Goal: Task Accomplishment & Management: Use online tool/utility

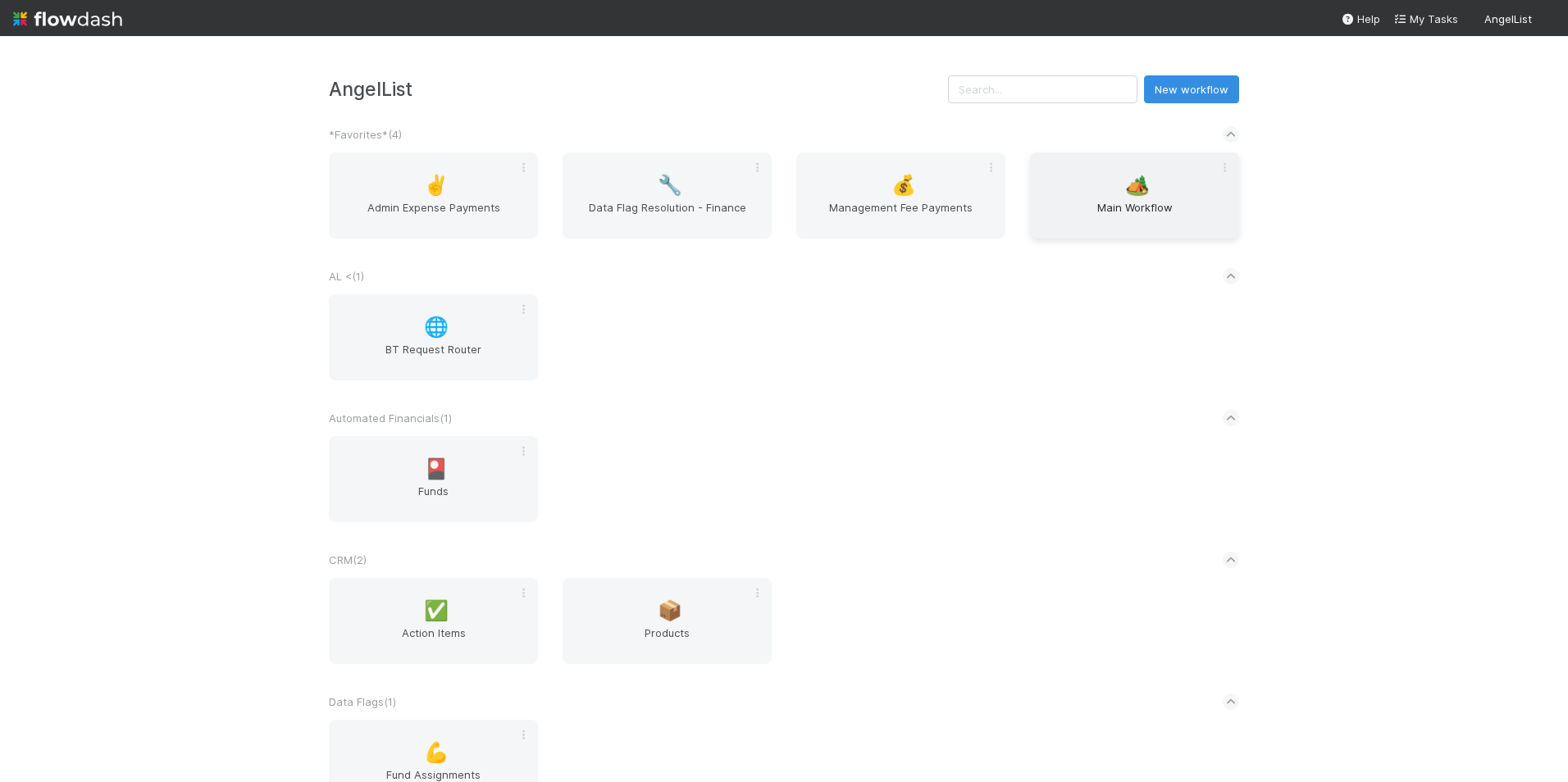
click at [1161, 207] on span "Main Workflow" at bounding box center [1135, 215] width 196 height 32
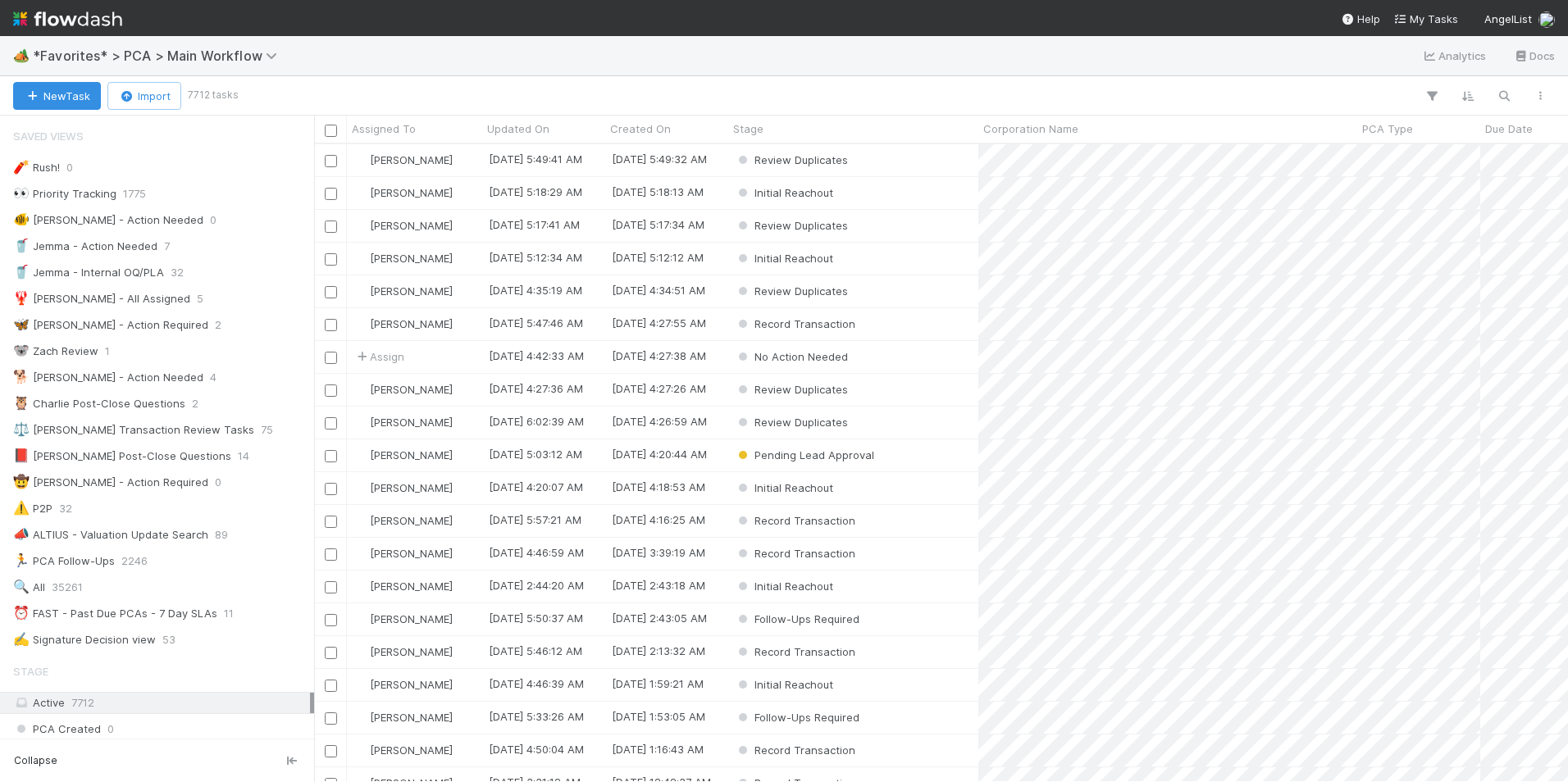
scroll to position [625, 1241]
click at [228, 604] on span "11" at bounding box center [229, 613] width 10 height 21
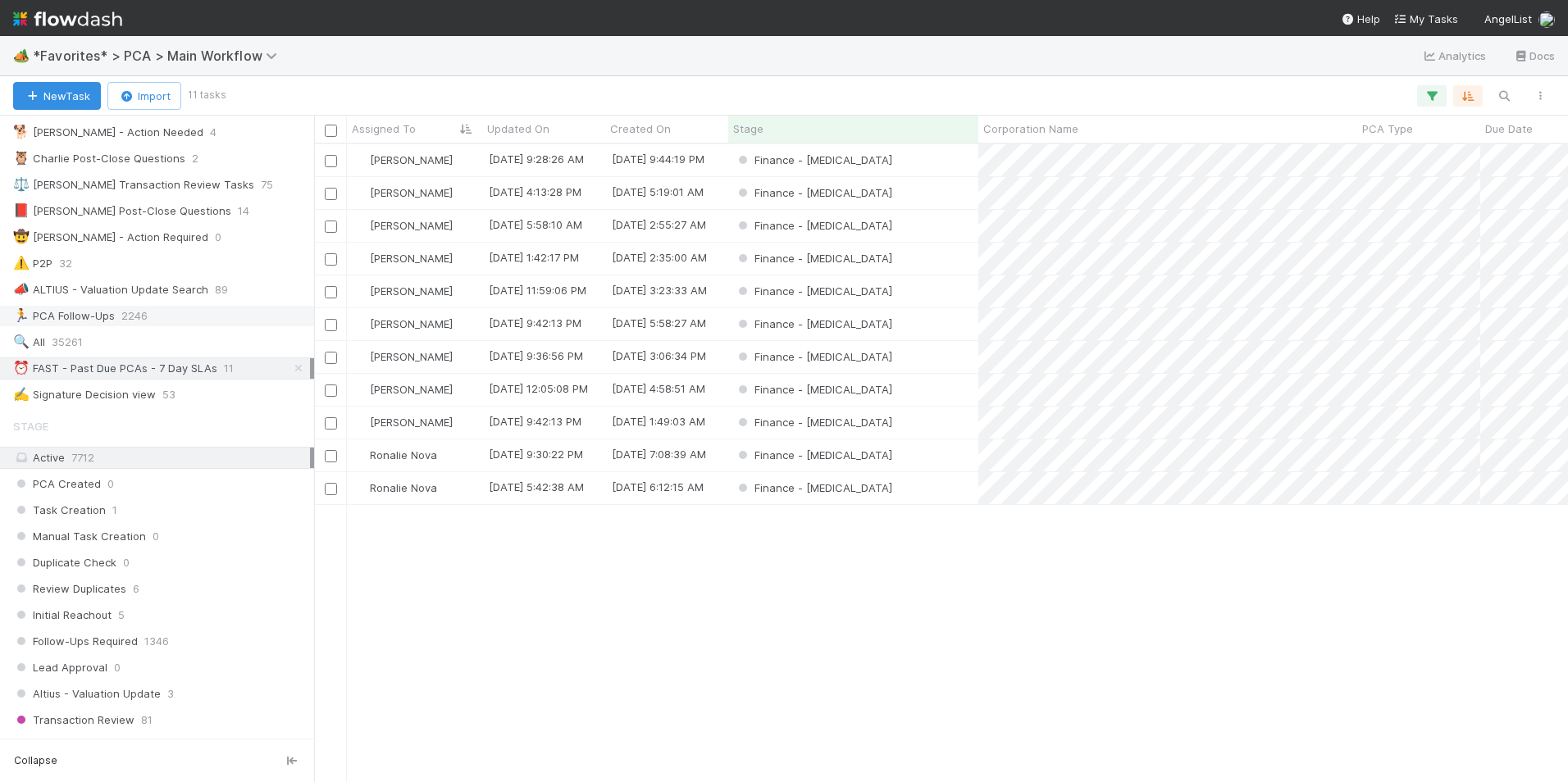
scroll to position [246, 0]
click at [290, 369] on icon at bounding box center [298, 367] width 17 height 11
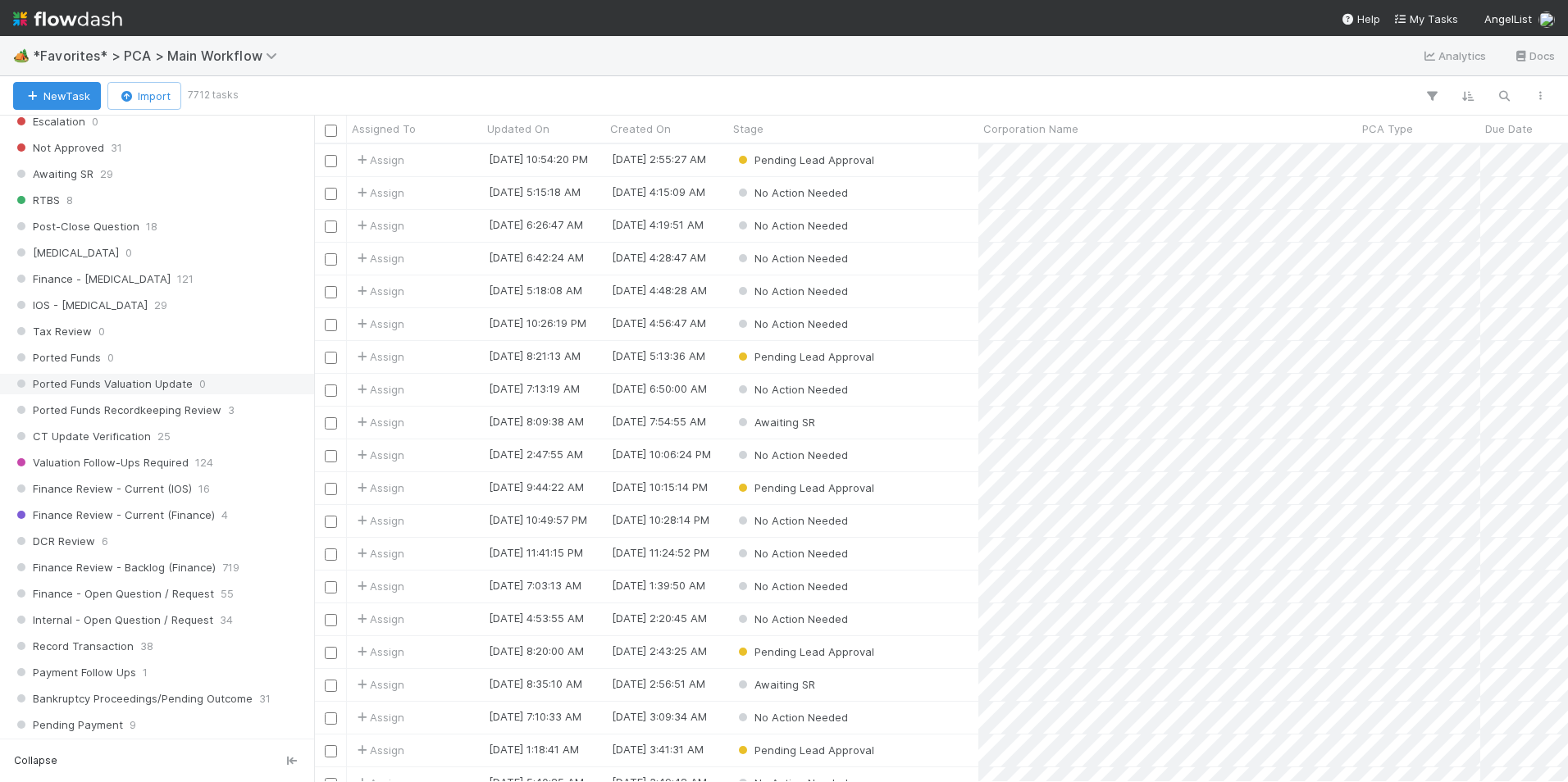
scroll to position [983, 0]
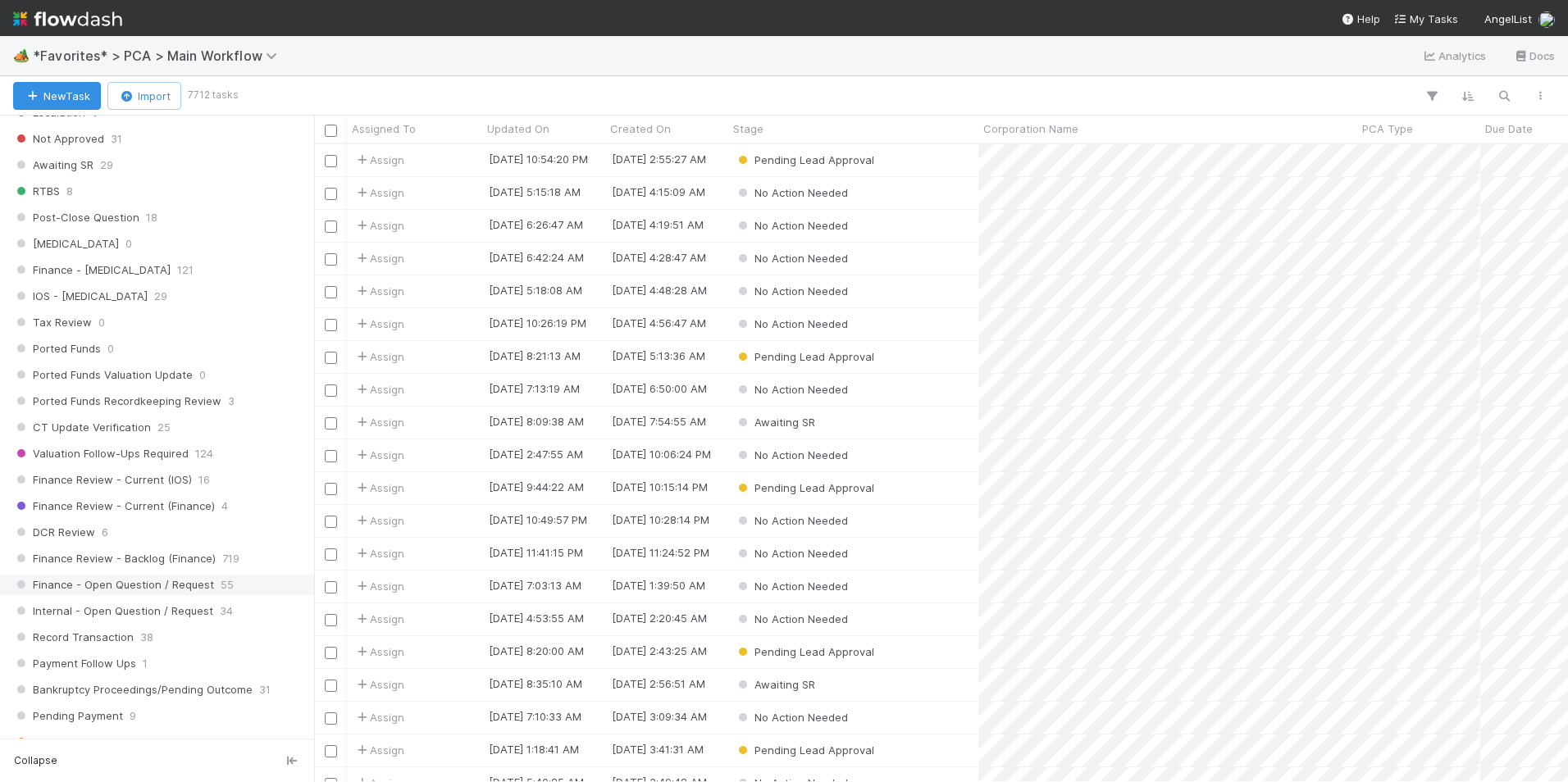
click at [226, 588] on span "55" at bounding box center [227, 584] width 13 height 21
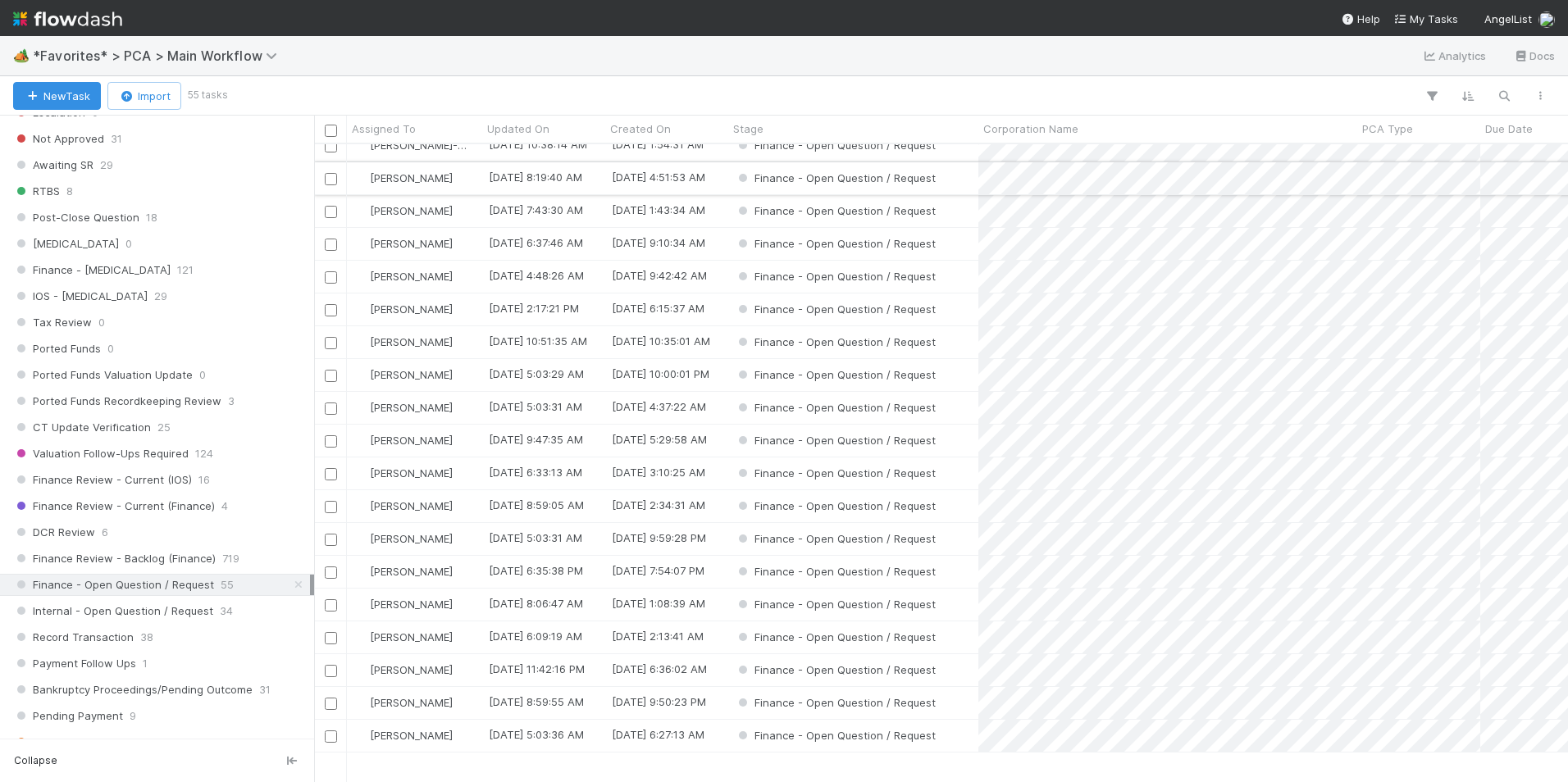
scroll to position [523, 0]
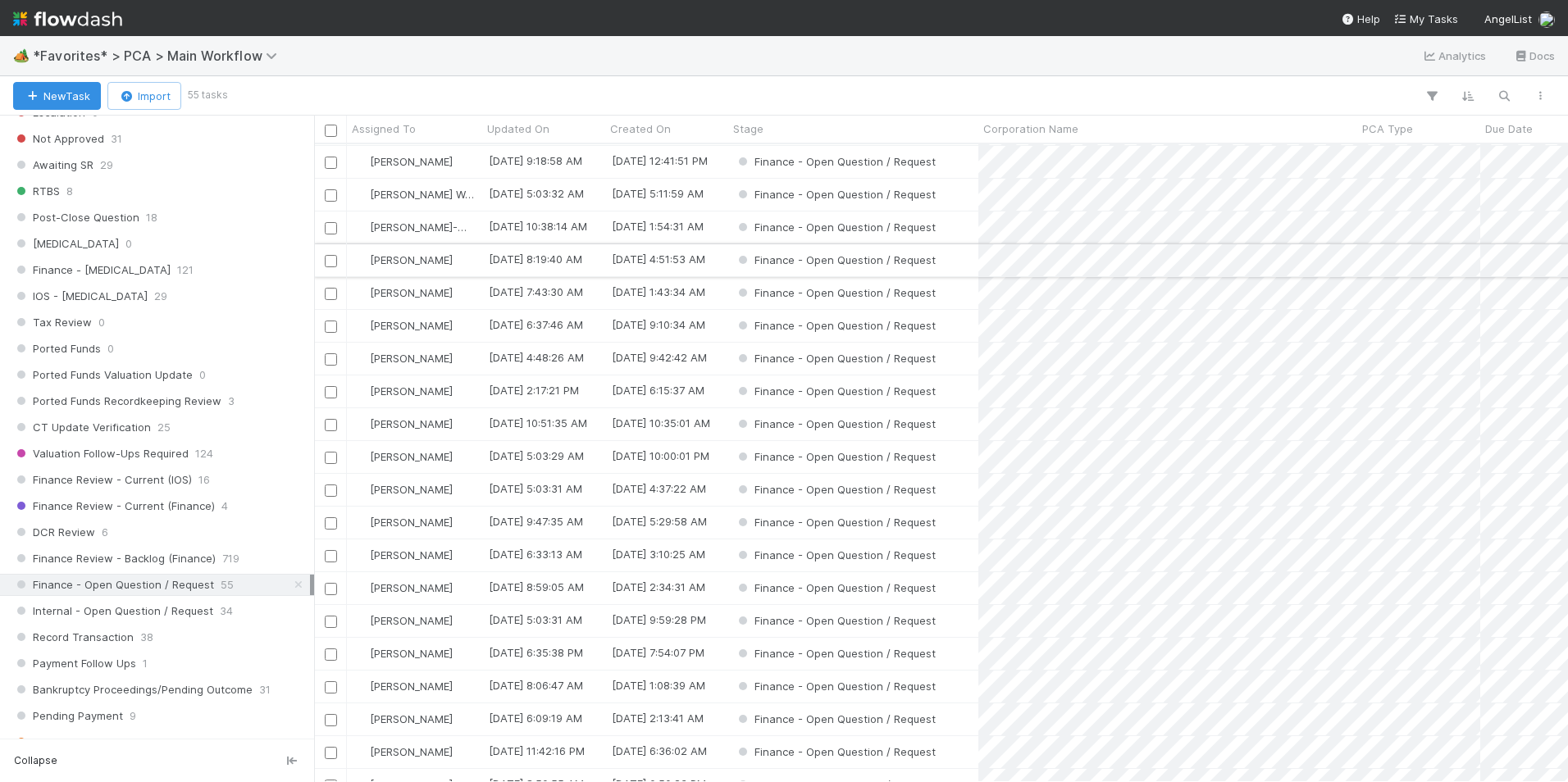
click at [452, 263] on div "[PERSON_NAME]" at bounding box center [414, 260] width 136 height 32
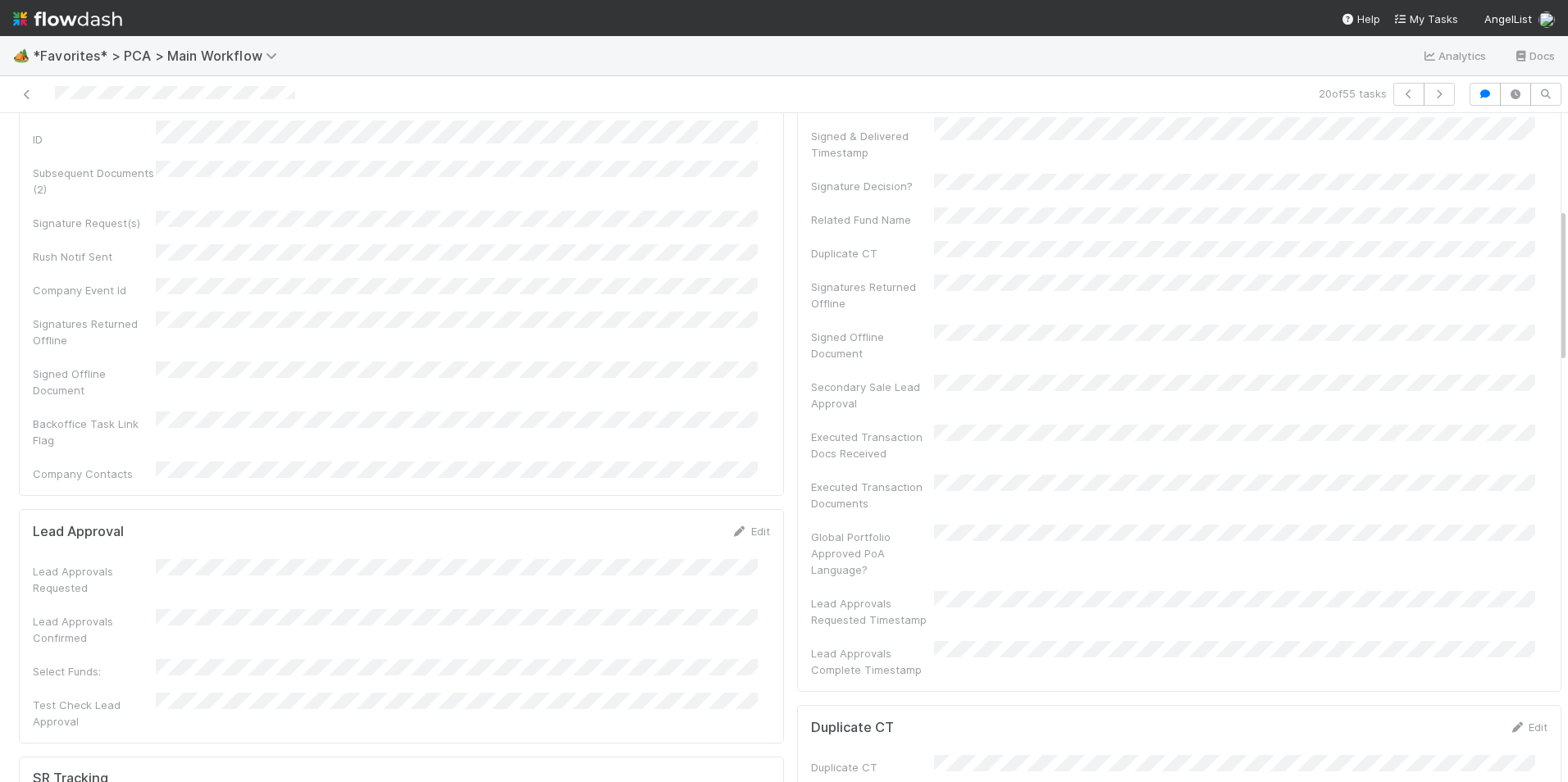
scroll to position [410, 0]
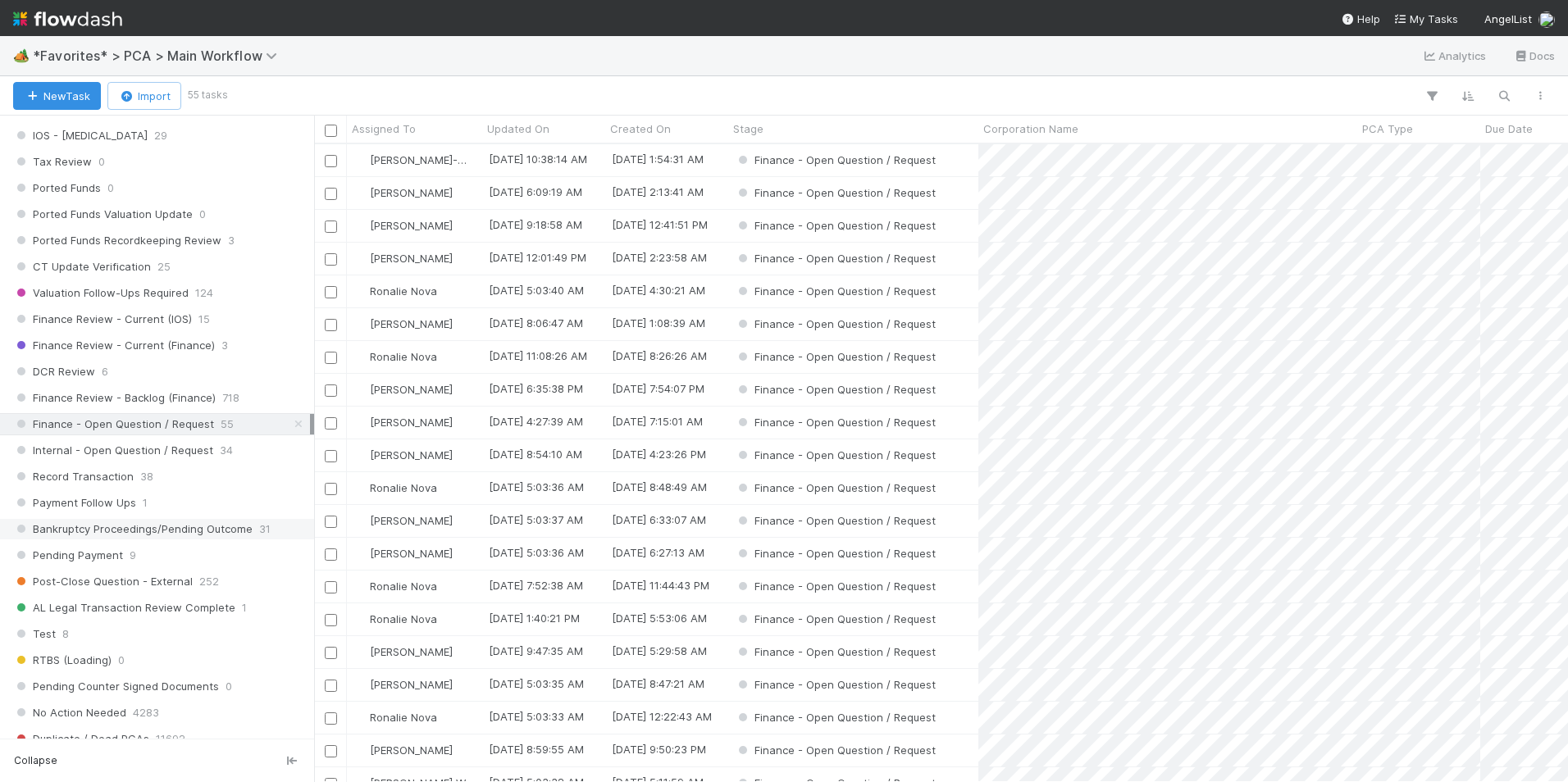
scroll to position [1148, 0]
click at [230, 313] on div "Finance Review - Current (IOS) 15" at bounding box center [161, 316] width 297 height 21
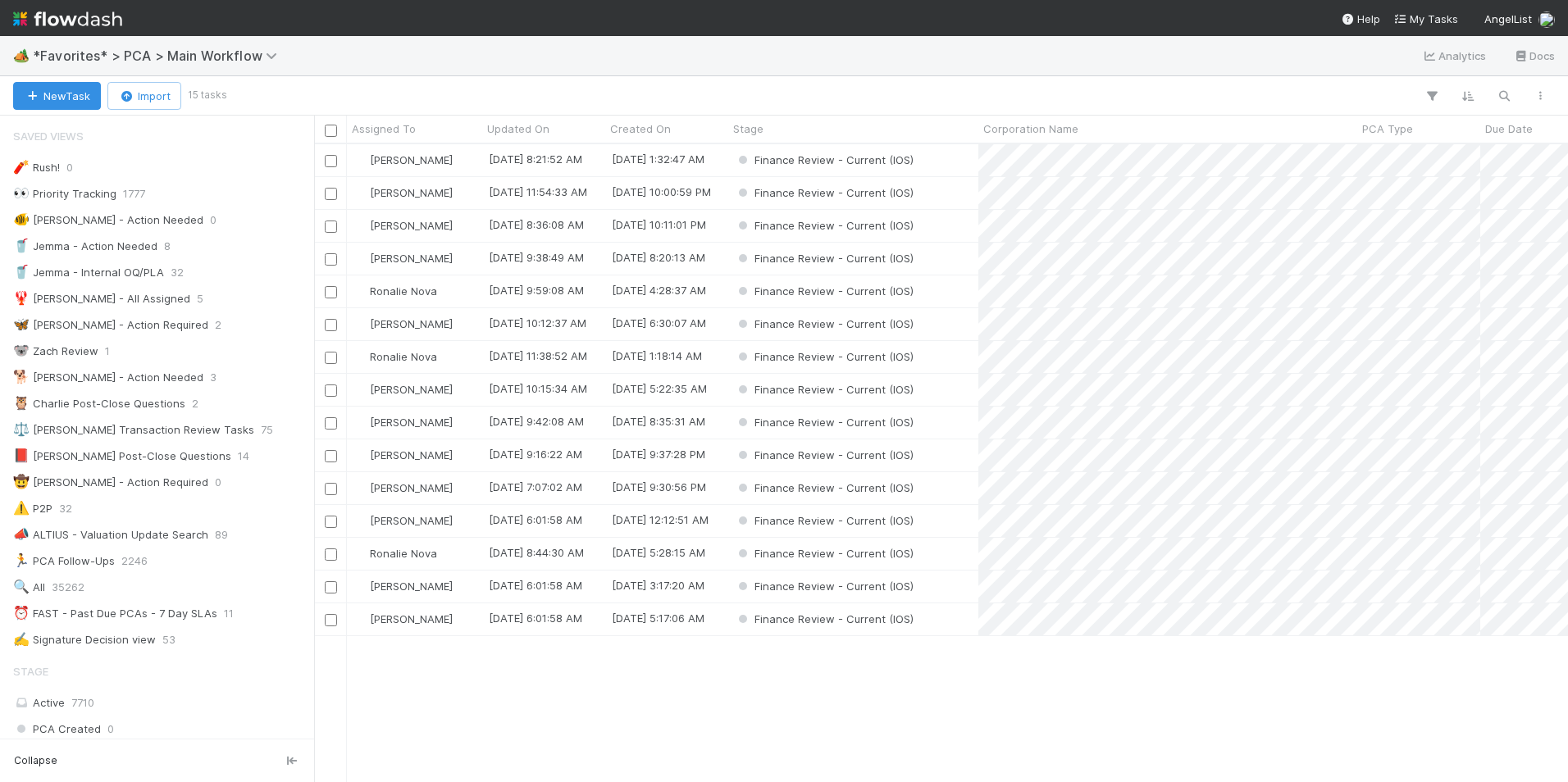
scroll to position [625, 1241]
click at [410, 122] on span "Assigned To" at bounding box center [383, 129] width 64 height 17
click at [431, 160] on div "Sort A → Z" at bounding box center [446, 160] width 187 height 25
click at [461, 354] on div "[PERSON_NAME]" at bounding box center [414, 357] width 136 height 32
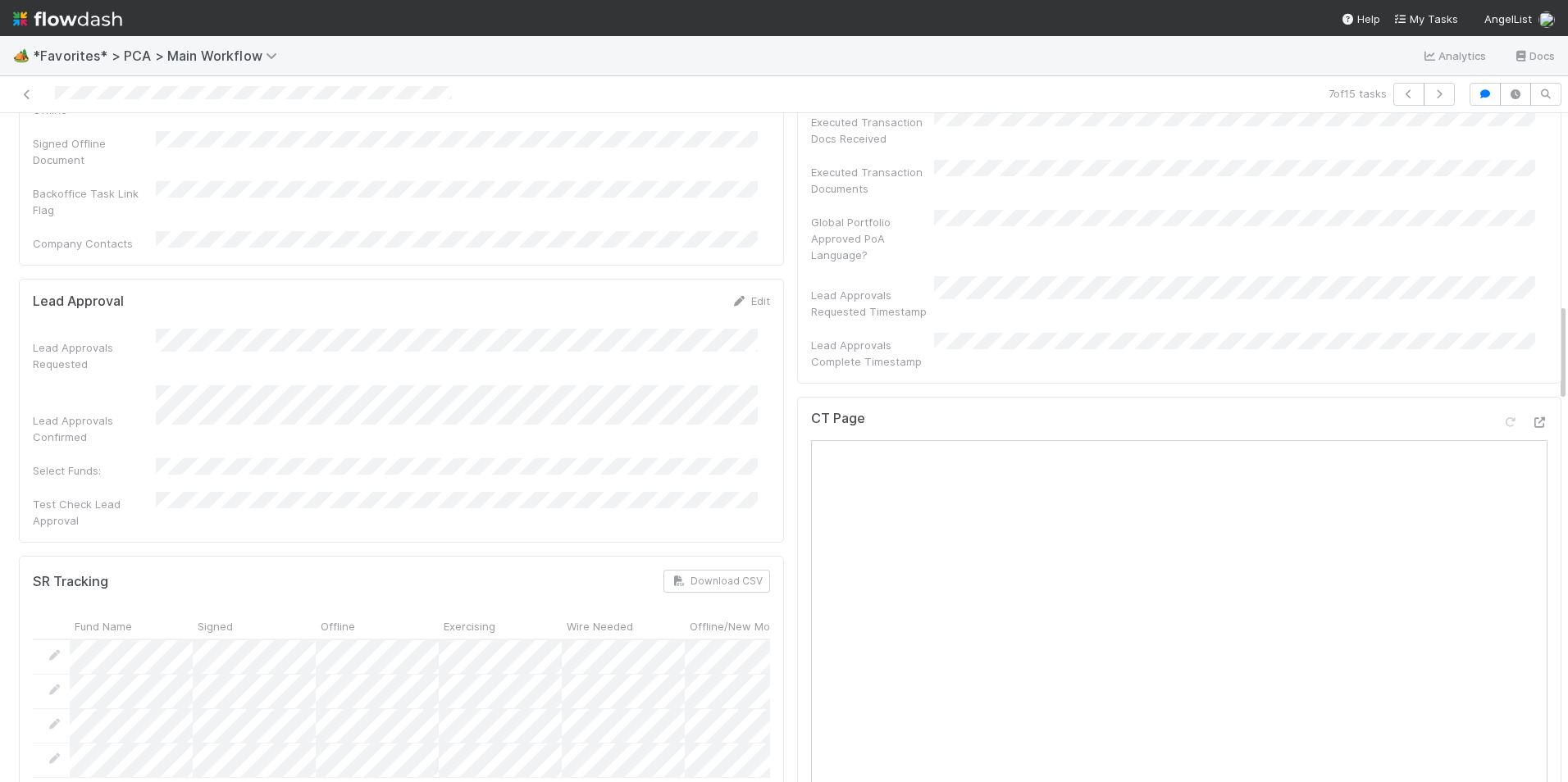
scroll to position [1148, 0]
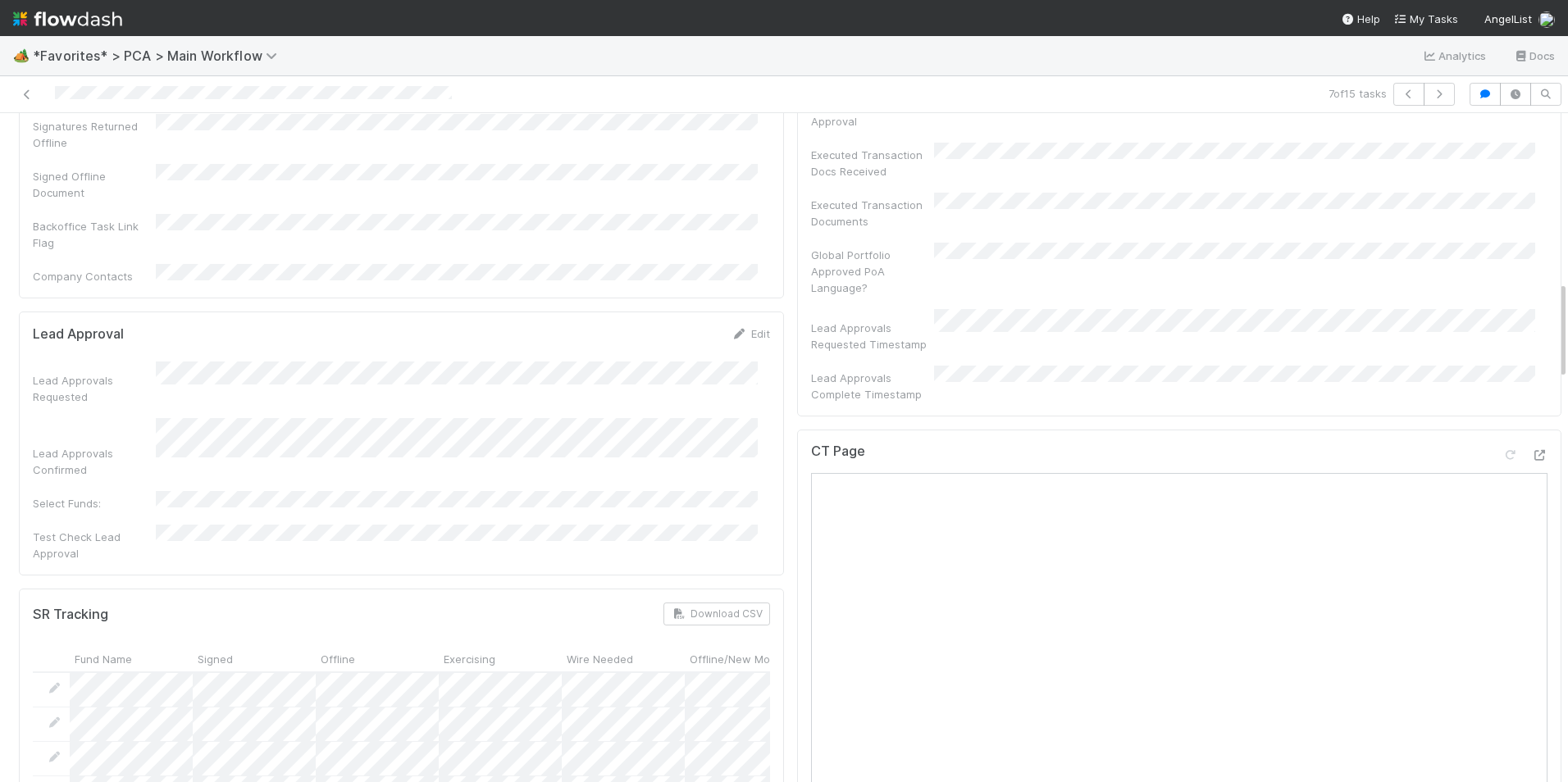
click at [1515, 444] on div "CT Page Open in New Tab" at bounding box center [1179, 459] width 737 height 30
click at [1531, 450] on icon at bounding box center [1539, 455] width 17 height 11
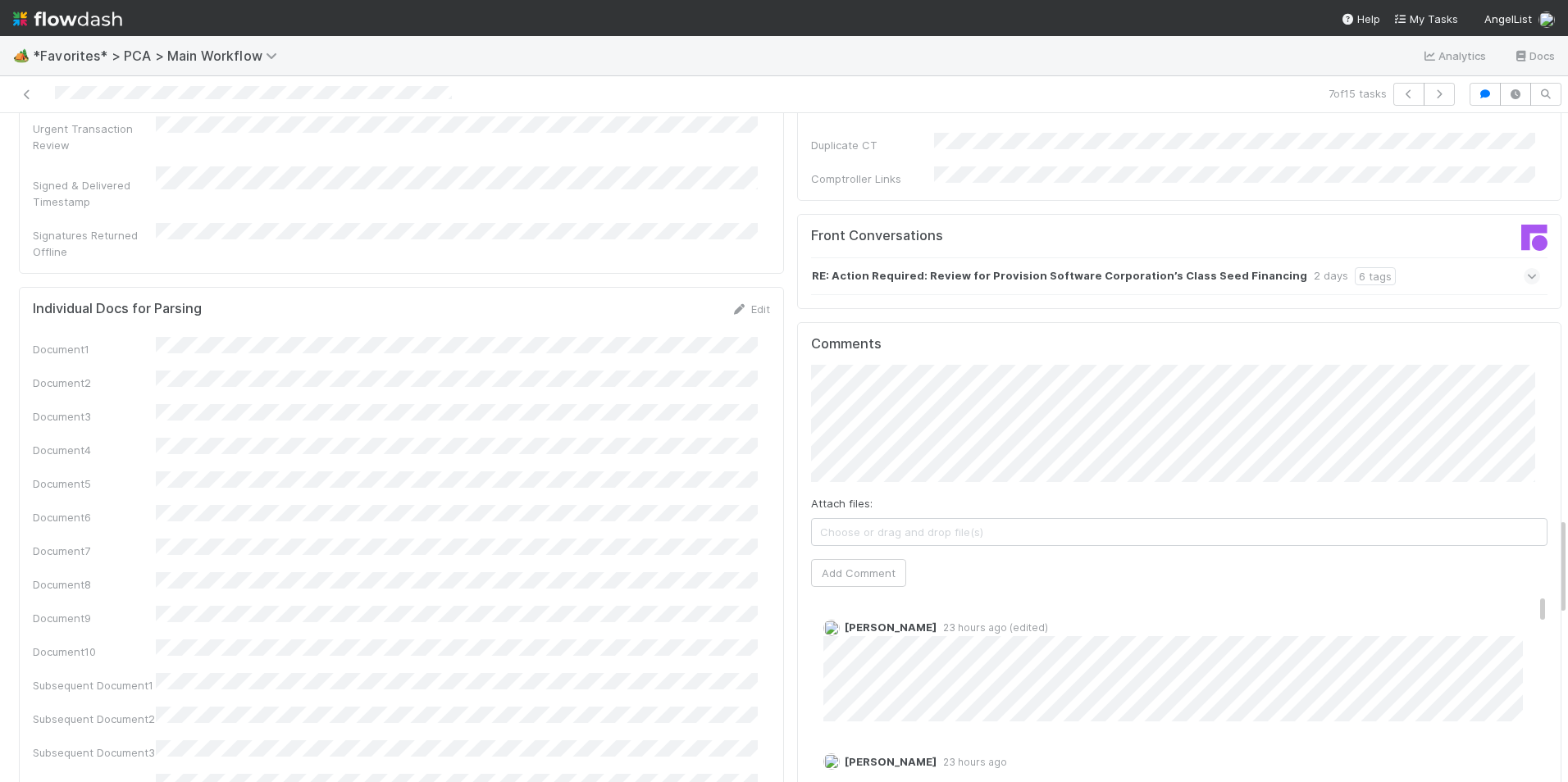
scroll to position [2704, 0]
click at [868, 563] on button "Add Comment" at bounding box center [858, 577] width 95 height 28
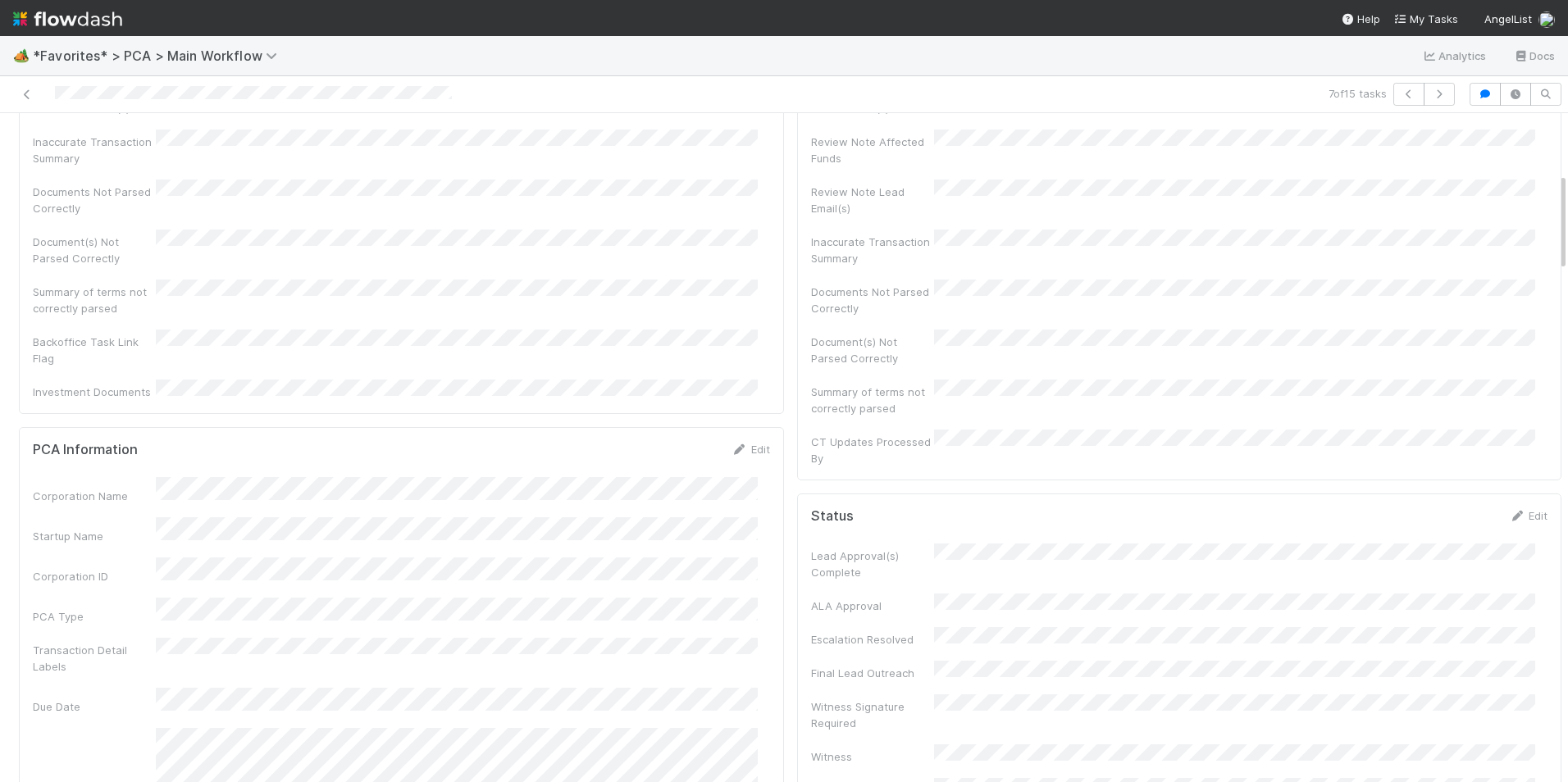
scroll to position [0, 0]
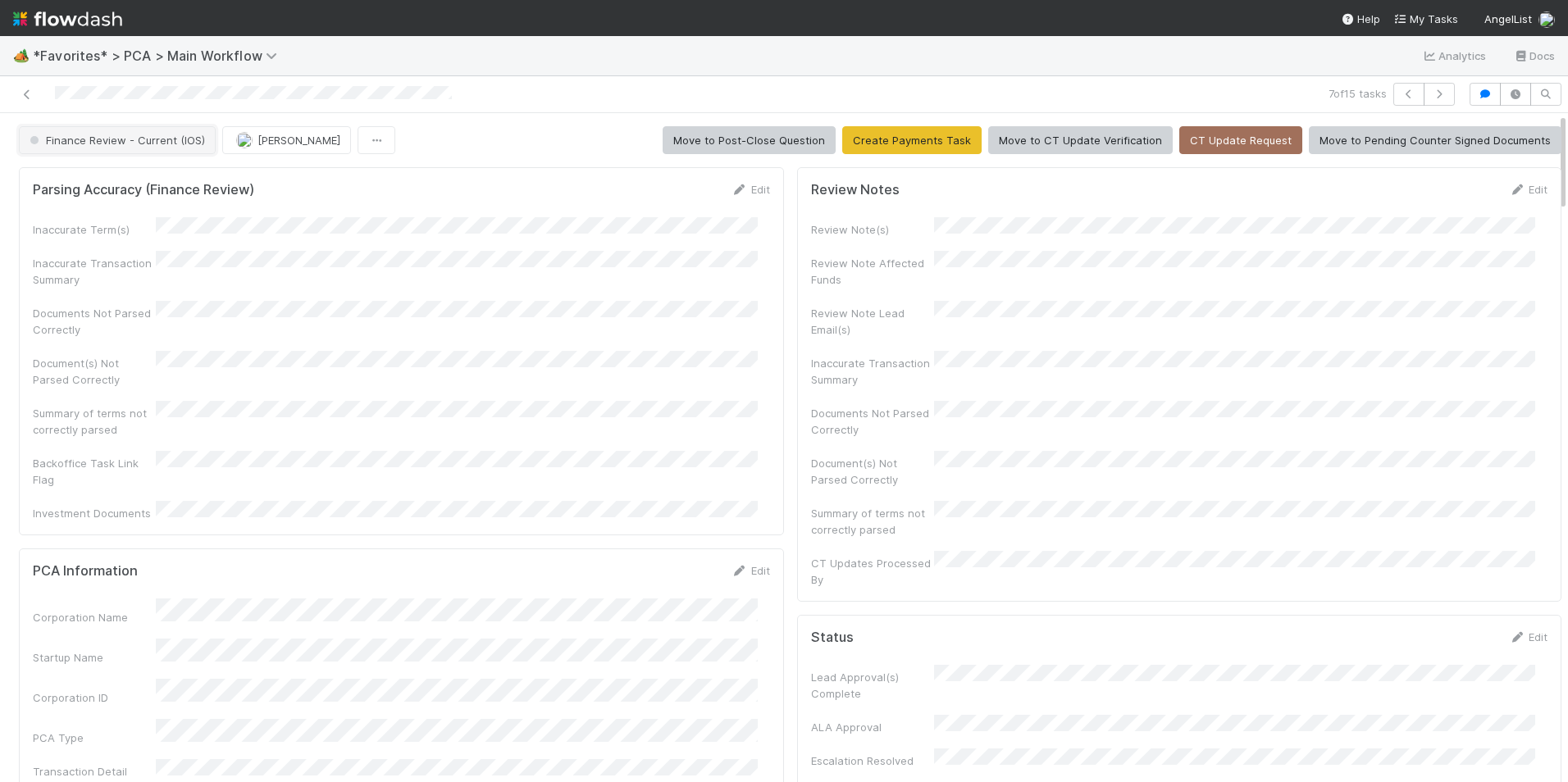
click at [101, 134] on span "Finance Review - Current (IOS)" at bounding box center [116, 140] width 179 height 13
click at [149, 183] on div "Completed" at bounding box center [129, 181] width 231 height 30
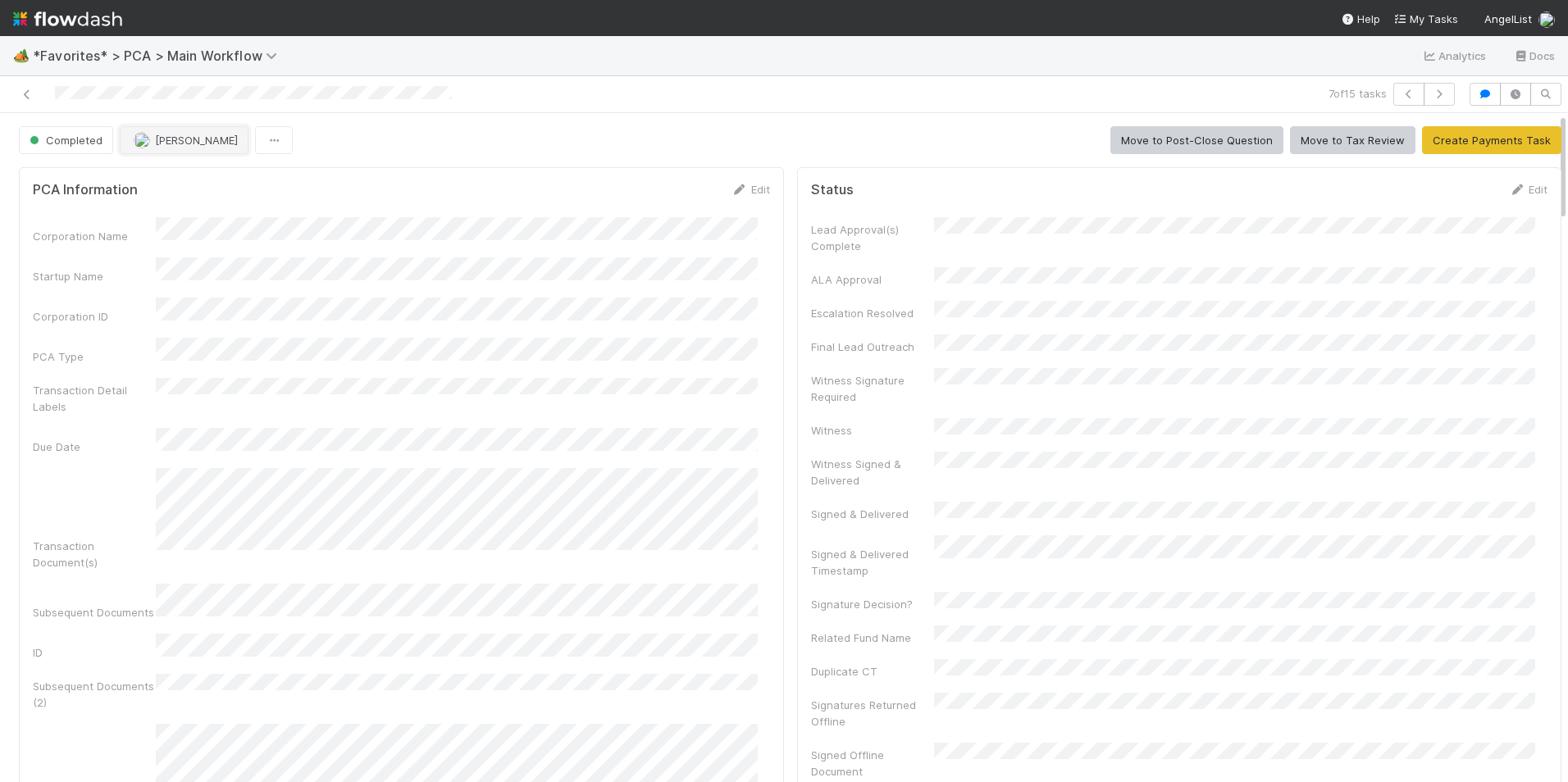
click at [173, 140] on span "[PERSON_NAME]" at bounding box center [196, 140] width 83 height 13
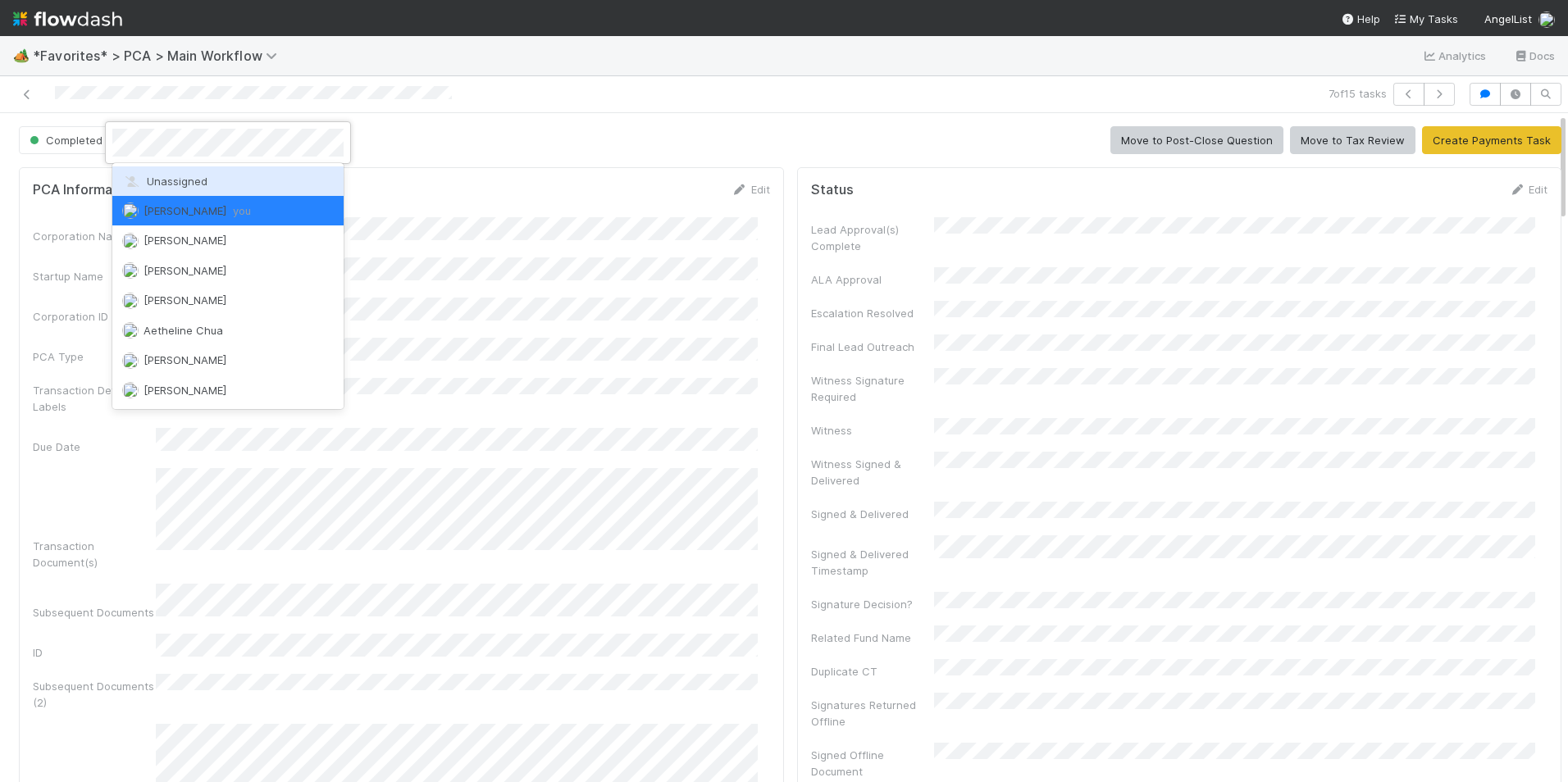
click at [200, 182] on span "Unassigned" at bounding box center [165, 181] width 86 height 13
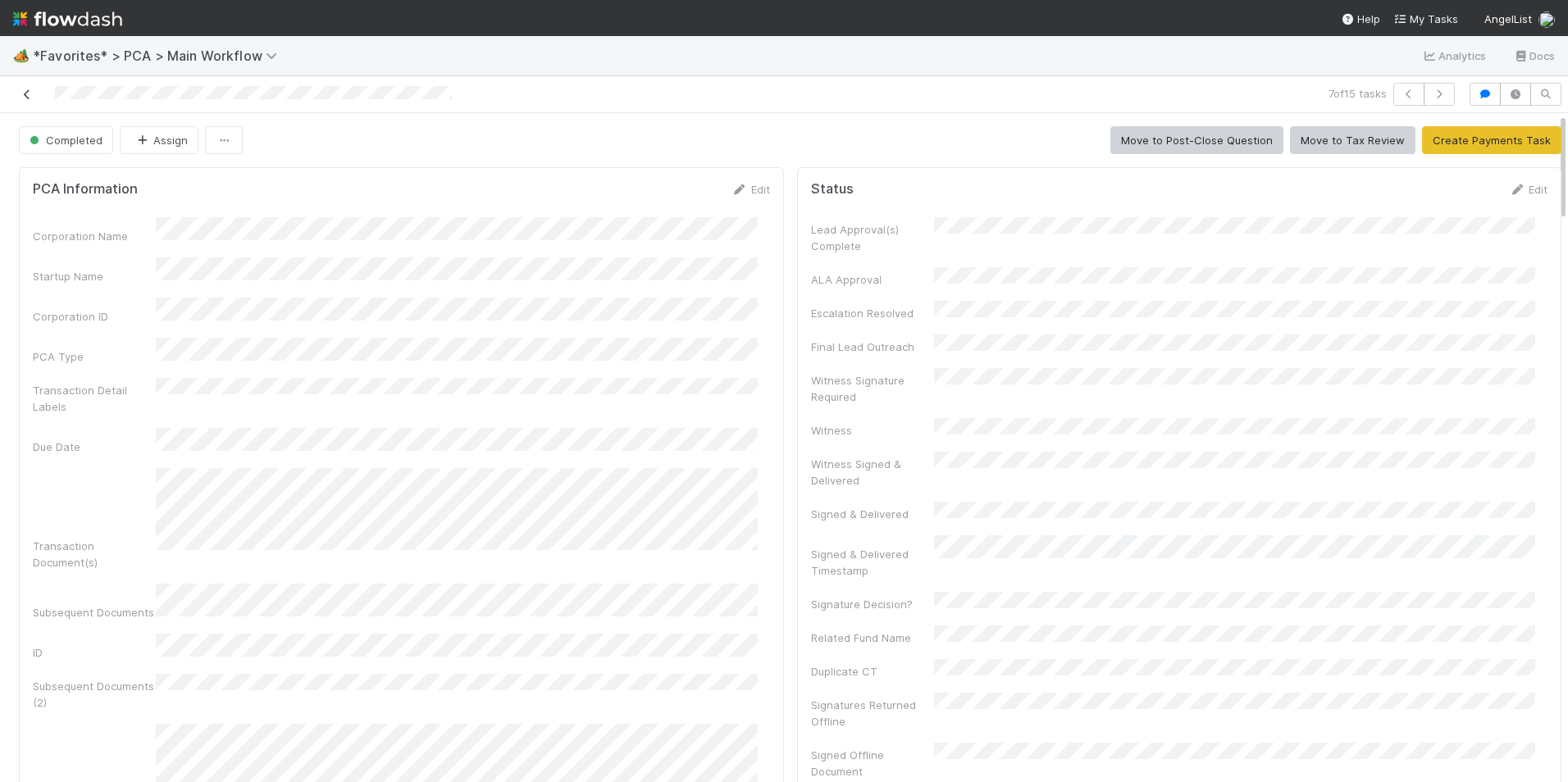
click at [27, 92] on icon at bounding box center [27, 94] width 17 height 11
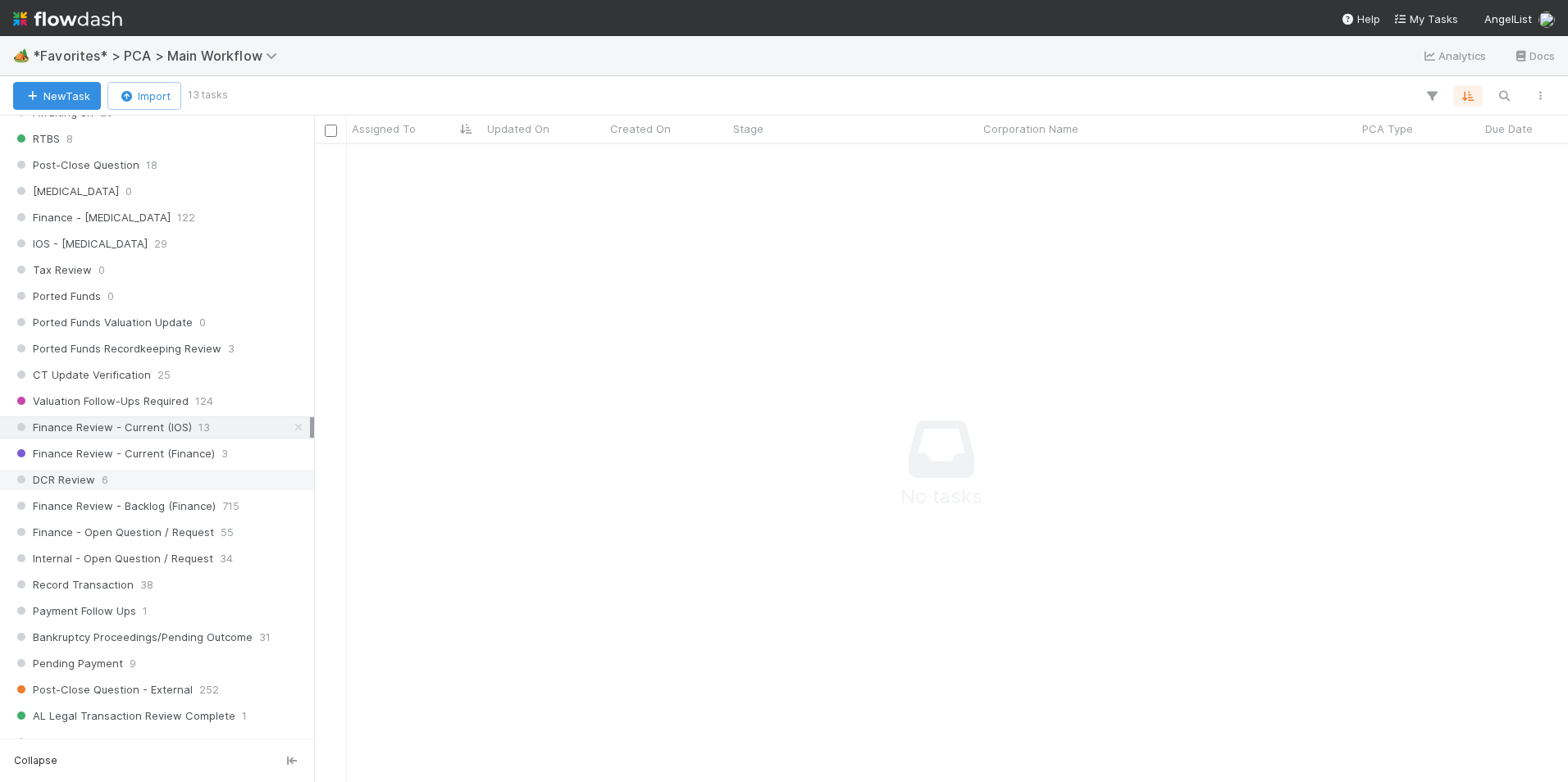
scroll to position [1065, 0]
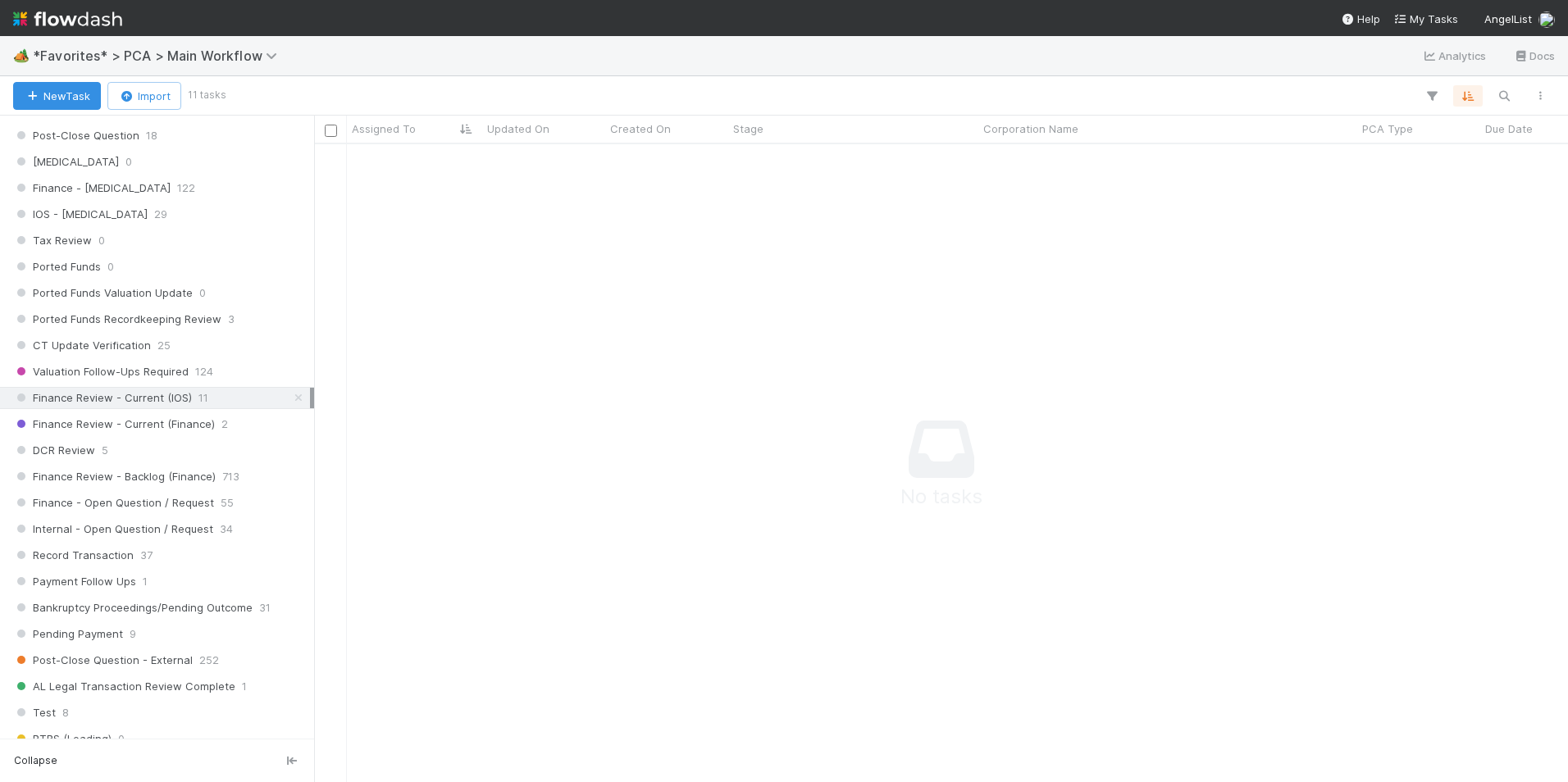
click at [199, 396] on span "11" at bounding box center [204, 397] width 10 height 21
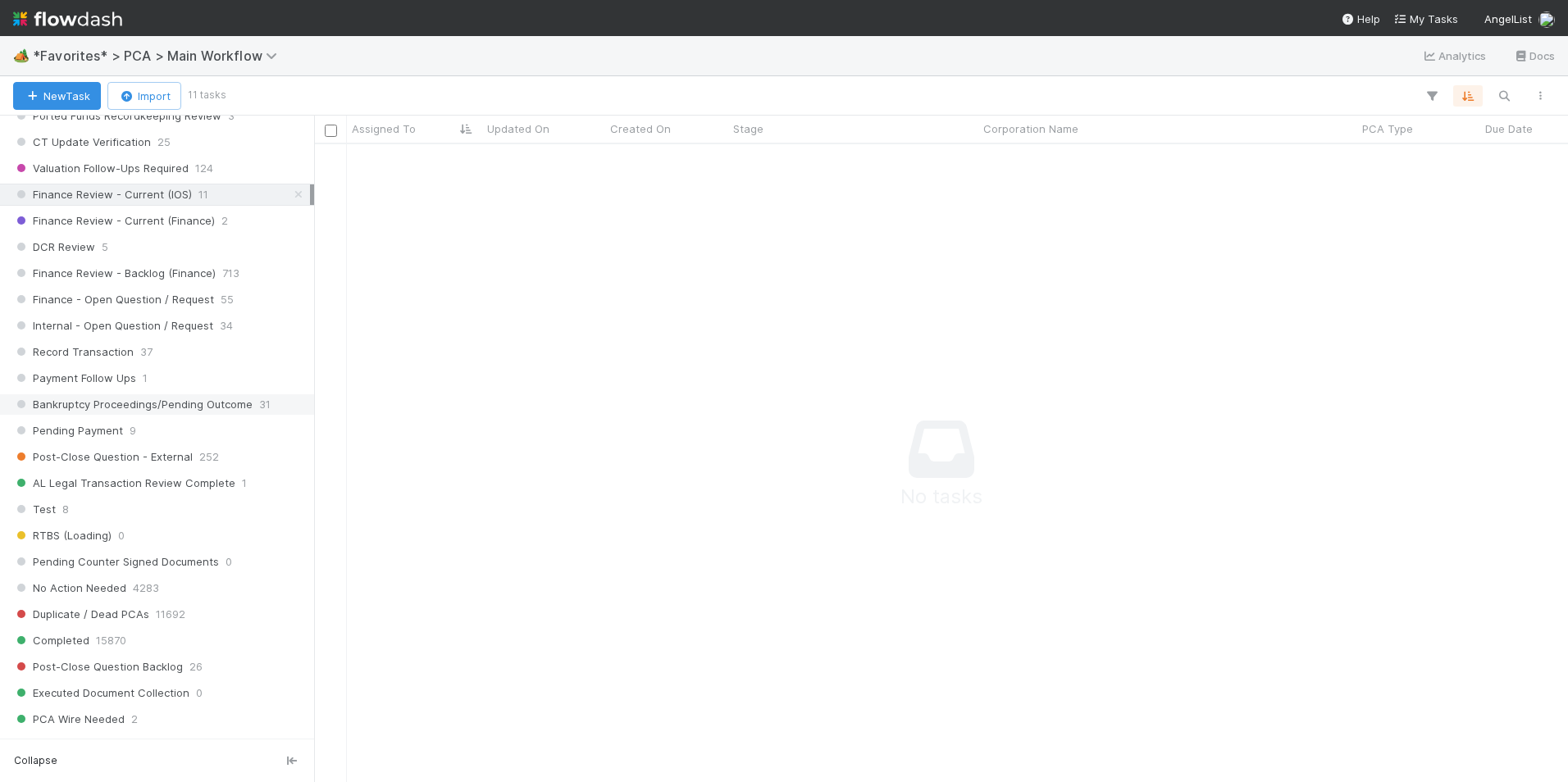
scroll to position [1151, 0]
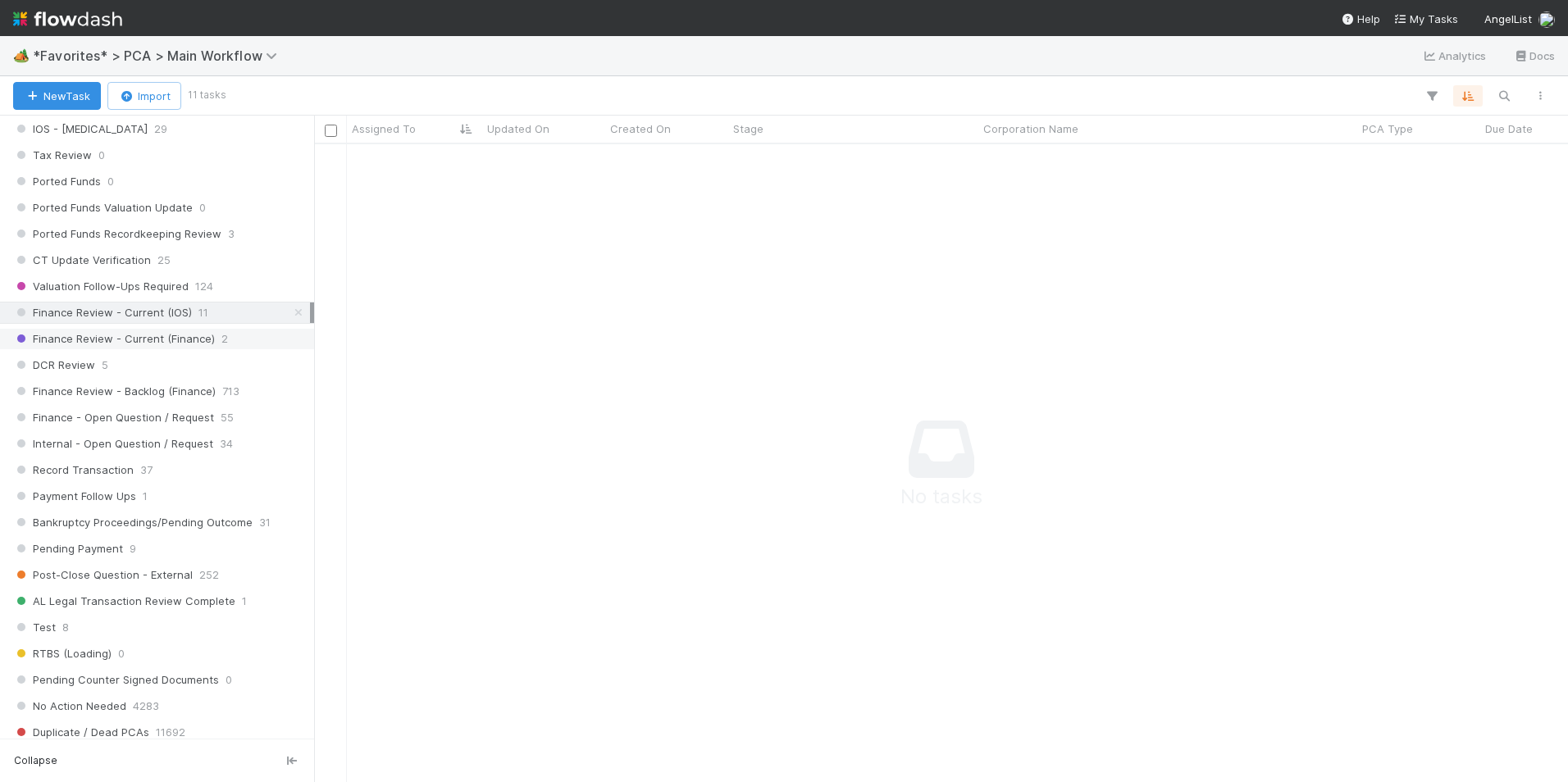
click at [198, 338] on span "Finance Review - Current (Finance)" at bounding box center [114, 338] width 202 height 21
click at [202, 305] on span "11" at bounding box center [204, 312] width 10 height 21
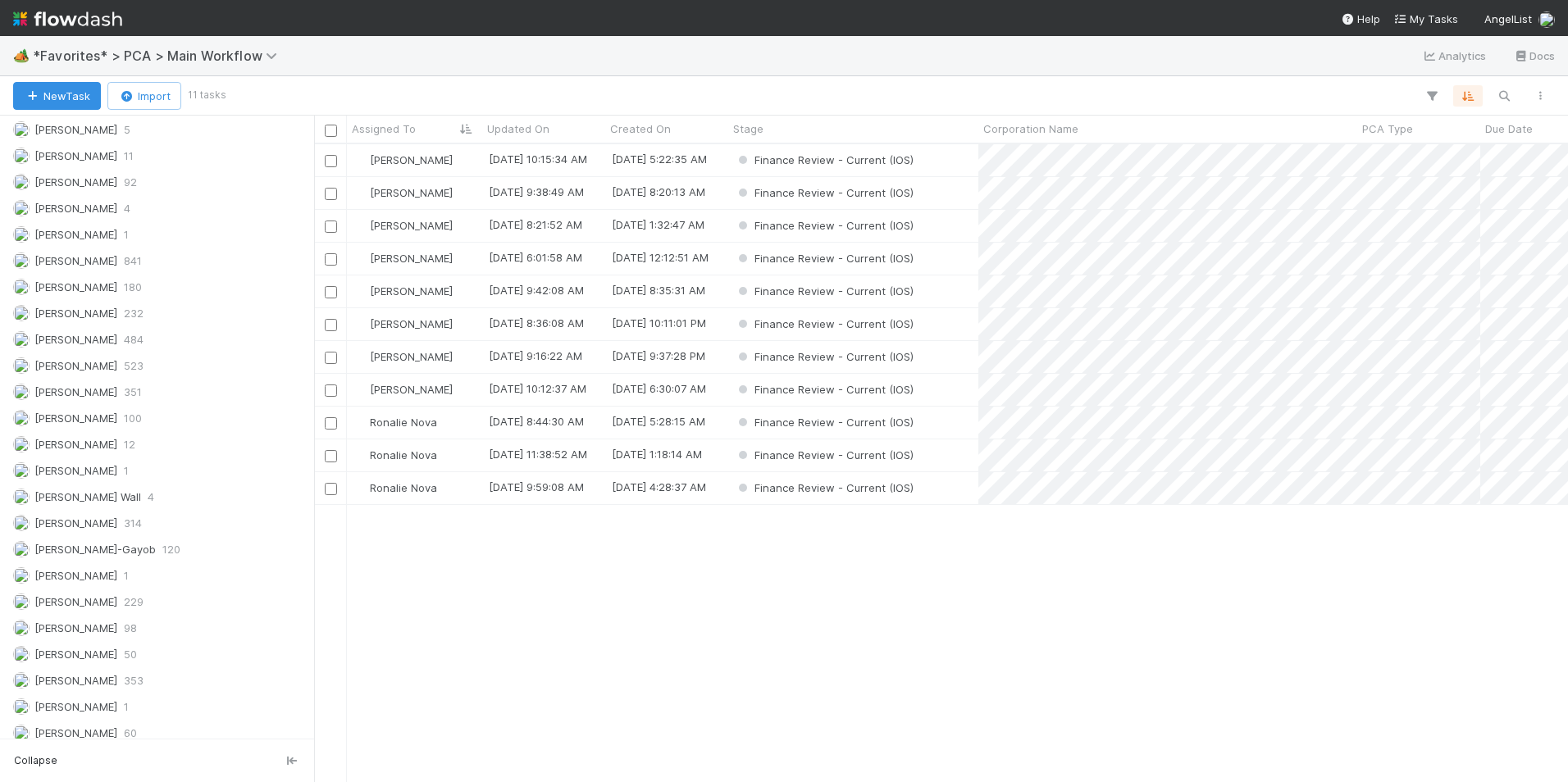
scroll to position [2134, 0]
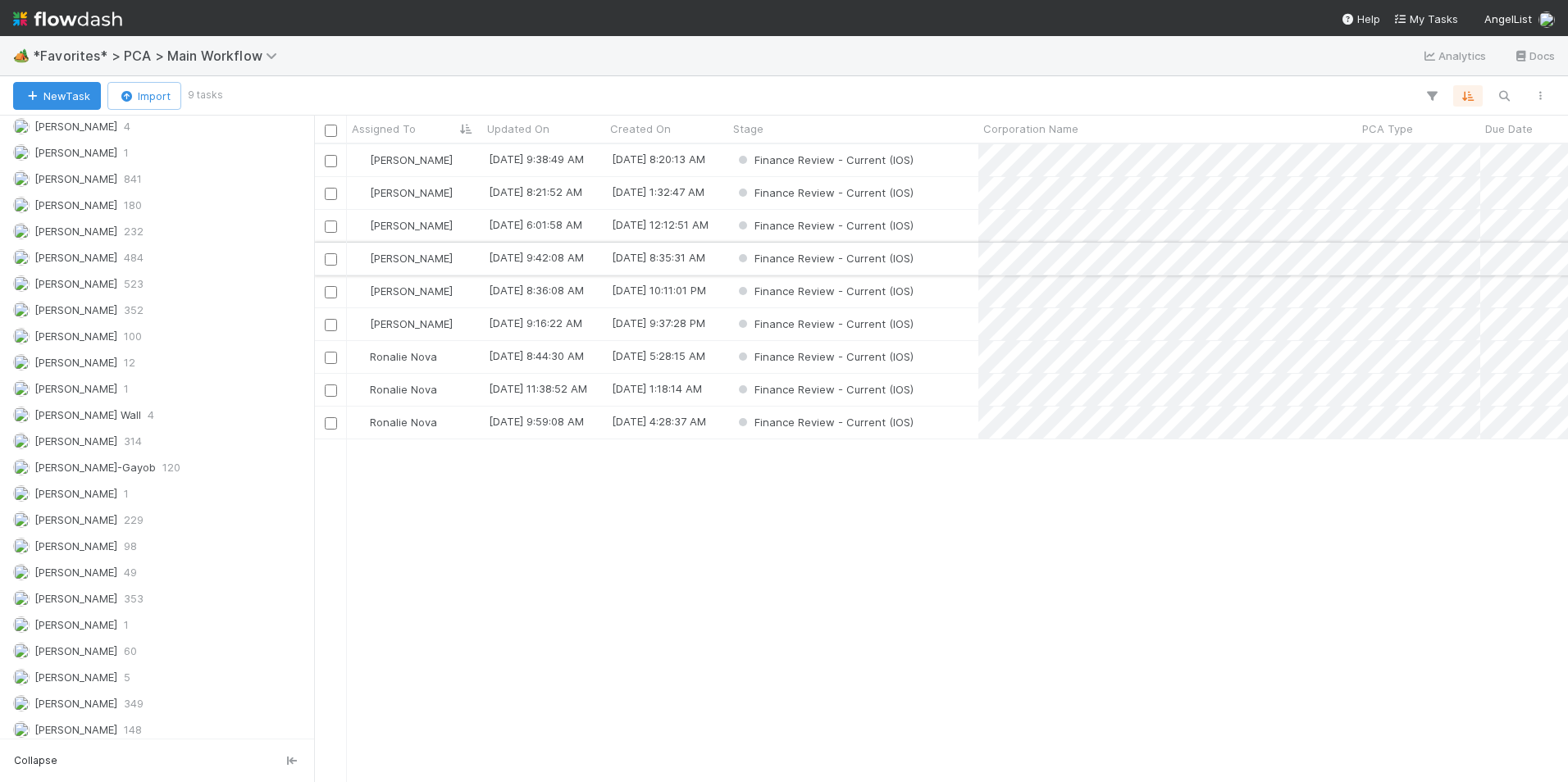
click at [462, 260] on div "[PERSON_NAME]" at bounding box center [414, 258] width 136 height 32
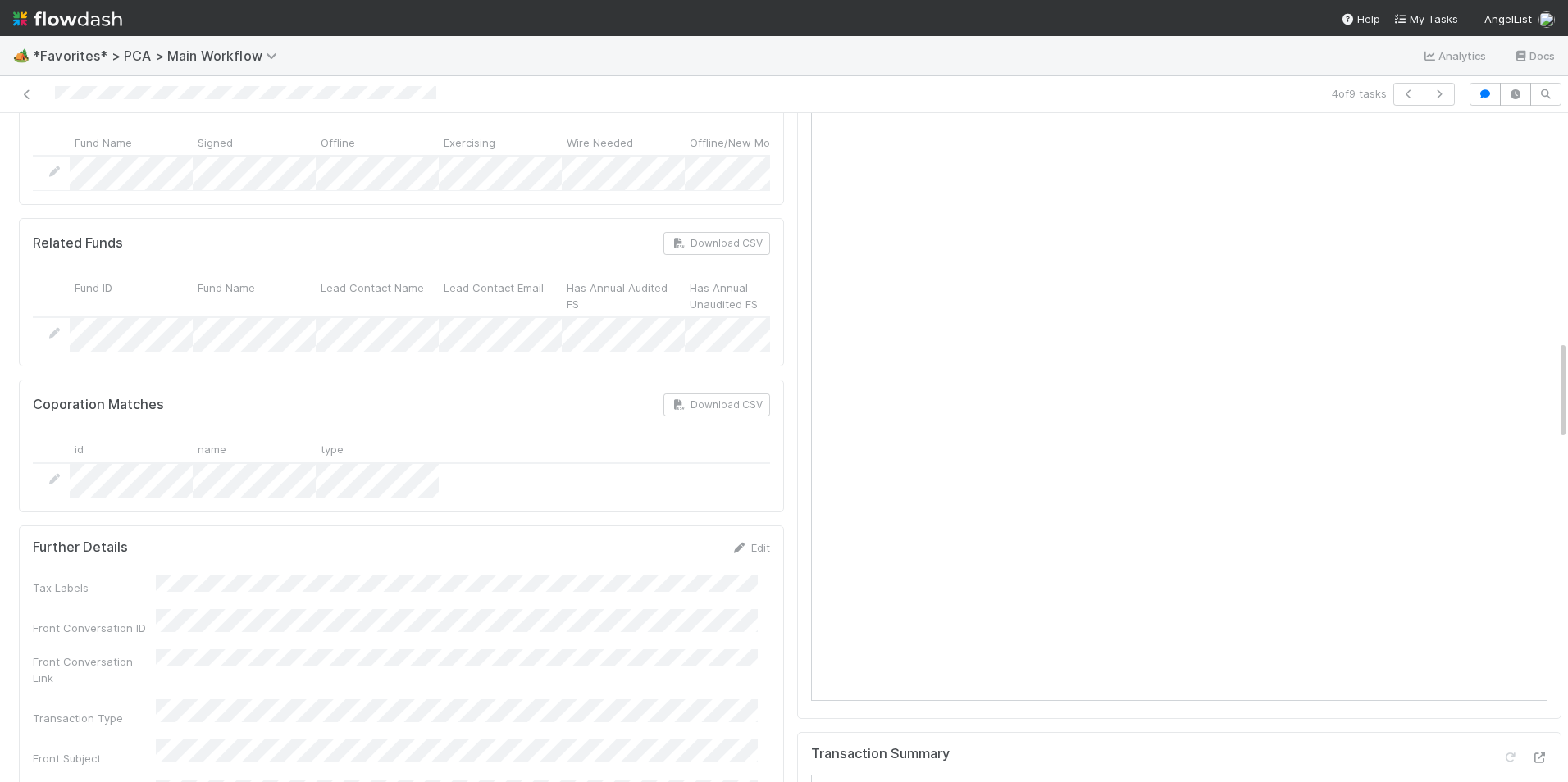
scroll to position [1311, 0]
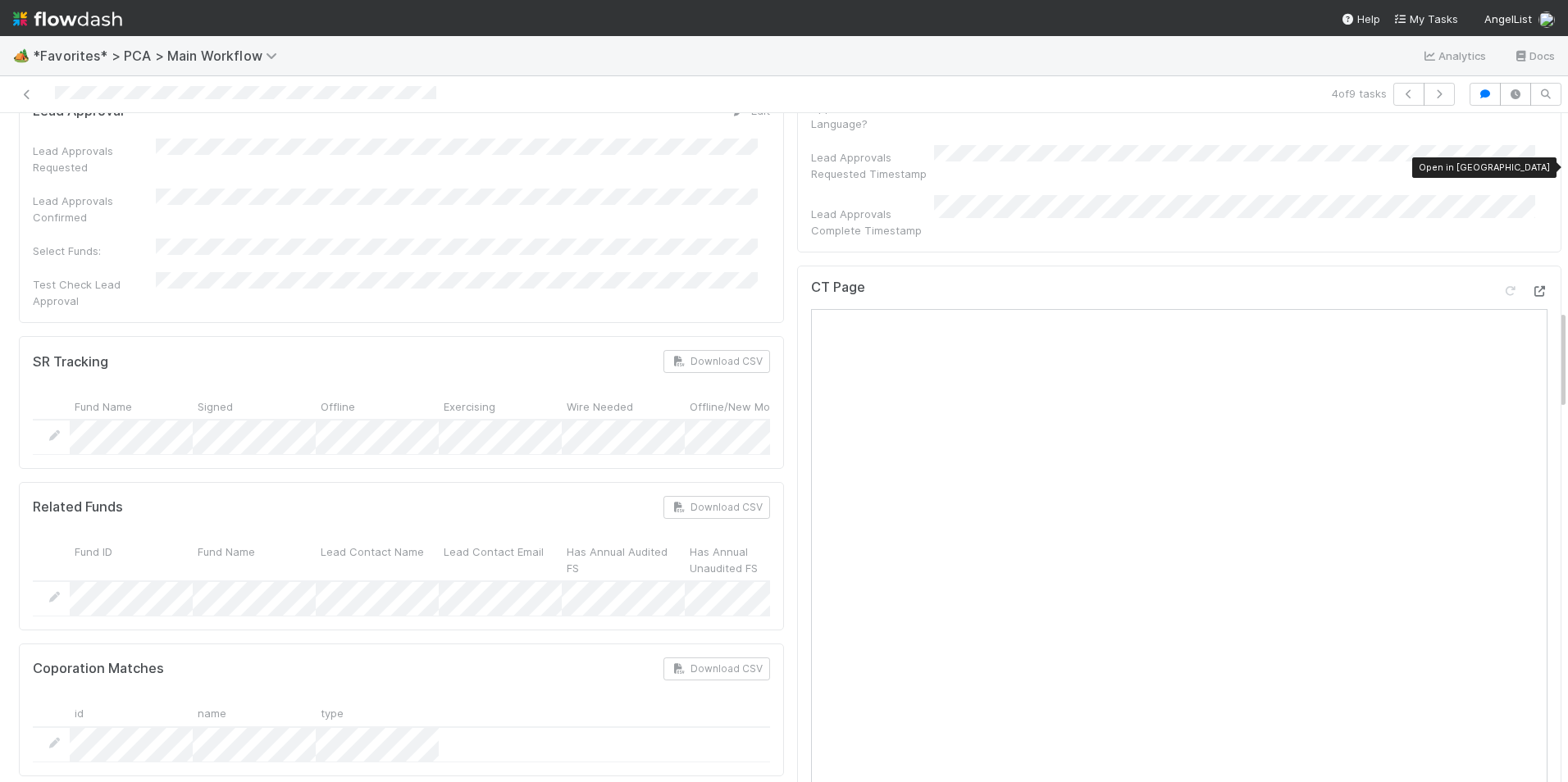
click at [1531, 286] on icon at bounding box center [1539, 291] width 17 height 11
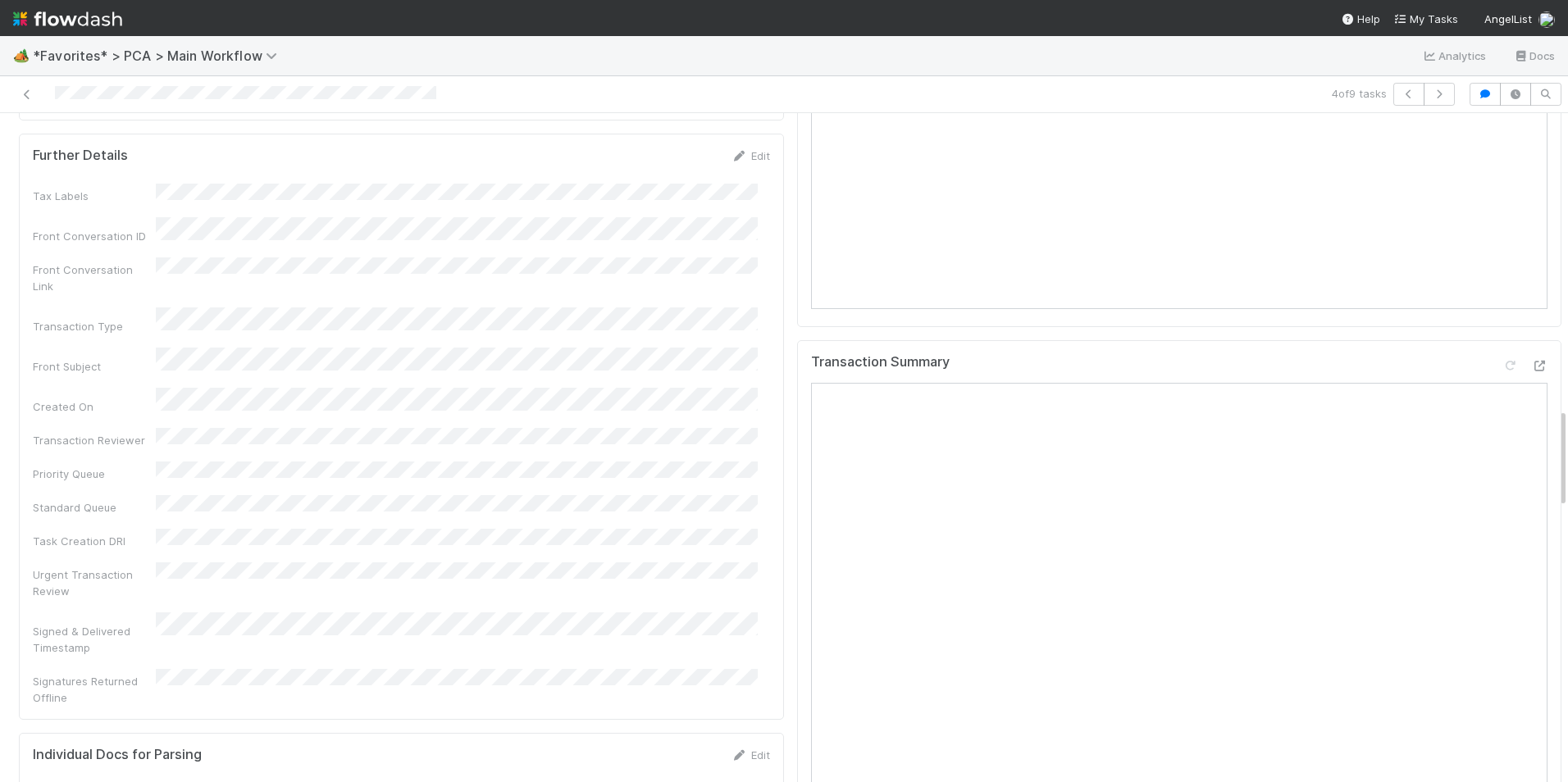
scroll to position [1639, 0]
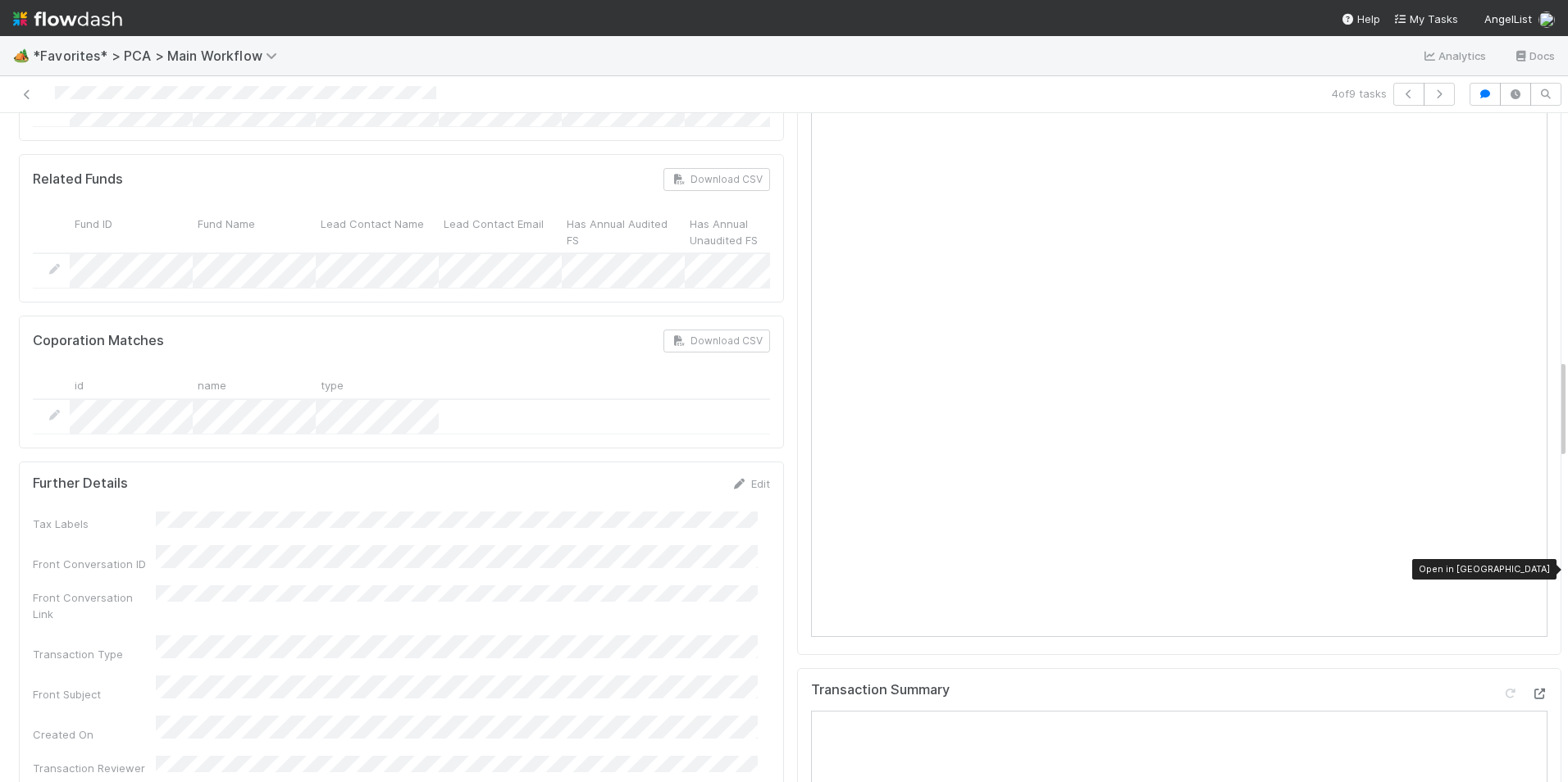
click at [1531, 688] on icon at bounding box center [1539, 693] width 17 height 11
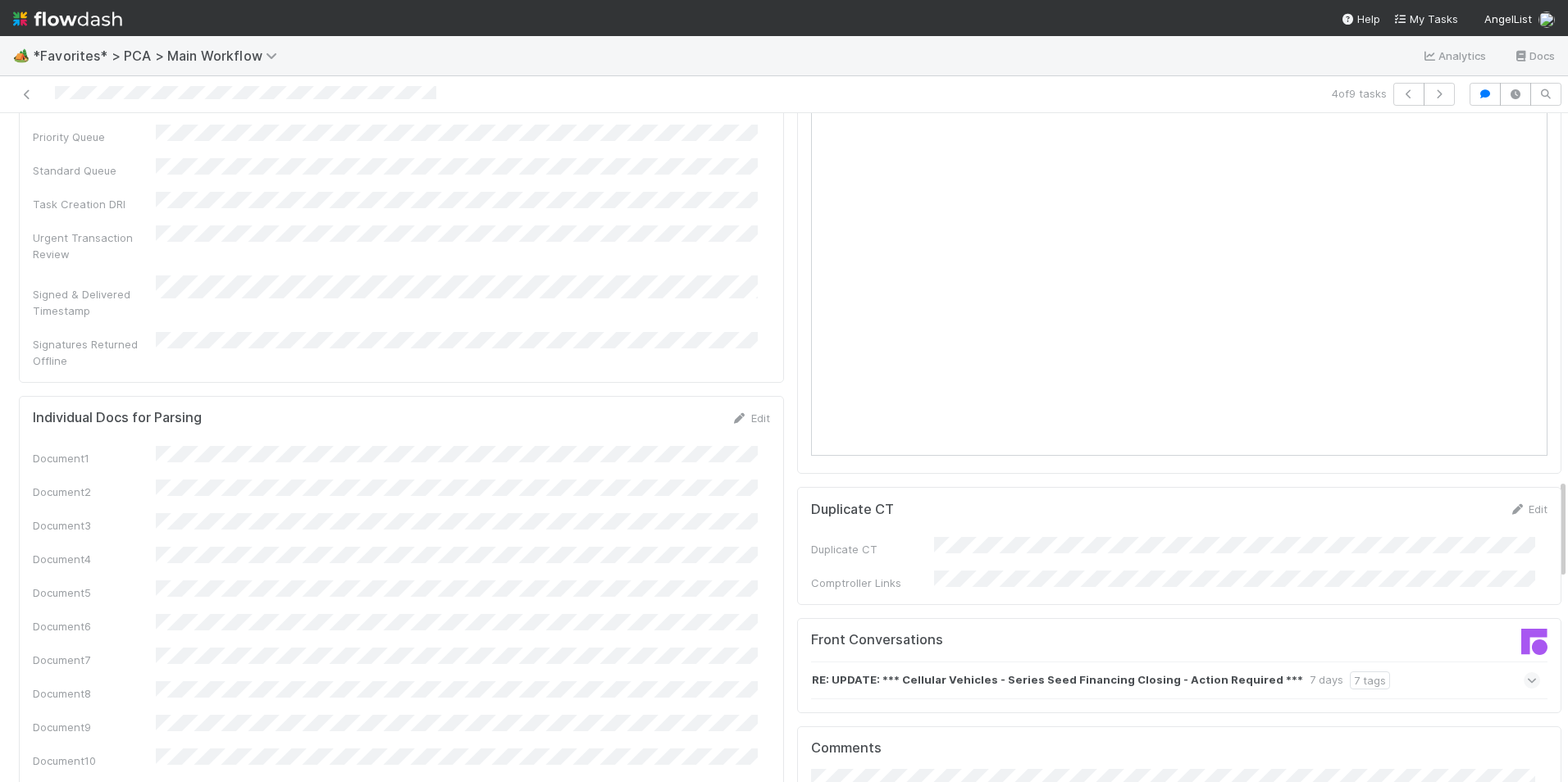
scroll to position [2459, 0]
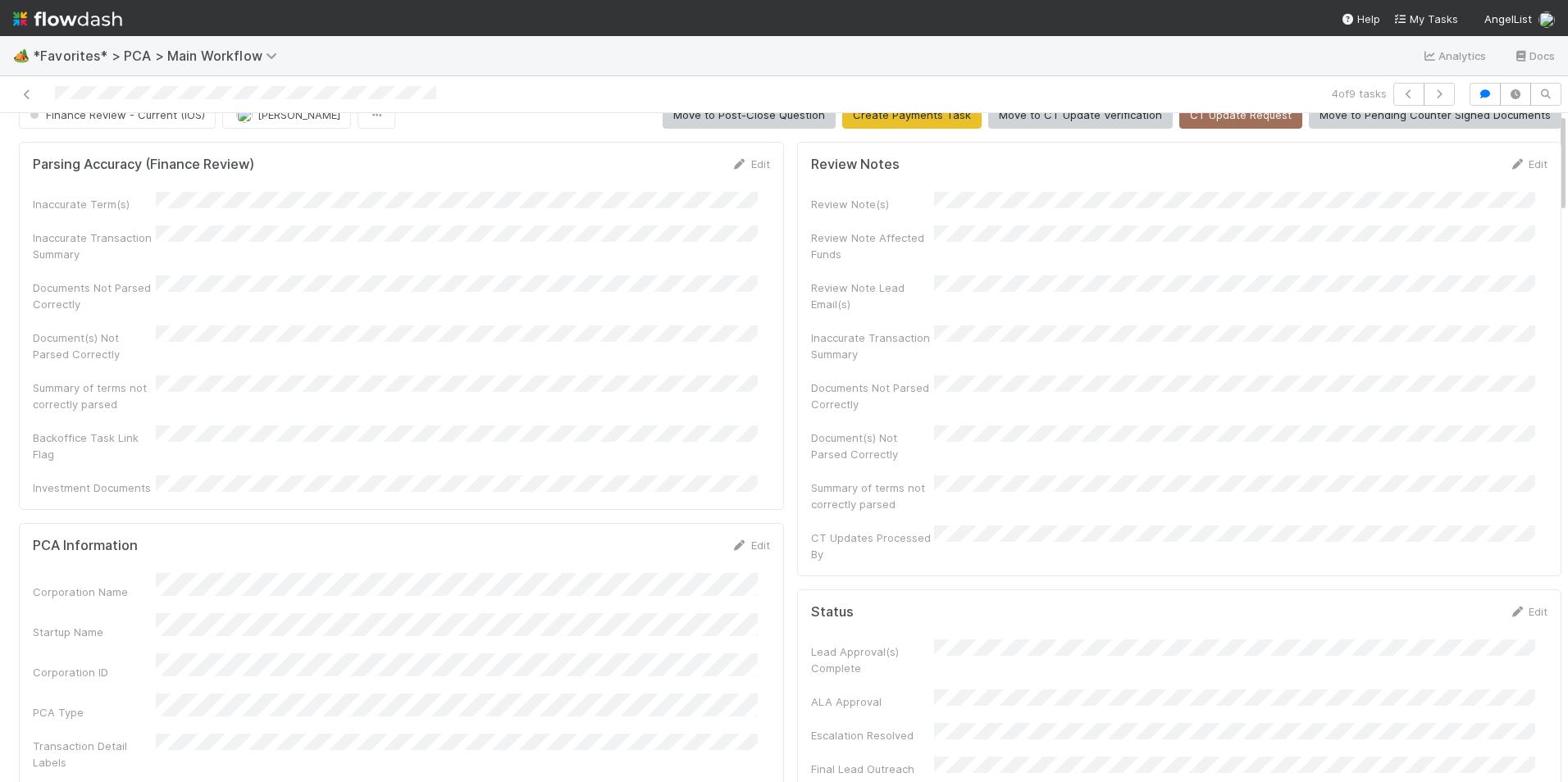
scroll to position [0, 0]
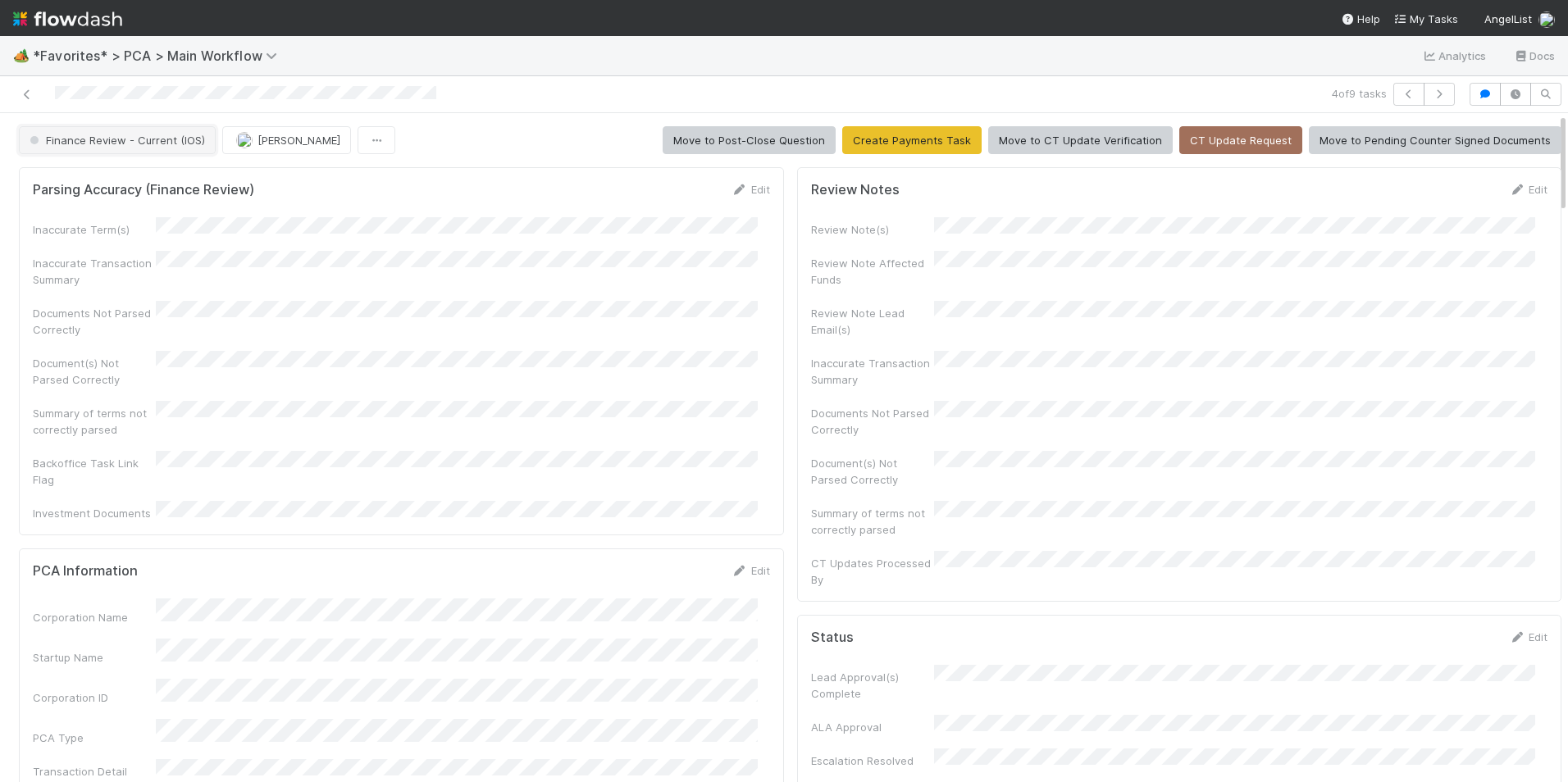
click at [159, 140] on span "Finance Review - Current (IOS)" at bounding box center [116, 140] width 179 height 13
click at [101, 178] on div "Completed" at bounding box center [129, 181] width 231 height 30
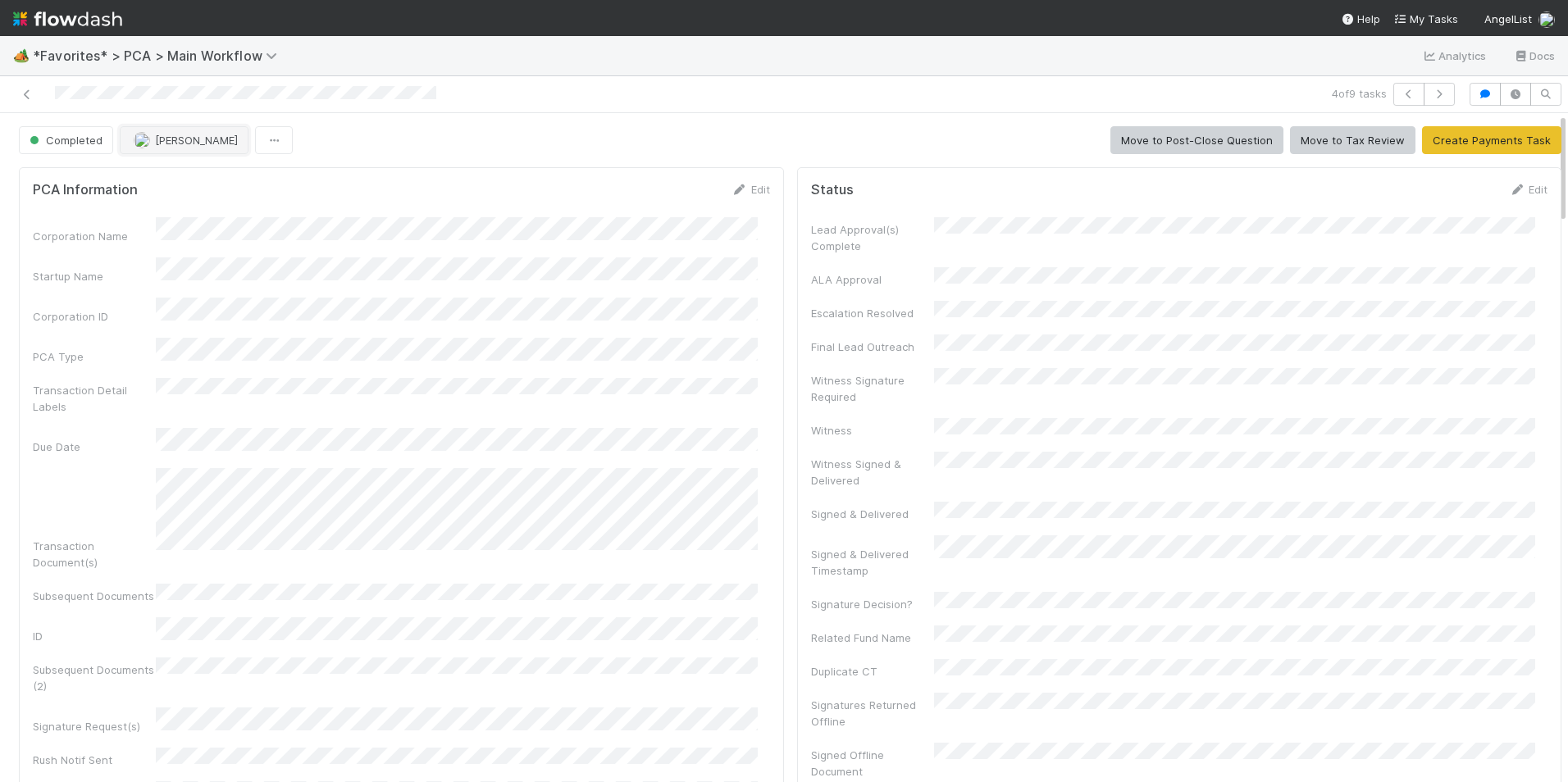
click at [184, 144] on span "[PERSON_NAME]" at bounding box center [196, 140] width 83 height 13
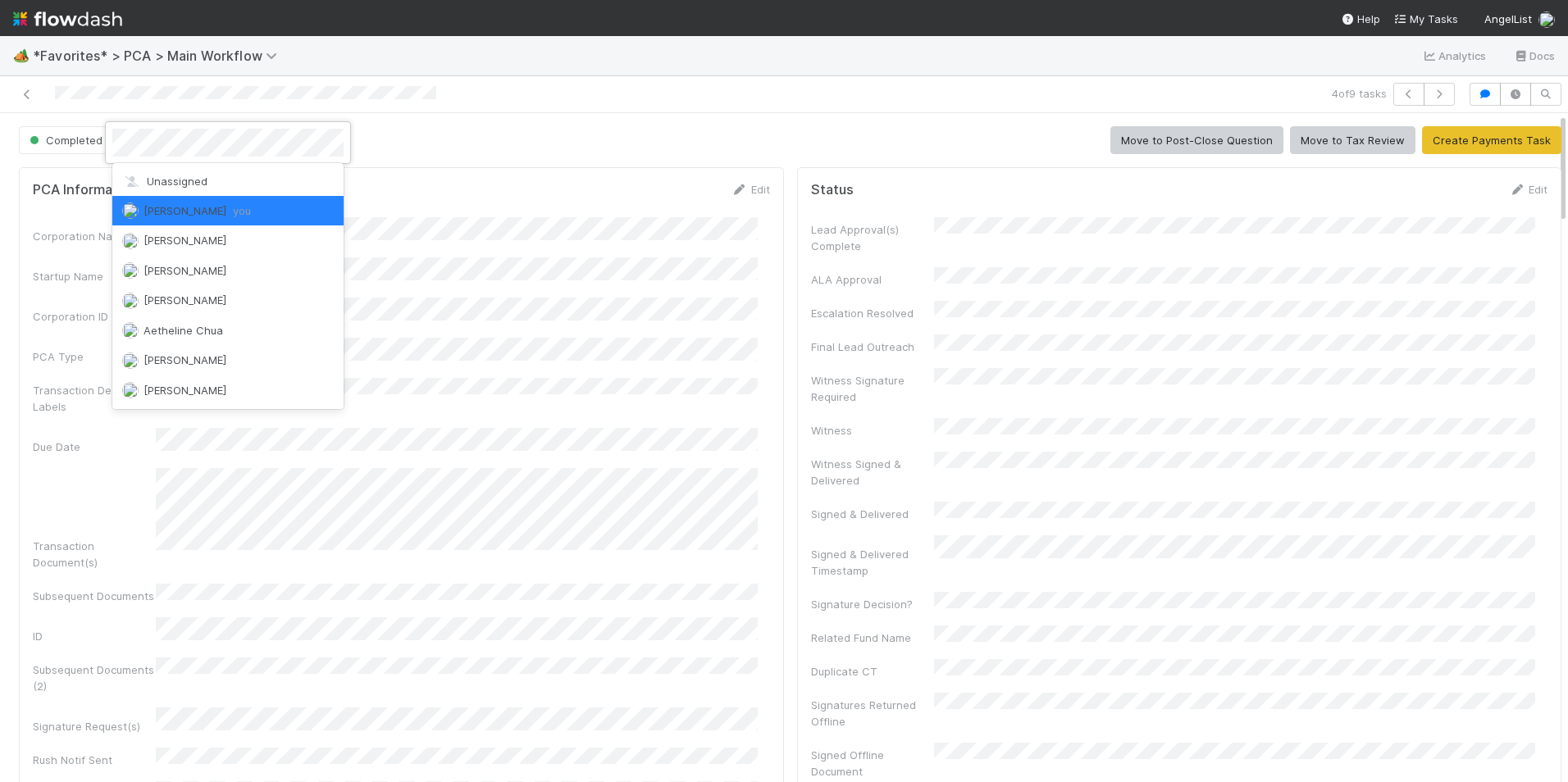
click at [197, 165] on div "Unassigned Marlon you Aana Farooqi Abraham Wilson Adam Ricks Aetheline Chua Aka…" at bounding box center [228, 286] width 231 height 246
click at [197, 175] on span "Unassigned" at bounding box center [165, 181] width 86 height 13
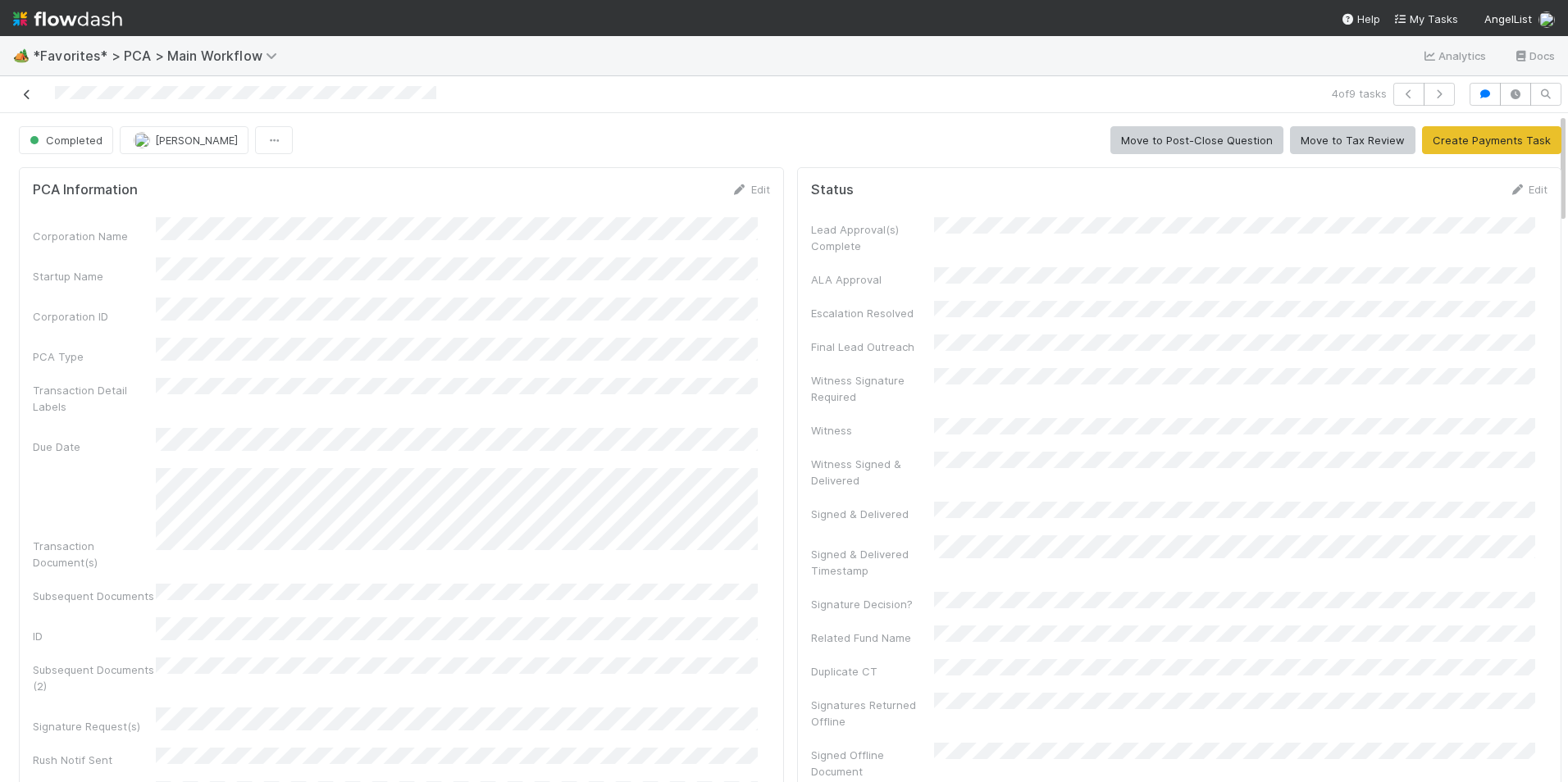
click at [30, 90] on icon at bounding box center [27, 94] width 17 height 11
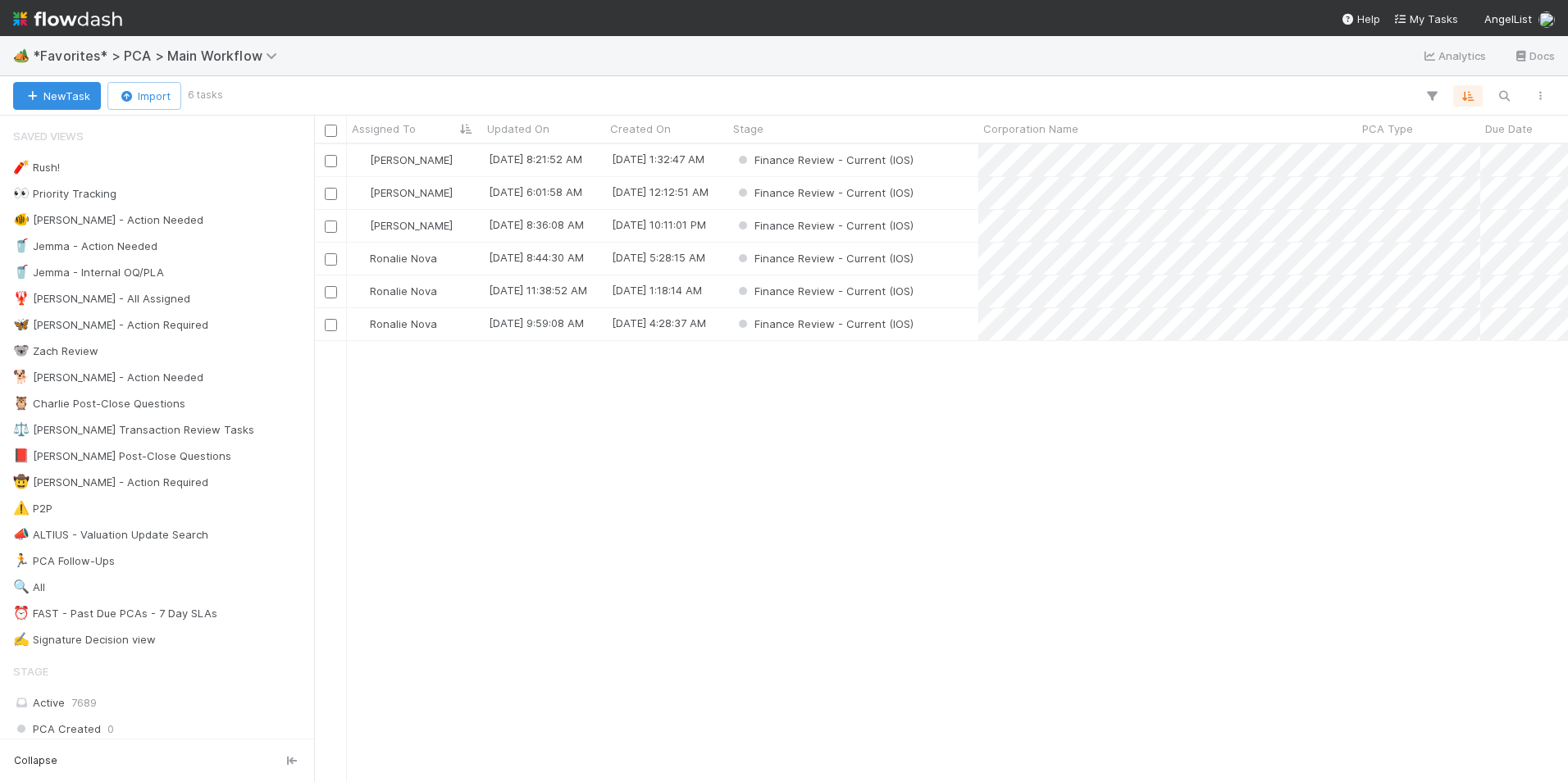
scroll to position [625, 1241]
click at [464, 219] on div "[PERSON_NAME]" at bounding box center [414, 225] width 136 height 32
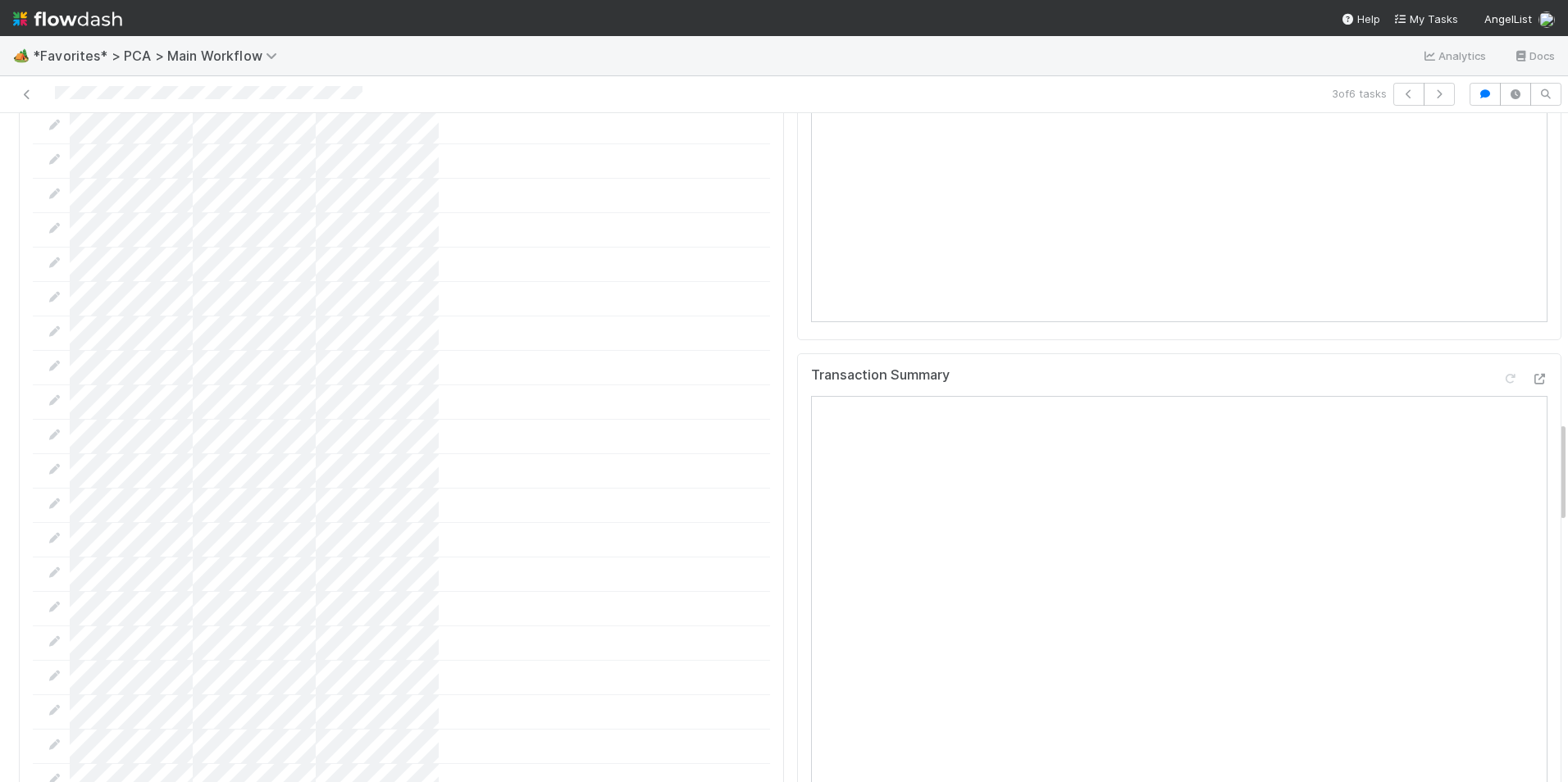
scroll to position [2459, 0]
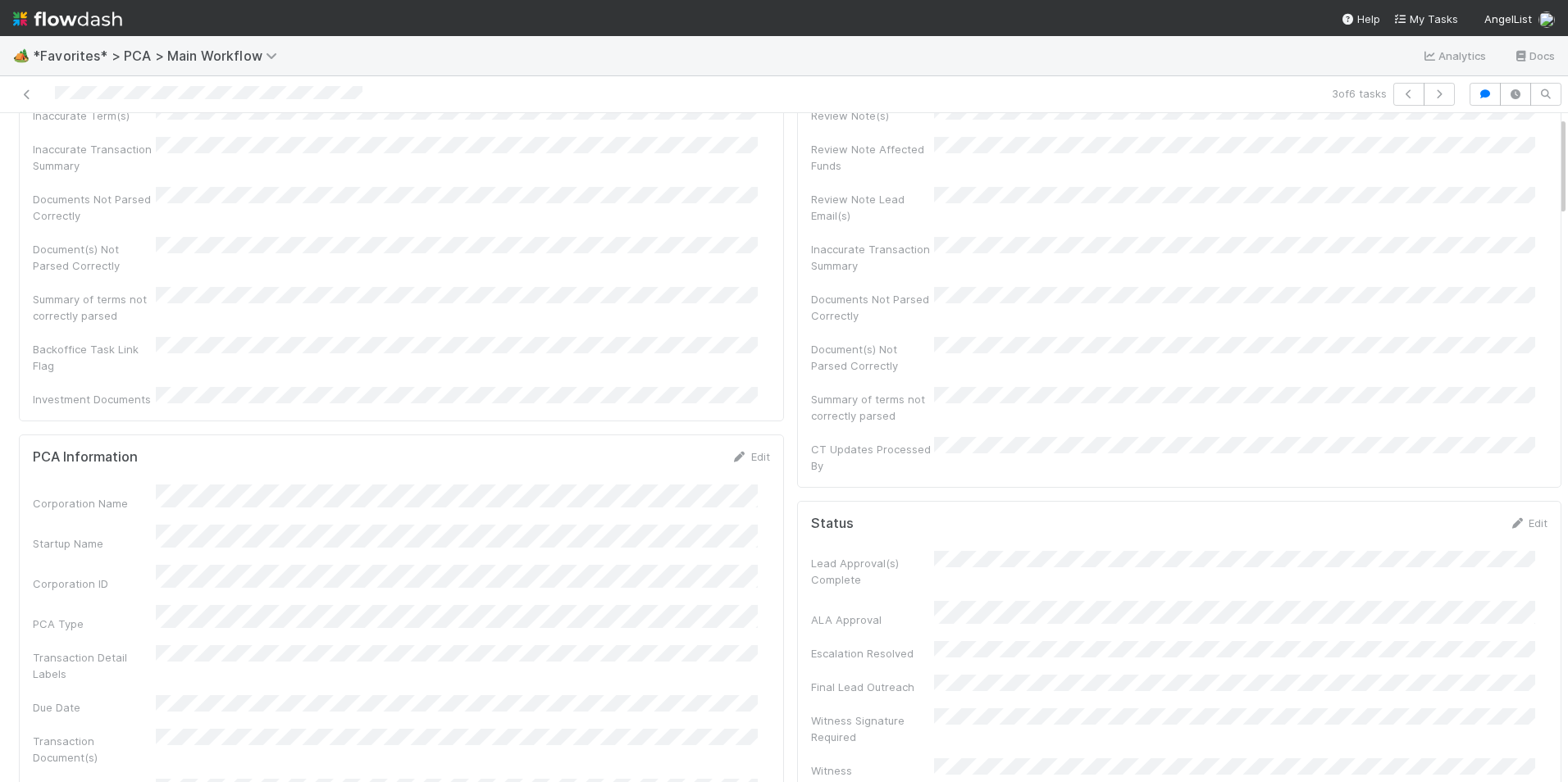
scroll to position [0, 0]
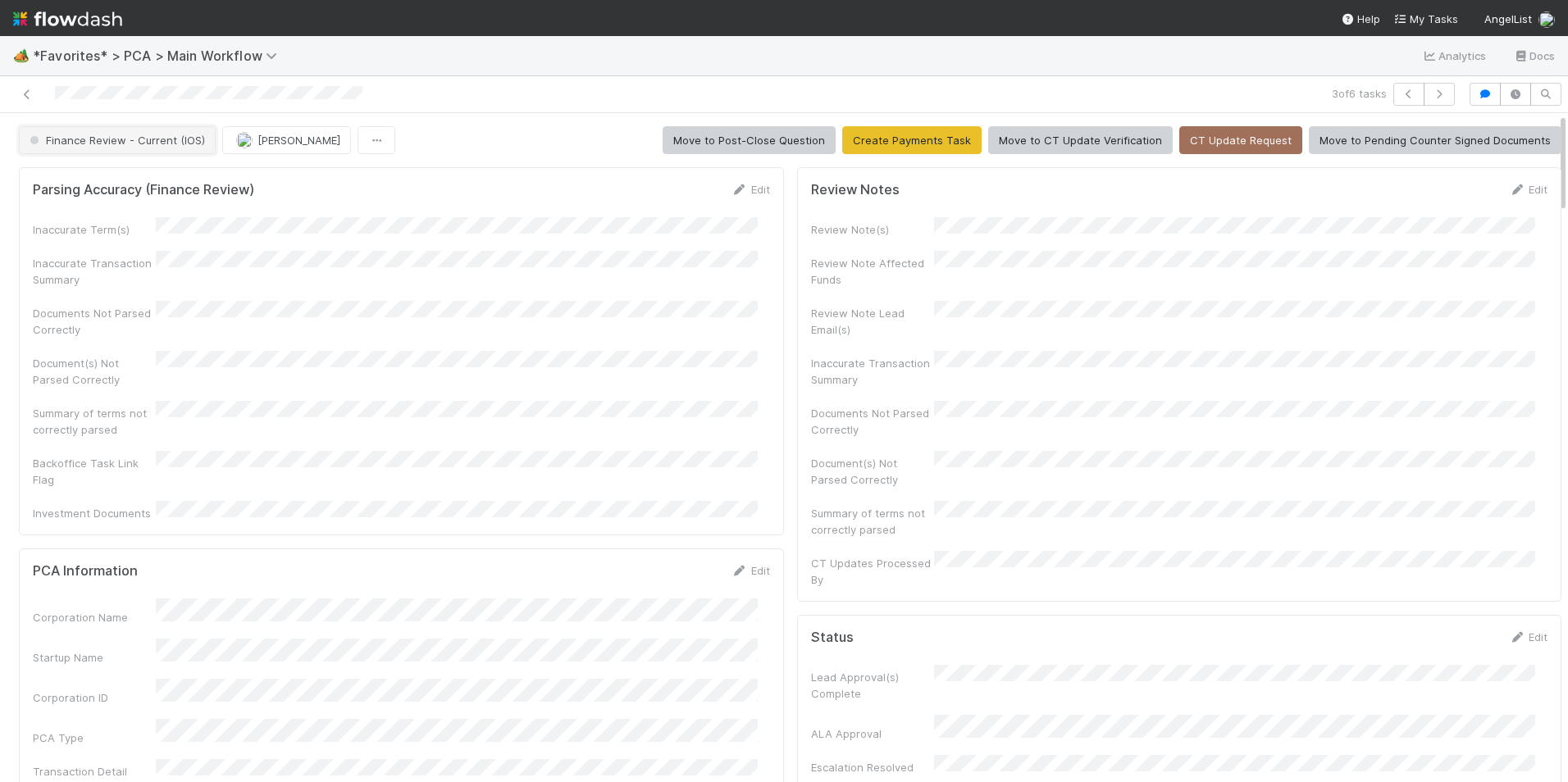
click at [163, 145] on span "Finance Review - Current (IOS)" at bounding box center [116, 140] width 179 height 13
click at [208, 185] on div "Completed" at bounding box center [129, 181] width 231 height 30
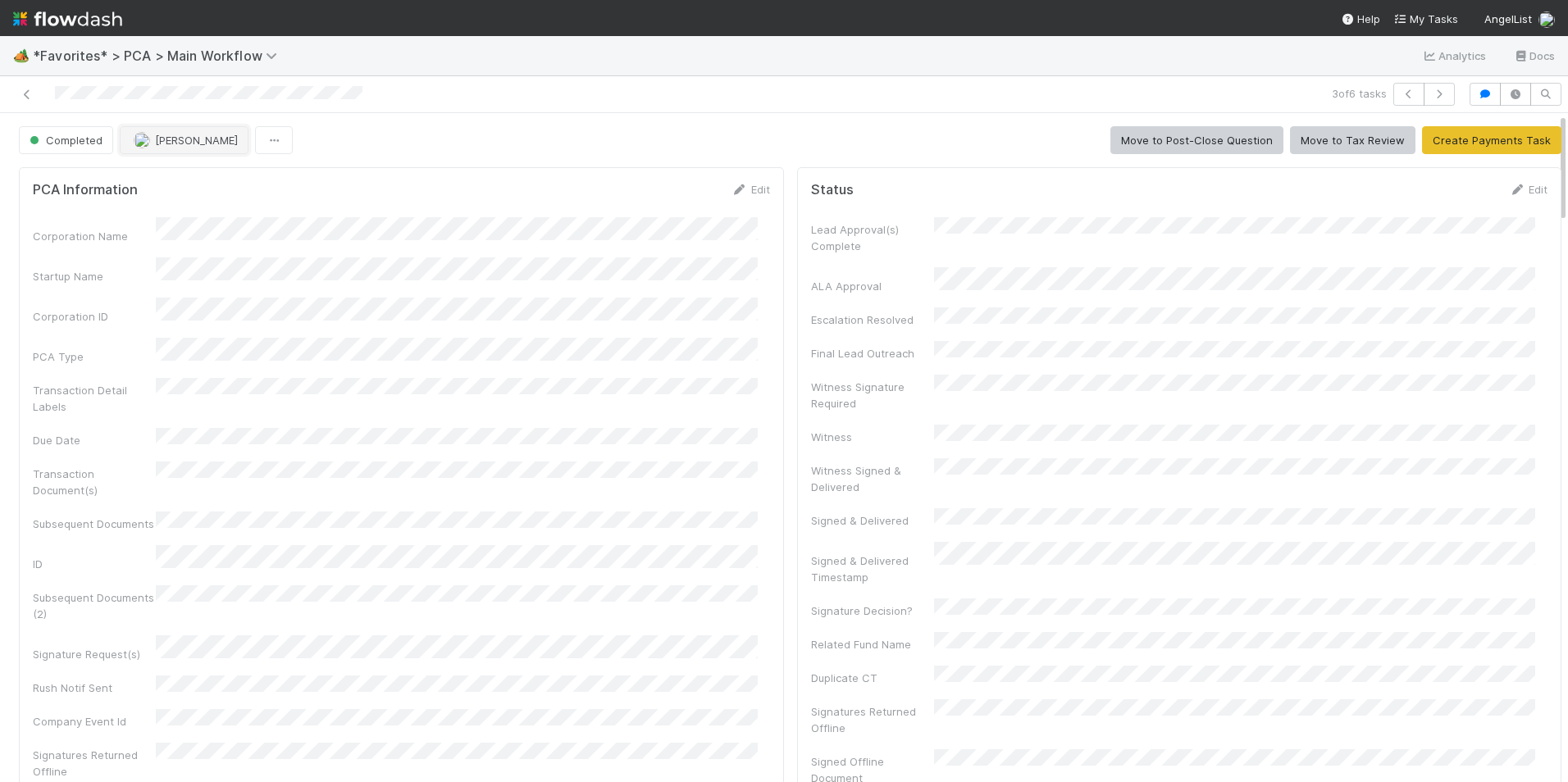
click at [187, 144] on span "[PERSON_NAME]" at bounding box center [196, 140] width 83 height 13
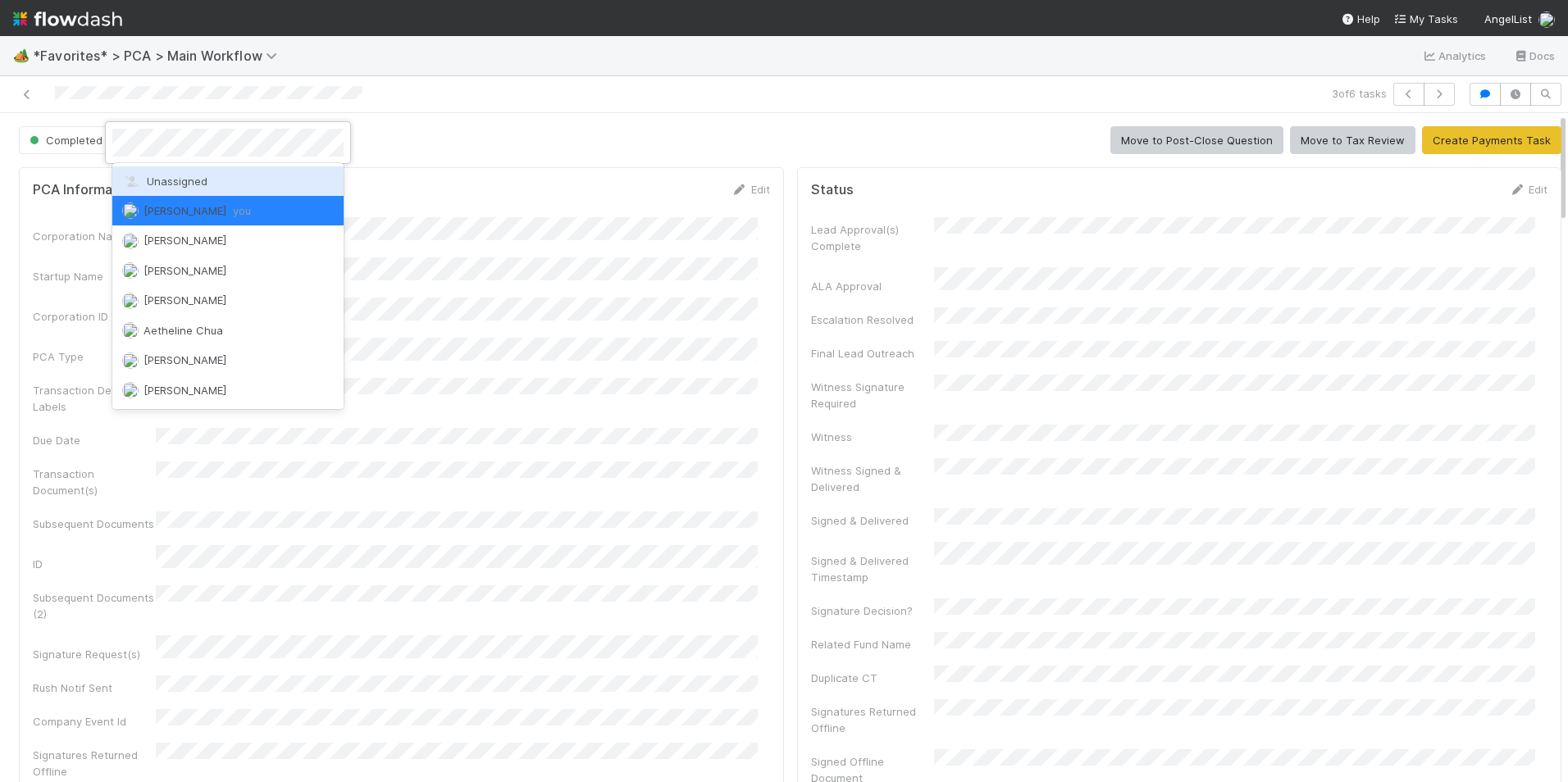
click at [214, 180] on div "Unassigned" at bounding box center [228, 181] width 231 height 30
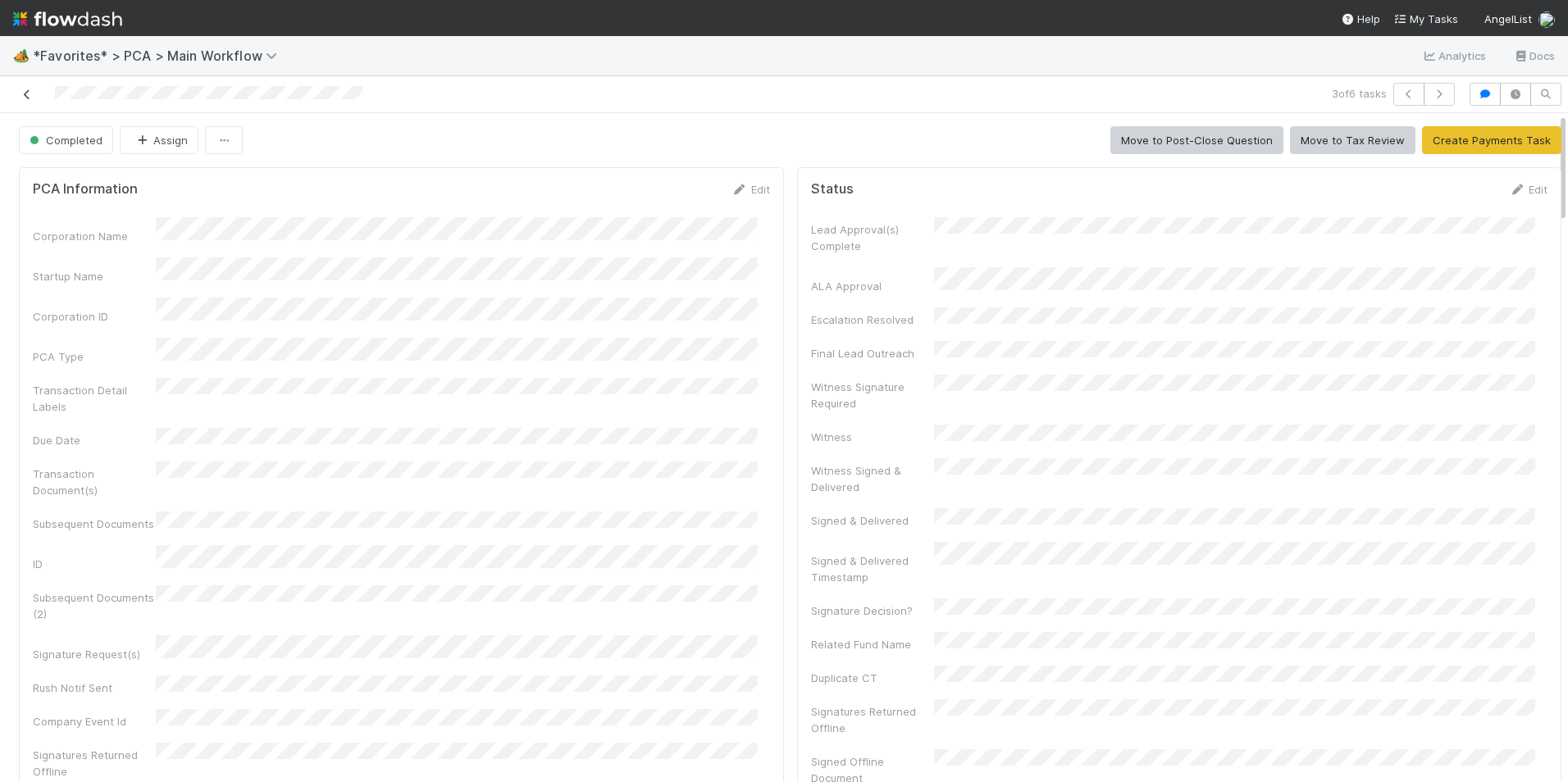
click at [29, 91] on icon at bounding box center [27, 94] width 17 height 11
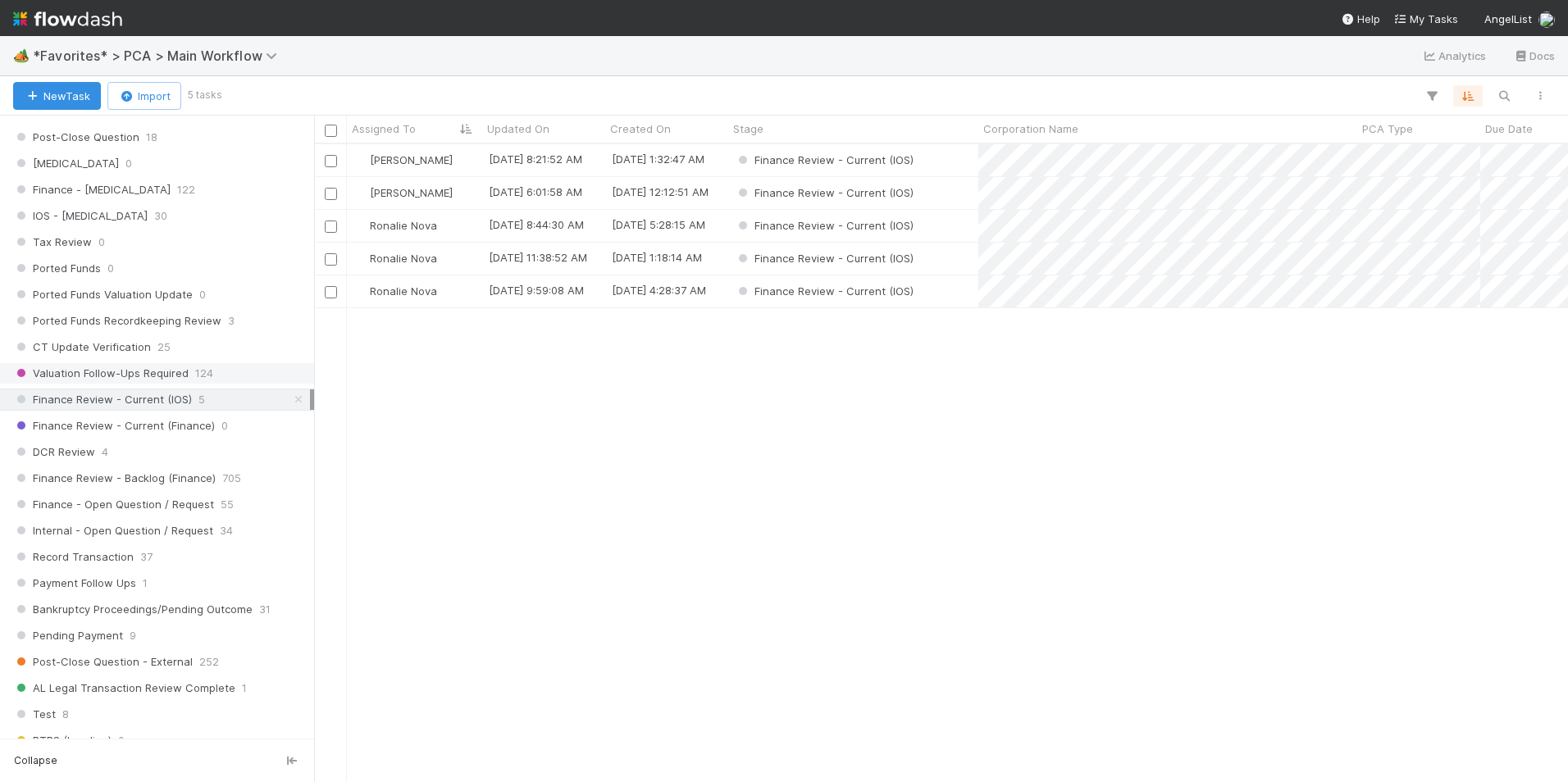
scroll to position [1065, 0]
click at [160, 450] on div "DCR Review 4" at bounding box center [161, 450] width 297 height 21
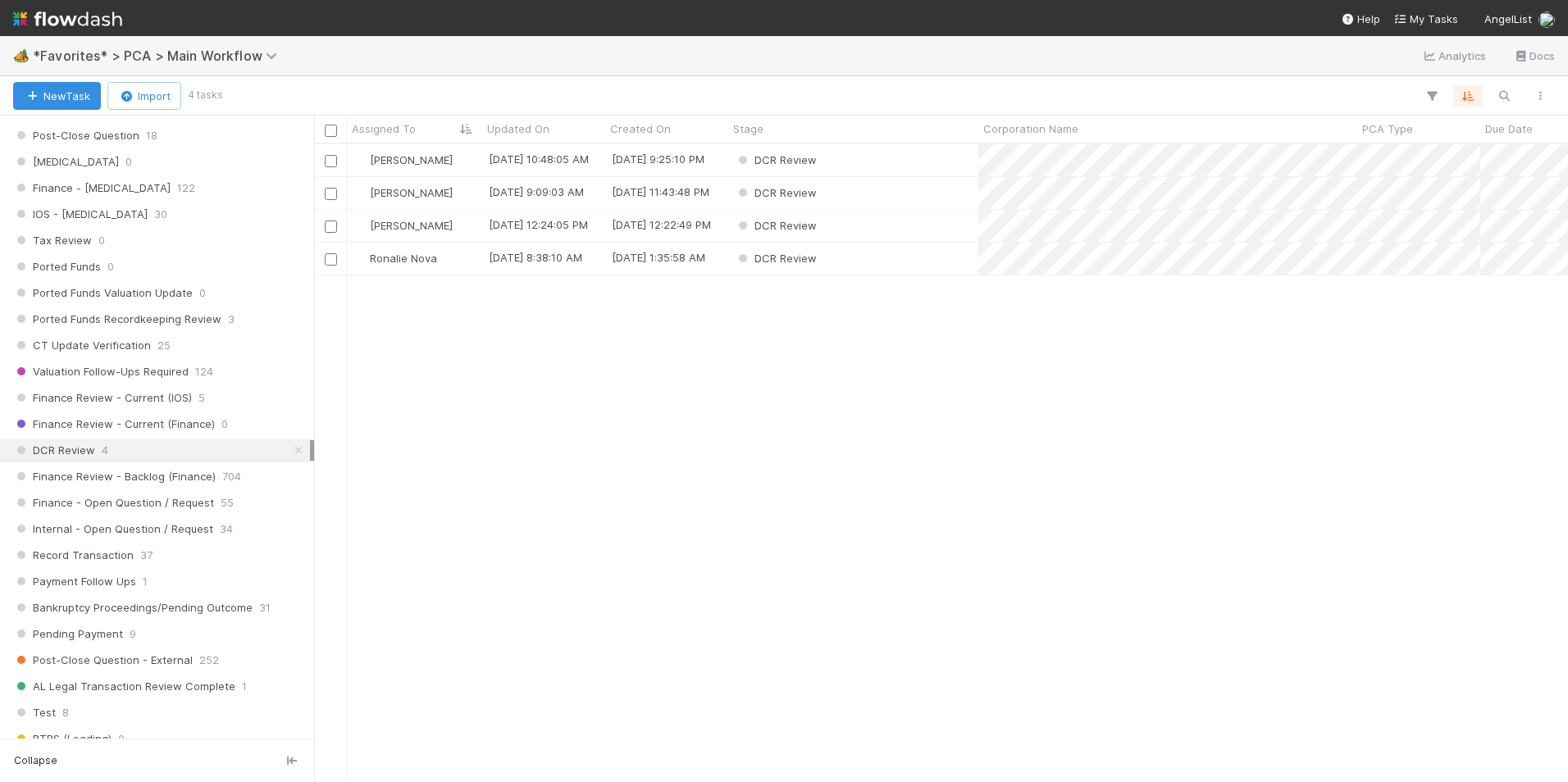
scroll to position [625, 1241]
click at [921, 152] on div "DCR Review" at bounding box center [853, 160] width 250 height 32
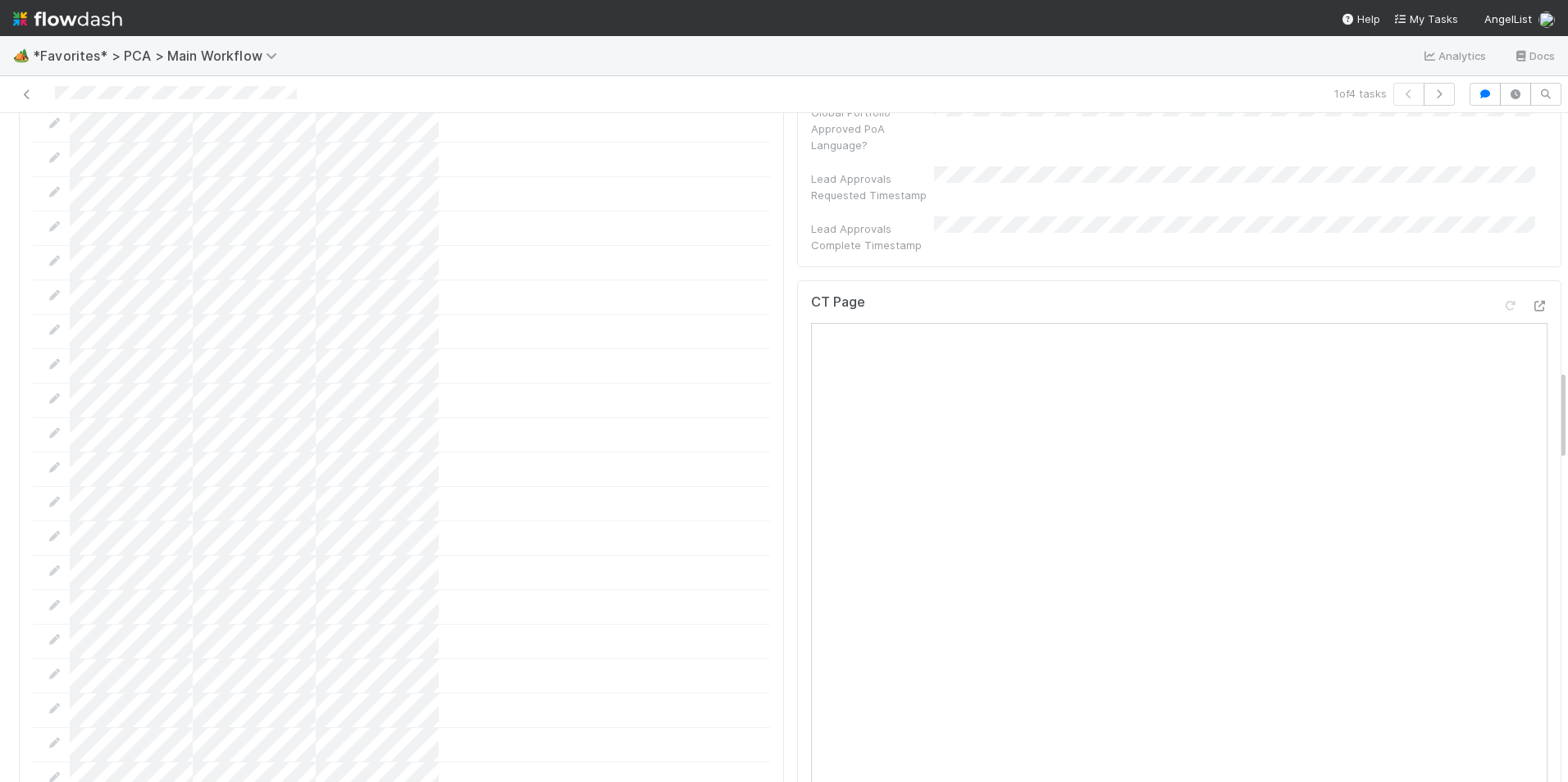
scroll to position [1721, 0]
click at [1505, 351] on div at bounding box center [1524, 362] width 46 height 23
click at [1531, 354] on icon at bounding box center [1539, 359] width 17 height 11
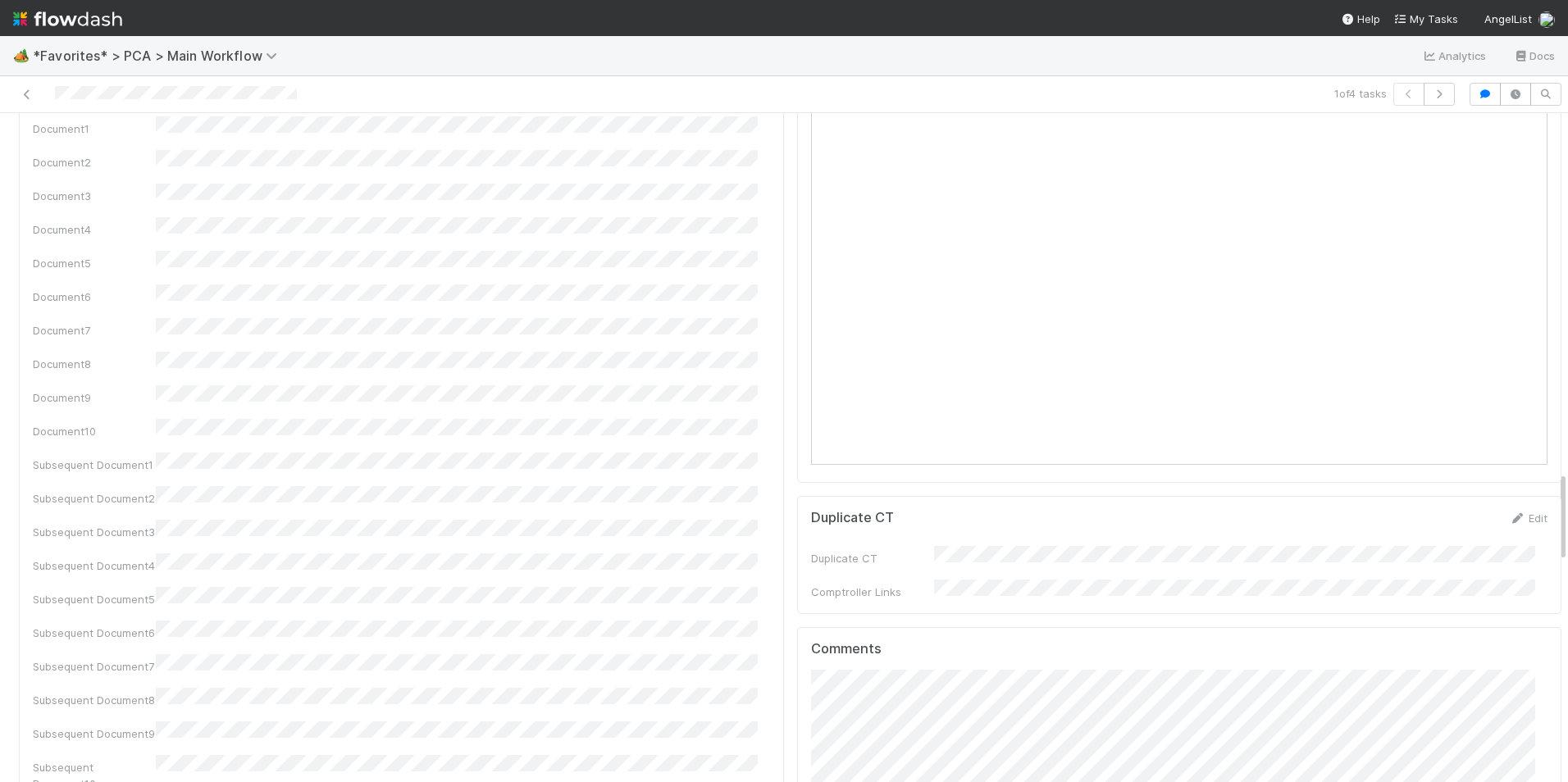
scroll to position [3032, 0]
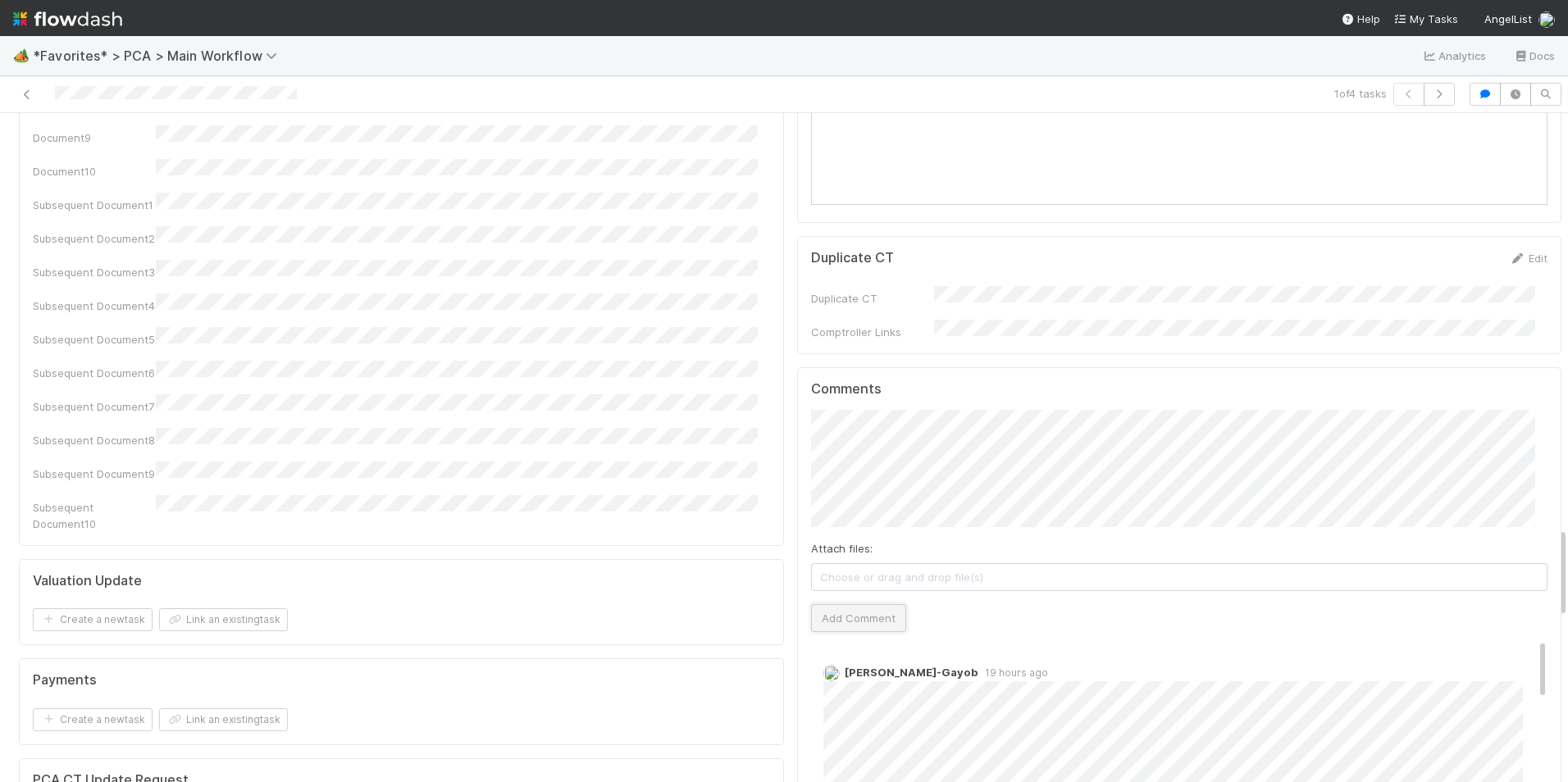
click at [848, 604] on button "Add Comment" at bounding box center [858, 618] width 95 height 28
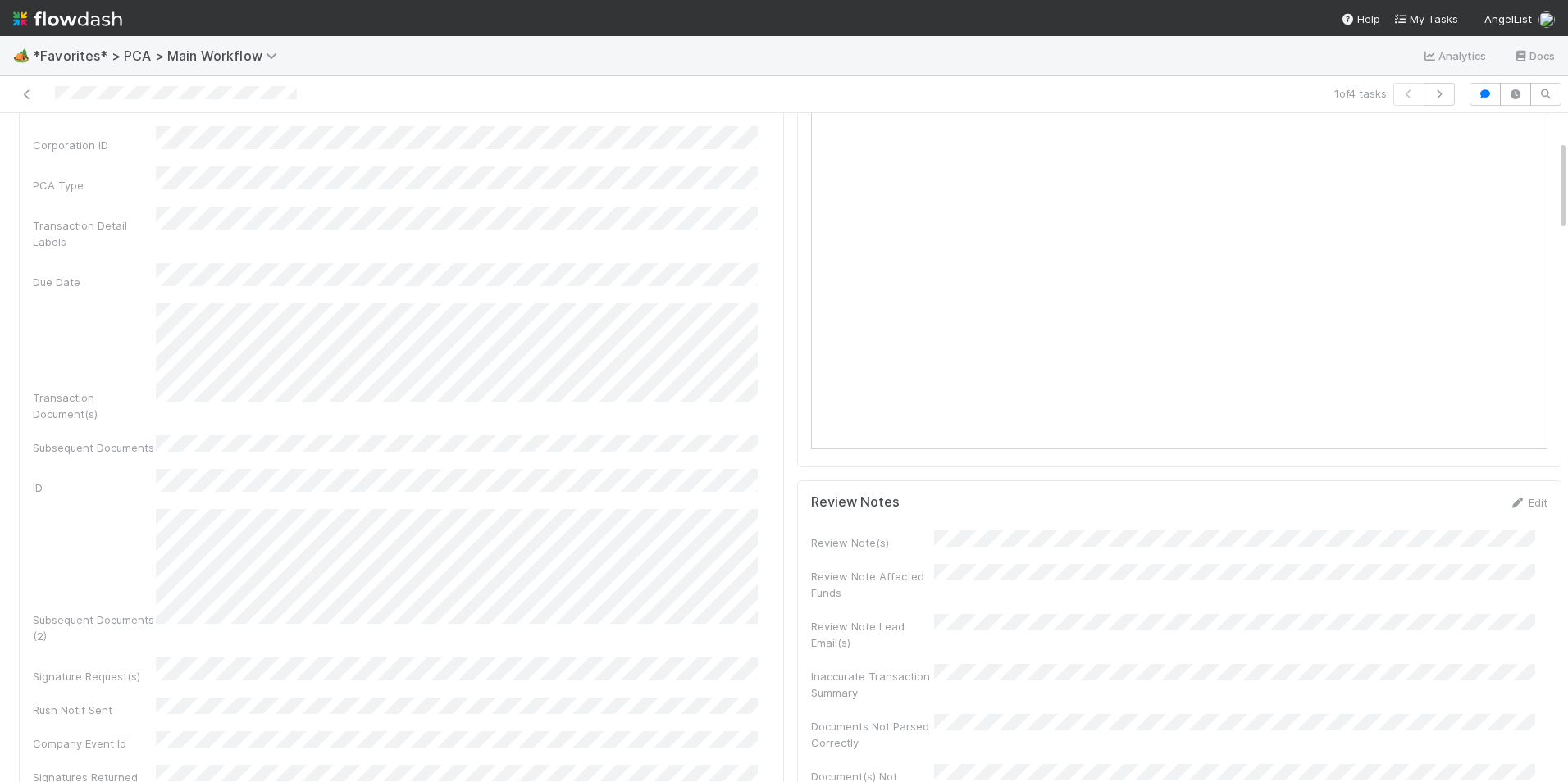
scroll to position [0, 0]
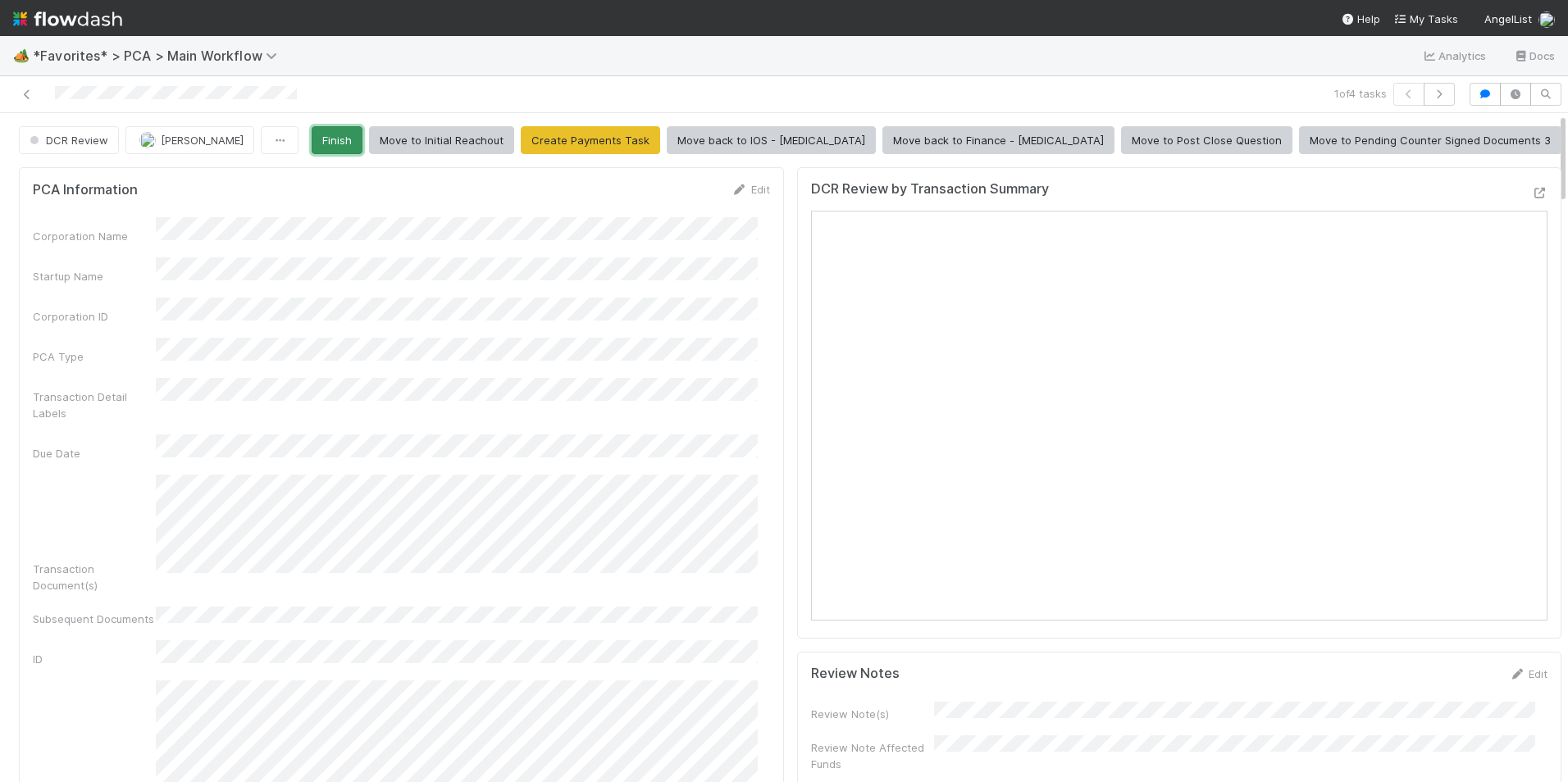
click at [362, 152] on button "Finish" at bounding box center [337, 140] width 51 height 28
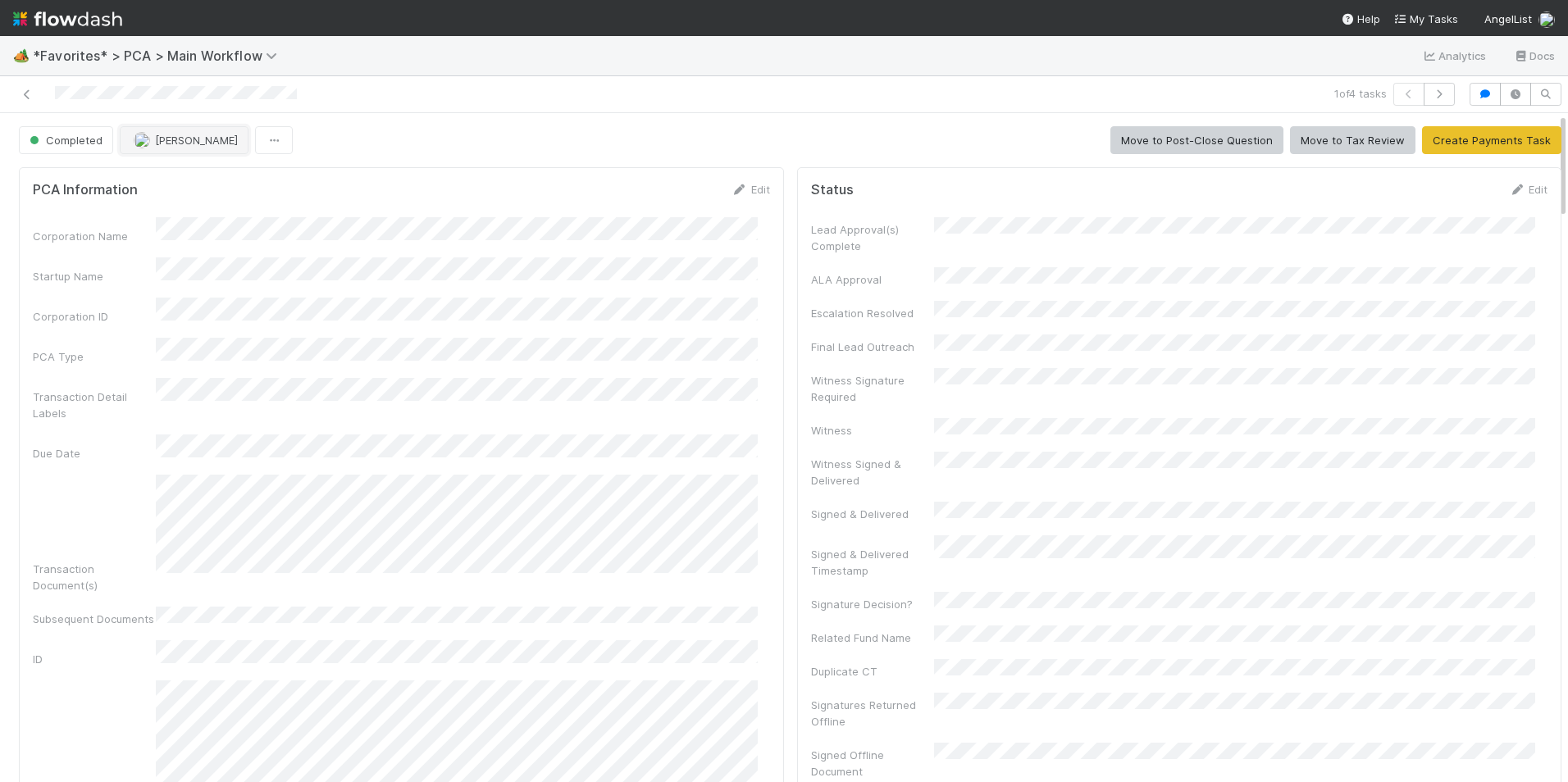
click at [191, 142] on button "[PERSON_NAME]" at bounding box center [184, 140] width 129 height 28
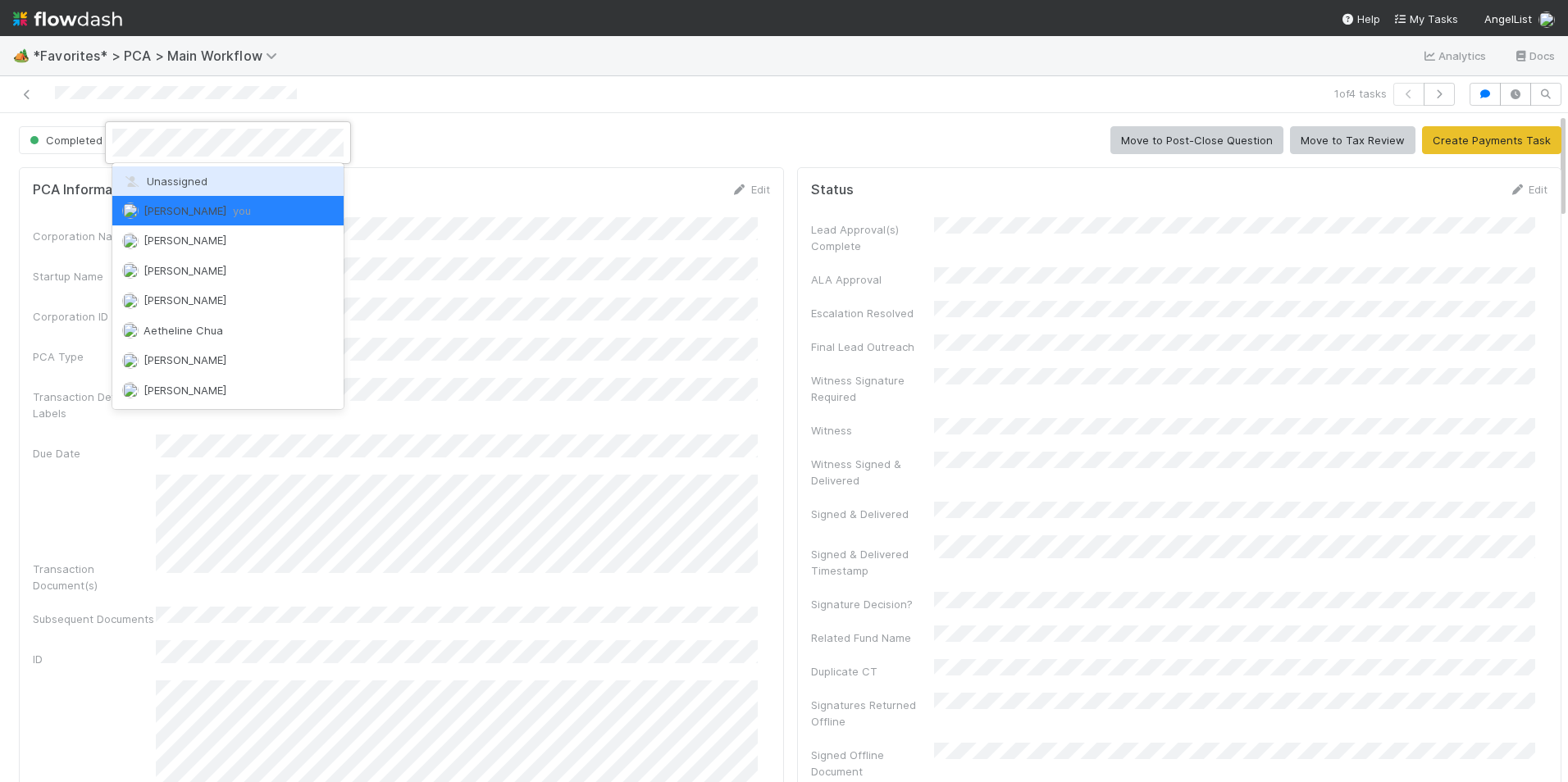
click at [208, 175] on div "Unassigned" at bounding box center [228, 181] width 231 height 30
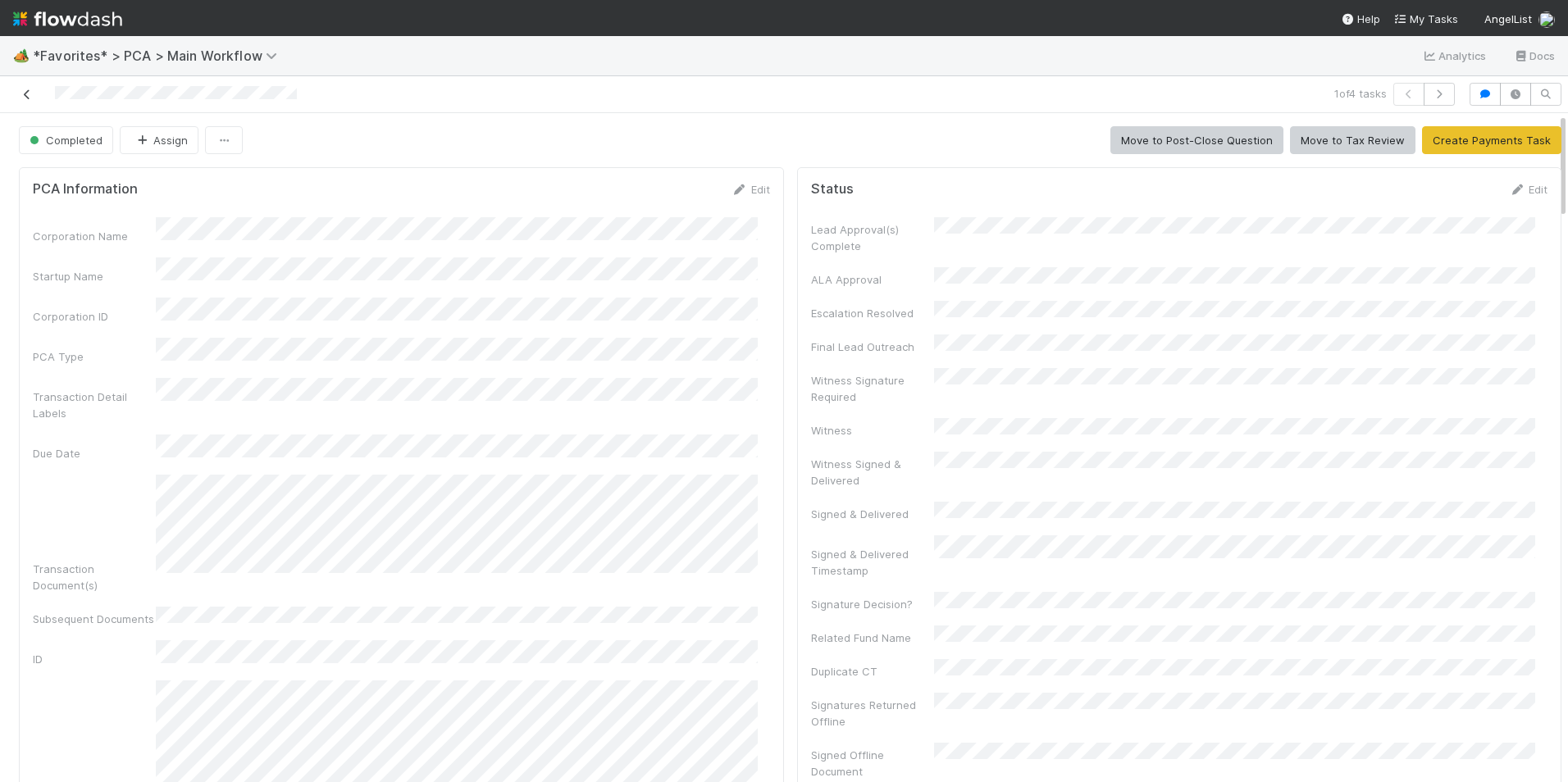
click at [31, 91] on icon at bounding box center [27, 94] width 17 height 11
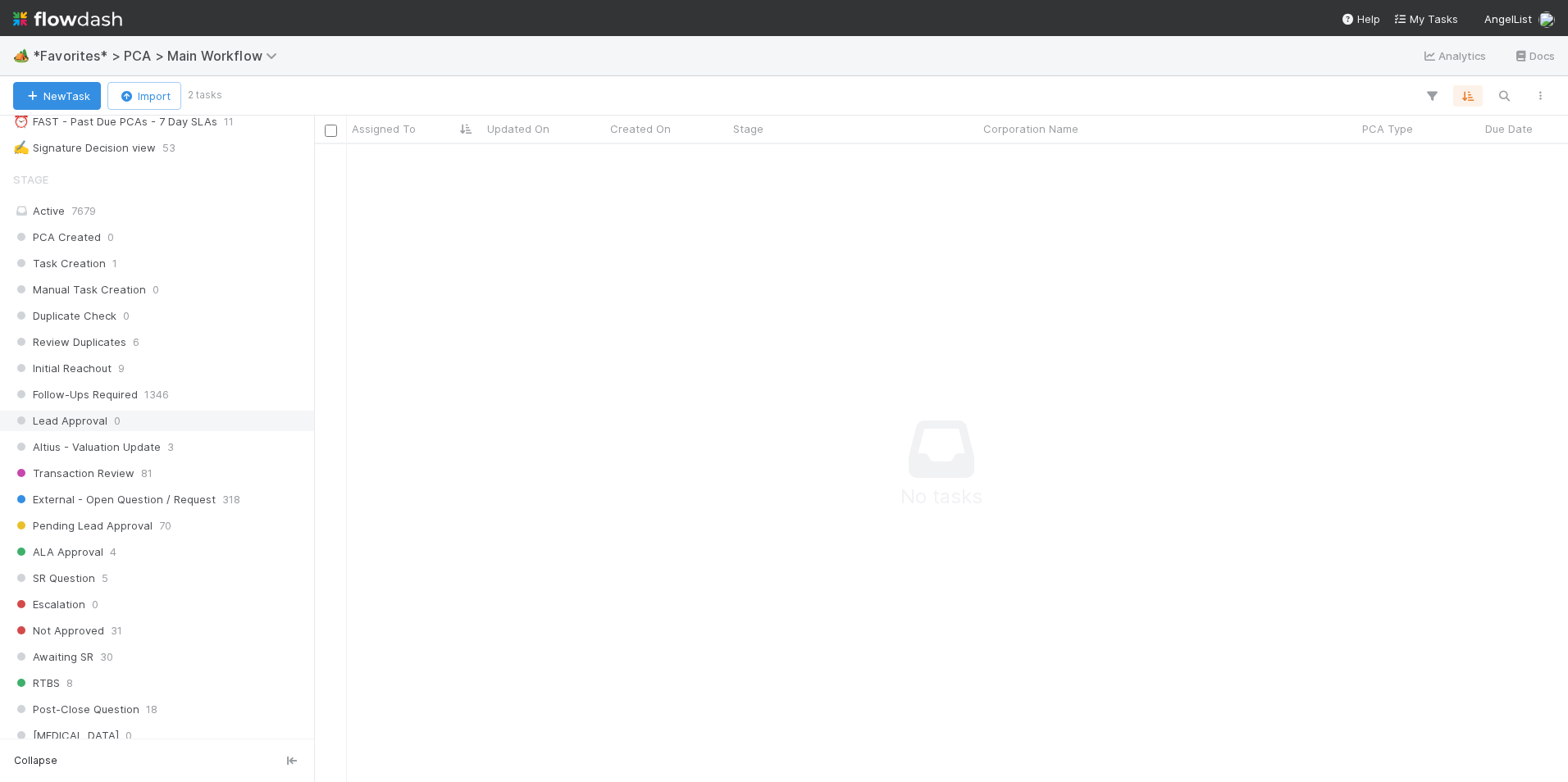
scroll to position [902, 0]
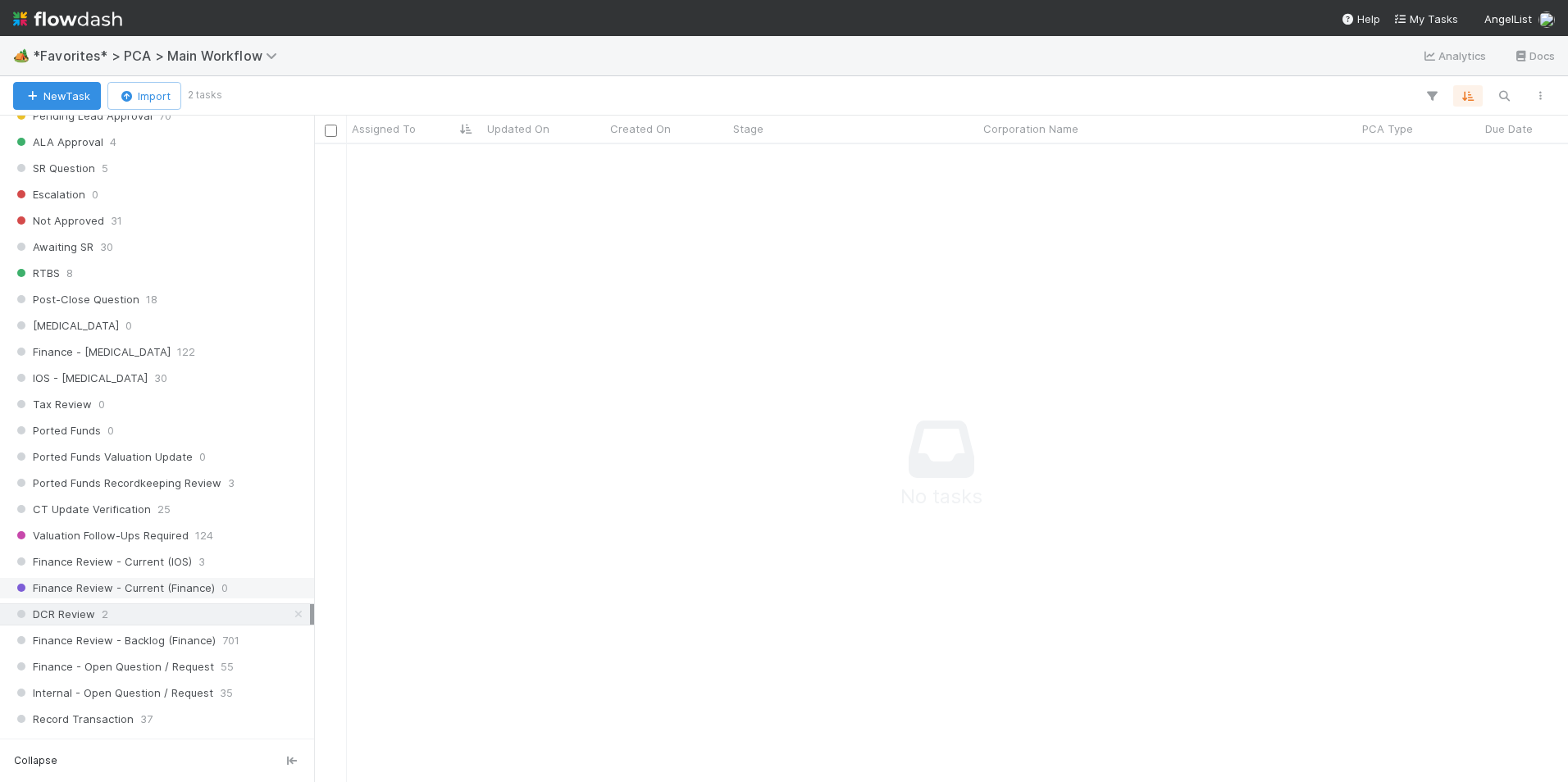
click at [186, 578] on span "Finance Review - Current (Finance)" at bounding box center [114, 588] width 202 height 21
click at [178, 617] on div "DCR Review 2" at bounding box center [161, 614] width 297 height 21
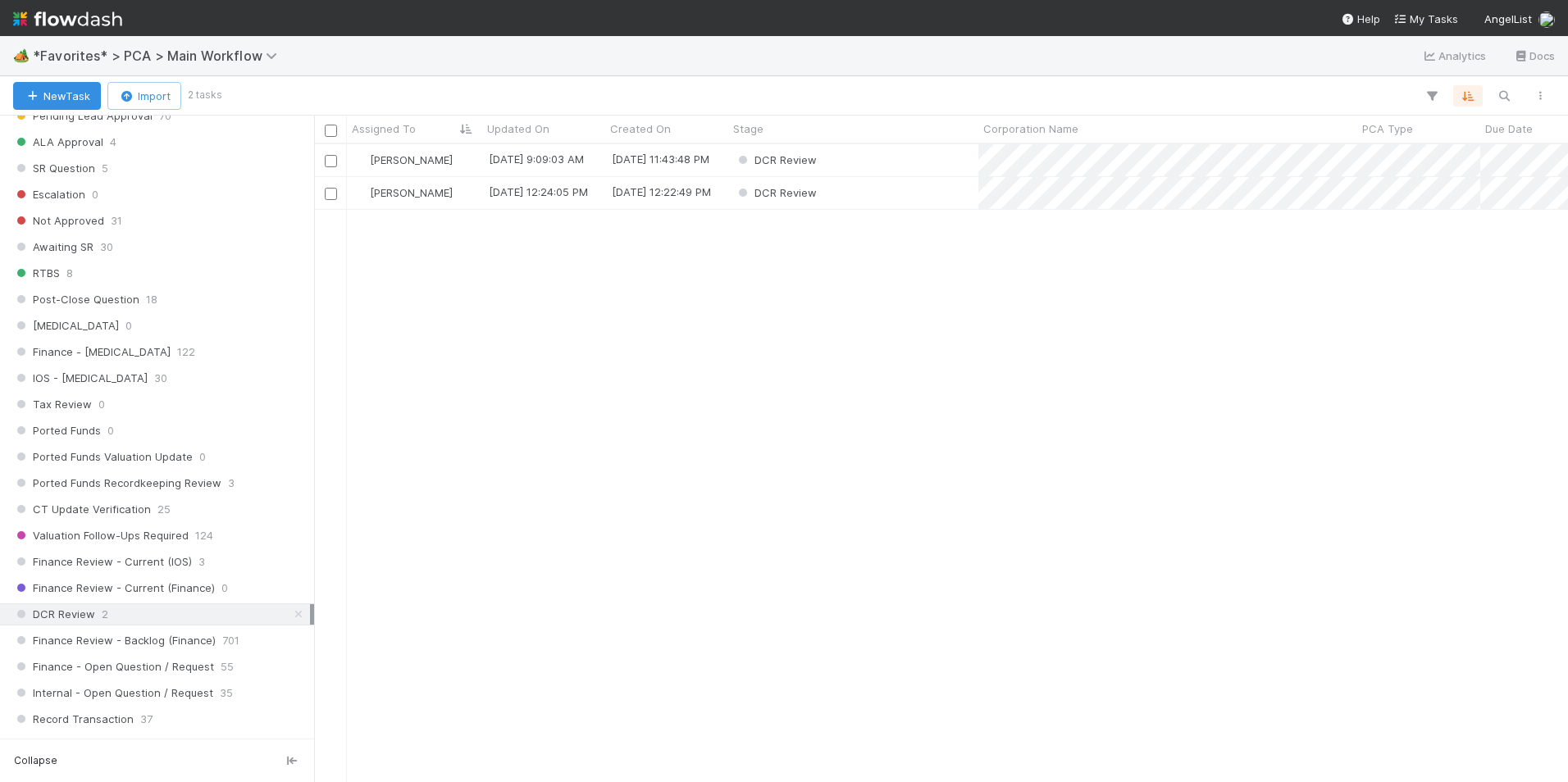
scroll to position [983, 0]
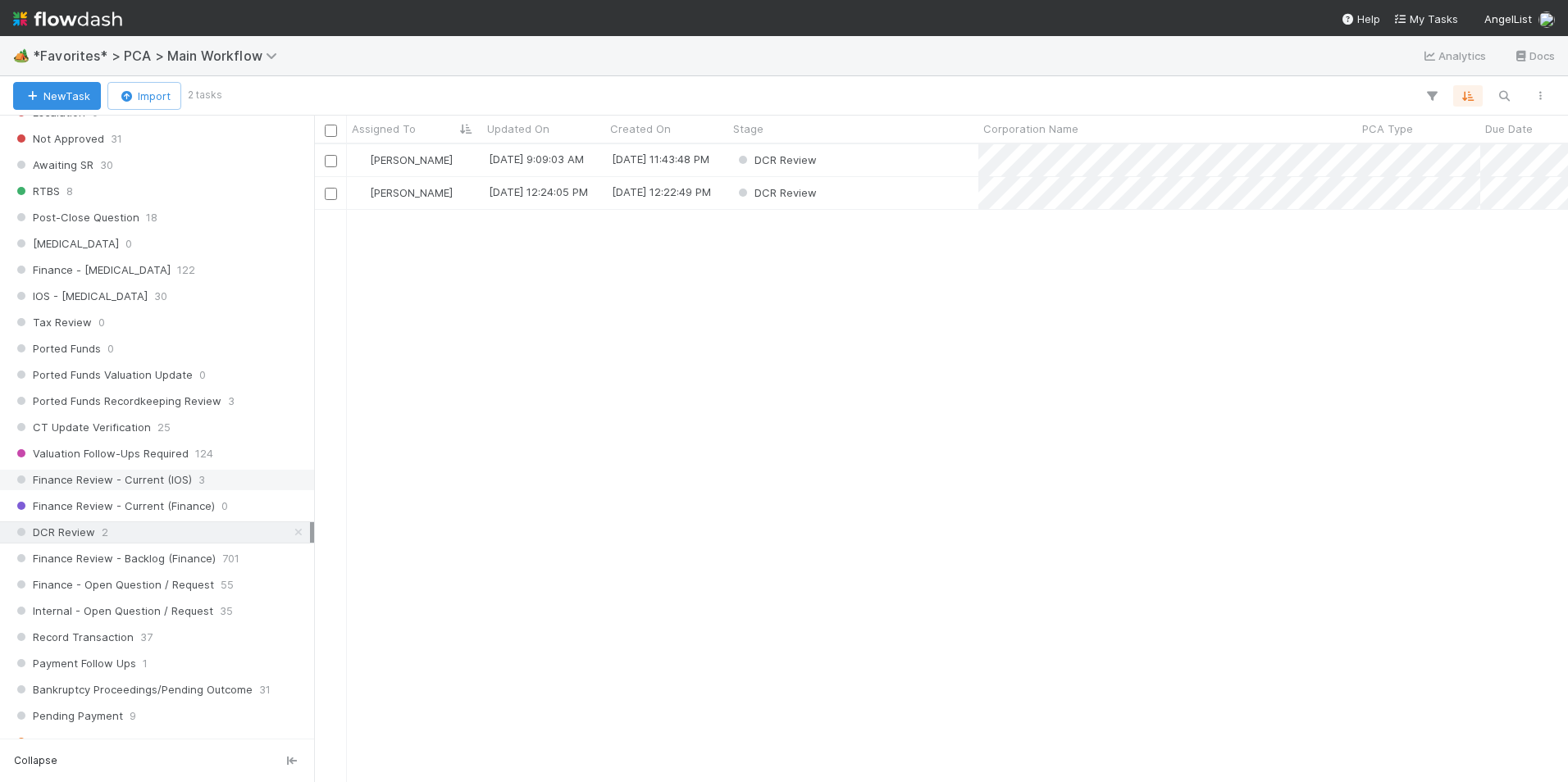
click at [203, 481] on div "Finance Review - Current (IOS) 3" at bounding box center [161, 480] width 297 height 21
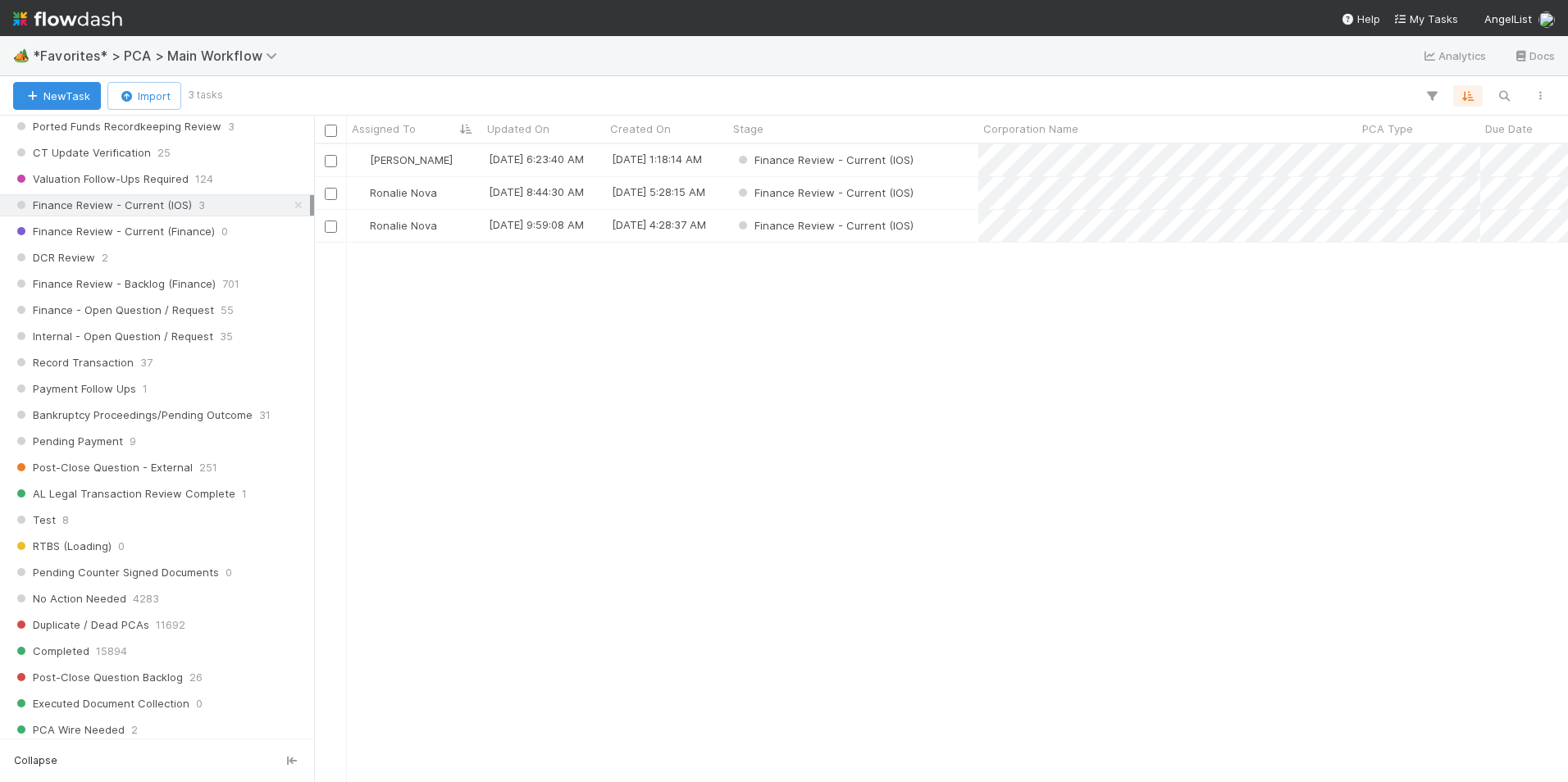
scroll to position [1229, 0]
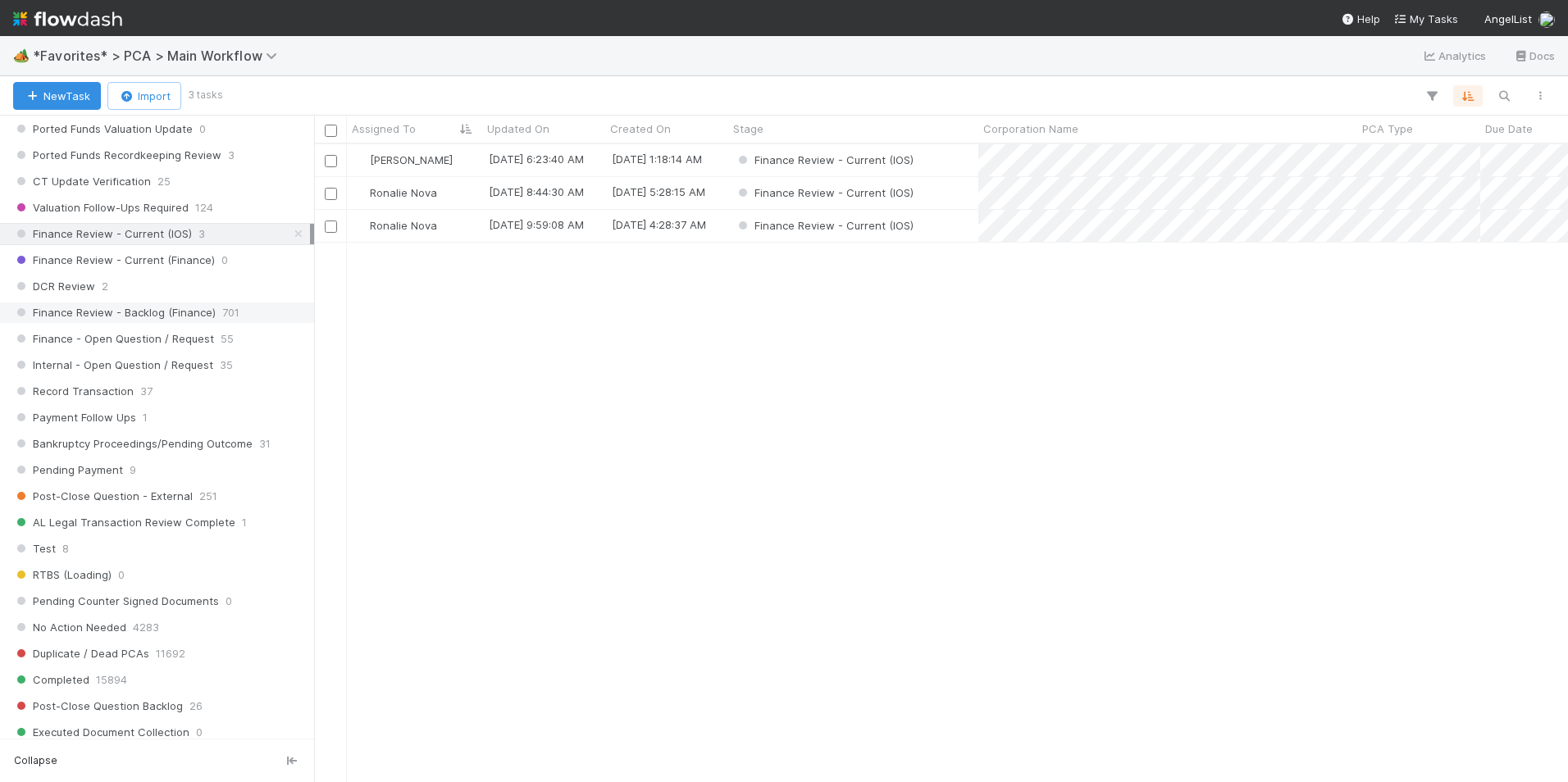
click at [229, 314] on span "701" at bounding box center [230, 312] width 17 height 21
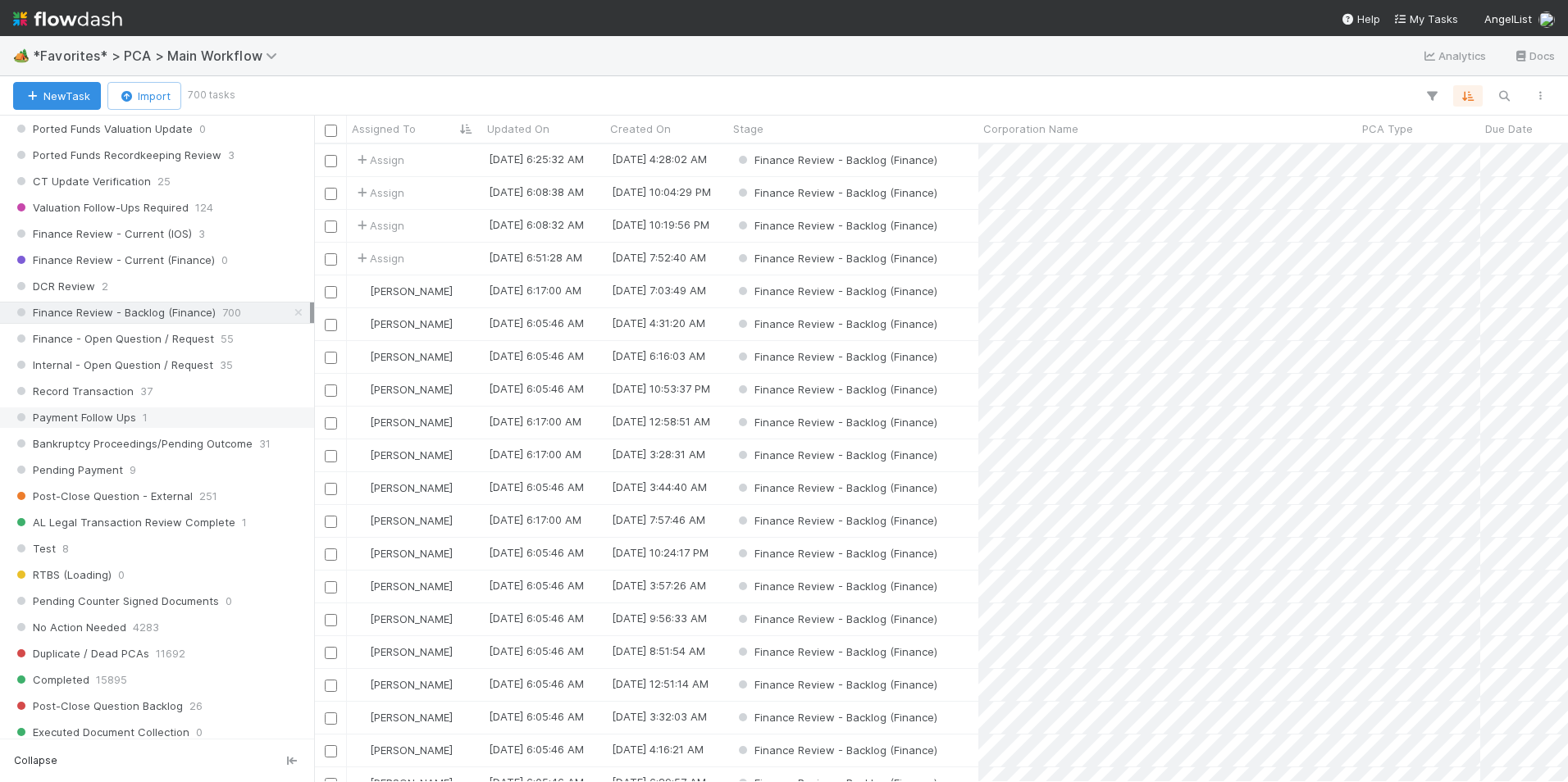
scroll to position [625, 1241]
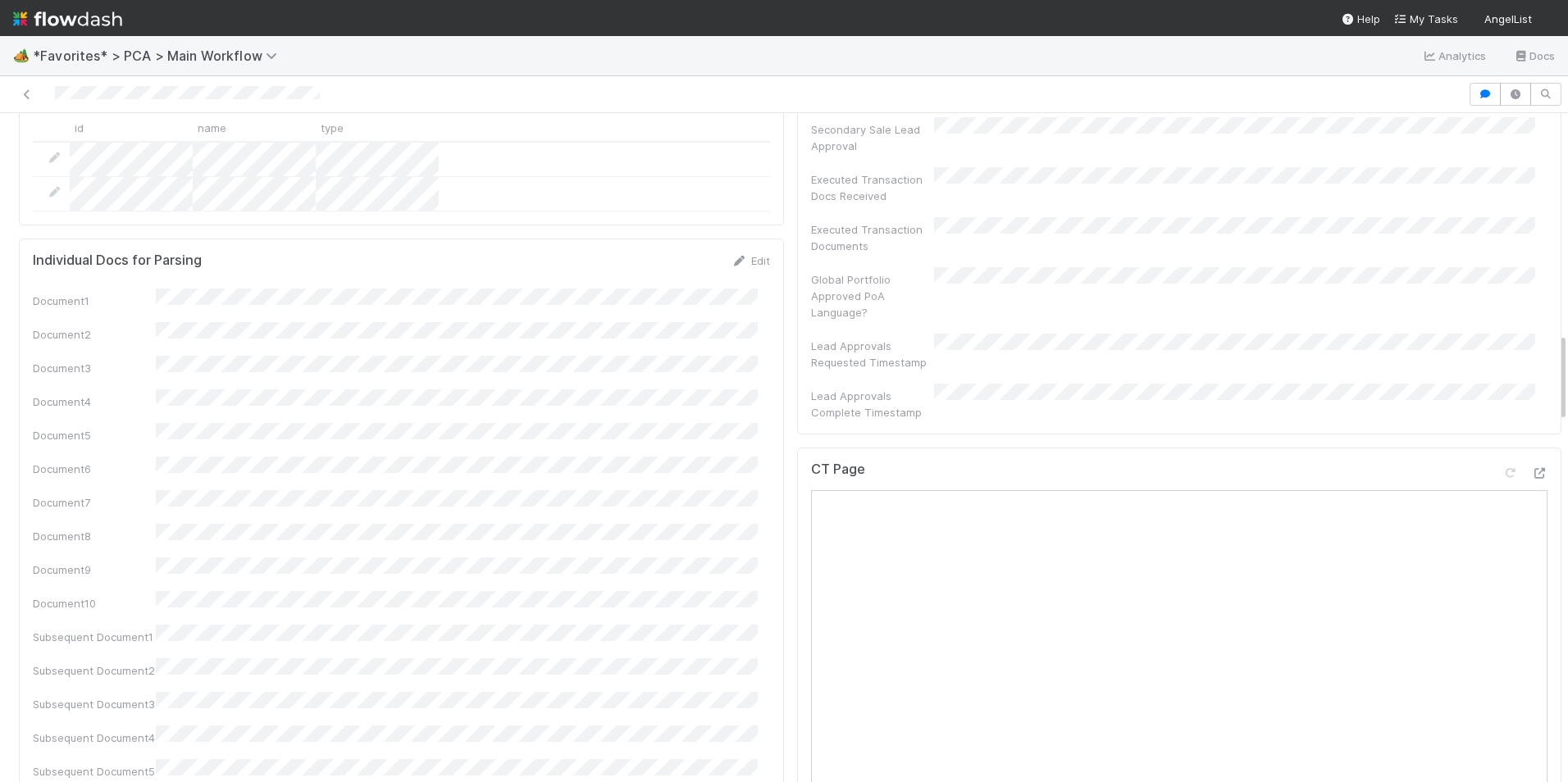
scroll to position [1639, 0]
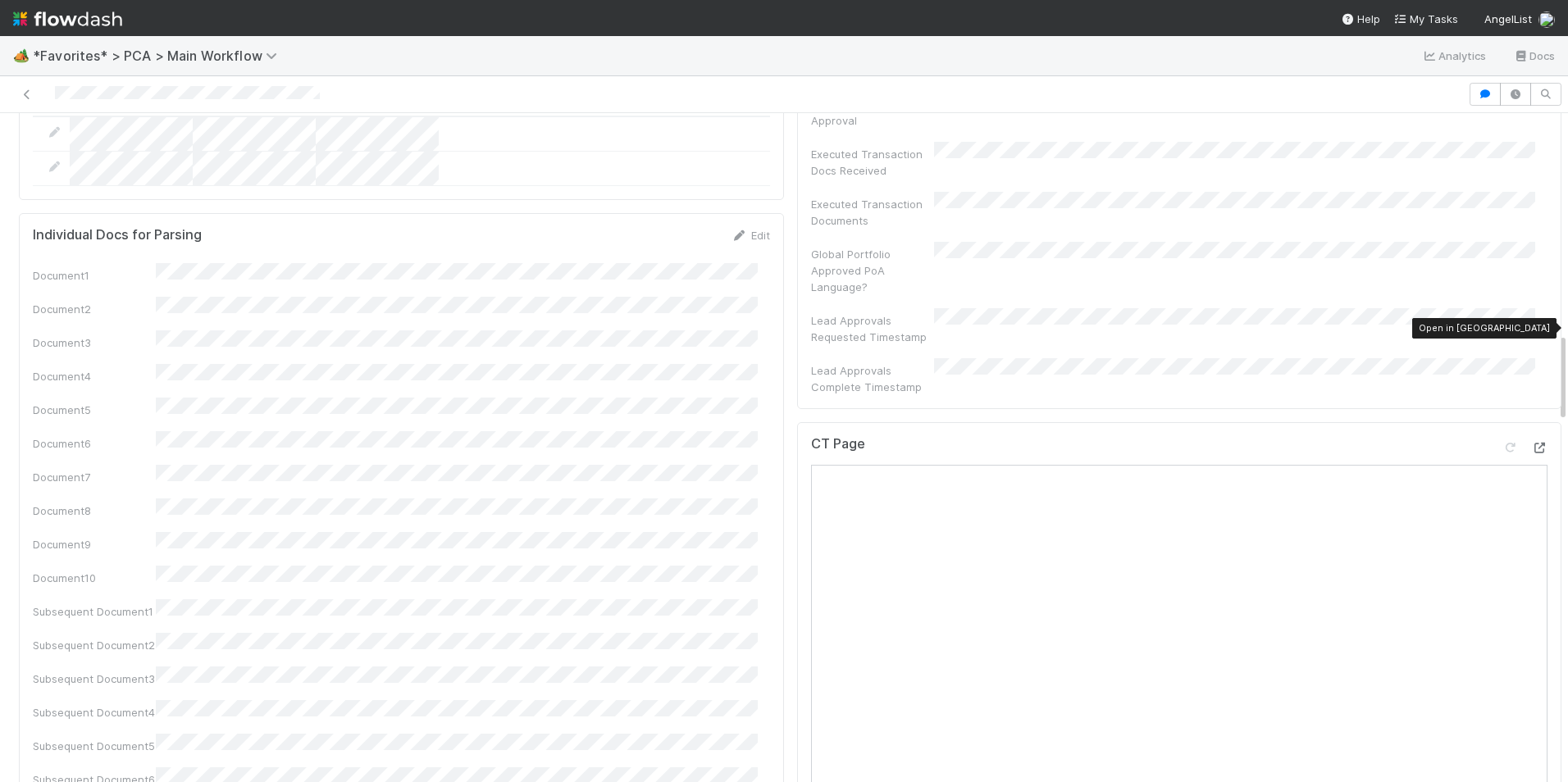
click at [1531, 443] on icon at bounding box center [1539, 448] width 17 height 11
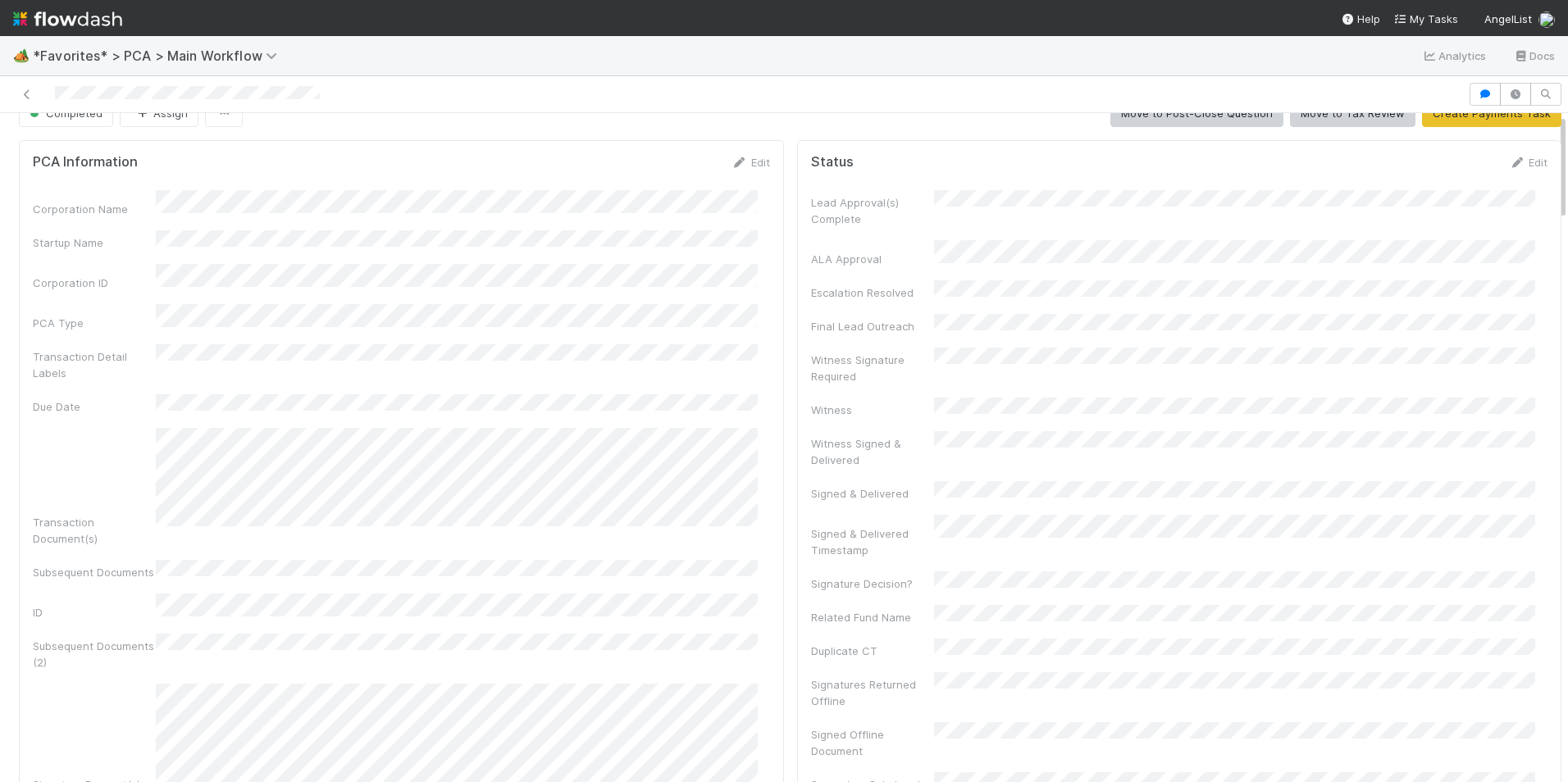
scroll to position [0, 0]
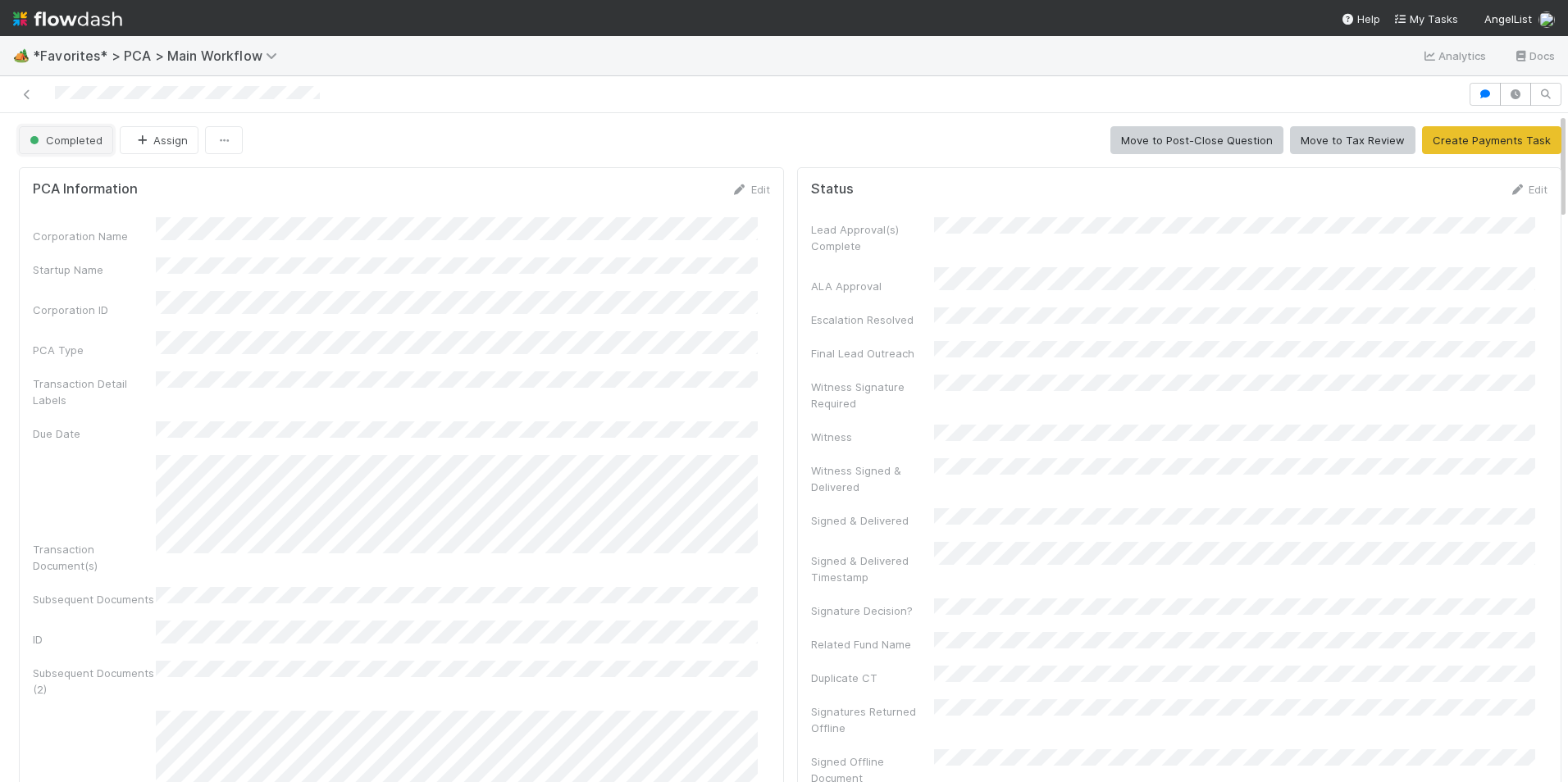
click at [62, 140] on span "Completed" at bounding box center [65, 140] width 76 height 13
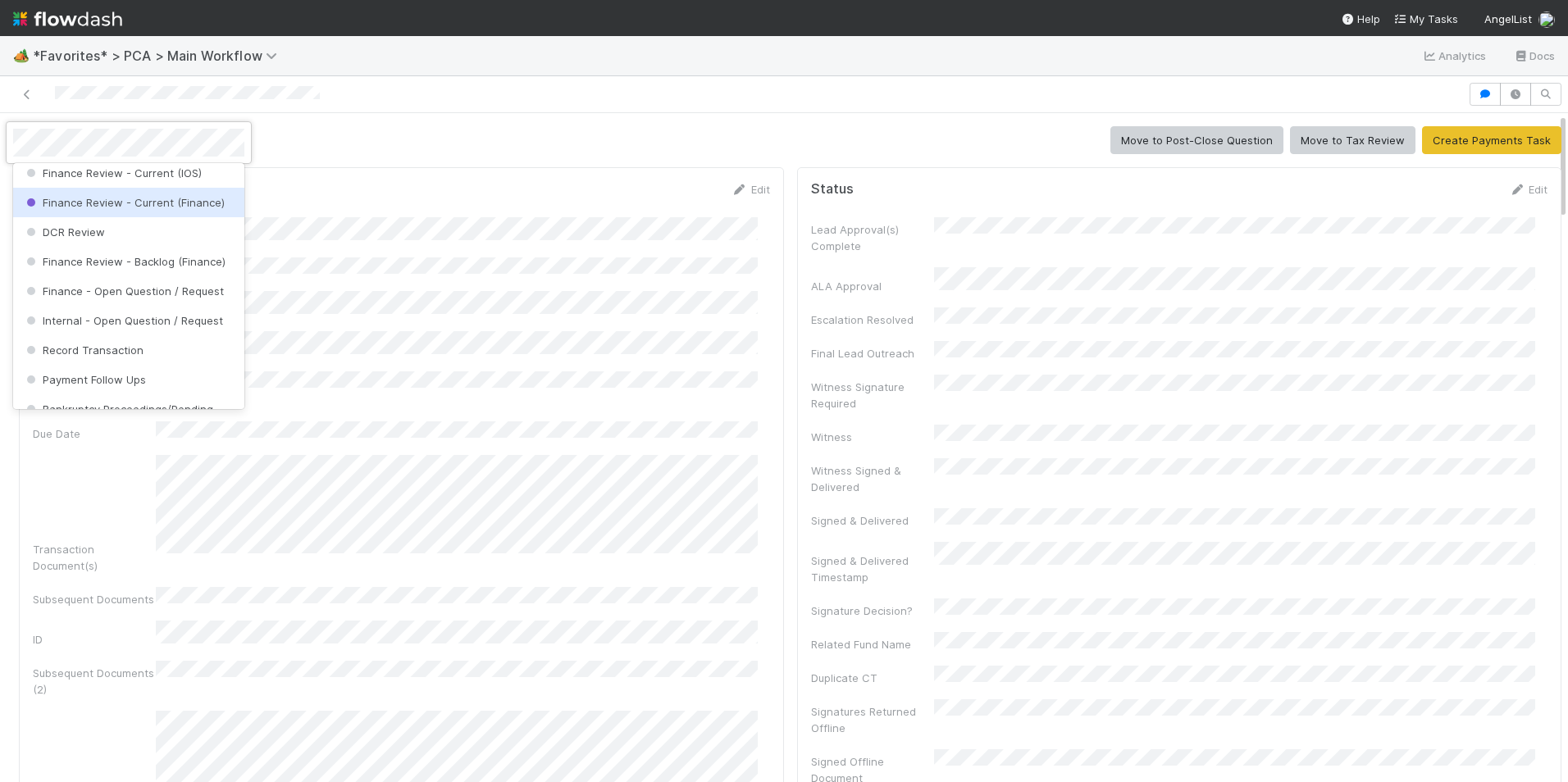
scroll to position [862, 0]
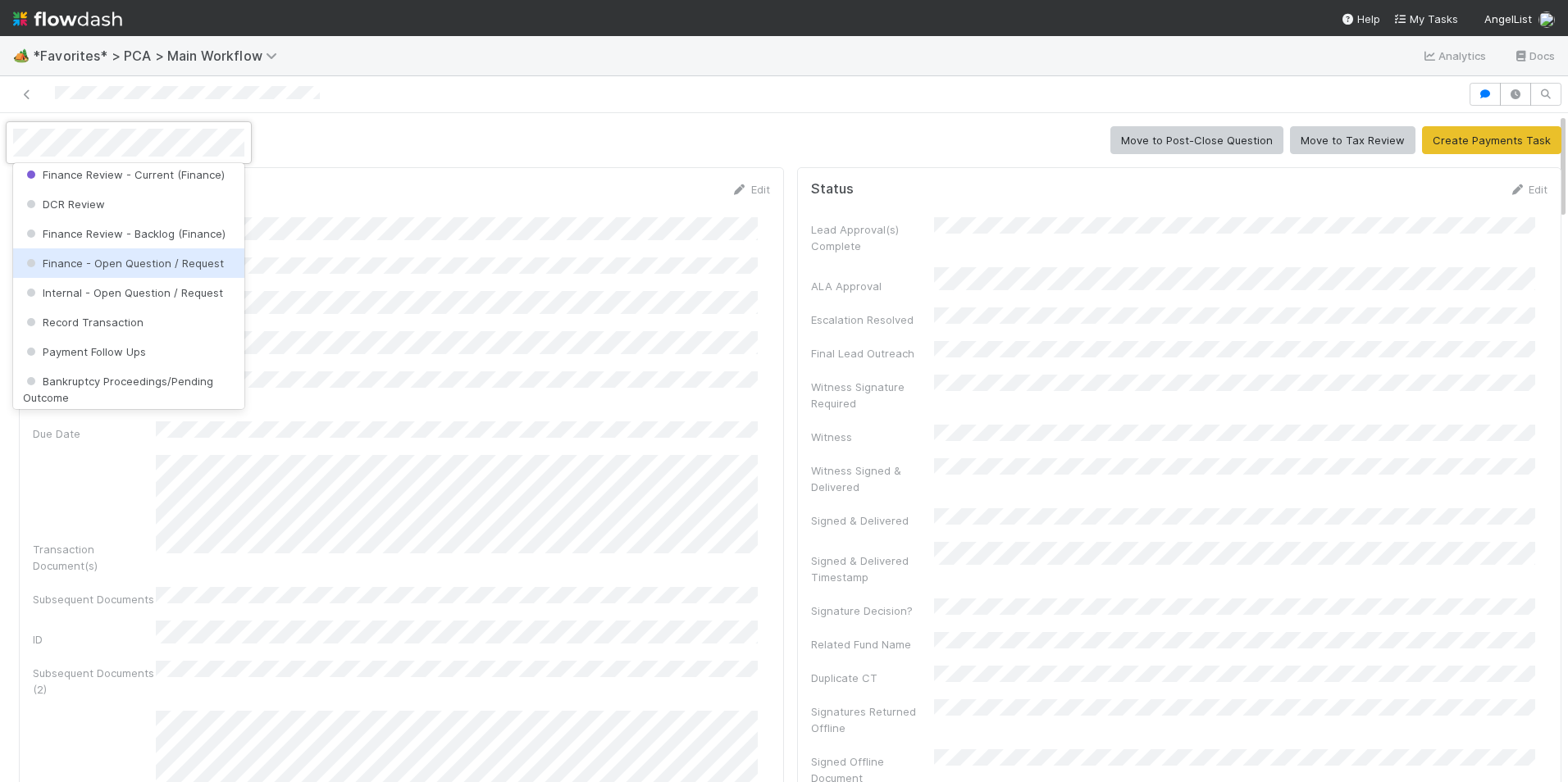
click at [113, 269] on span "Finance - Open Question / Request" at bounding box center [124, 263] width 201 height 13
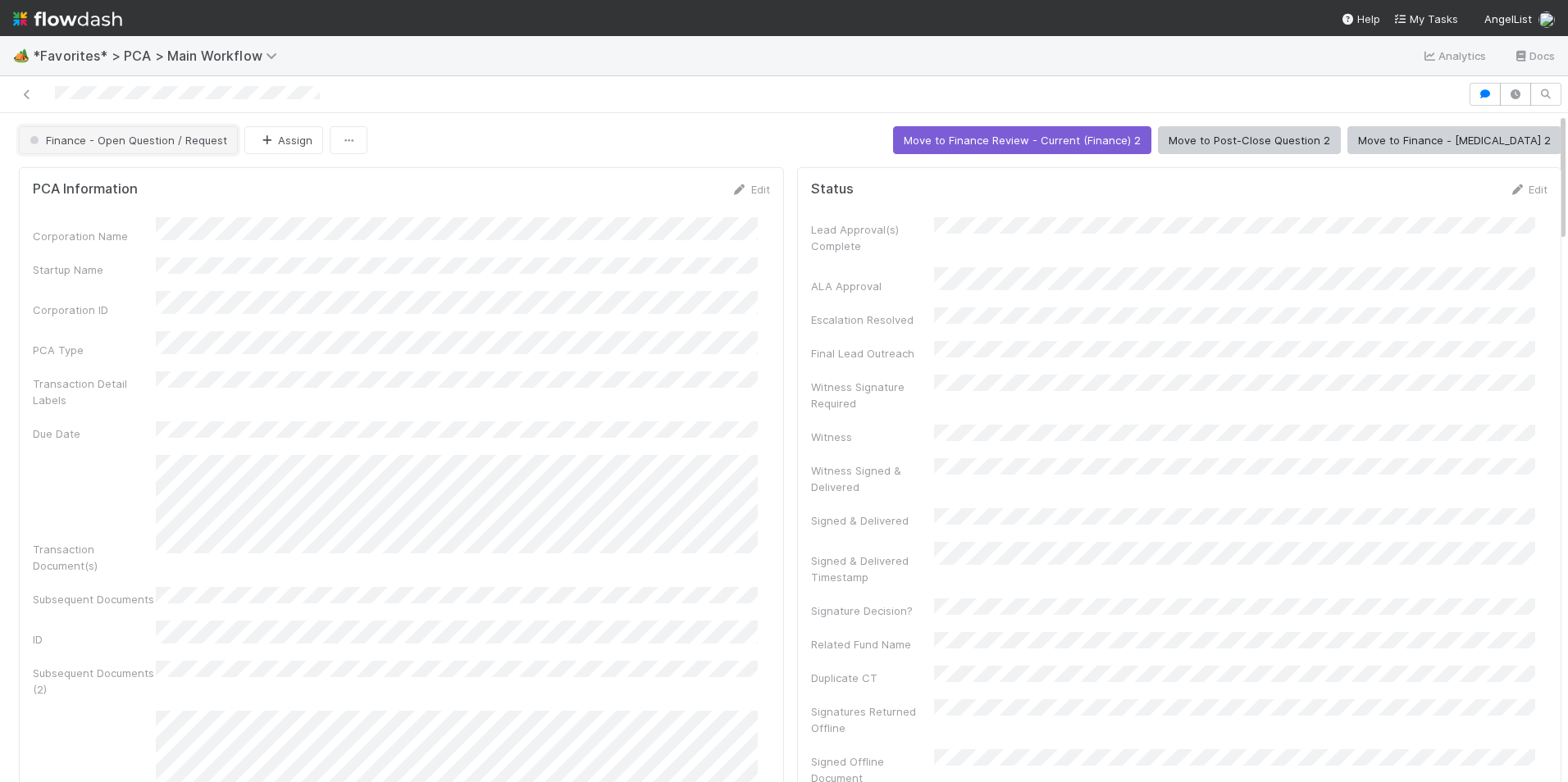
click at [79, 139] on span "Finance - Open Question / Request" at bounding box center [127, 140] width 201 height 13
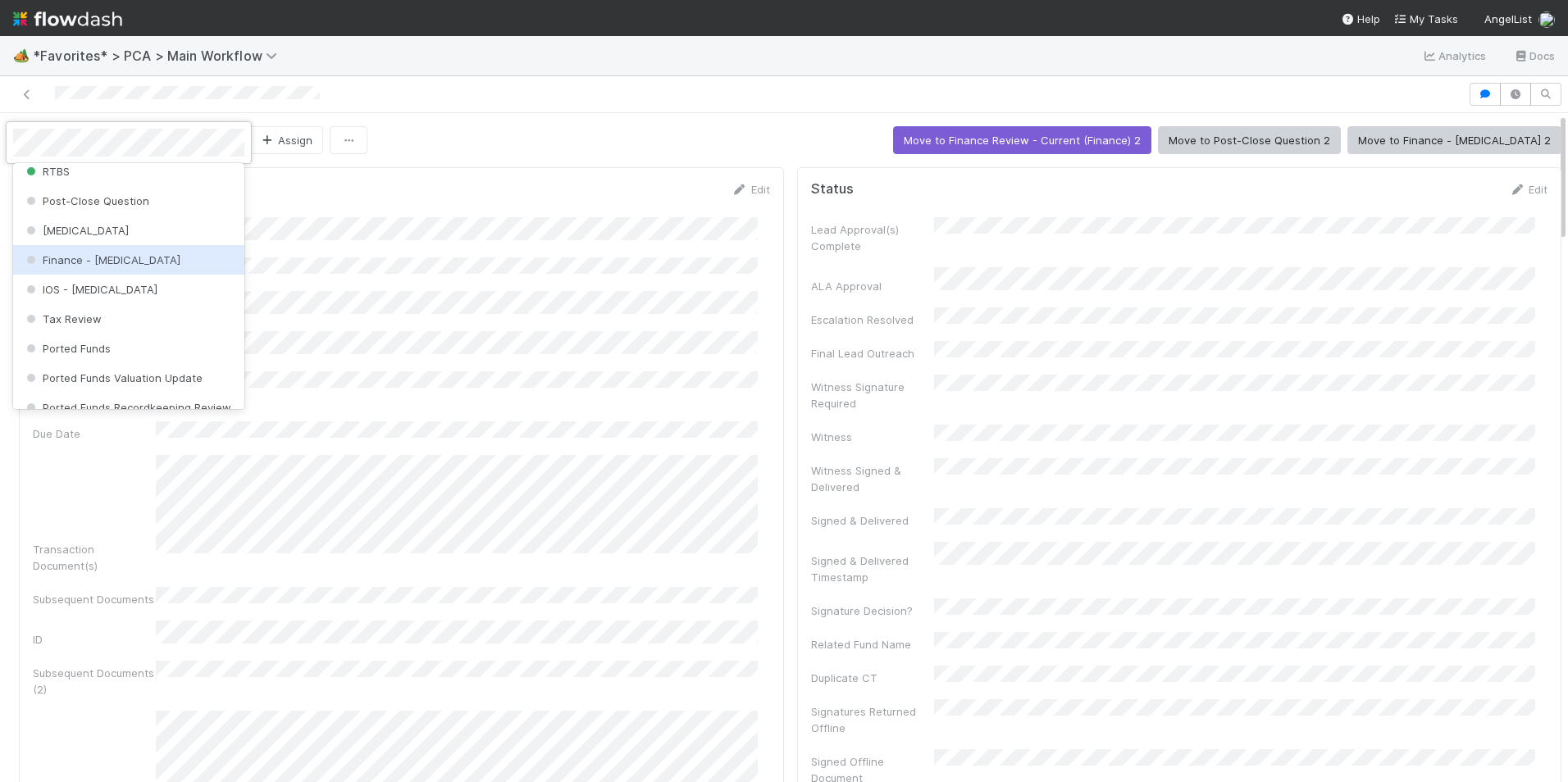
click at [118, 267] on div "Finance - ICU" at bounding box center [129, 260] width 231 height 30
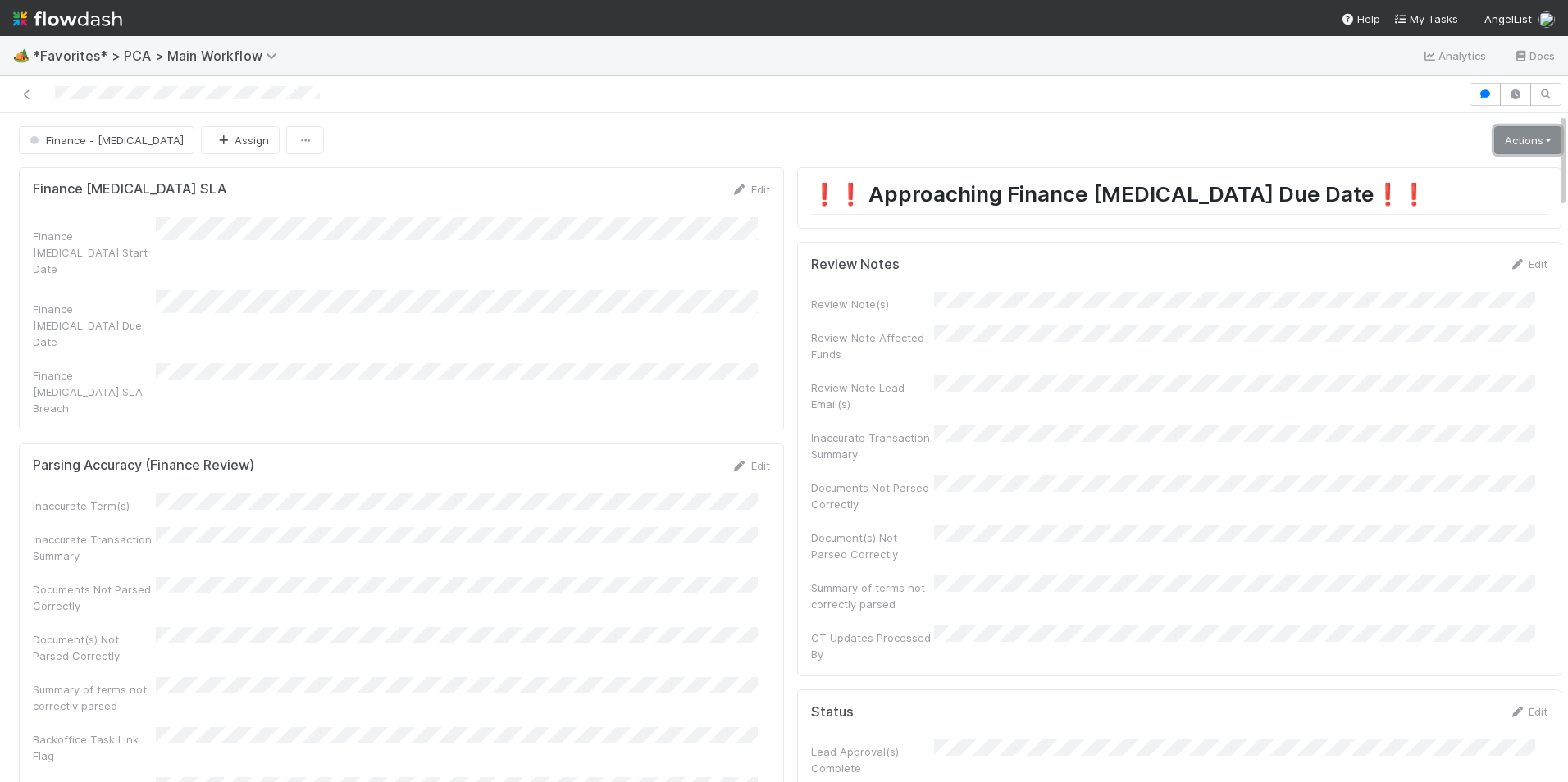
click at [1511, 140] on link "Actions" at bounding box center [1527, 140] width 67 height 28
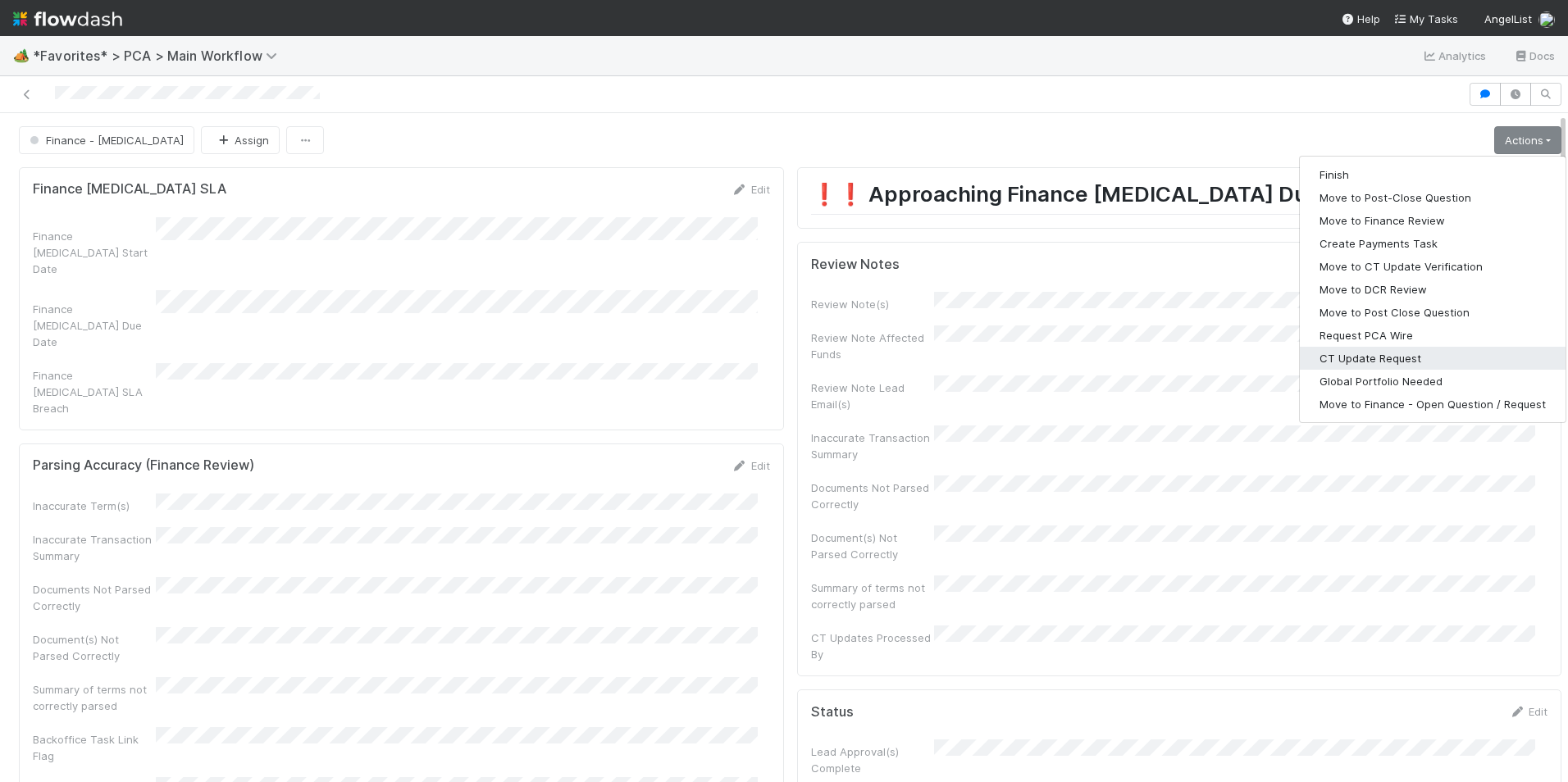
click at [1432, 359] on button "CT Update Request" at bounding box center [1432, 358] width 266 height 23
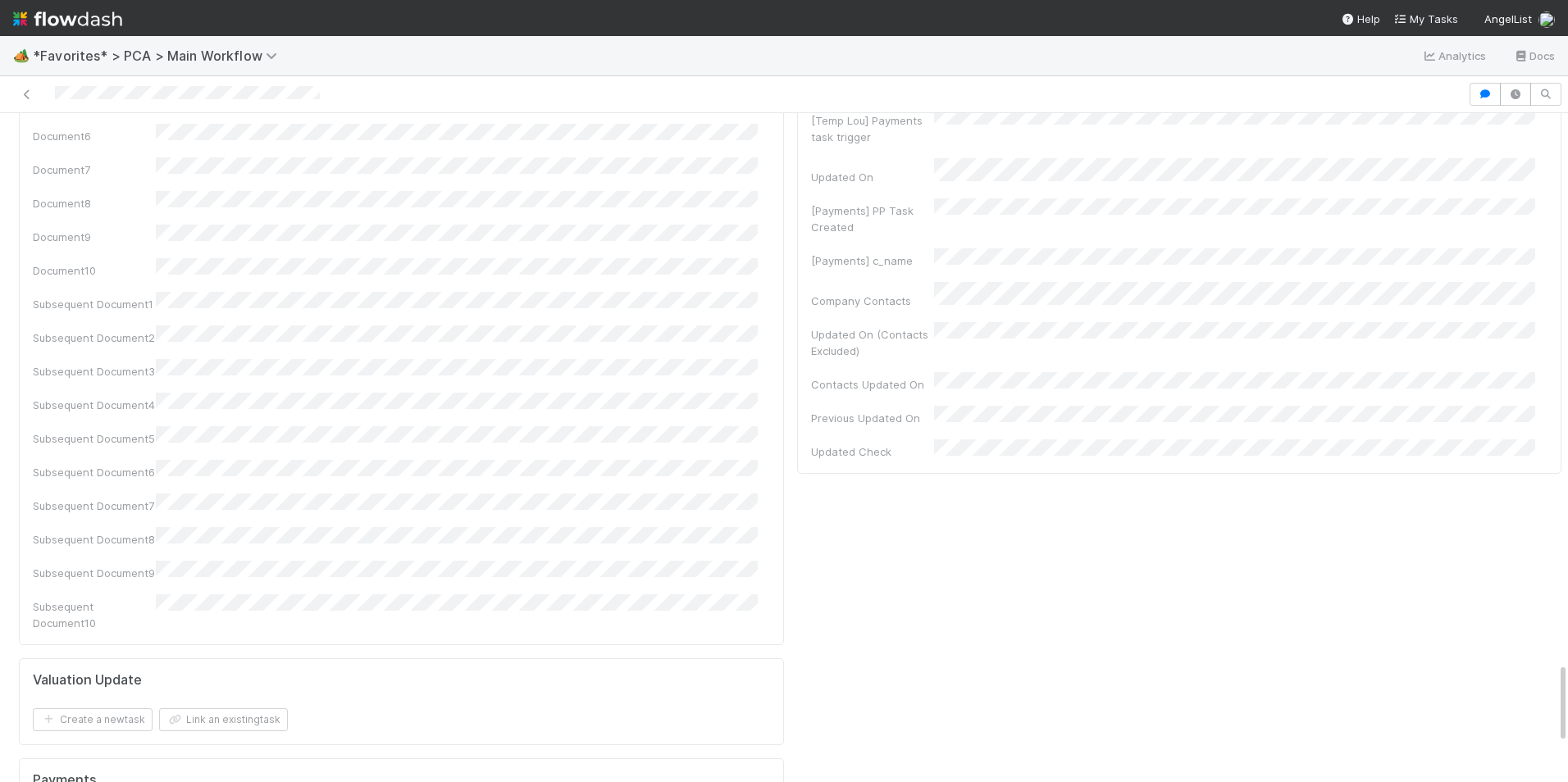
scroll to position [4508, 0]
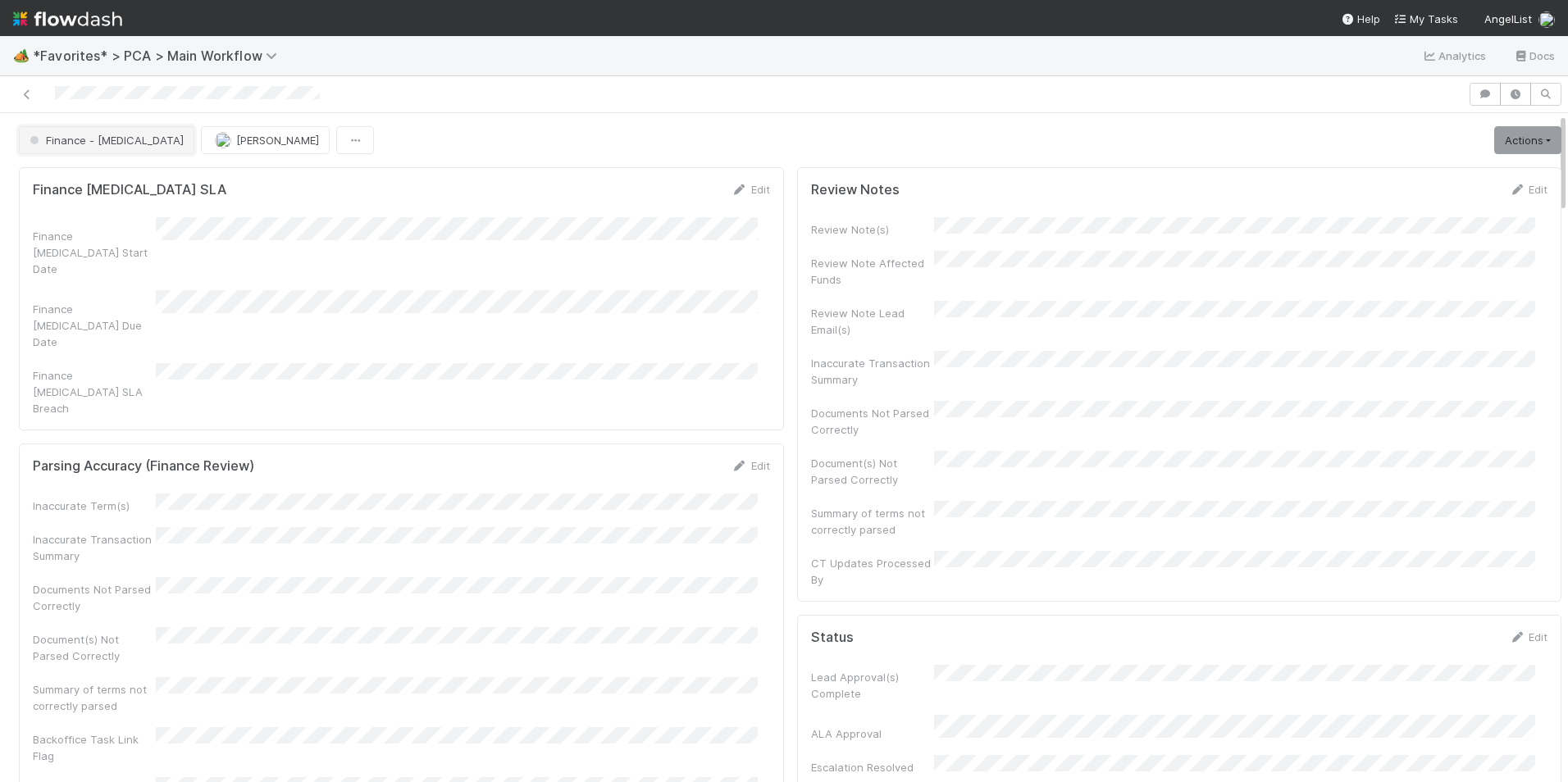
click at [86, 139] on span "Finance - ICU" at bounding box center [105, 140] width 157 height 13
click at [185, 236] on div "Completed" at bounding box center [129, 227] width 231 height 30
click at [221, 140] on button "Janice Garcia" at bounding box center [265, 140] width 129 height 28
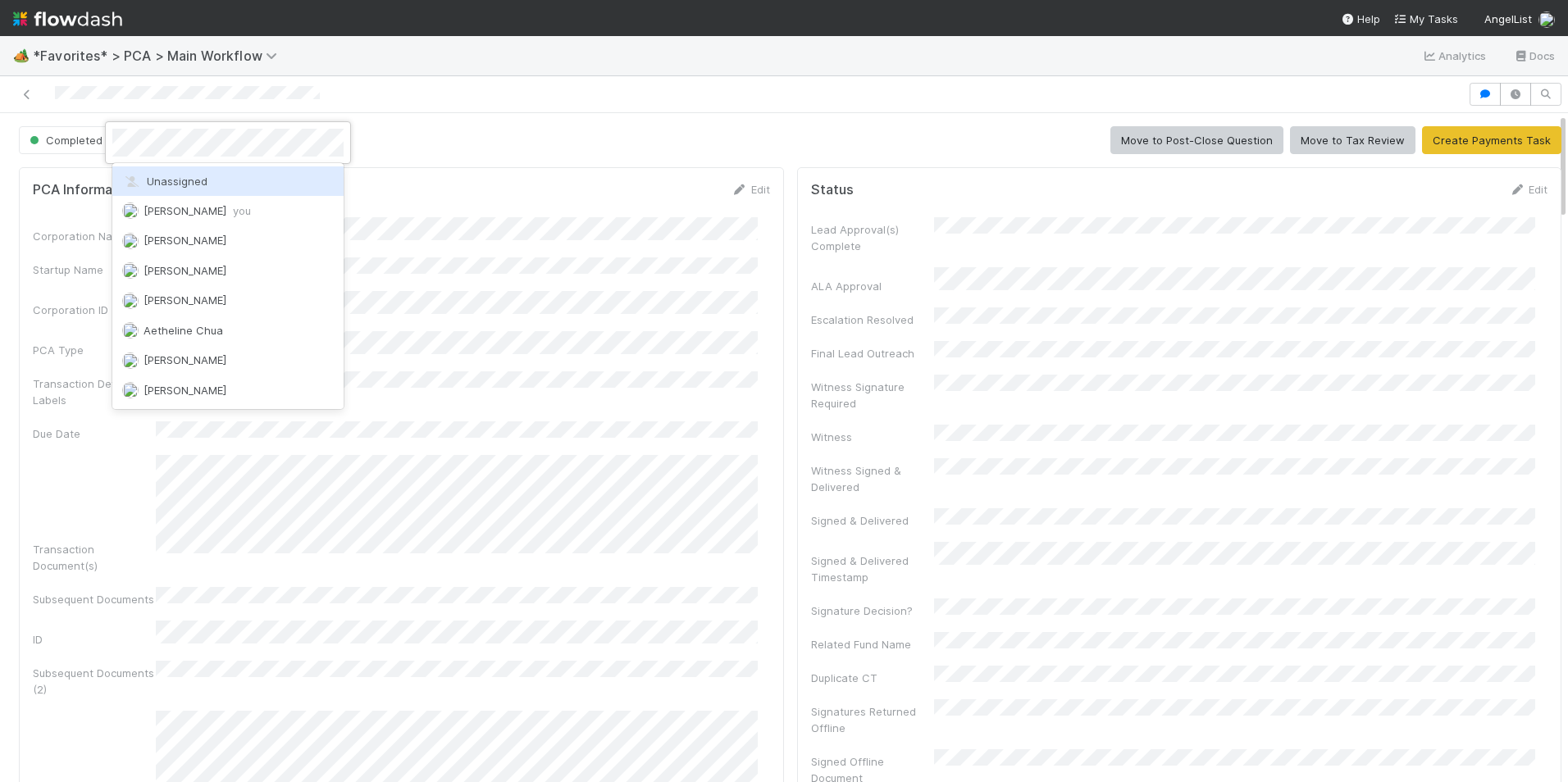
click at [265, 177] on div "Unassigned" at bounding box center [228, 181] width 231 height 30
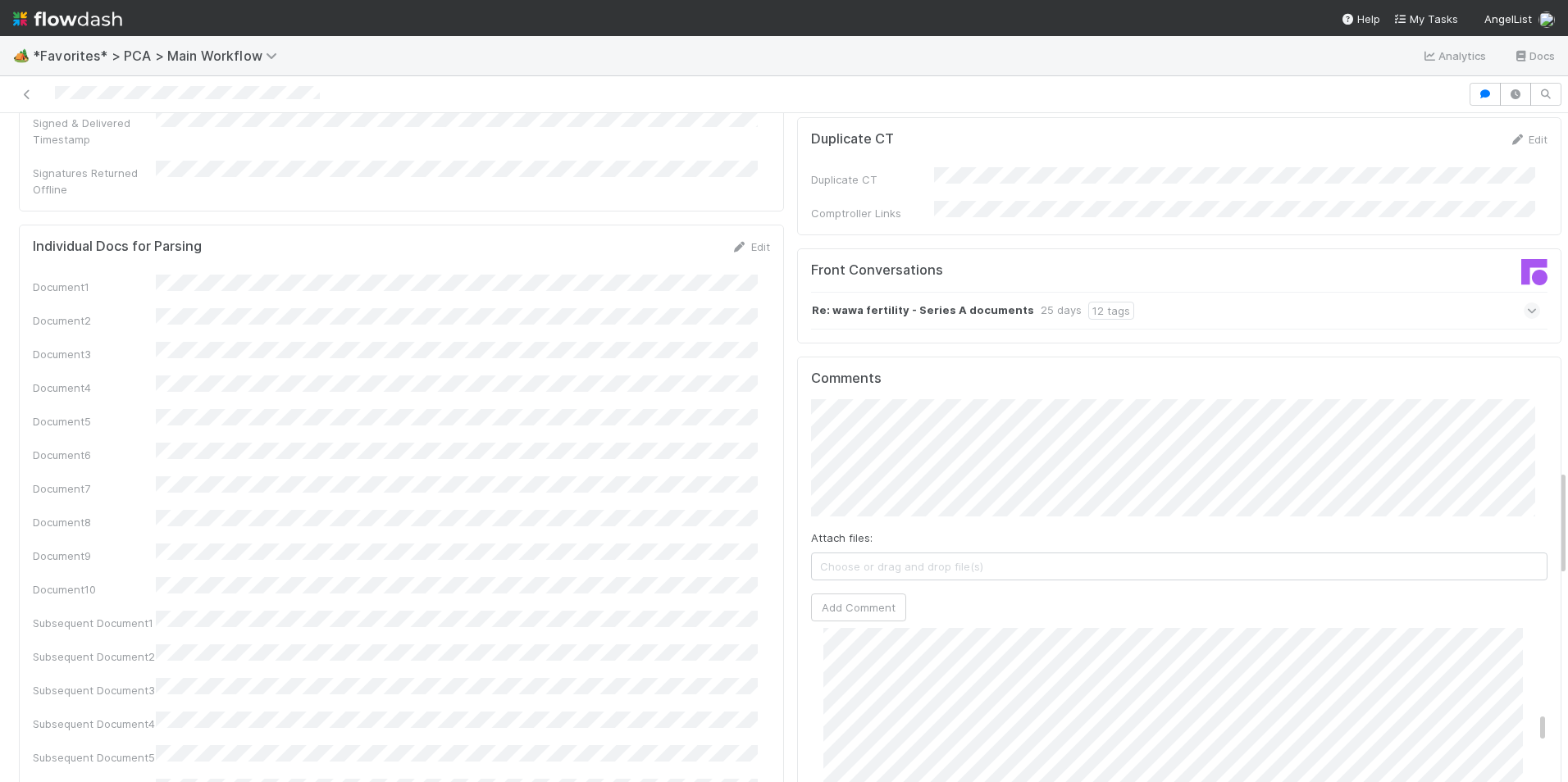
scroll to position [2236, 0]
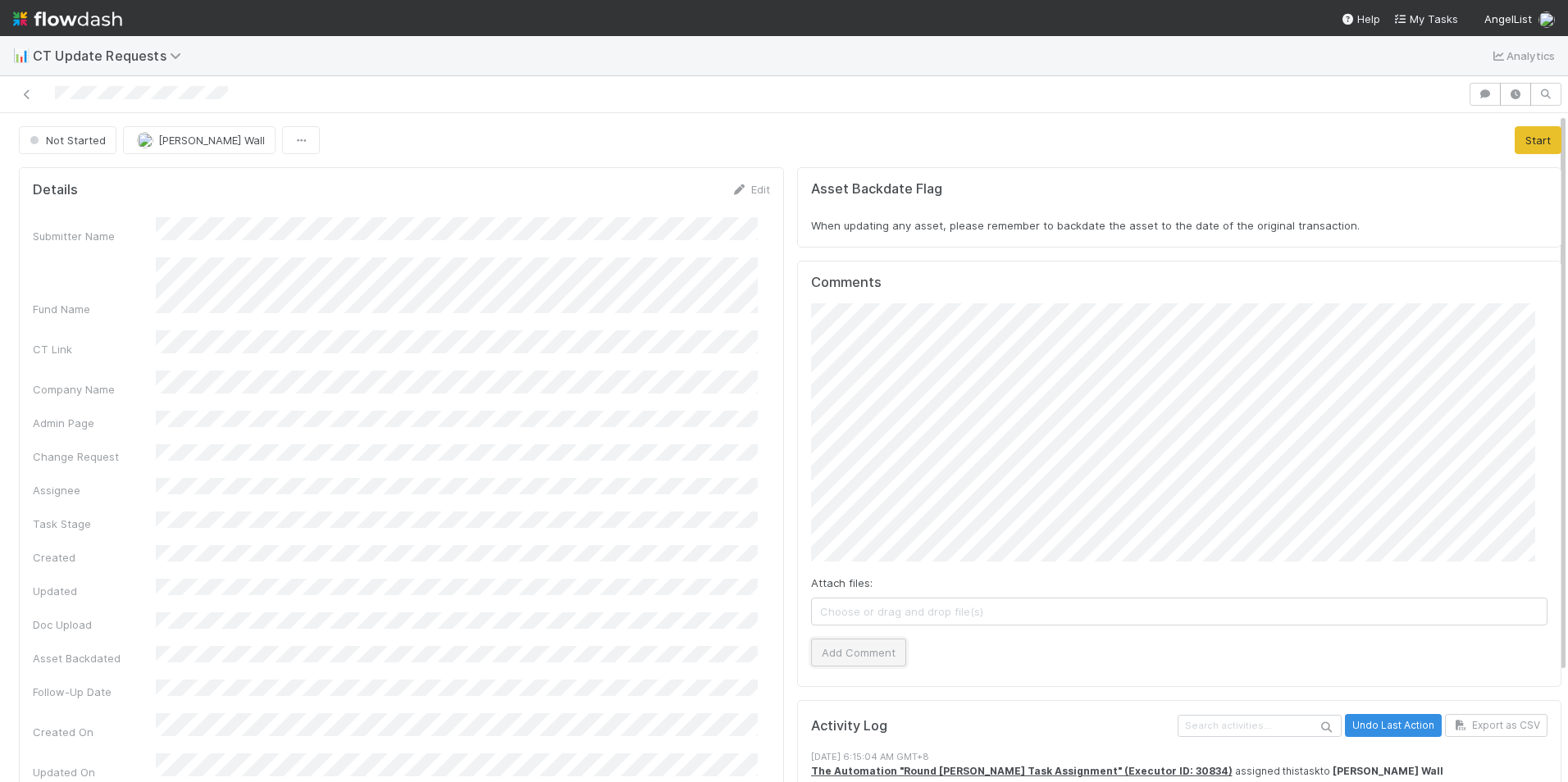
click at [830, 657] on button "Add Comment" at bounding box center [858, 652] width 95 height 28
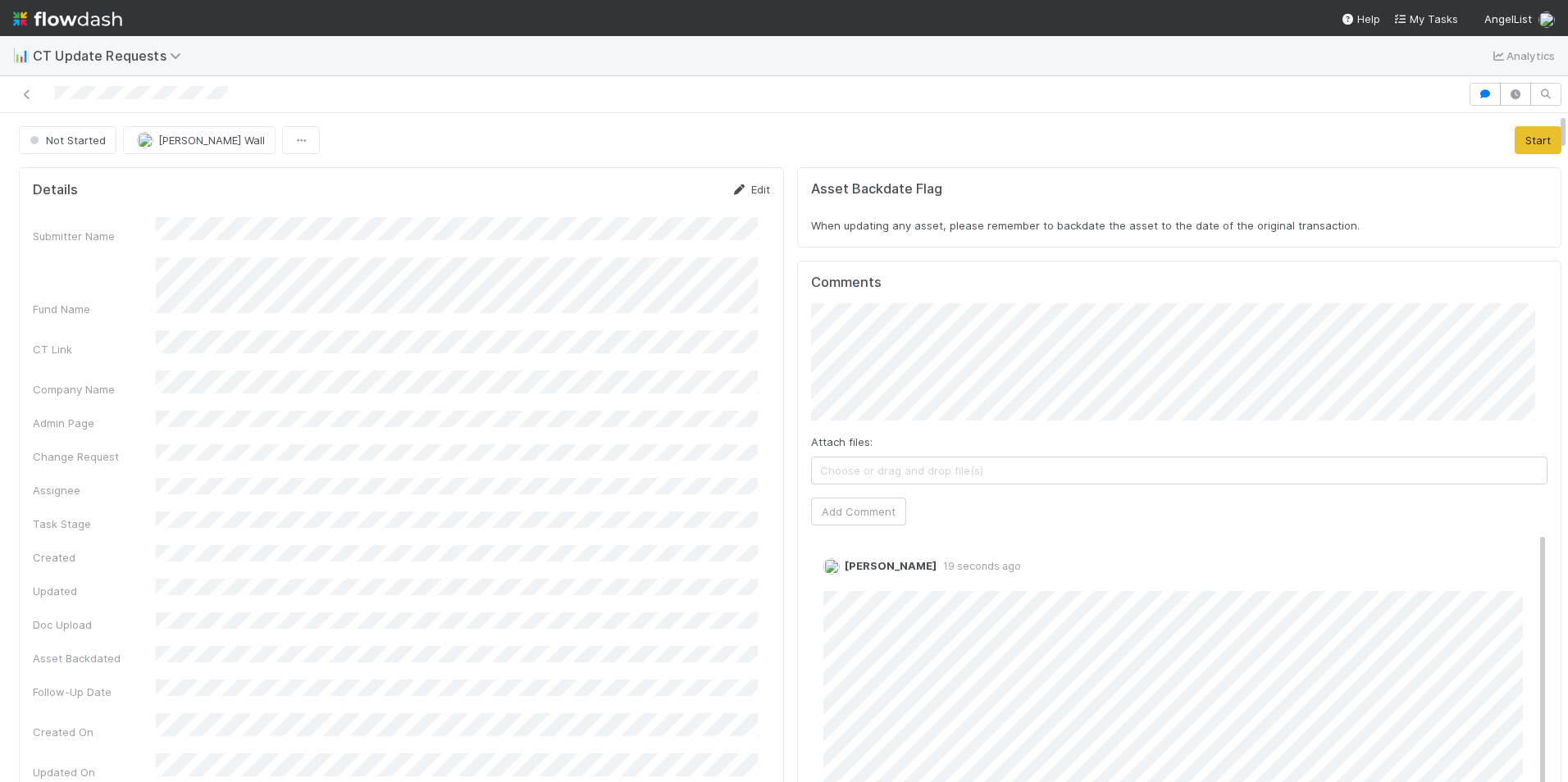
click at [732, 191] on icon at bounding box center [740, 189] width 17 height 11
click at [120, 232] on div "Submitter Name *" at bounding box center [401, 244] width 737 height 32
click at [673, 192] on button "Save" at bounding box center [683, 195] width 47 height 28
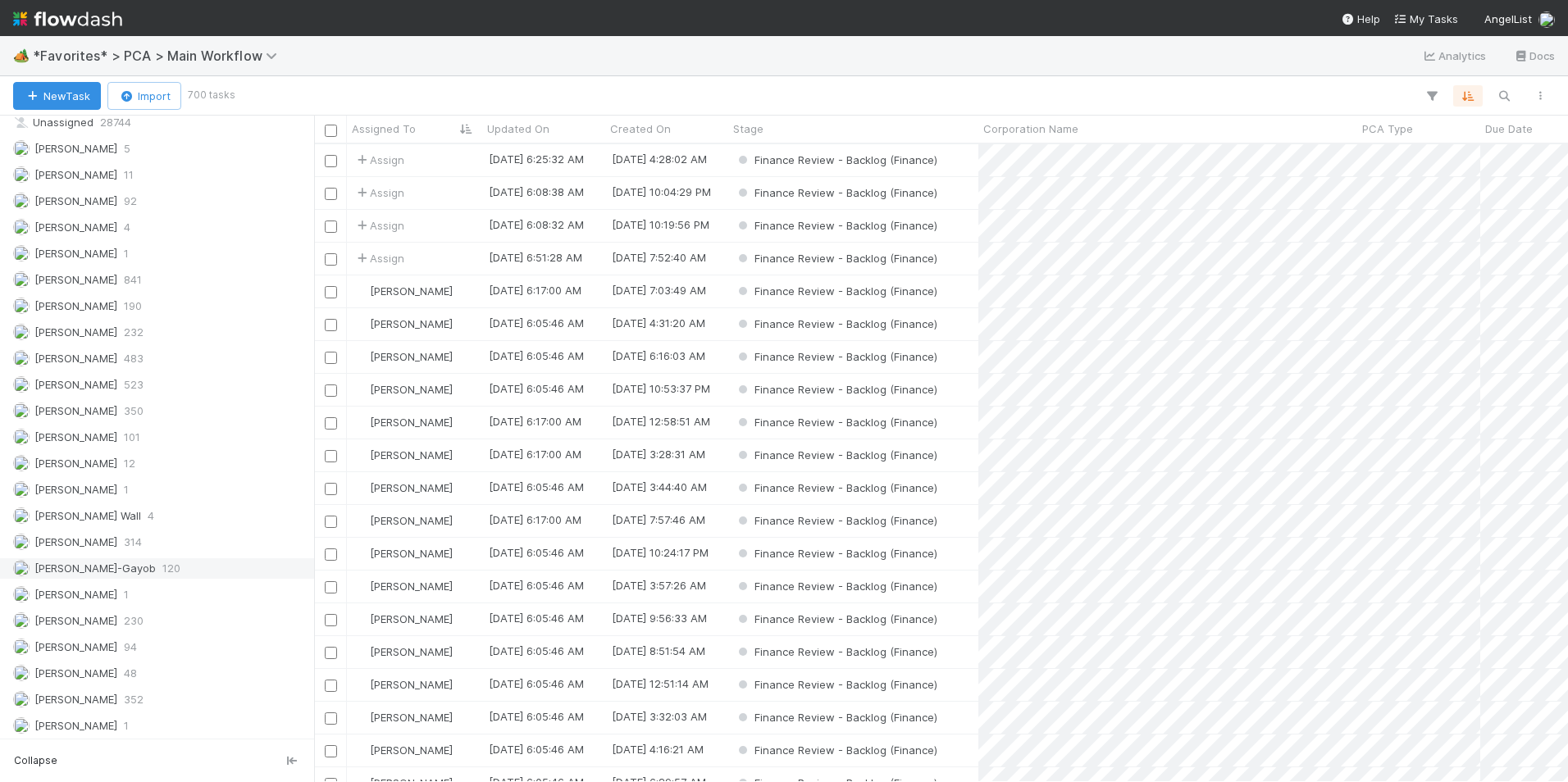
scroll to position [2048, 0]
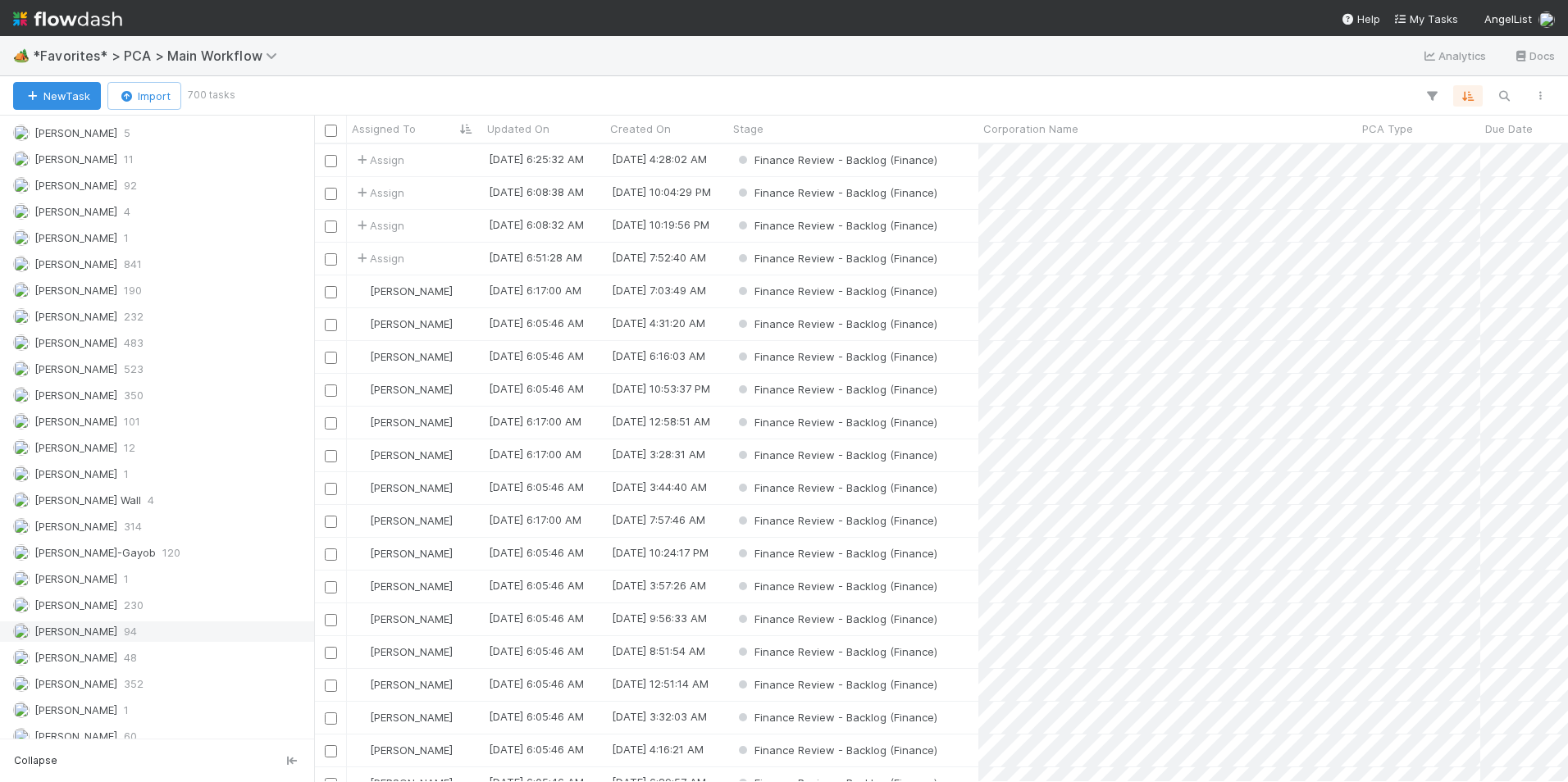
click at [183, 628] on div "Marlon 94" at bounding box center [161, 632] width 297 height 21
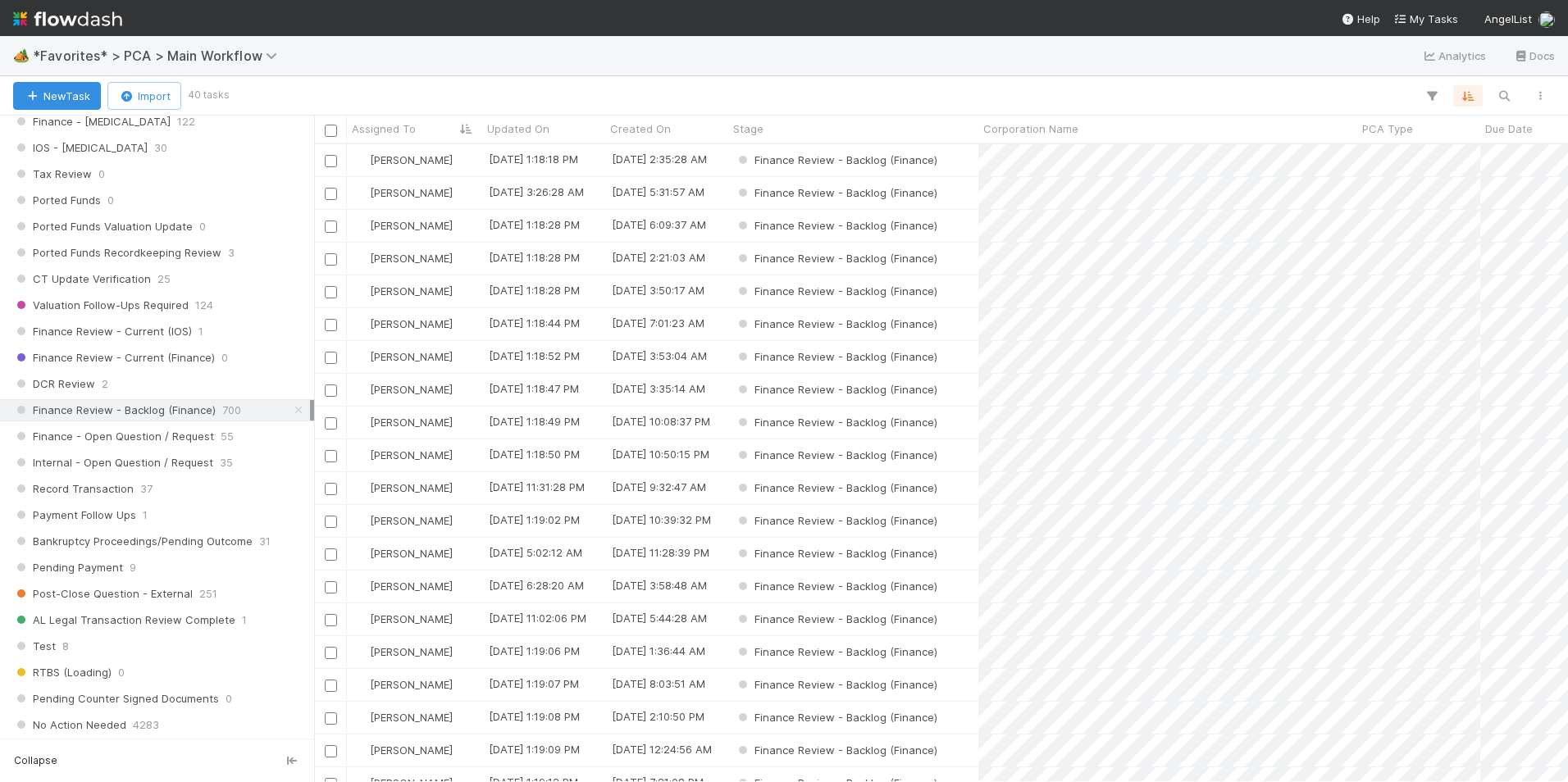
scroll to position [1065, 0]
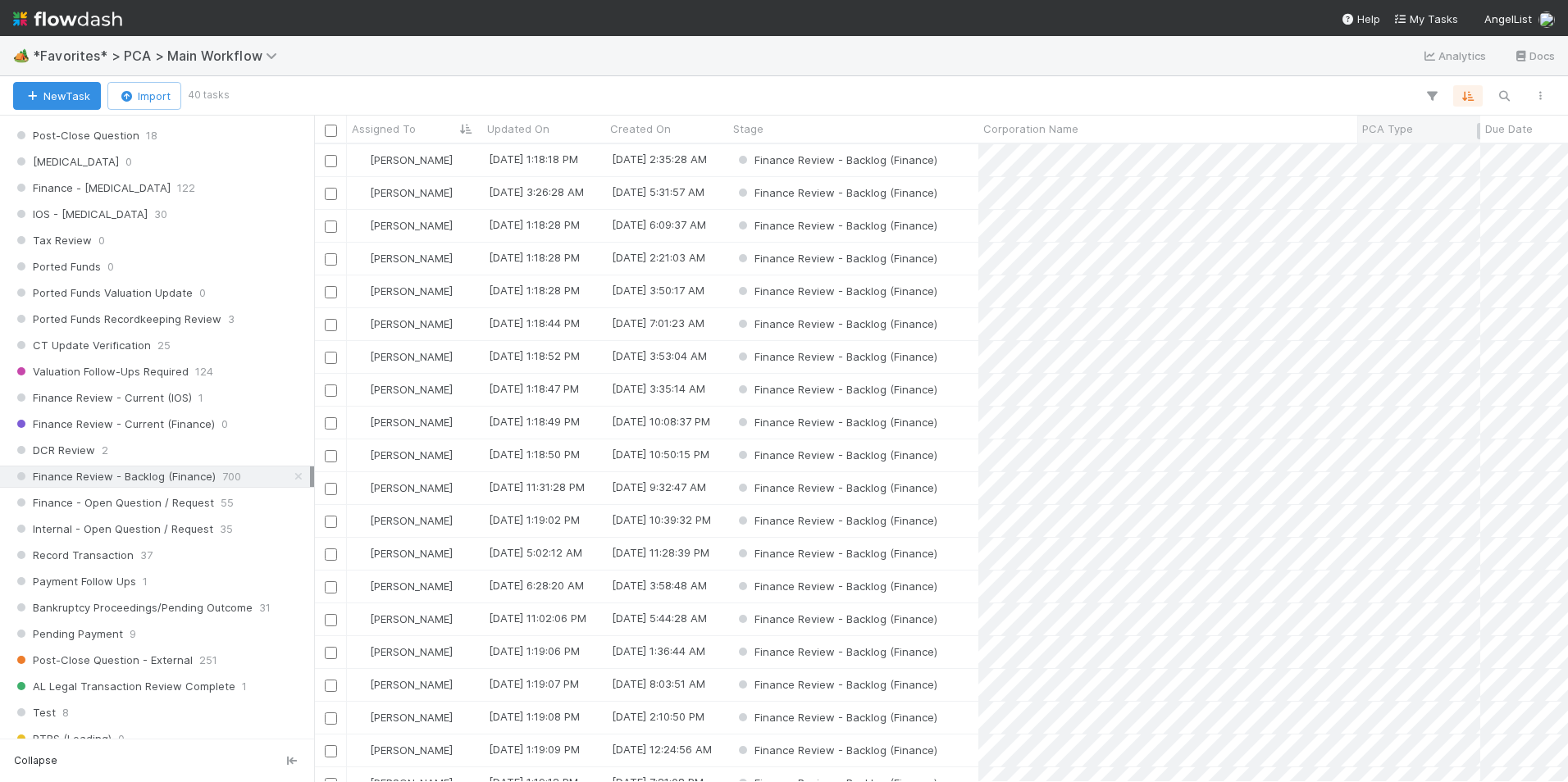
click at [1401, 131] on span "PCA Type" at bounding box center [1387, 129] width 51 height 17
click at [1402, 156] on div "Sort A → Z" at bounding box center [1456, 160] width 187 height 25
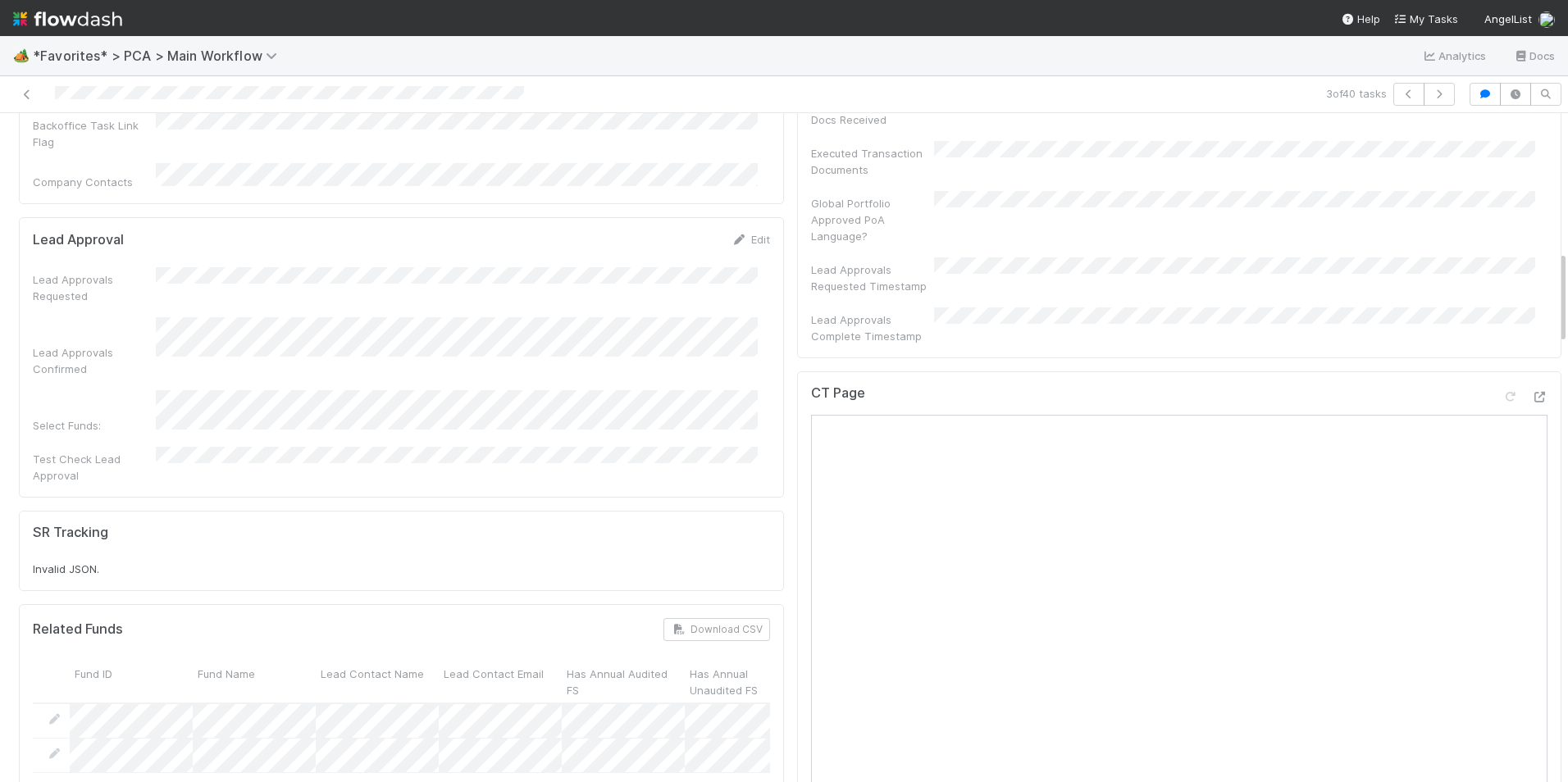
scroll to position [983, 0]
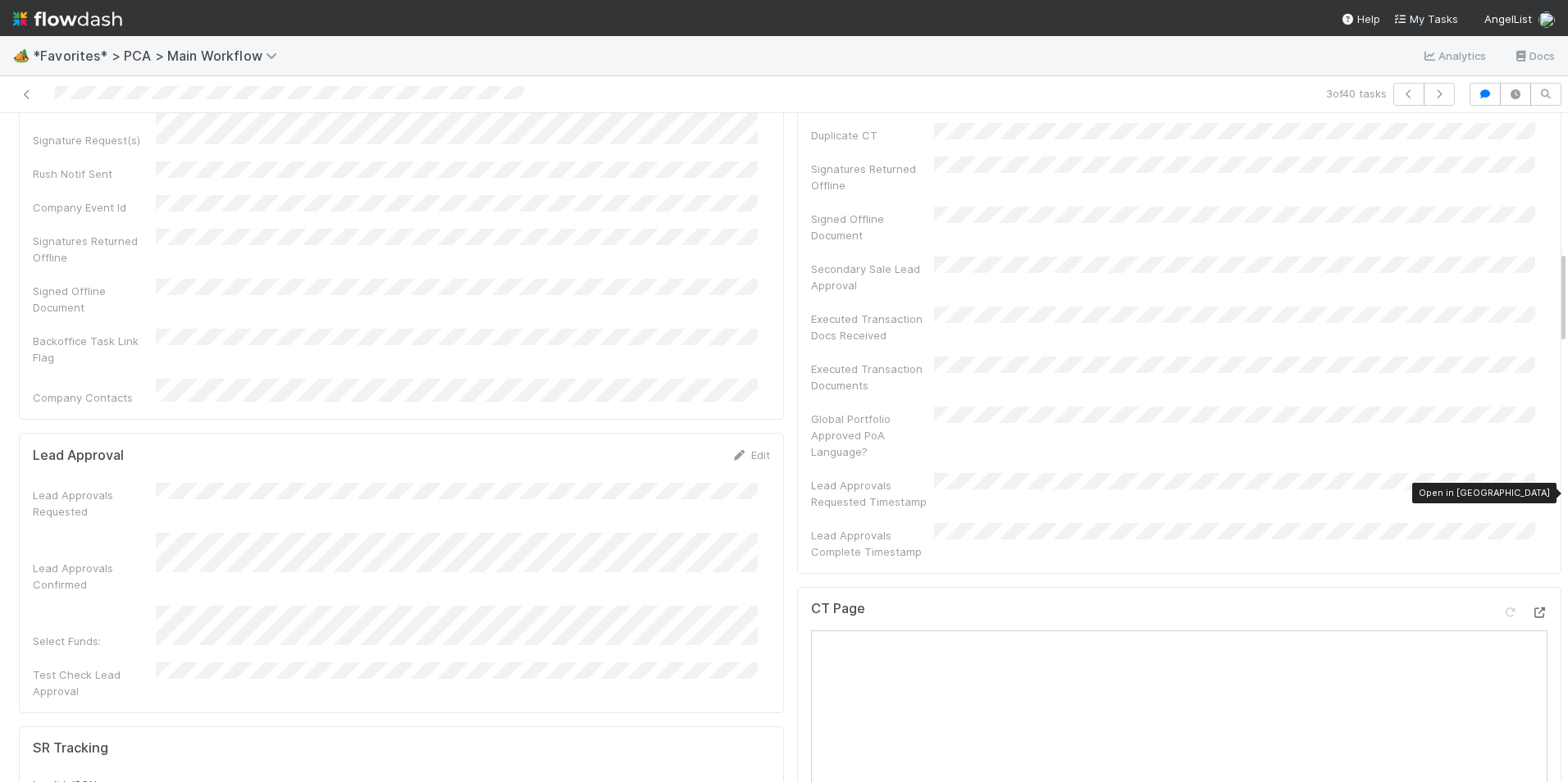
click at [1531, 607] on icon at bounding box center [1539, 612] width 17 height 11
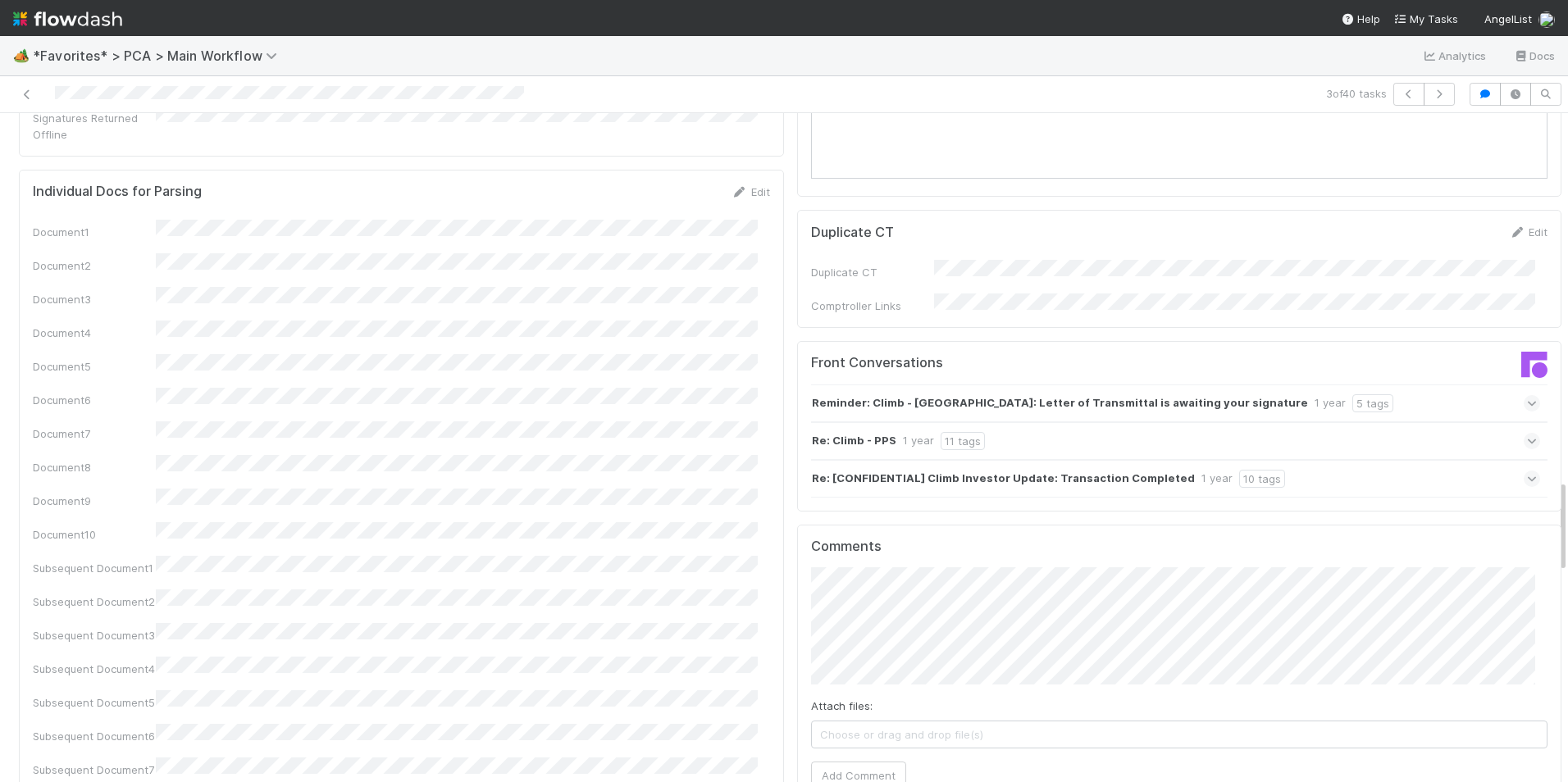
scroll to position [2623, 0]
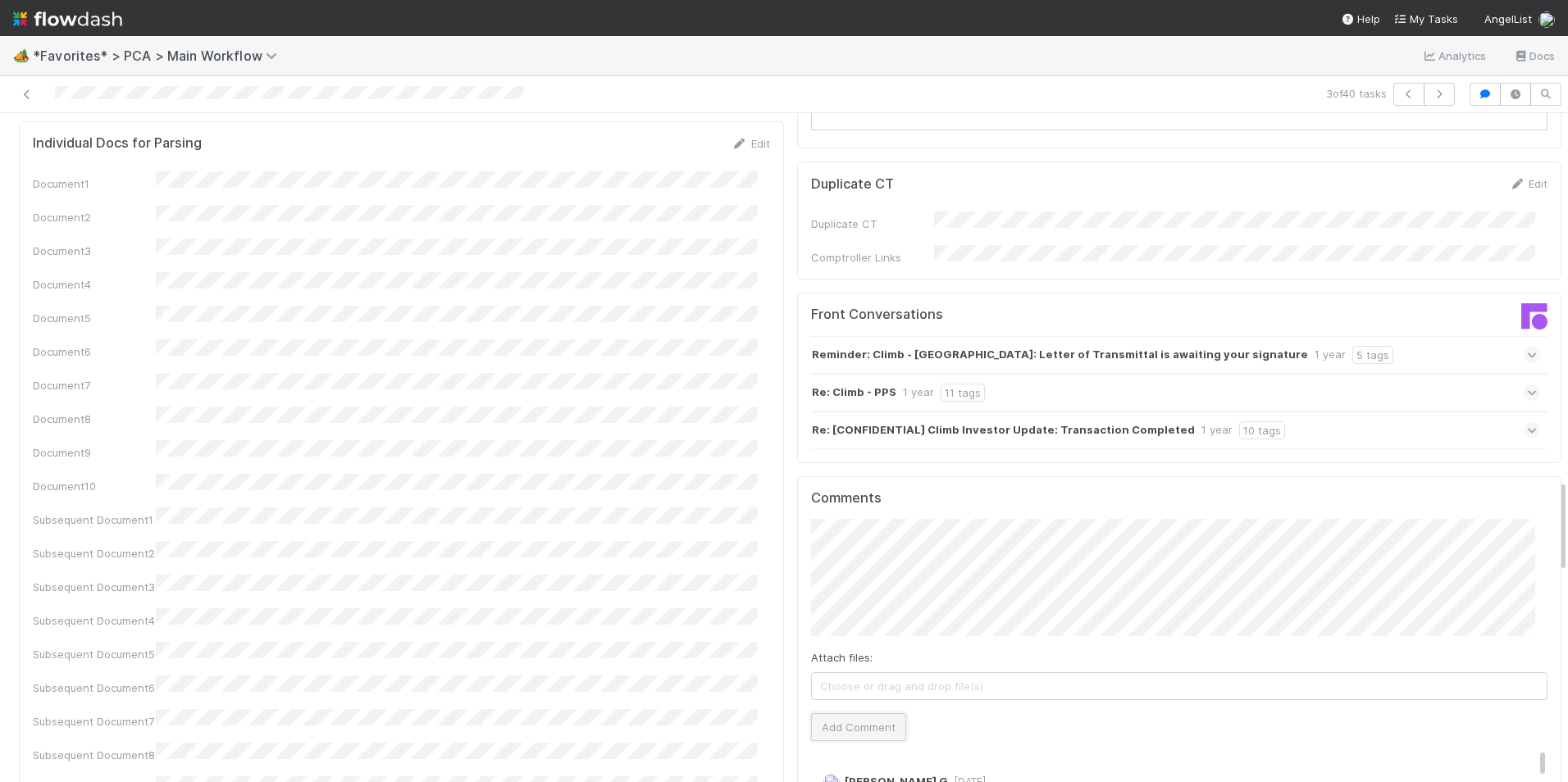
click at [850, 713] on button "Add Comment" at bounding box center [858, 727] width 95 height 28
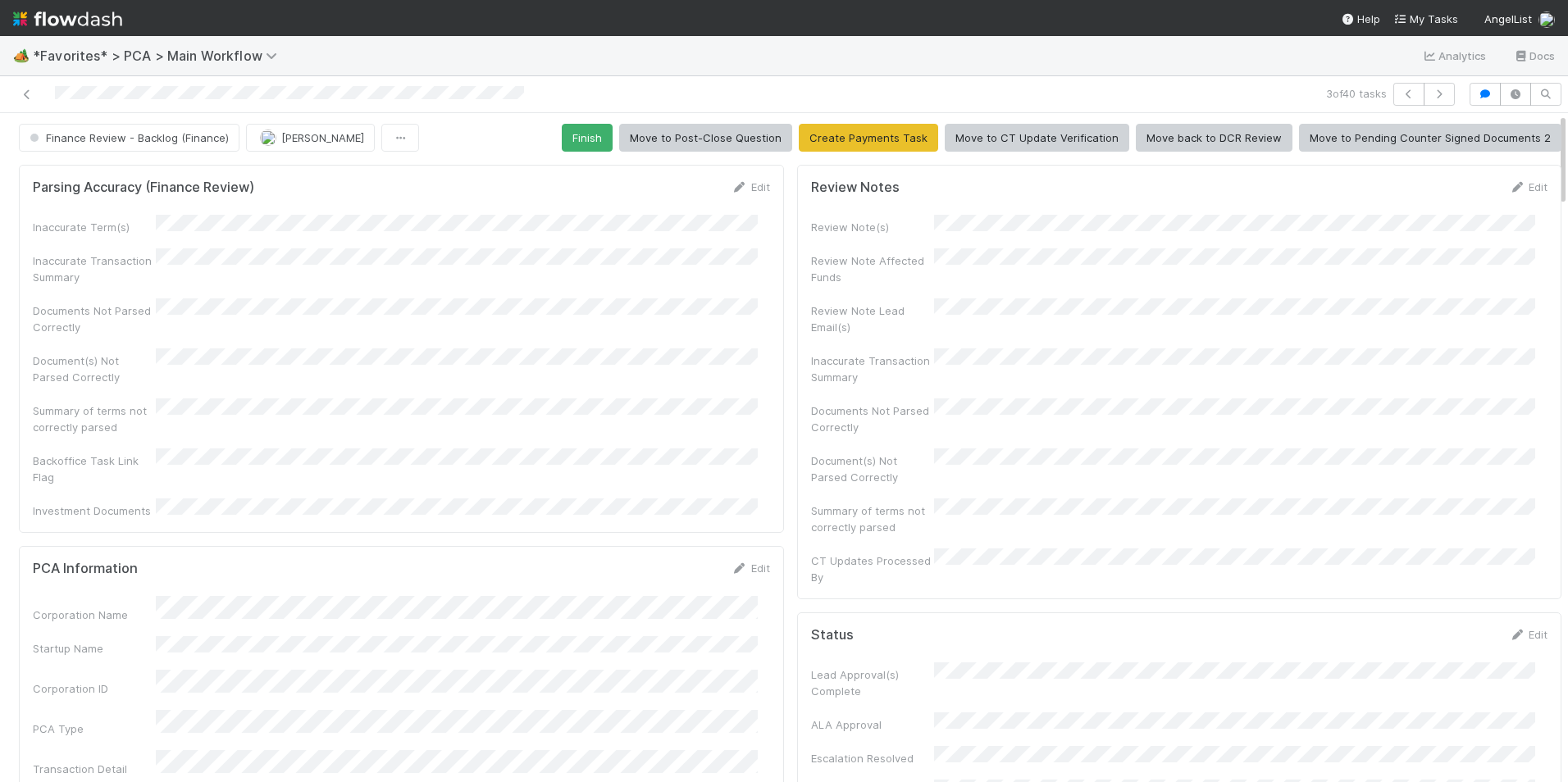
scroll to position [0, 0]
click at [594, 149] on button "Finish" at bounding box center [587, 140] width 51 height 28
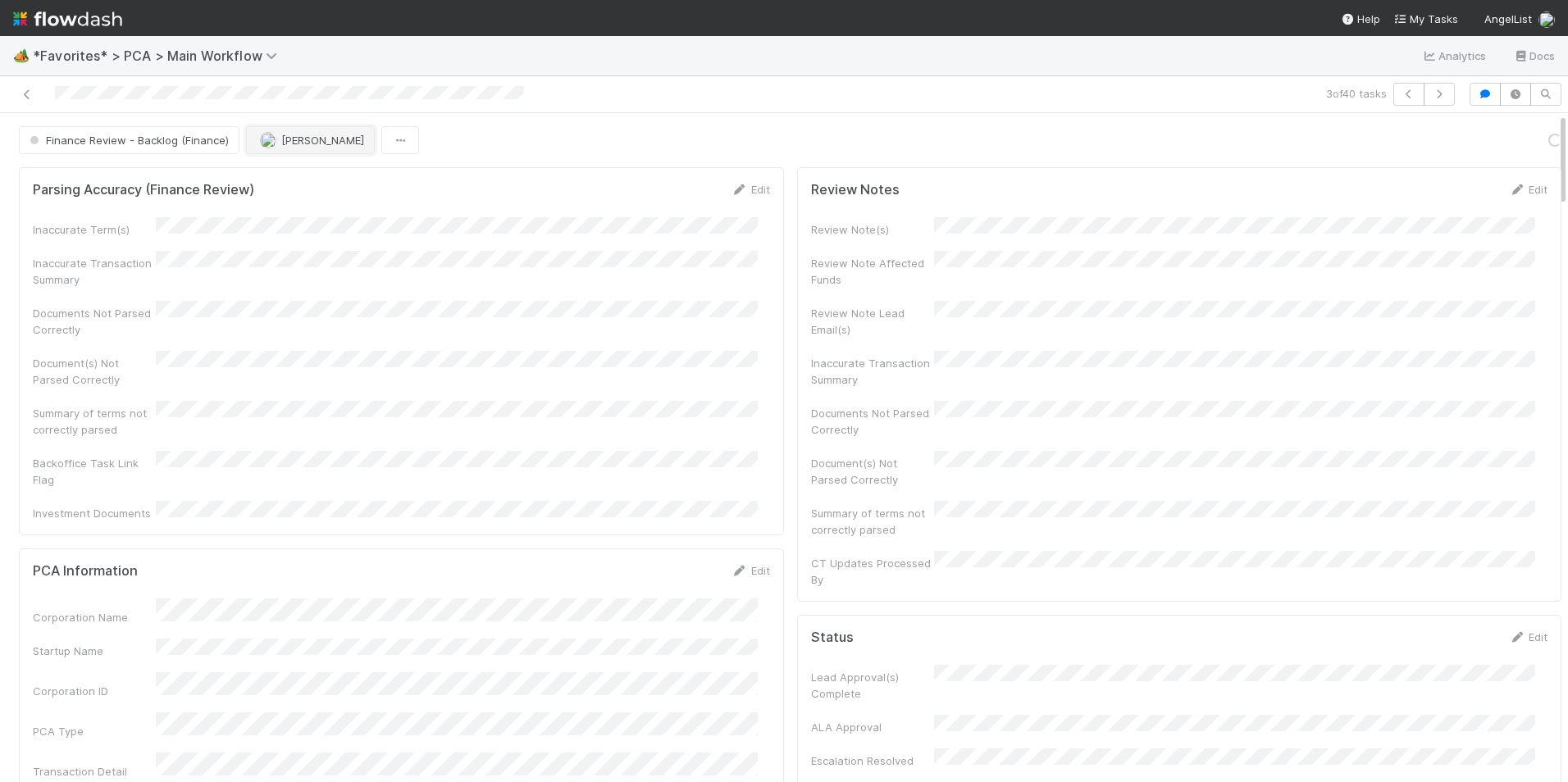
click at [313, 144] on button "[PERSON_NAME]" at bounding box center [310, 140] width 129 height 28
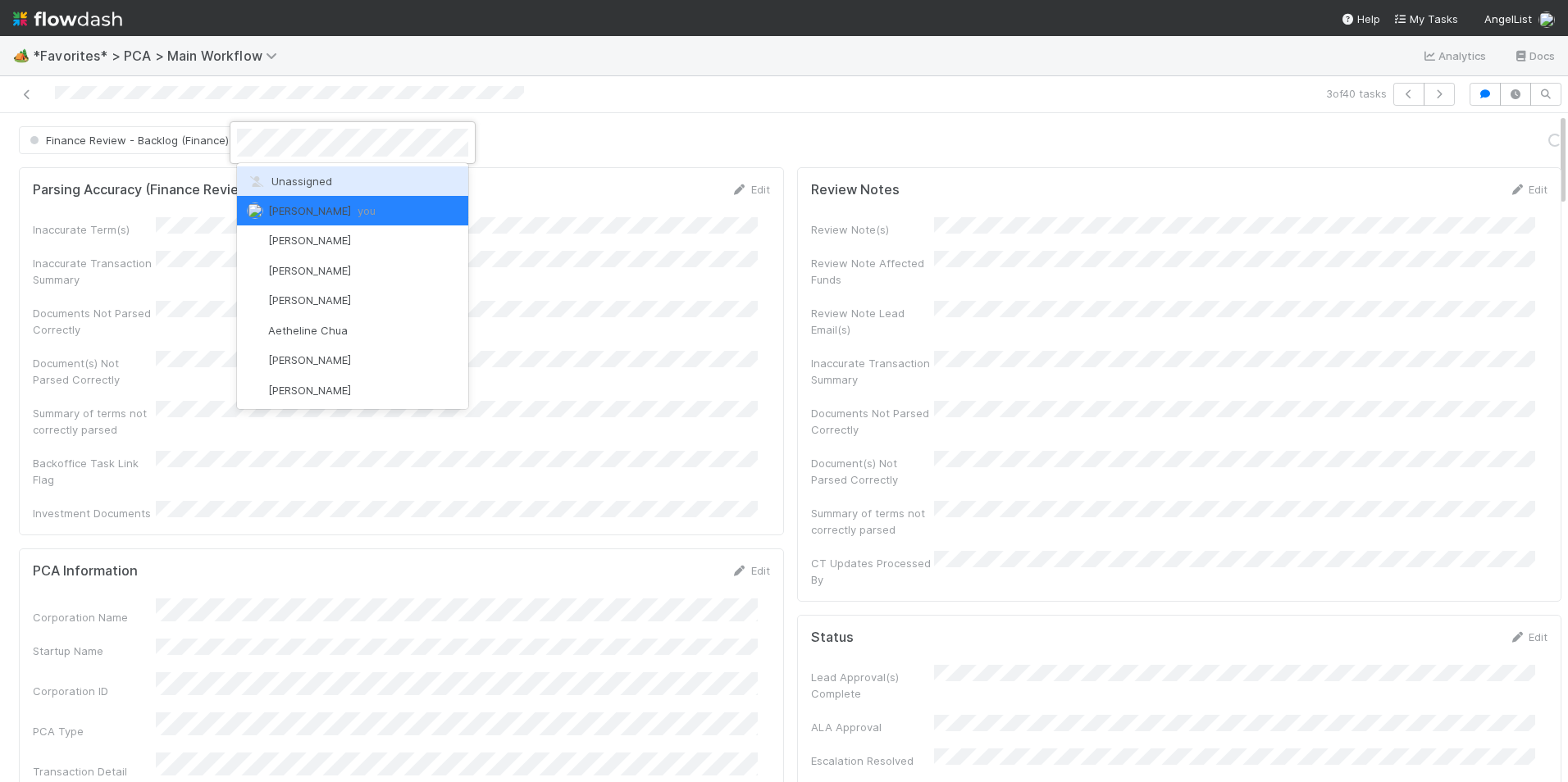
click at [328, 181] on span "Unassigned" at bounding box center [289, 181] width 86 height 13
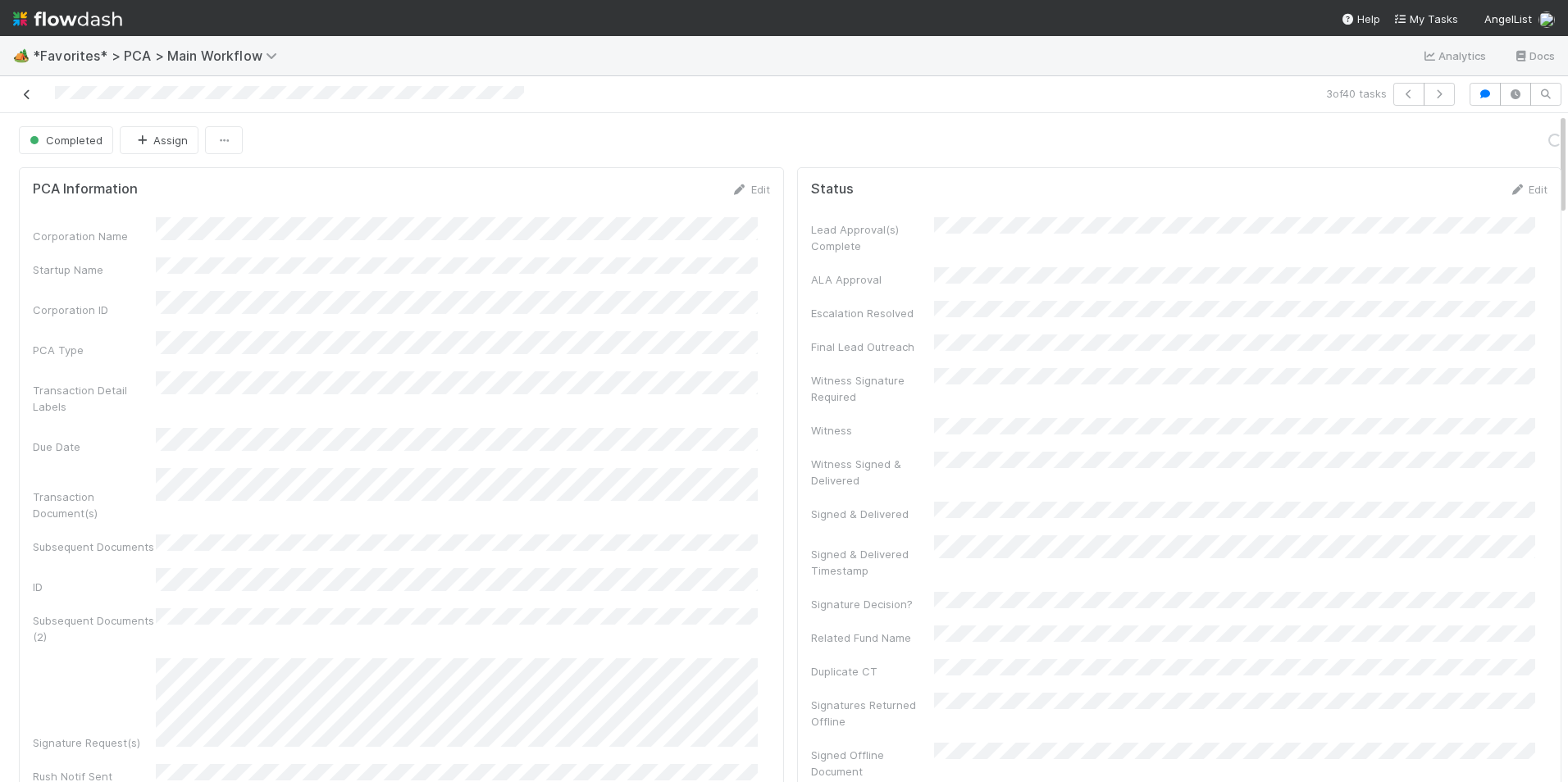
click at [28, 92] on icon at bounding box center [27, 94] width 17 height 11
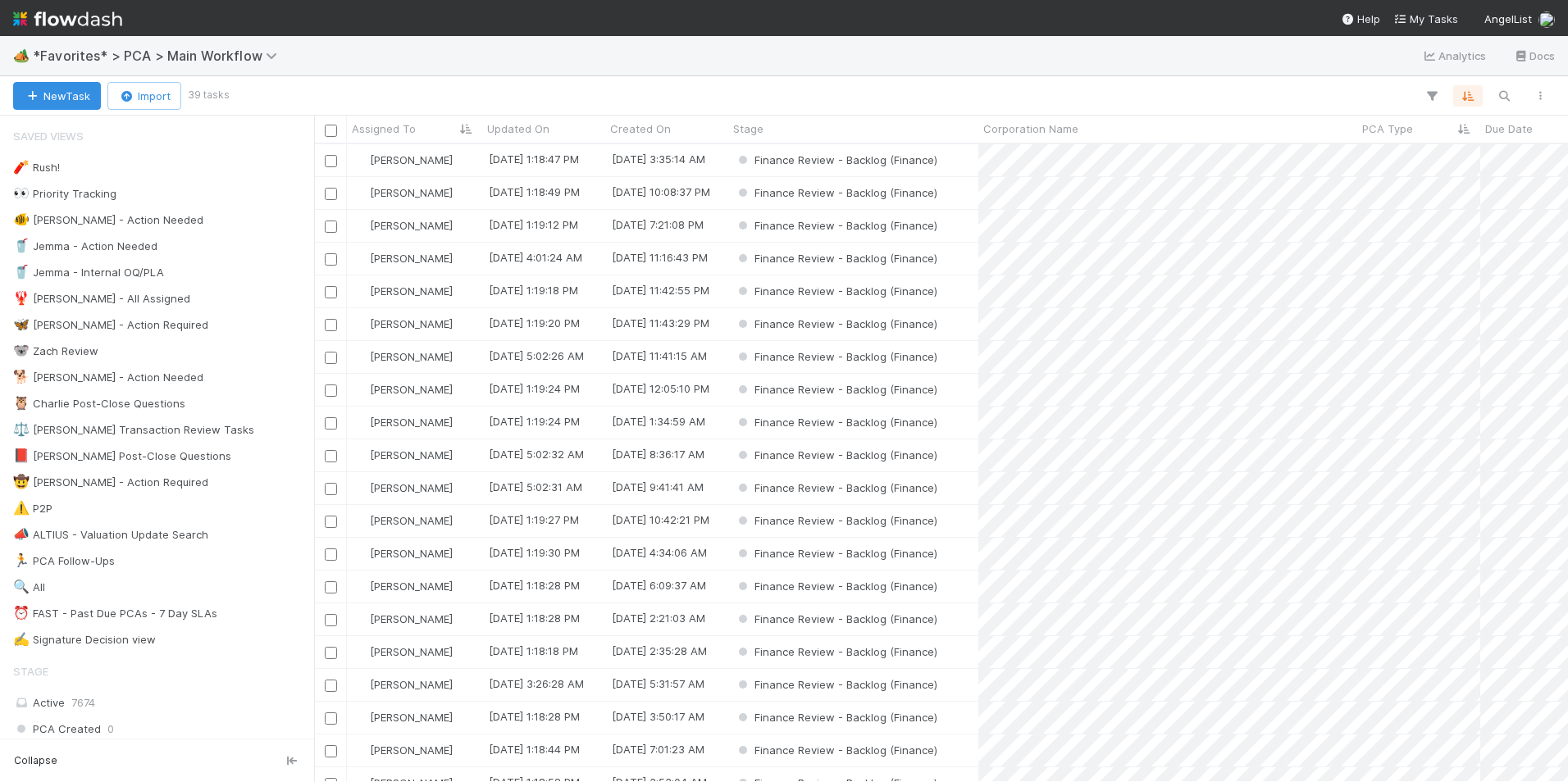
scroll to position [625, 1241]
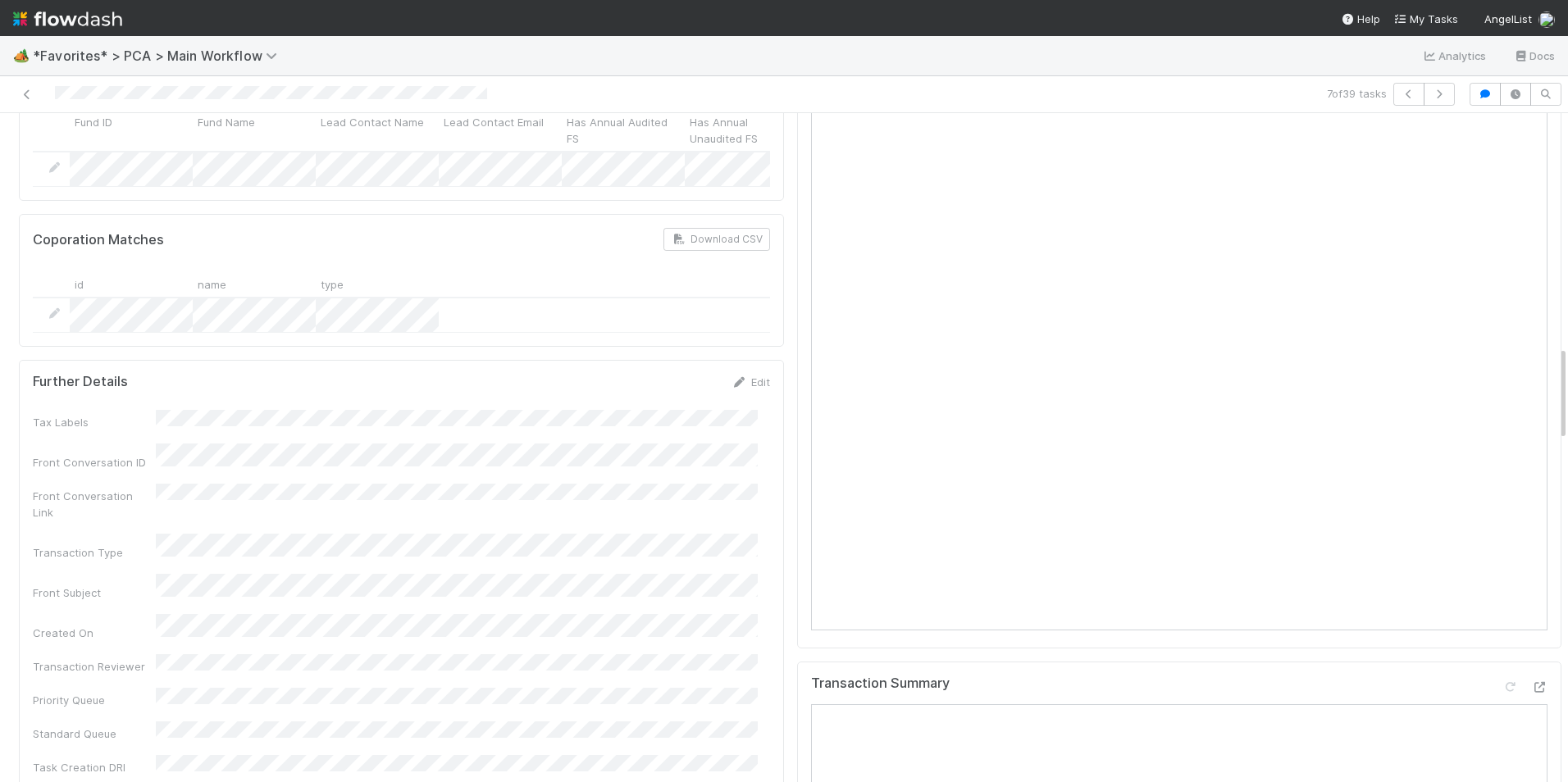
scroll to position [1311, 0]
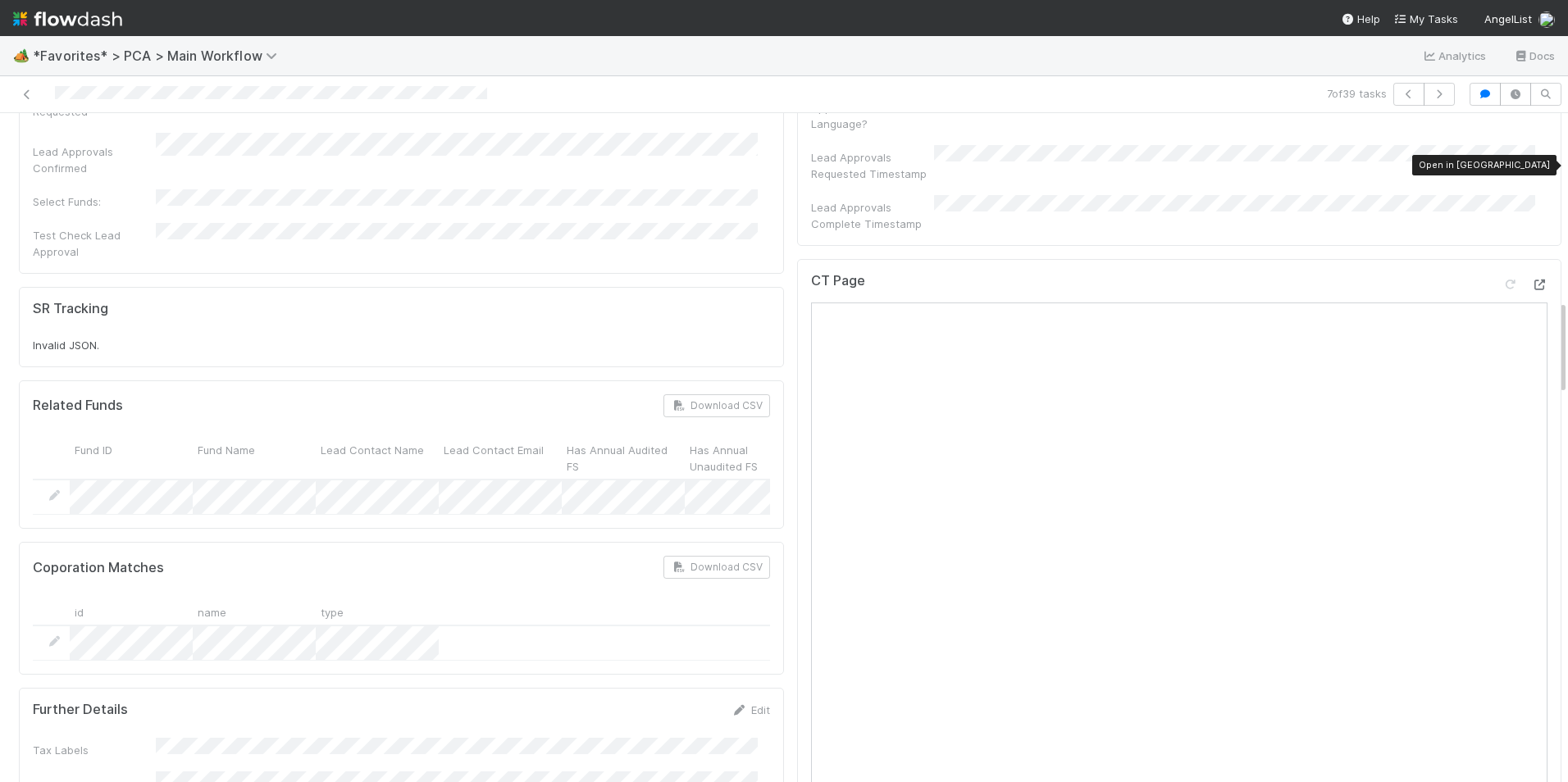
click at [1531, 279] on icon at bounding box center [1539, 284] width 17 height 11
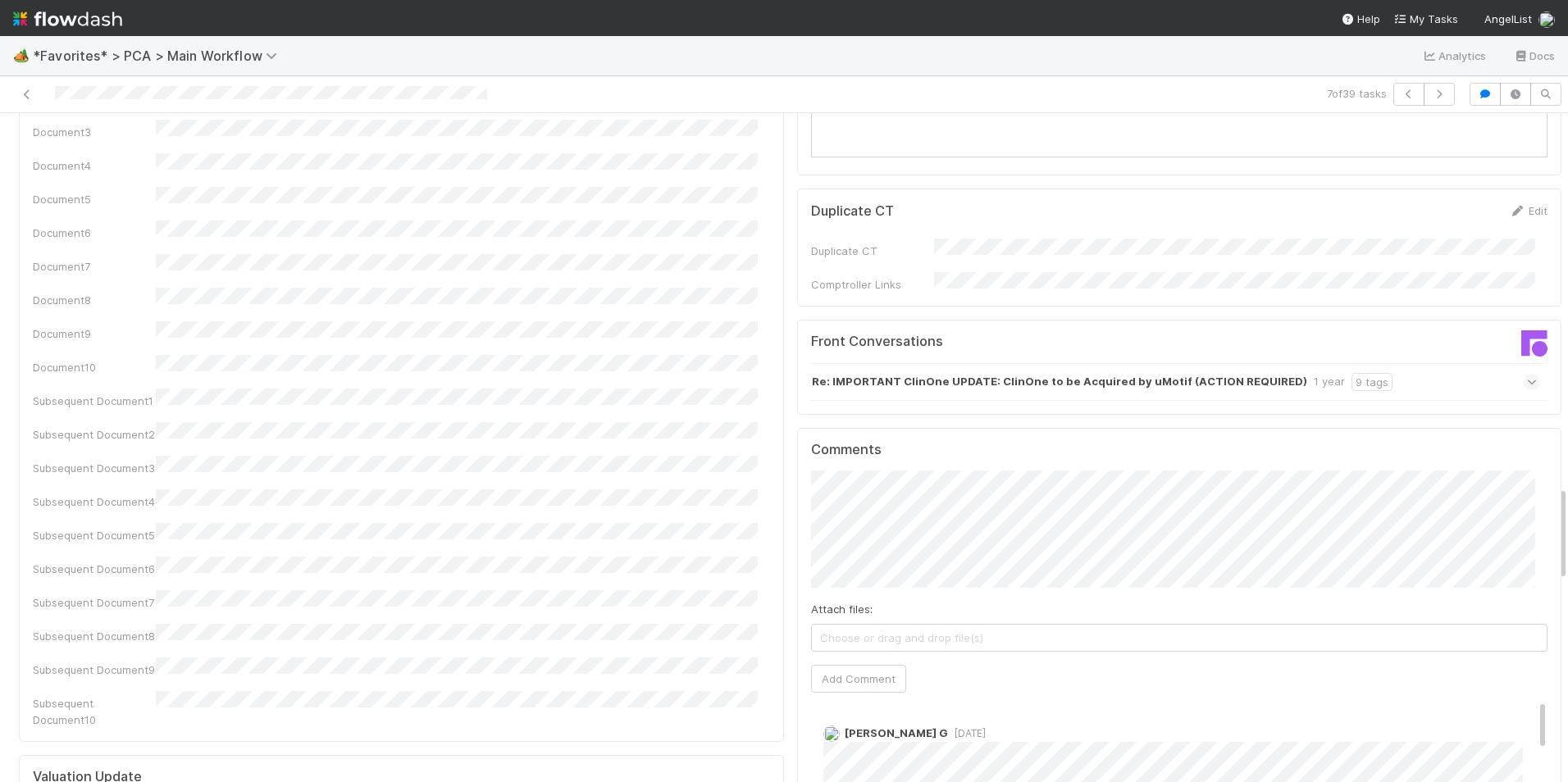
scroll to position [2623, 0]
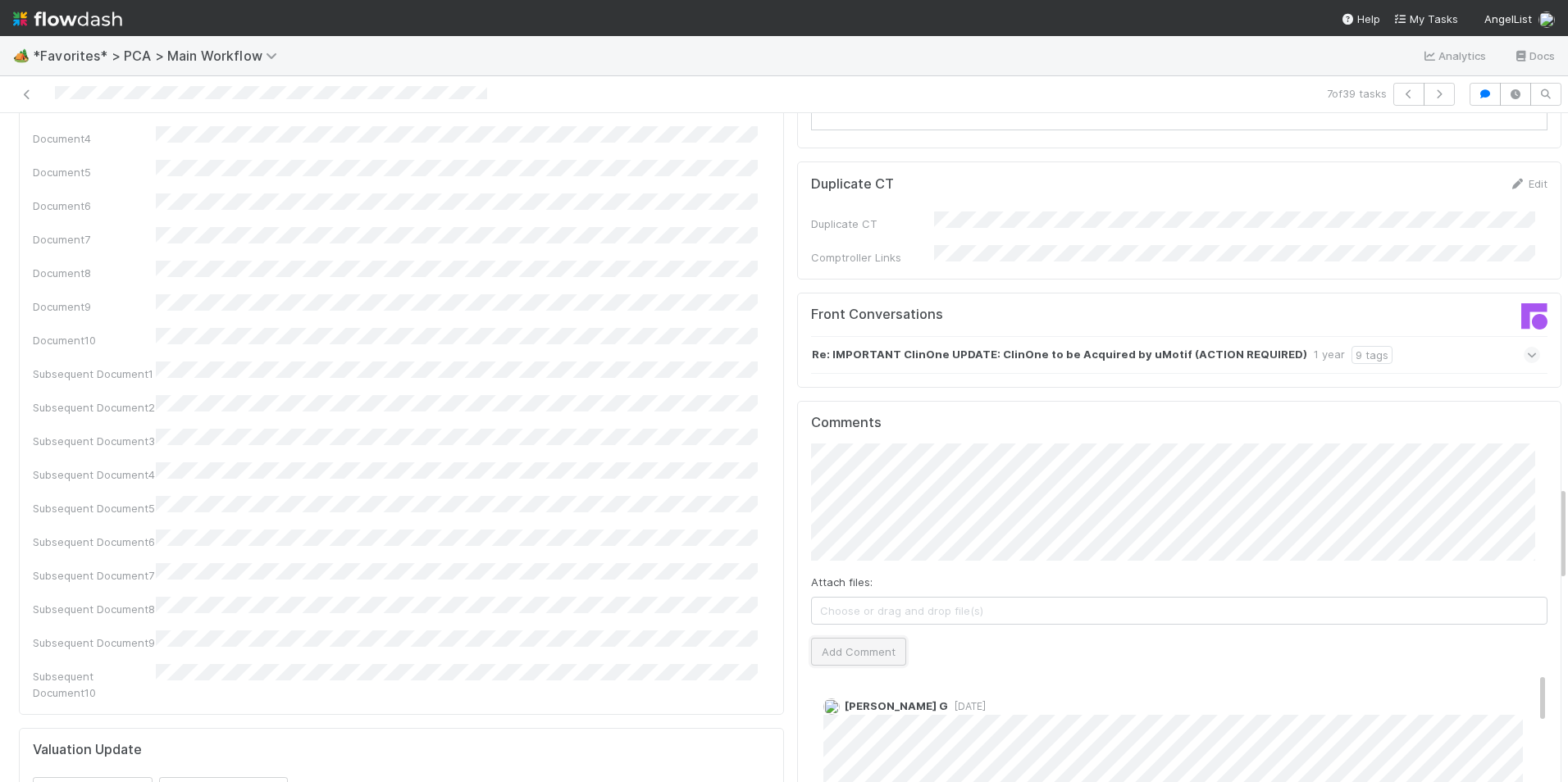
click at [857, 637] on button "Add Comment" at bounding box center [858, 652] width 95 height 28
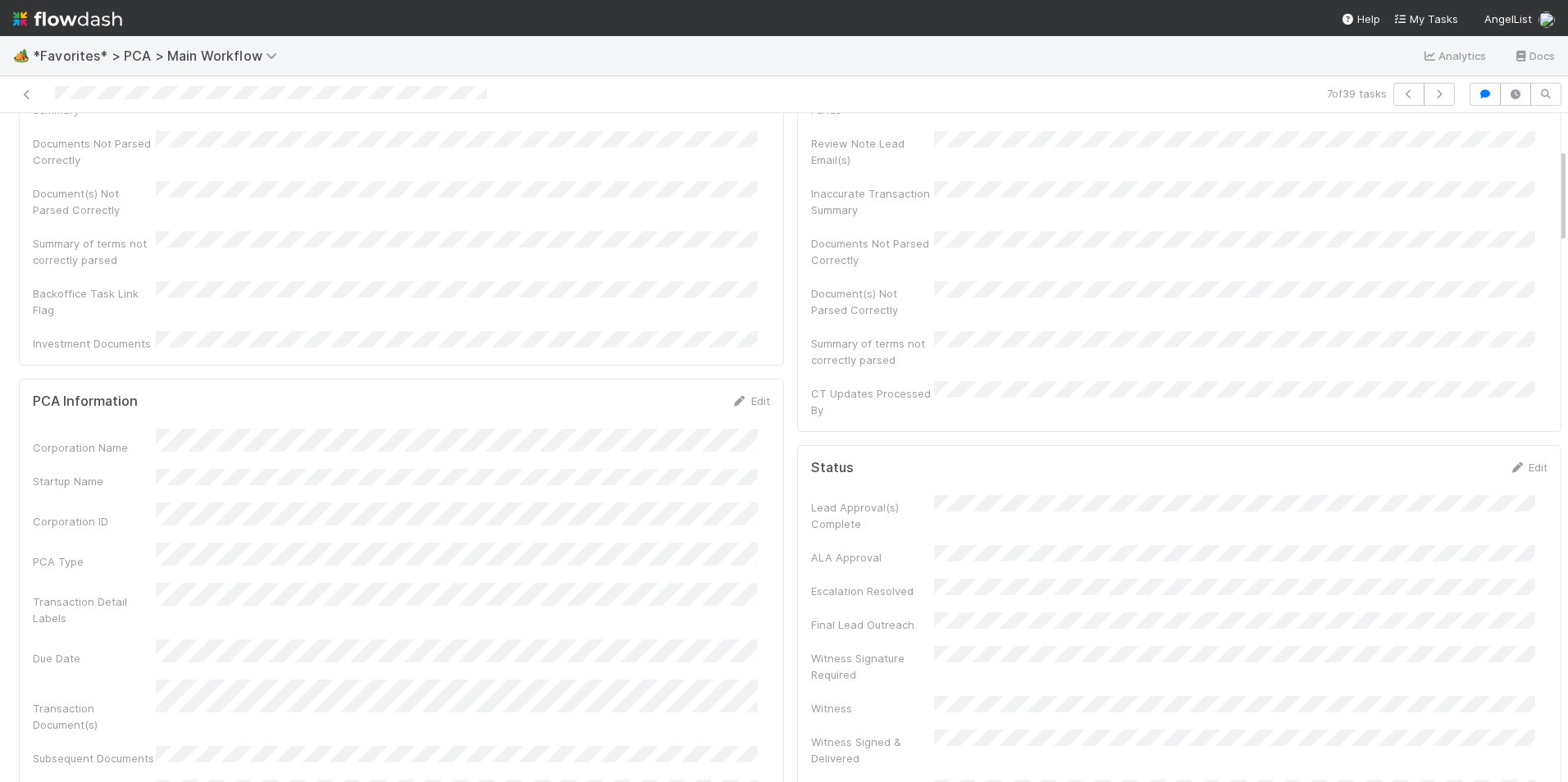
scroll to position [0, 0]
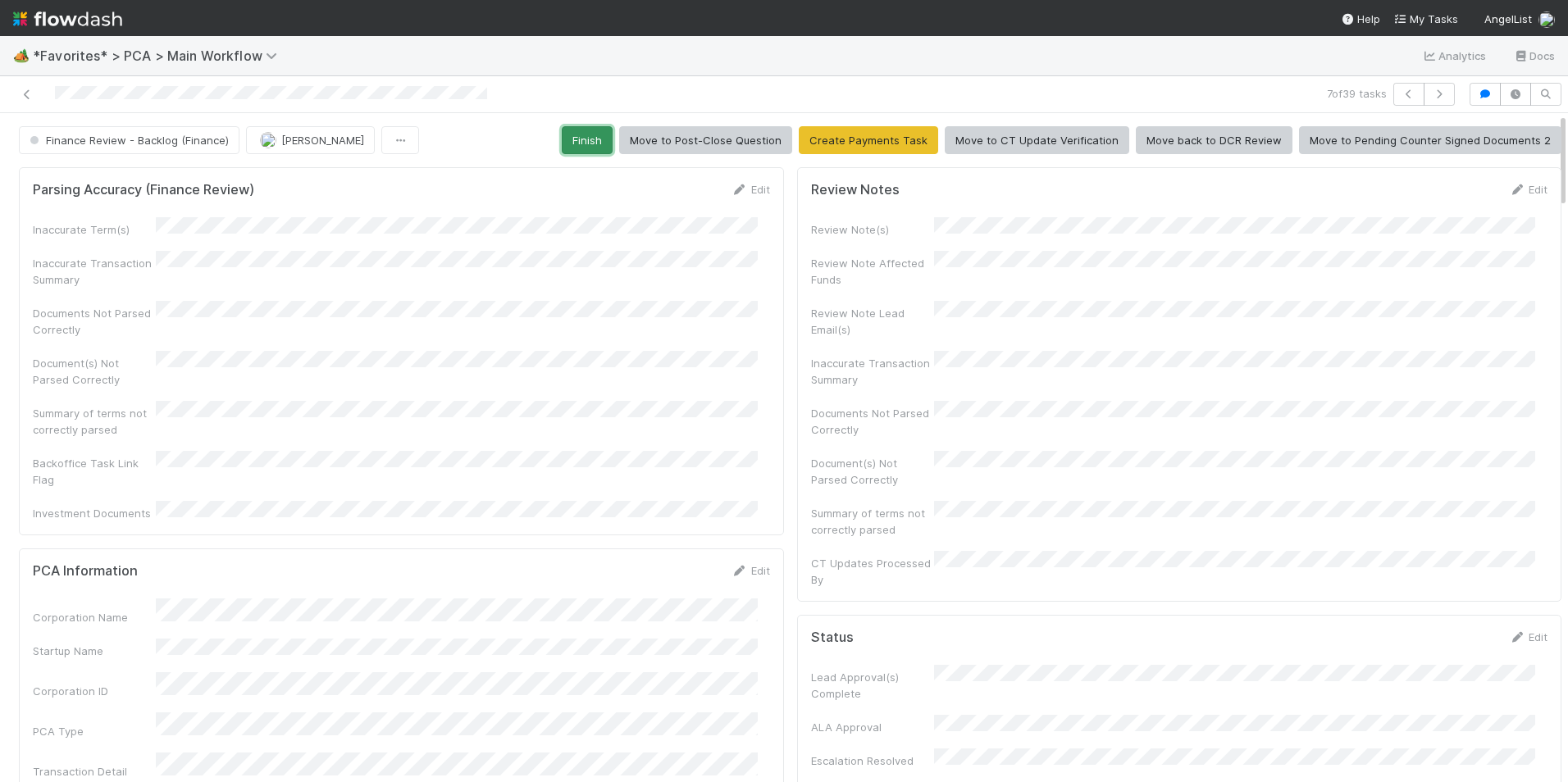
click at [575, 139] on button "Finish" at bounding box center [587, 140] width 51 height 28
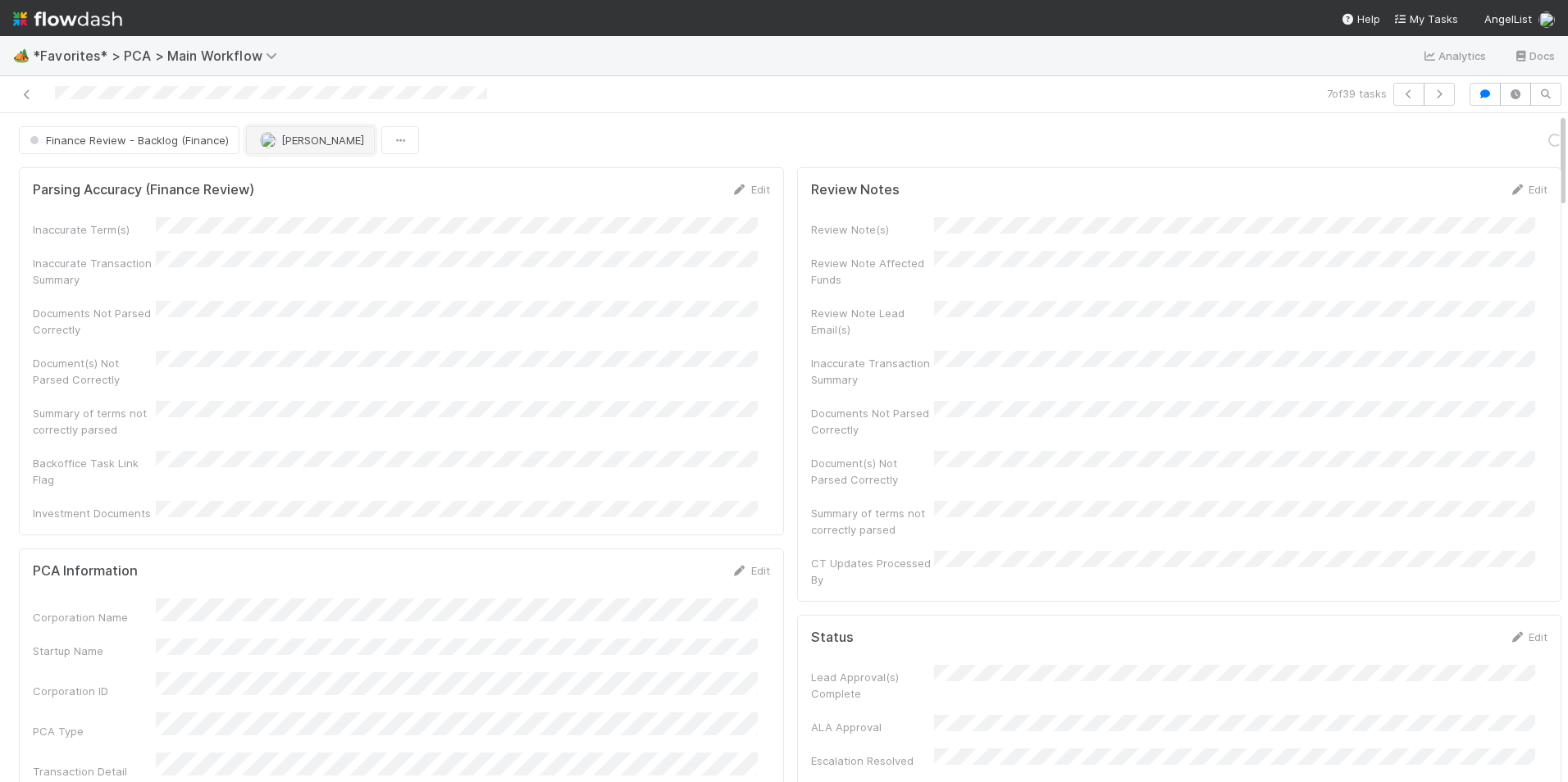
click at [281, 138] on span "[PERSON_NAME]" at bounding box center [323, 140] width 83 height 13
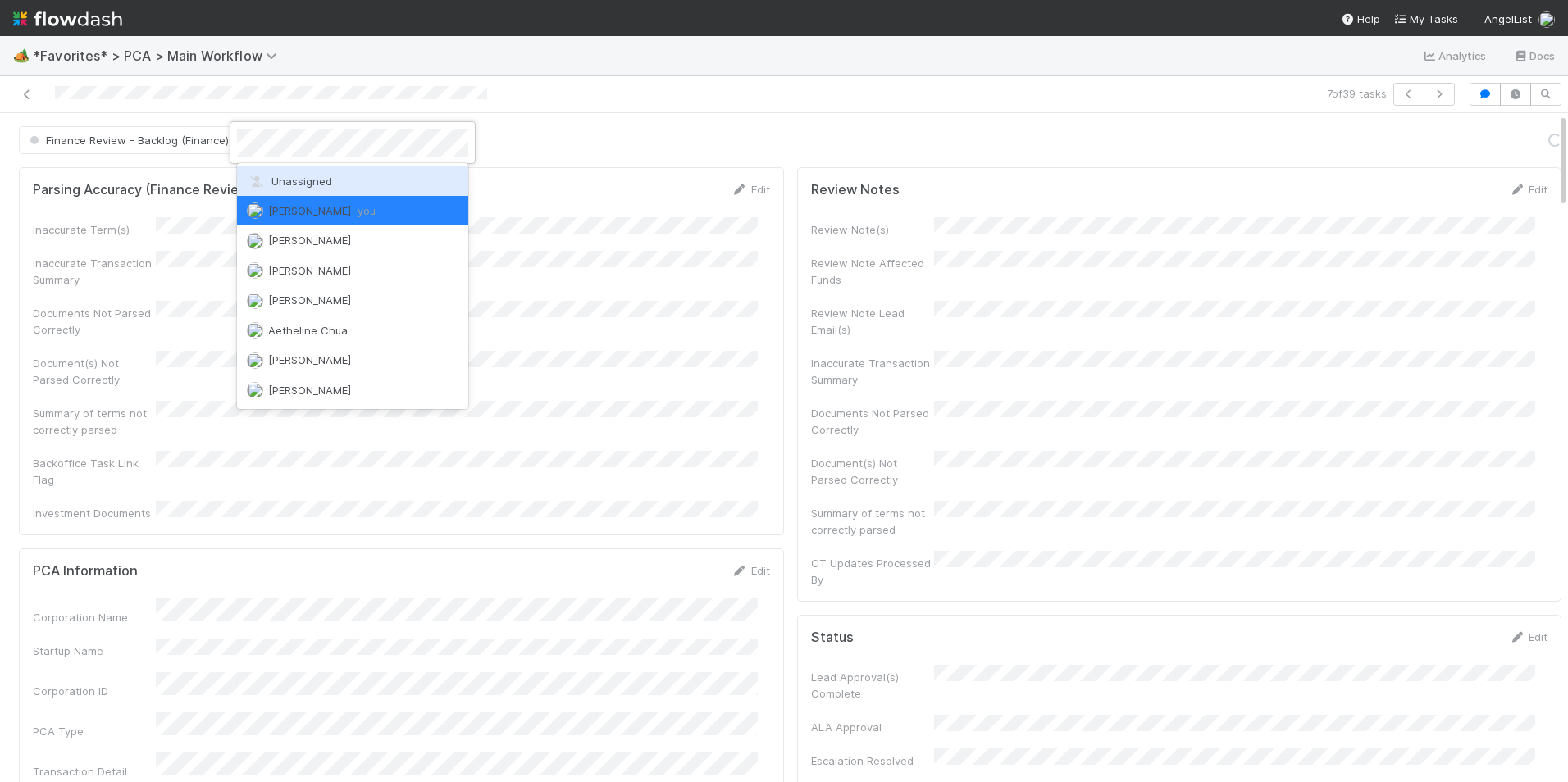
click at [314, 186] on span "Unassigned" at bounding box center [289, 181] width 86 height 13
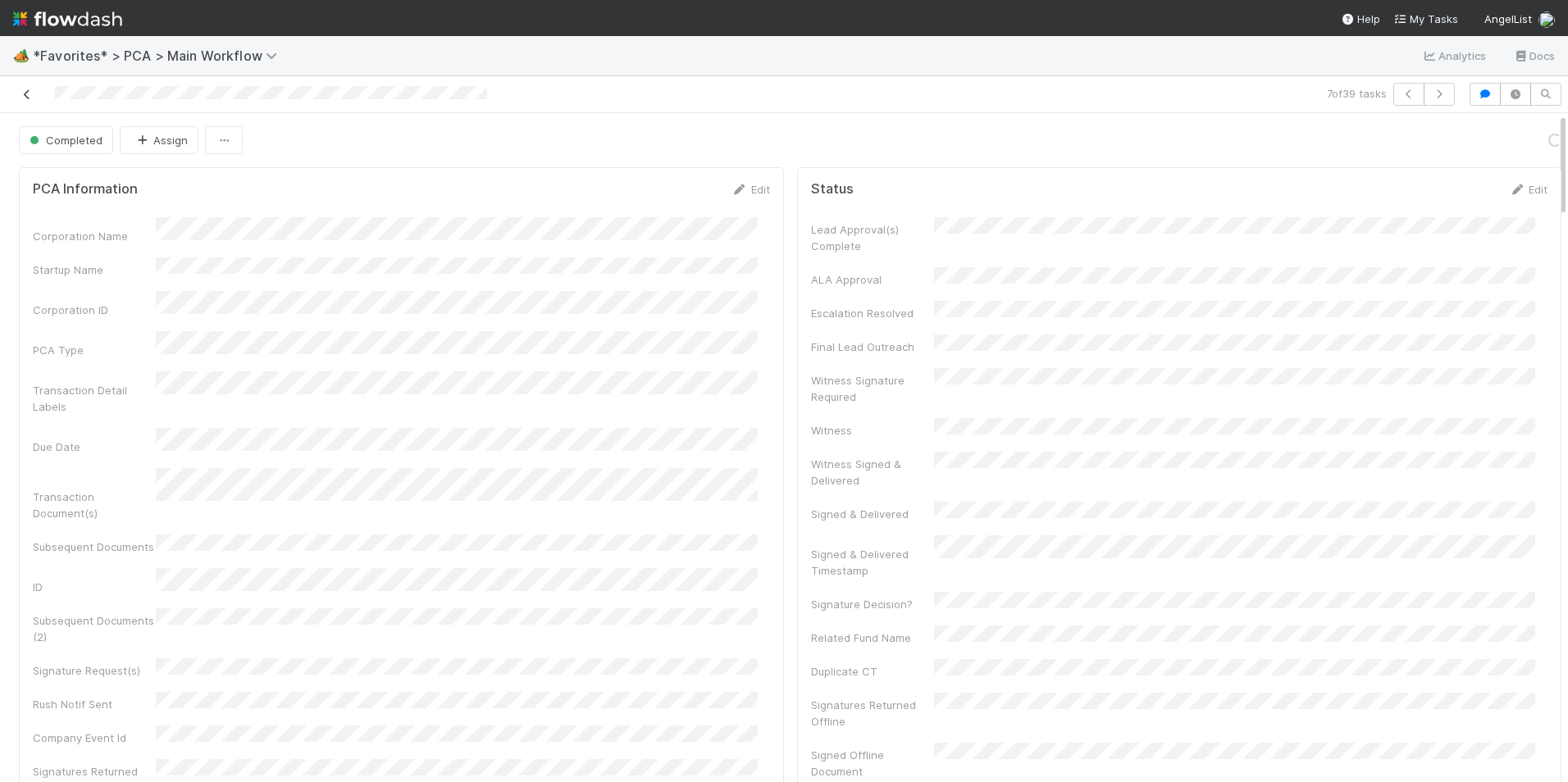
click at [26, 95] on icon at bounding box center [27, 94] width 17 height 11
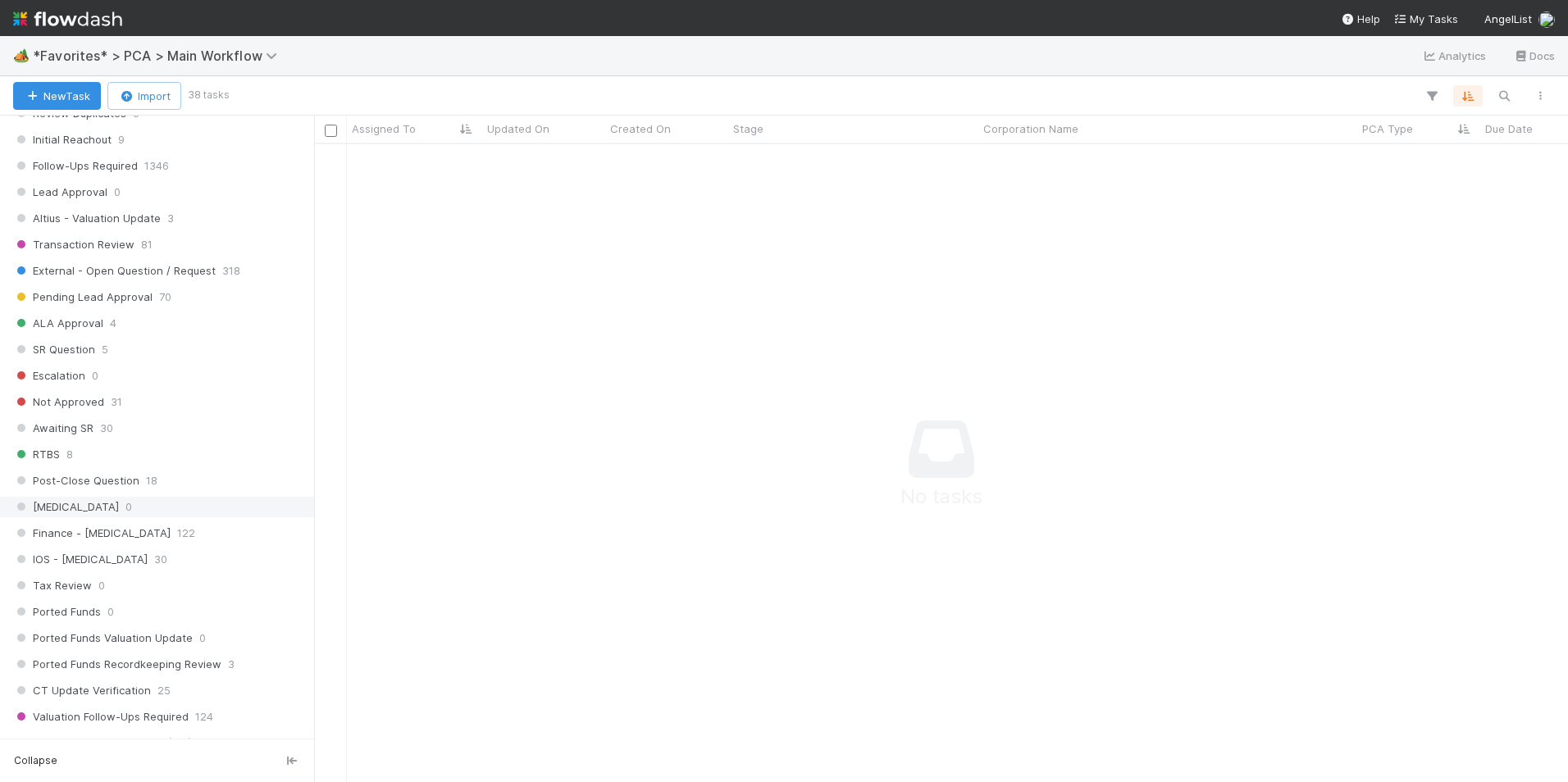
scroll to position [1065, 0]
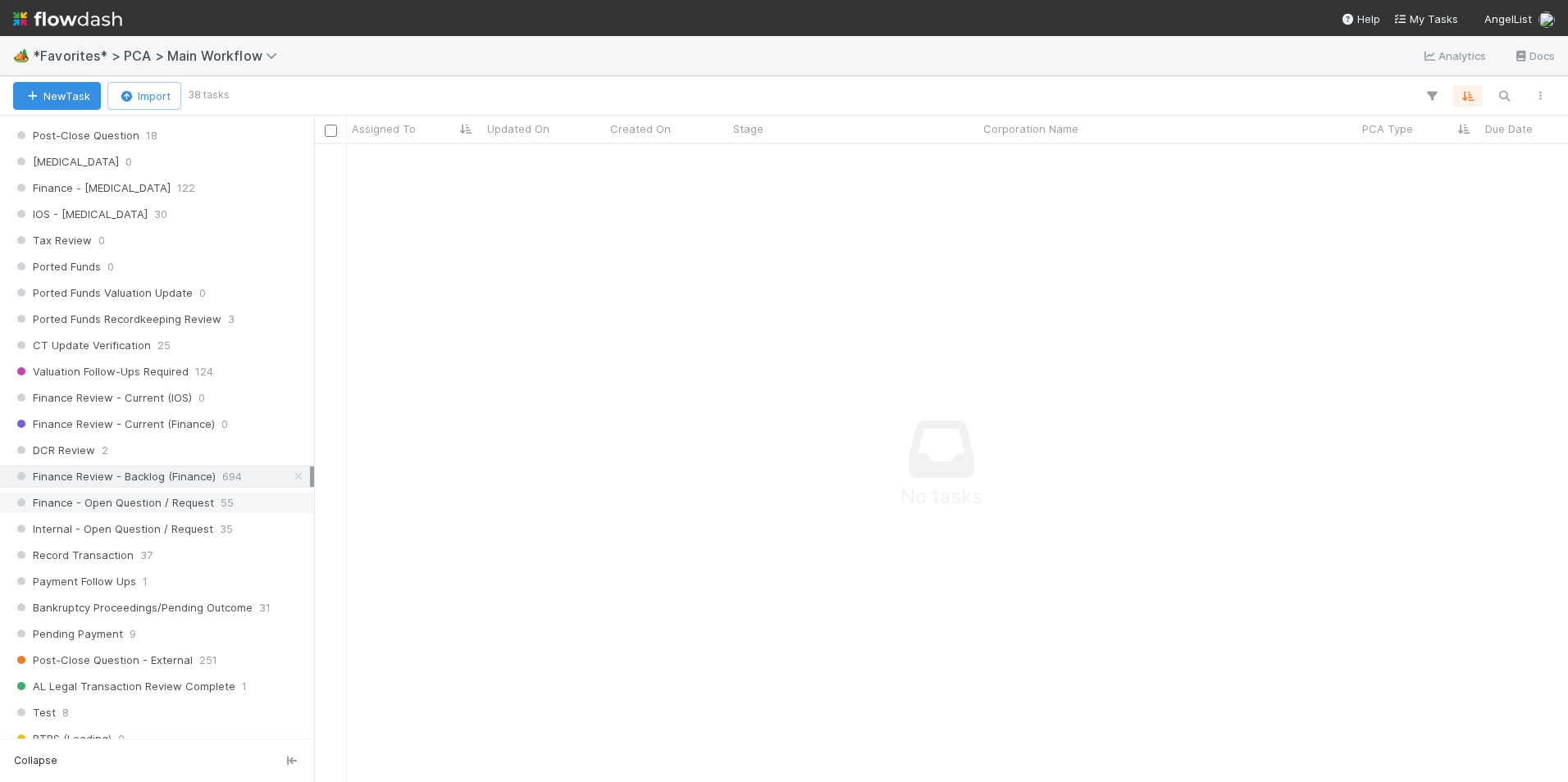
click at [184, 499] on span "Finance - Open Question / Request" at bounding box center [114, 503] width 201 height 21
click at [198, 474] on span "Finance Review - Backlog (Finance)" at bounding box center [115, 476] width 203 height 21
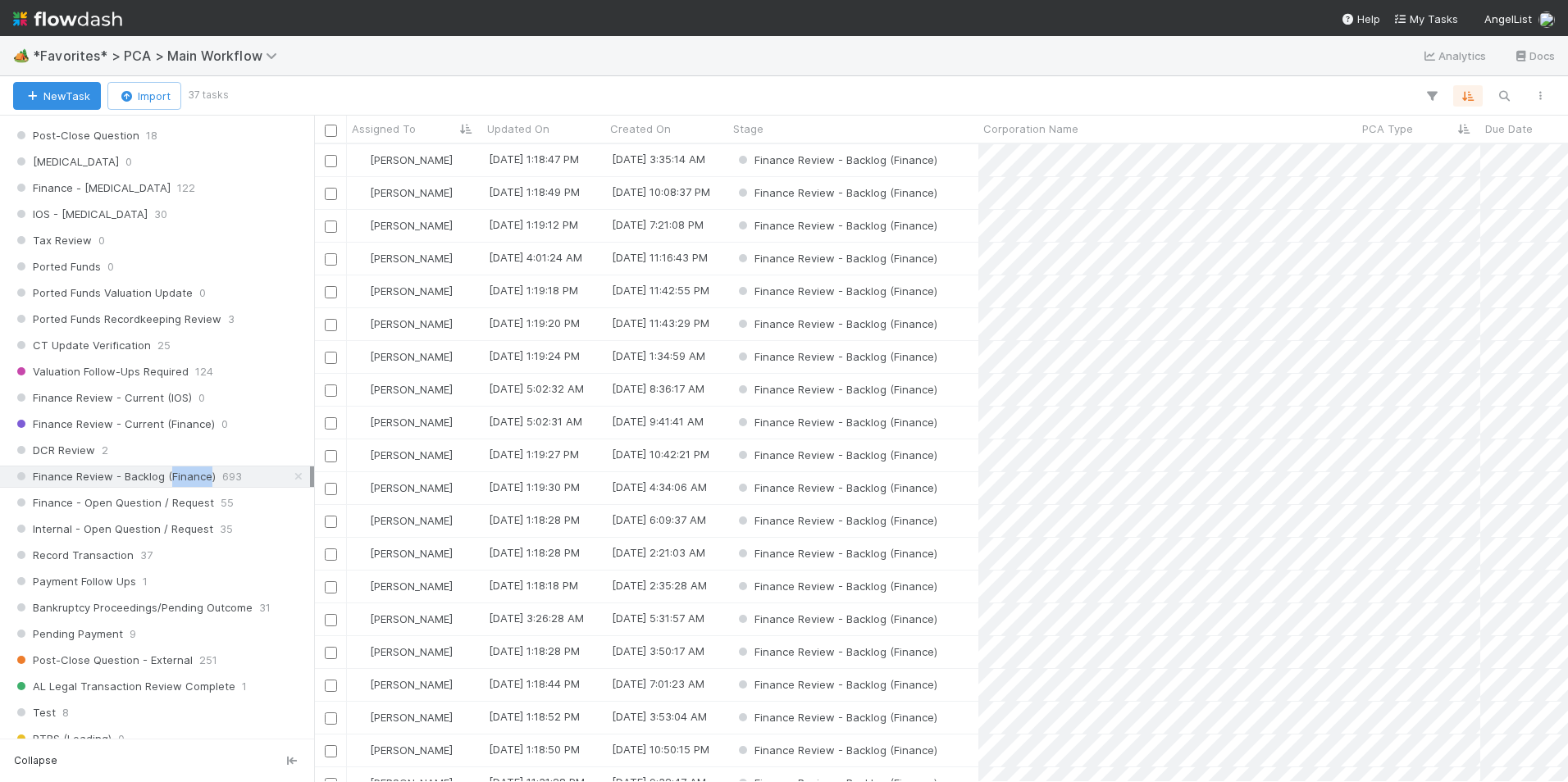
scroll to position [625, 1241]
click at [968, 332] on div "Finance Review - Backlog (Finance)" at bounding box center [853, 324] width 250 height 32
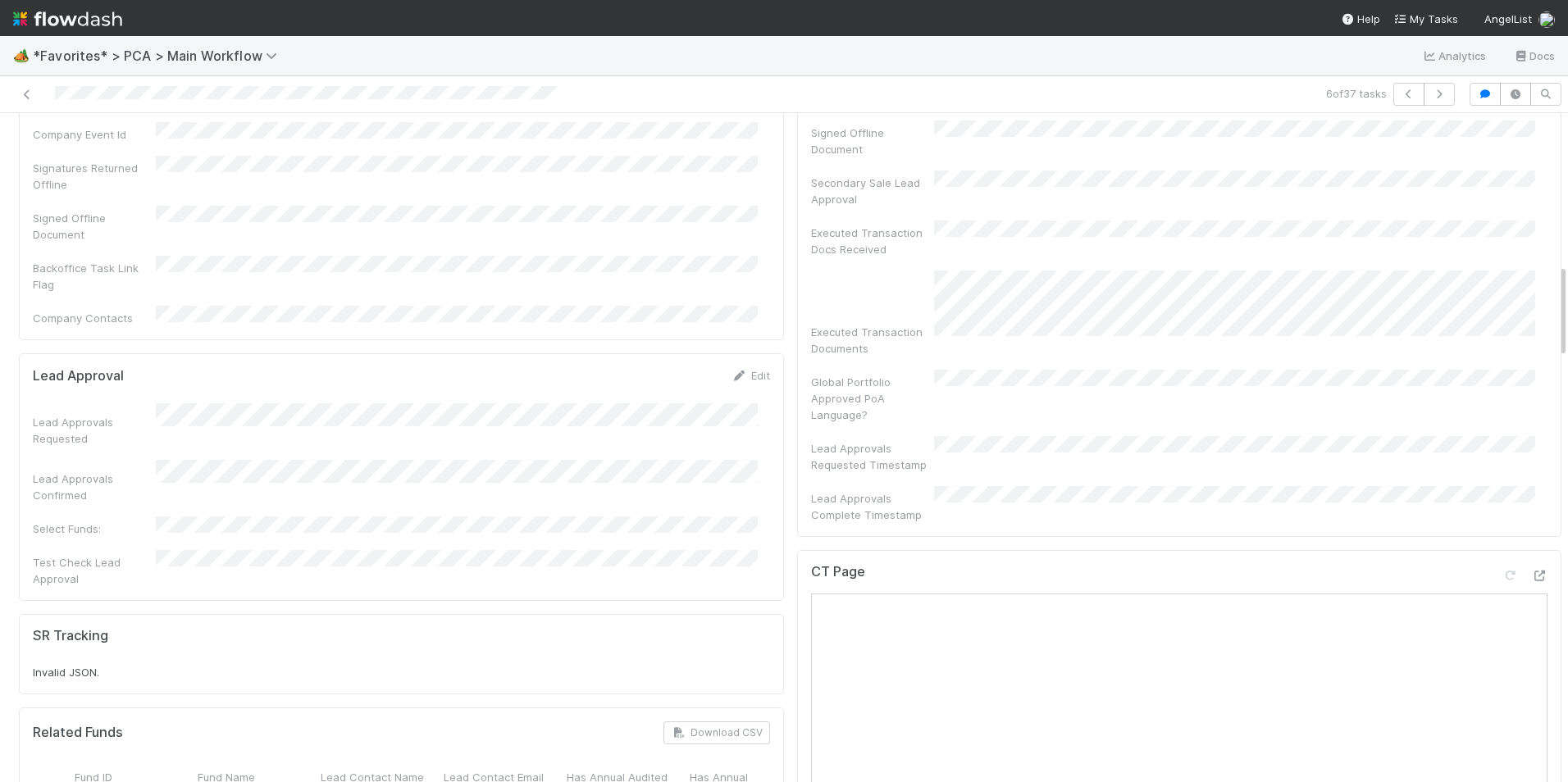
scroll to position [1065, 0]
click at [1531, 571] on div at bounding box center [1539, 579] width 17 height 17
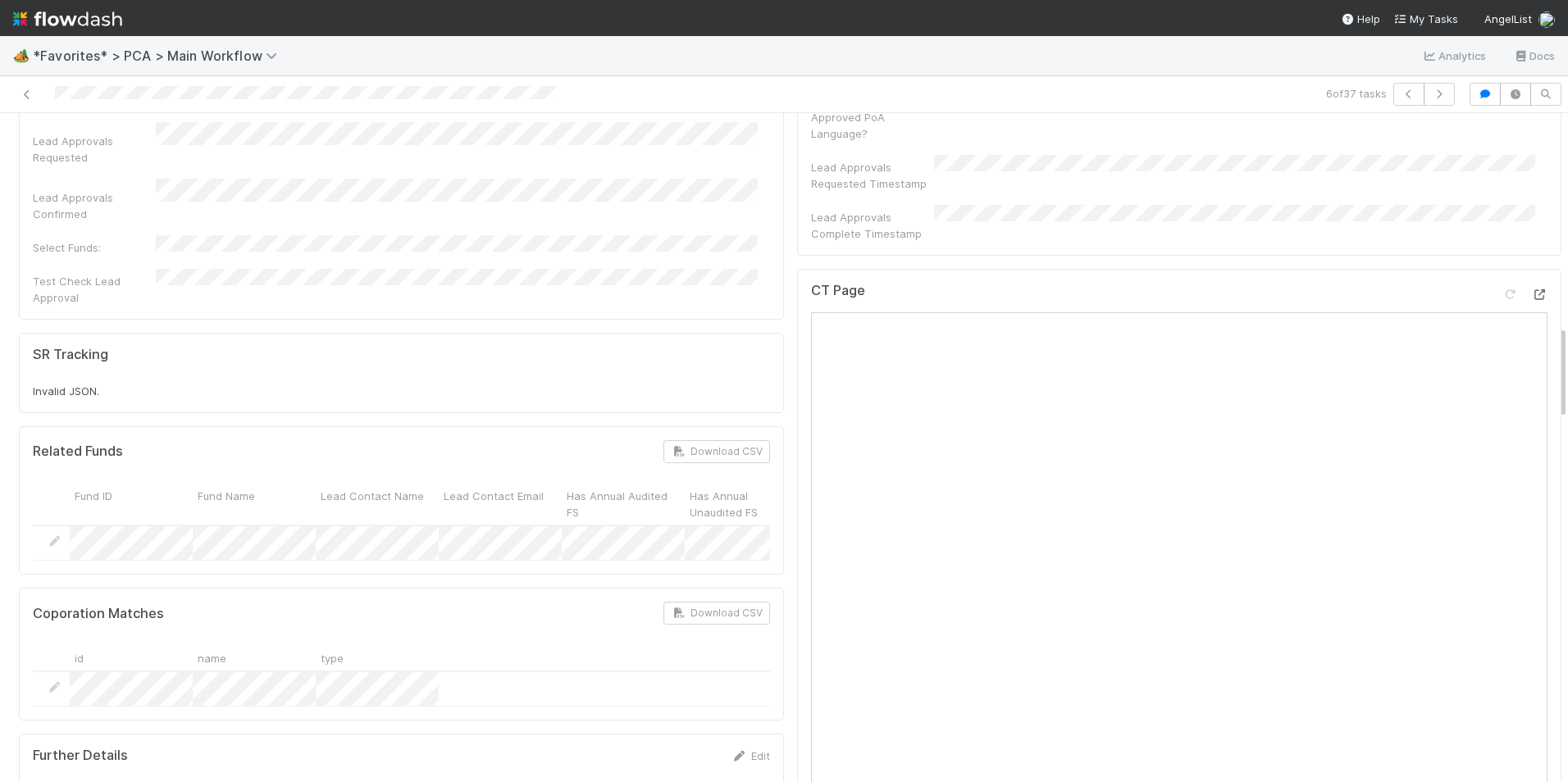
scroll to position [1557, 0]
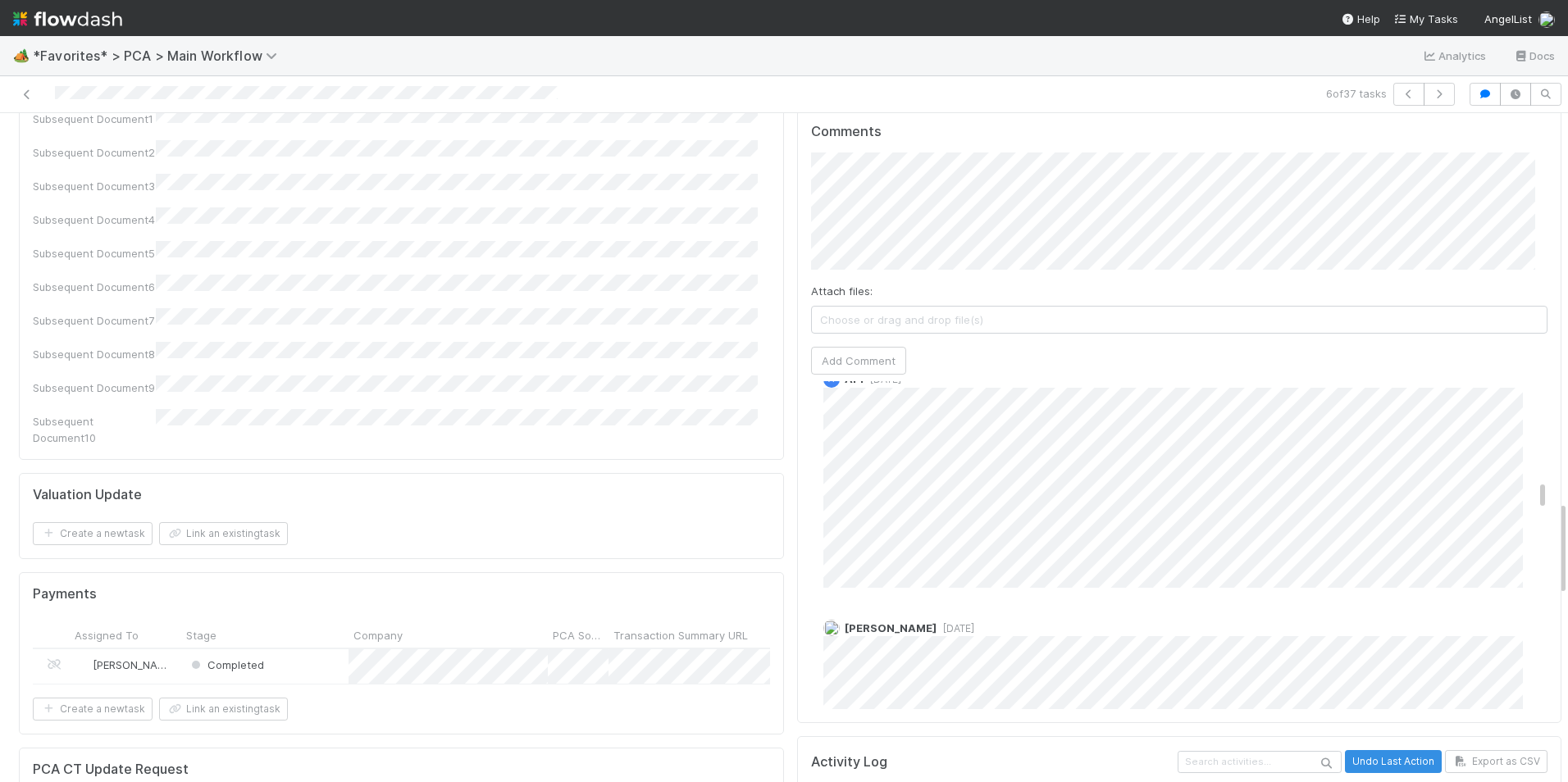
scroll to position [2704, 0]
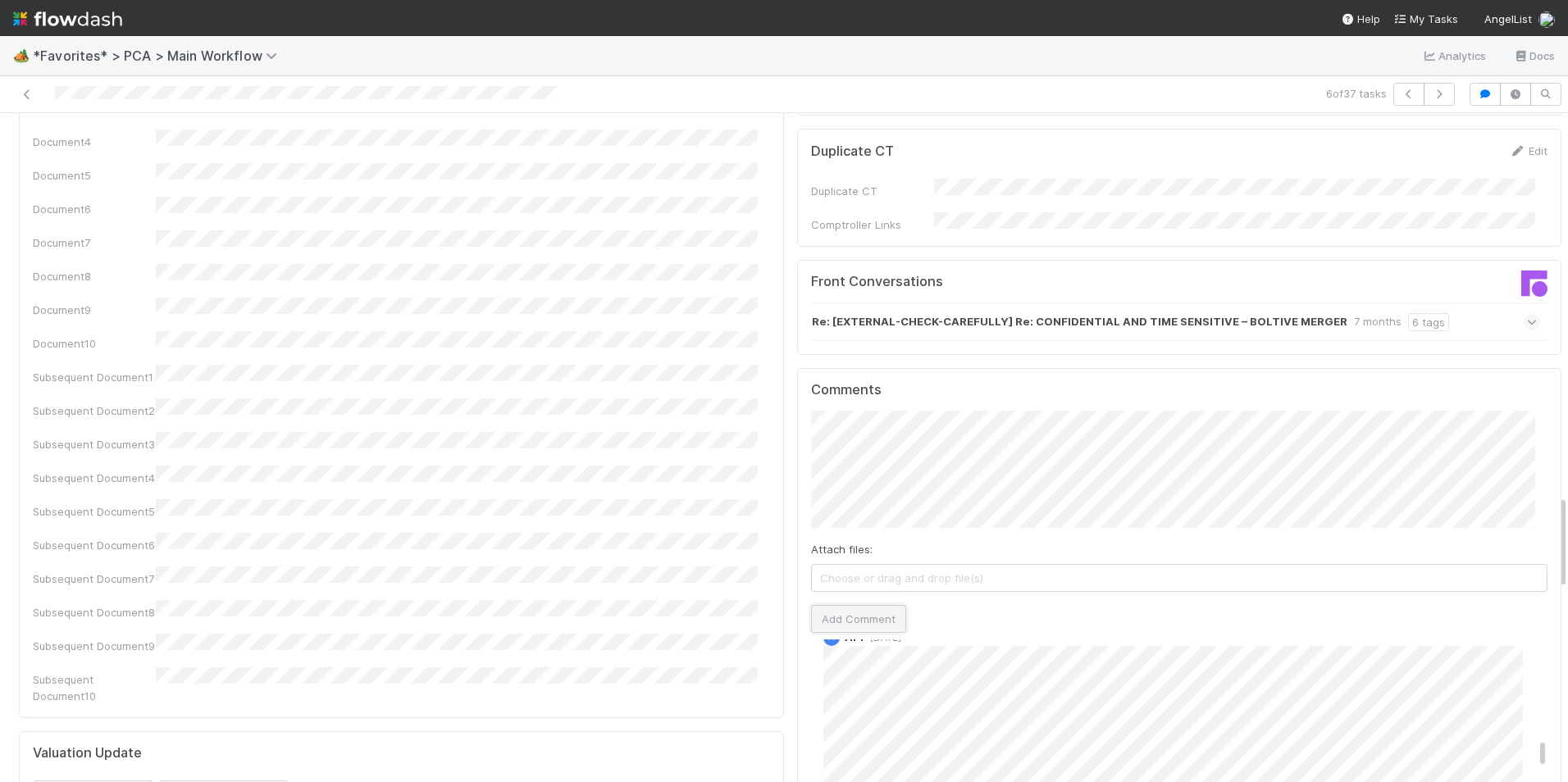
click at [859, 605] on button "Add Comment" at bounding box center [858, 619] width 95 height 28
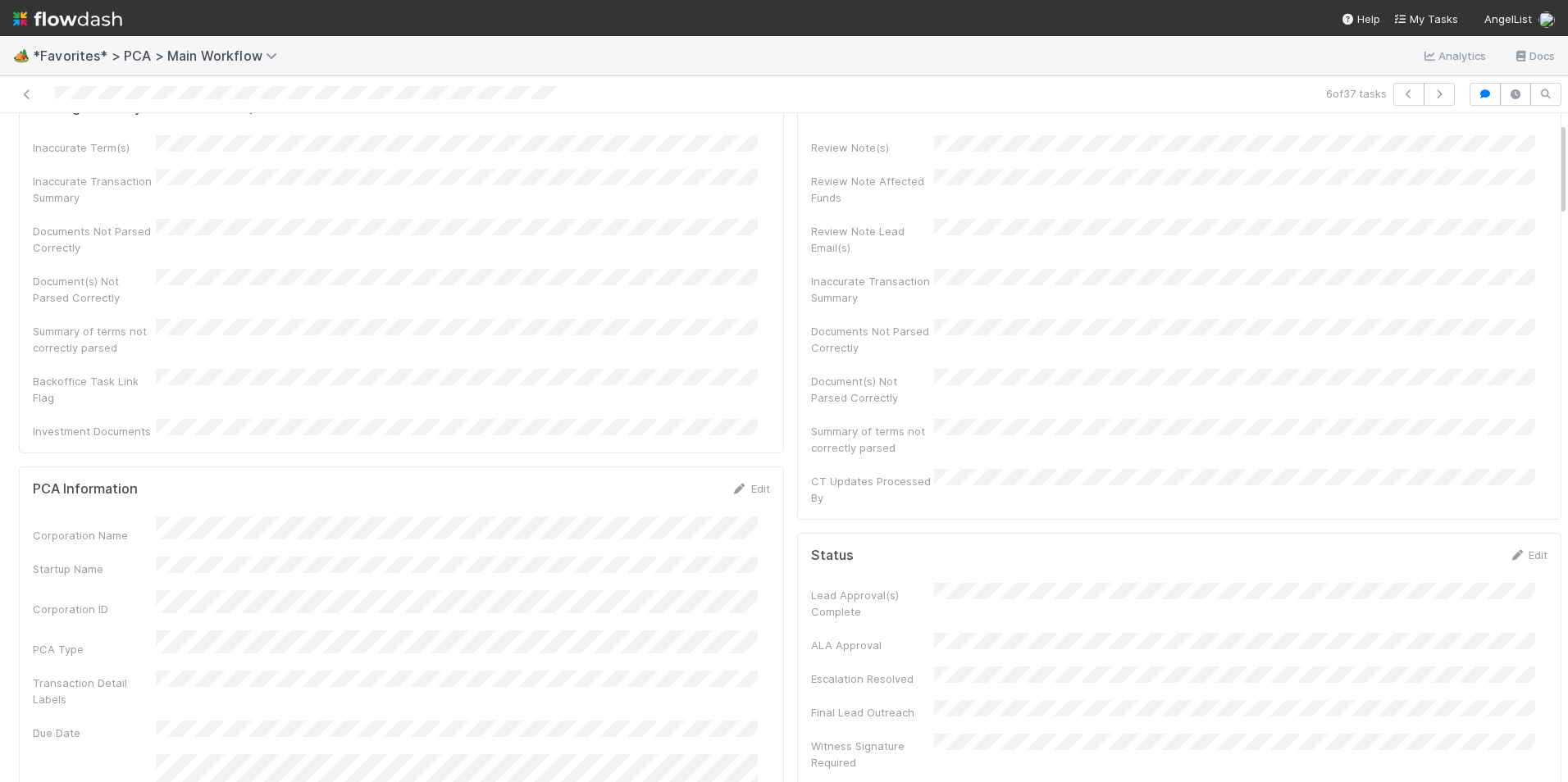
scroll to position [0, 0]
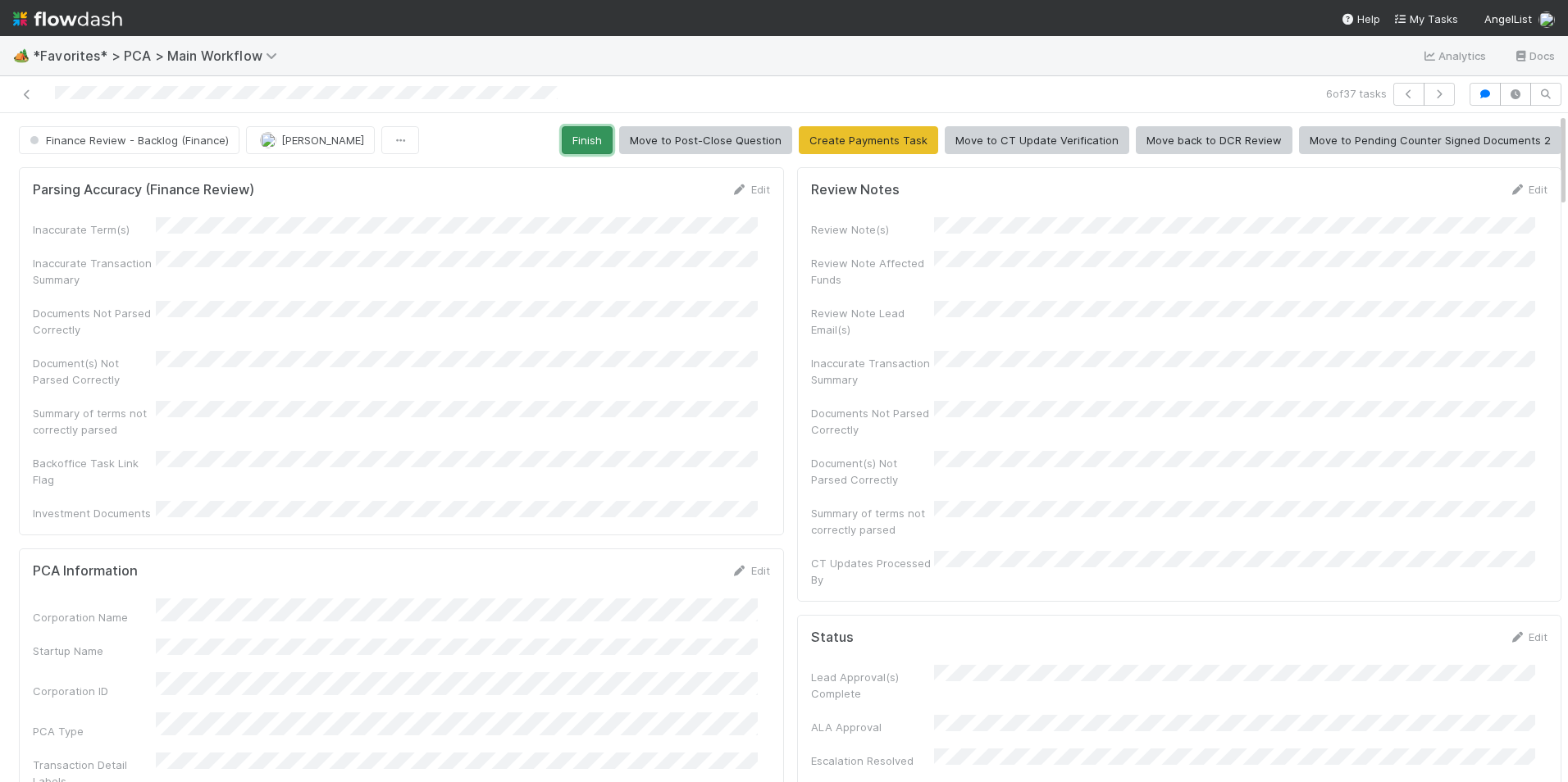
click at [582, 140] on button "Finish" at bounding box center [587, 140] width 51 height 28
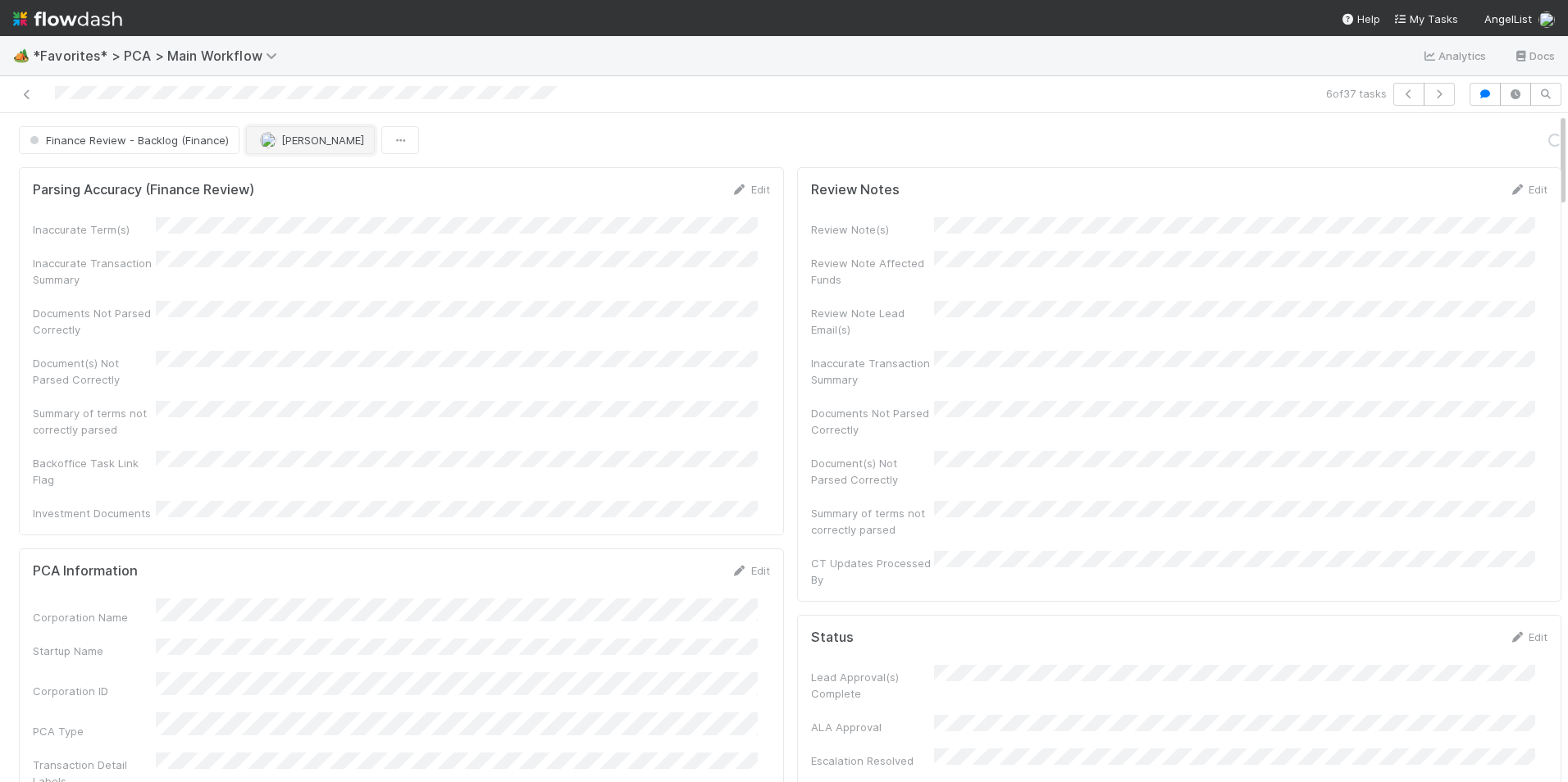
click at [260, 146] on img "button" at bounding box center [269, 140] width 17 height 17
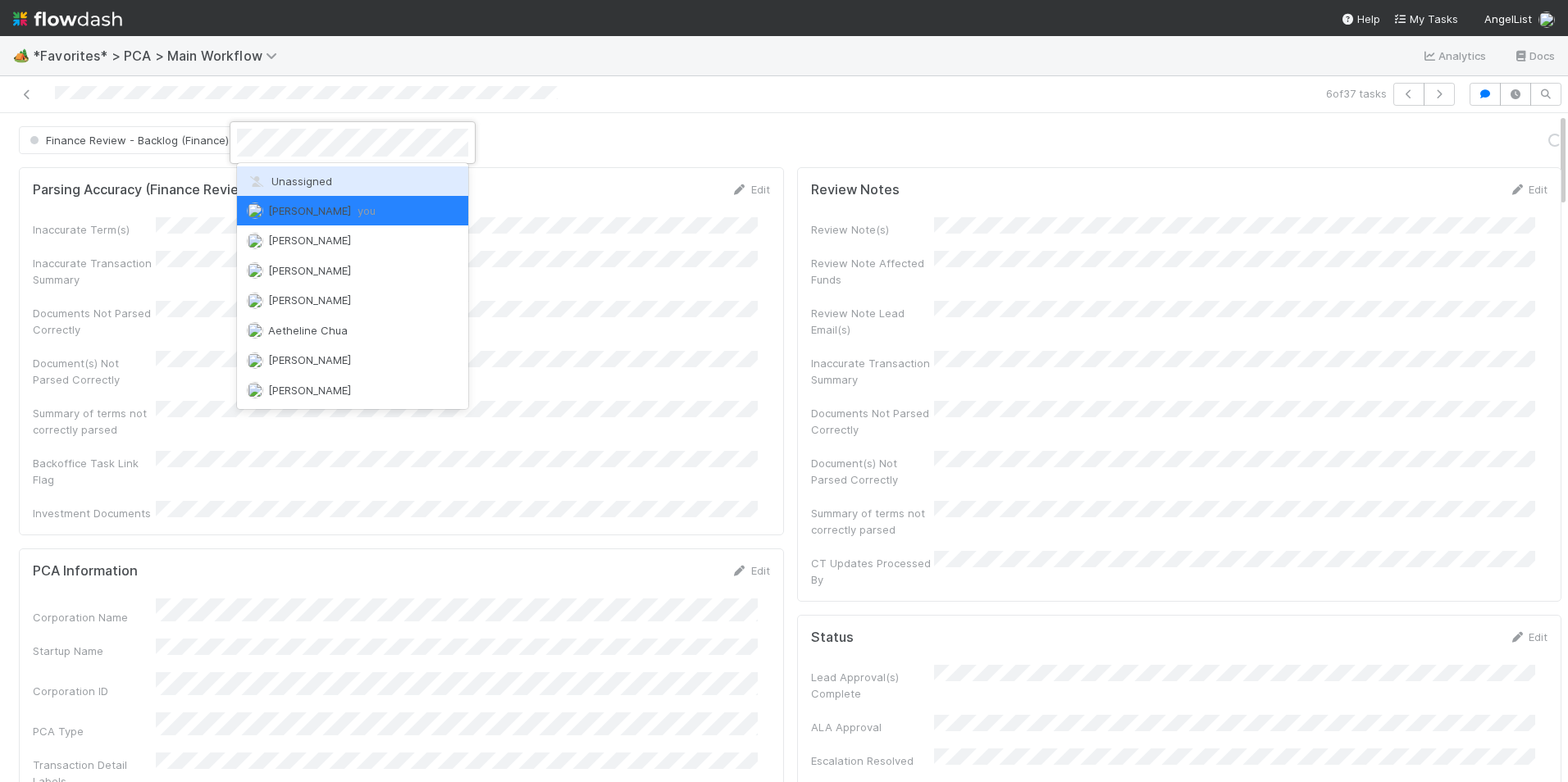
click at [271, 176] on span "Unassigned" at bounding box center [289, 181] width 86 height 13
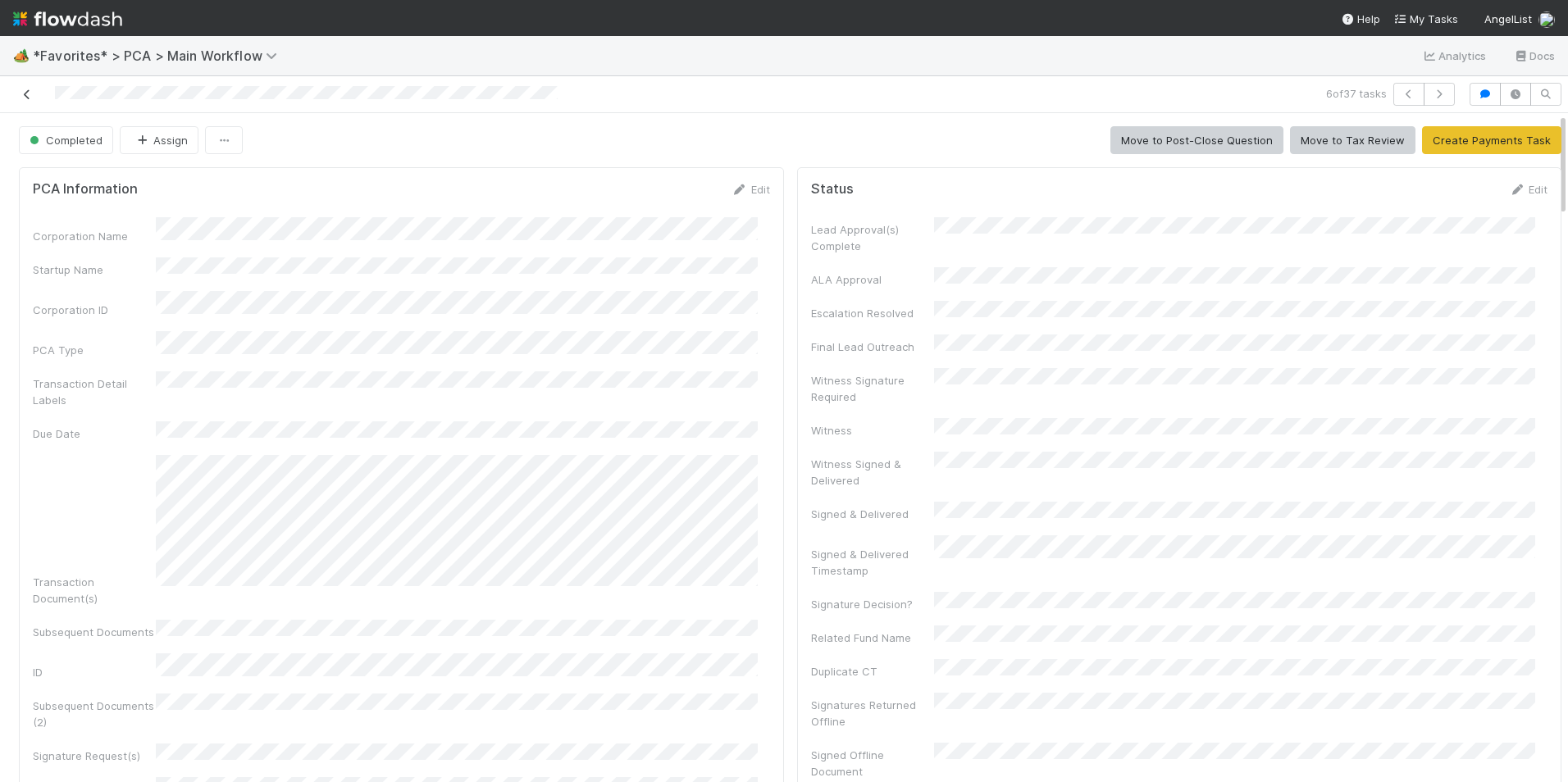
click at [27, 93] on icon at bounding box center [27, 94] width 17 height 11
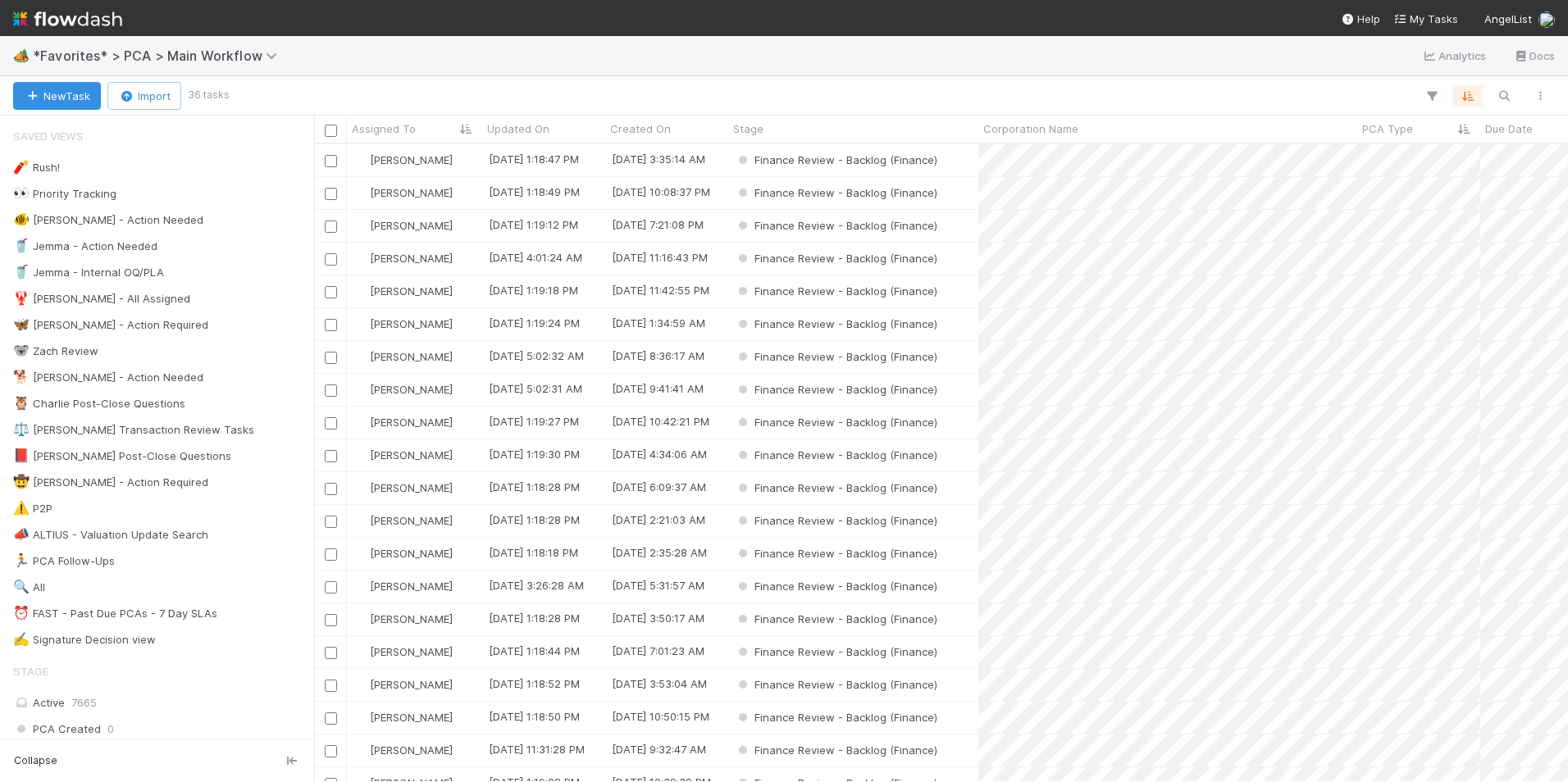
scroll to position [625, 1241]
click at [965, 261] on div "Finance Review - Backlog (Finance)" at bounding box center [853, 258] width 250 height 32
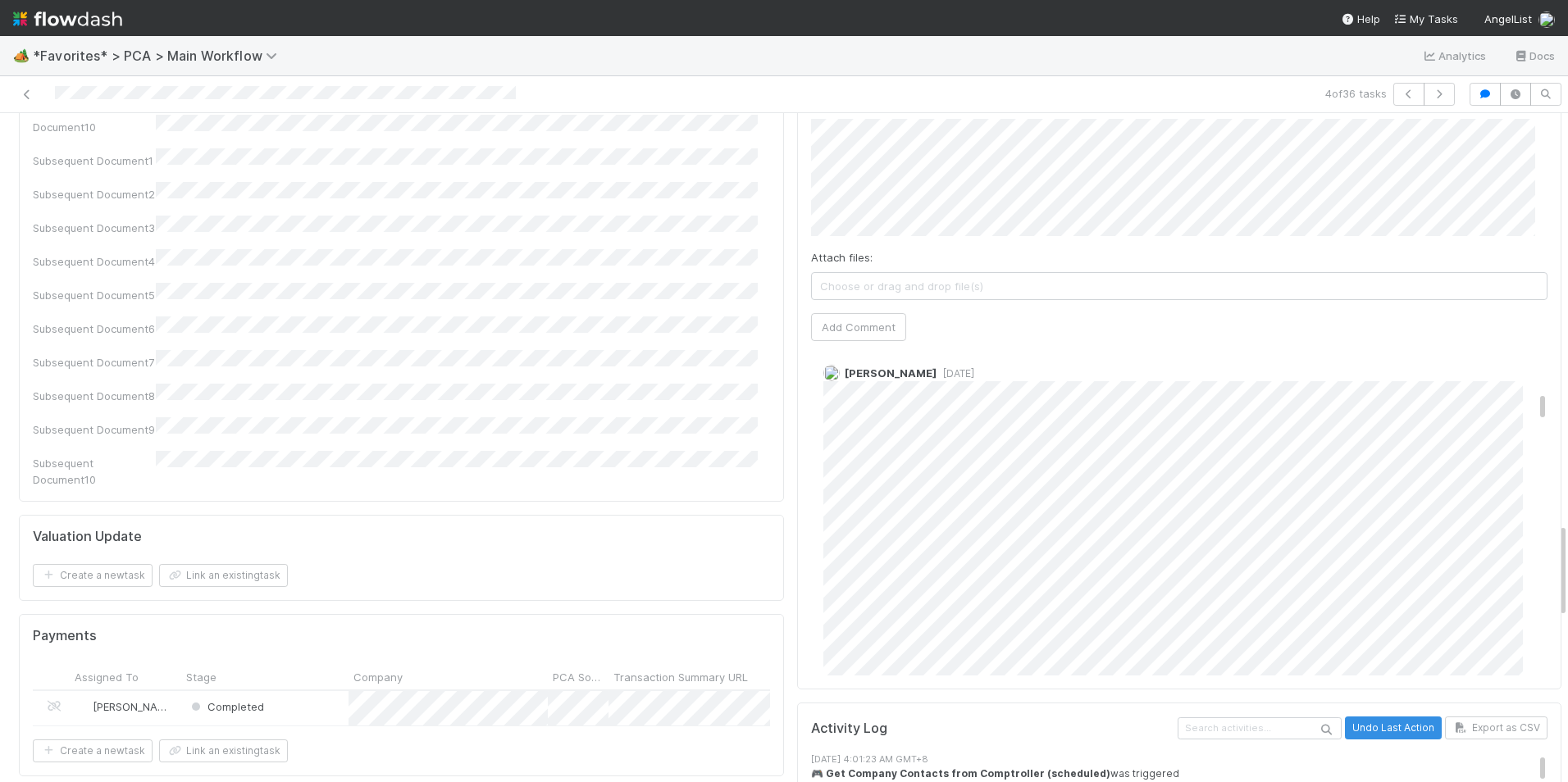
scroll to position [2704, 0]
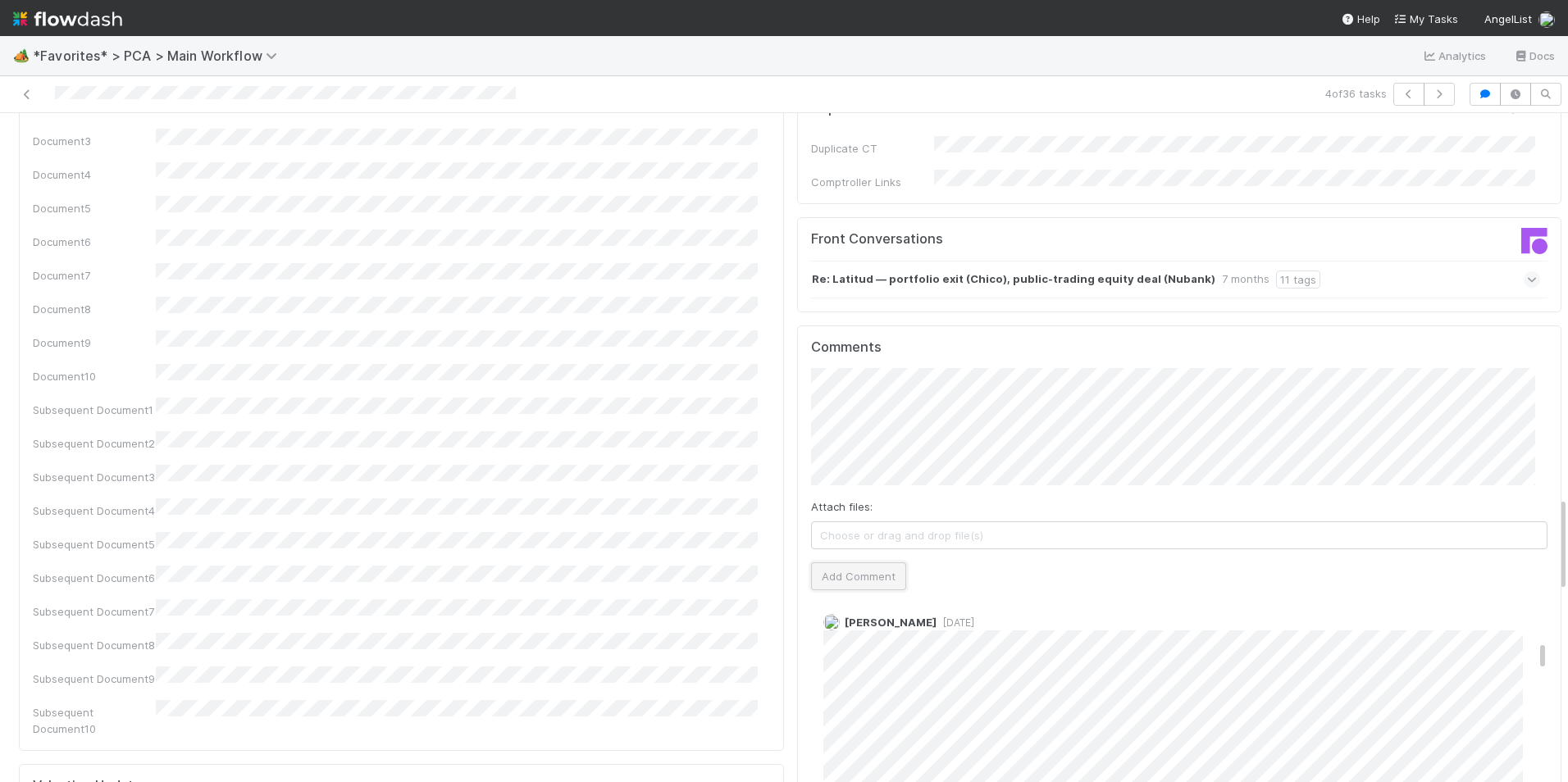
click at [849, 563] on button "Add Comment" at bounding box center [858, 577] width 95 height 28
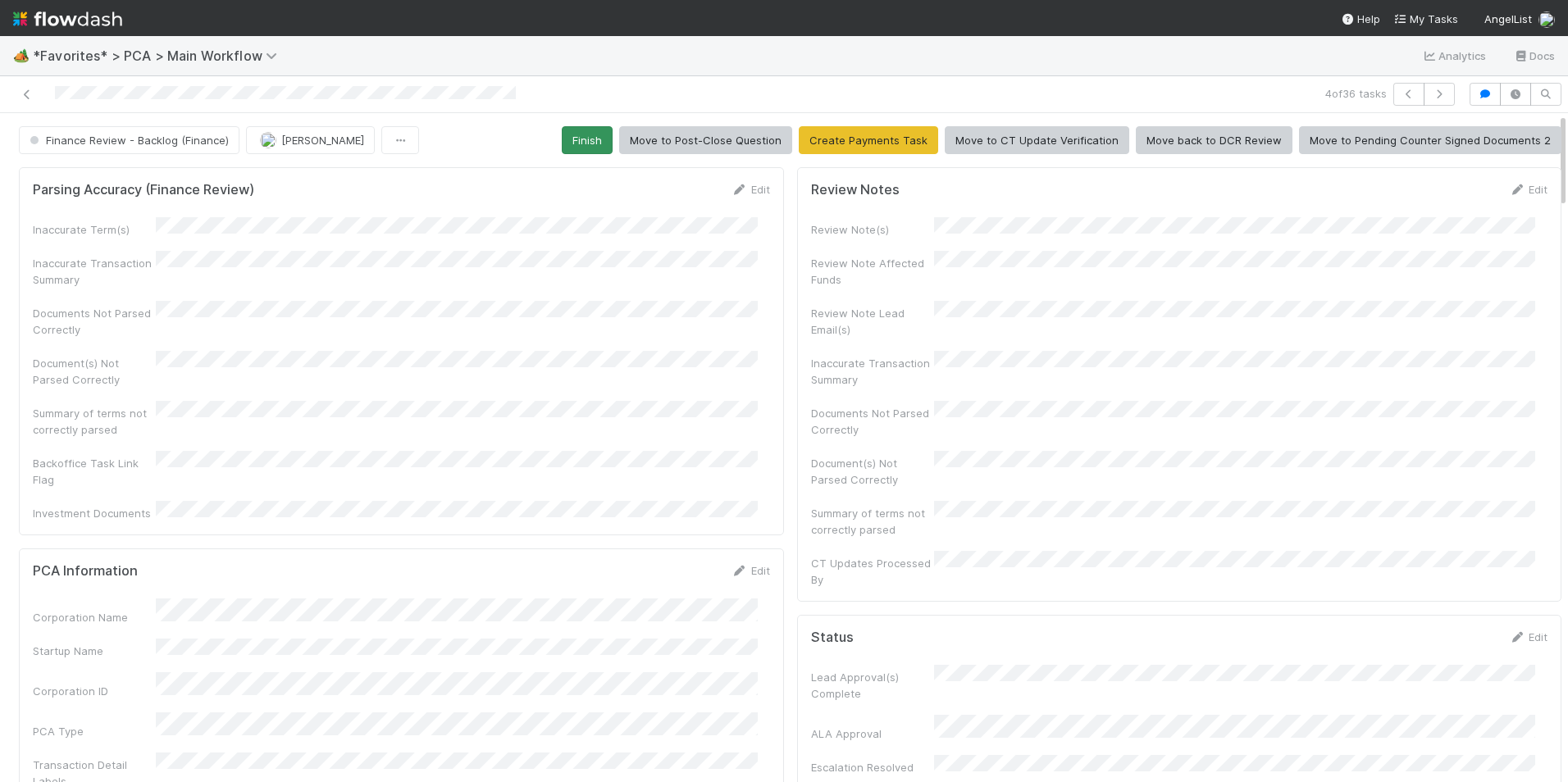
scroll to position [1216, 0]
drag, startPoint x: 588, startPoint y: 133, endPoint x: 475, endPoint y: 142, distance: 113.4
click at [588, 135] on button "Finish" at bounding box center [587, 140] width 51 height 28
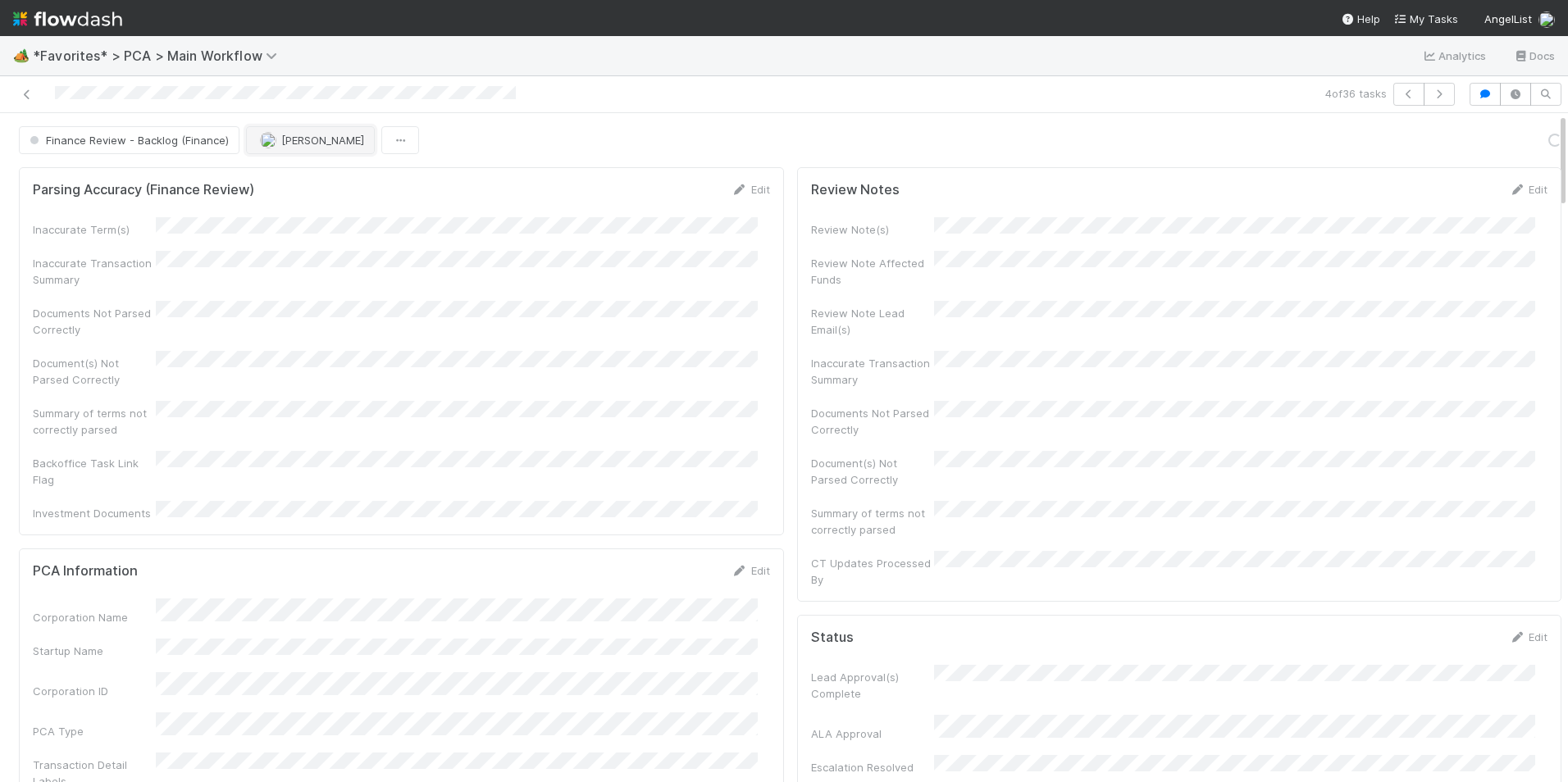
click at [310, 142] on span "[PERSON_NAME]" at bounding box center [323, 140] width 83 height 13
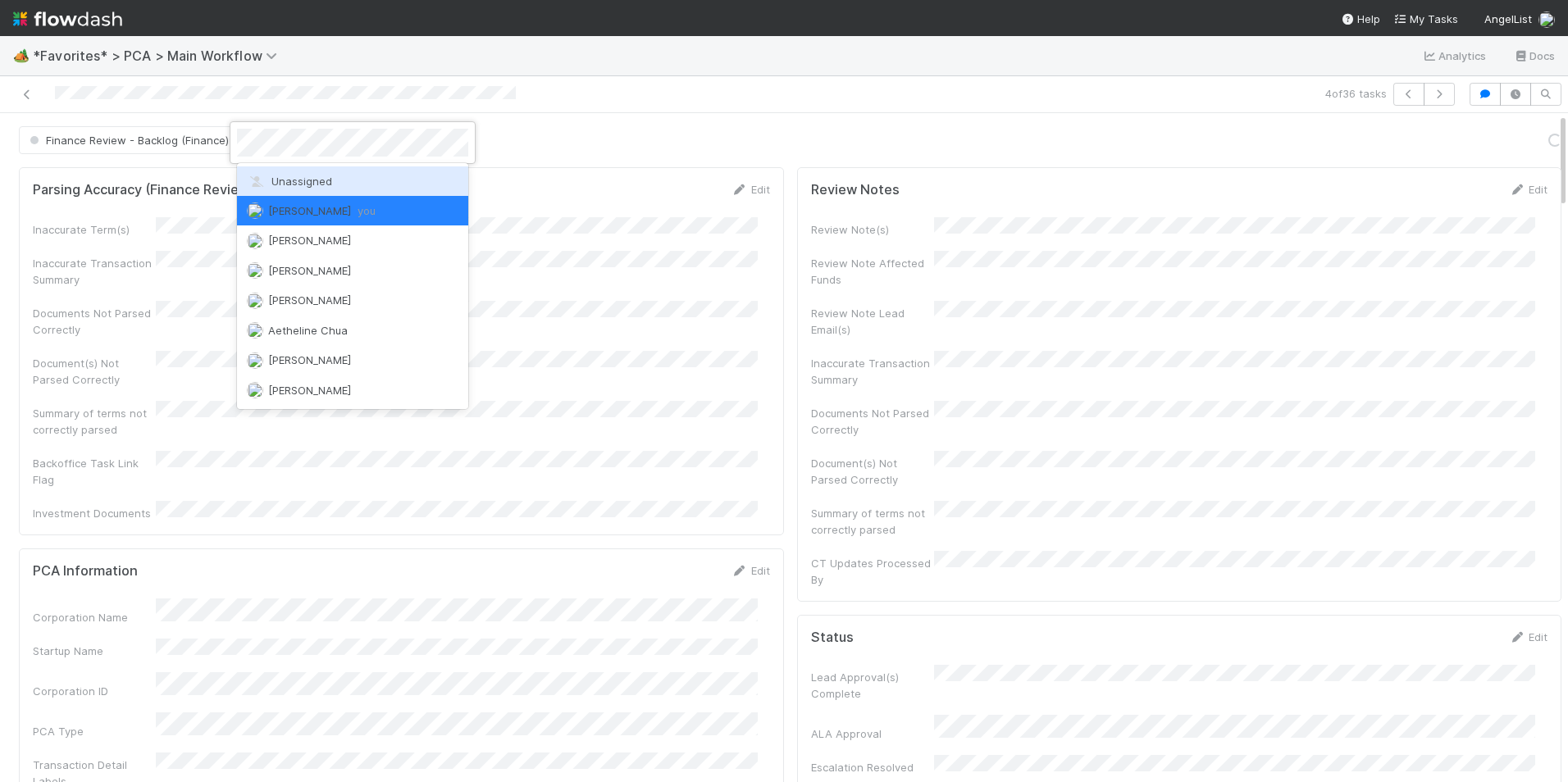
click at [336, 183] on div "Unassigned" at bounding box center [353, 181] width 231 height 30
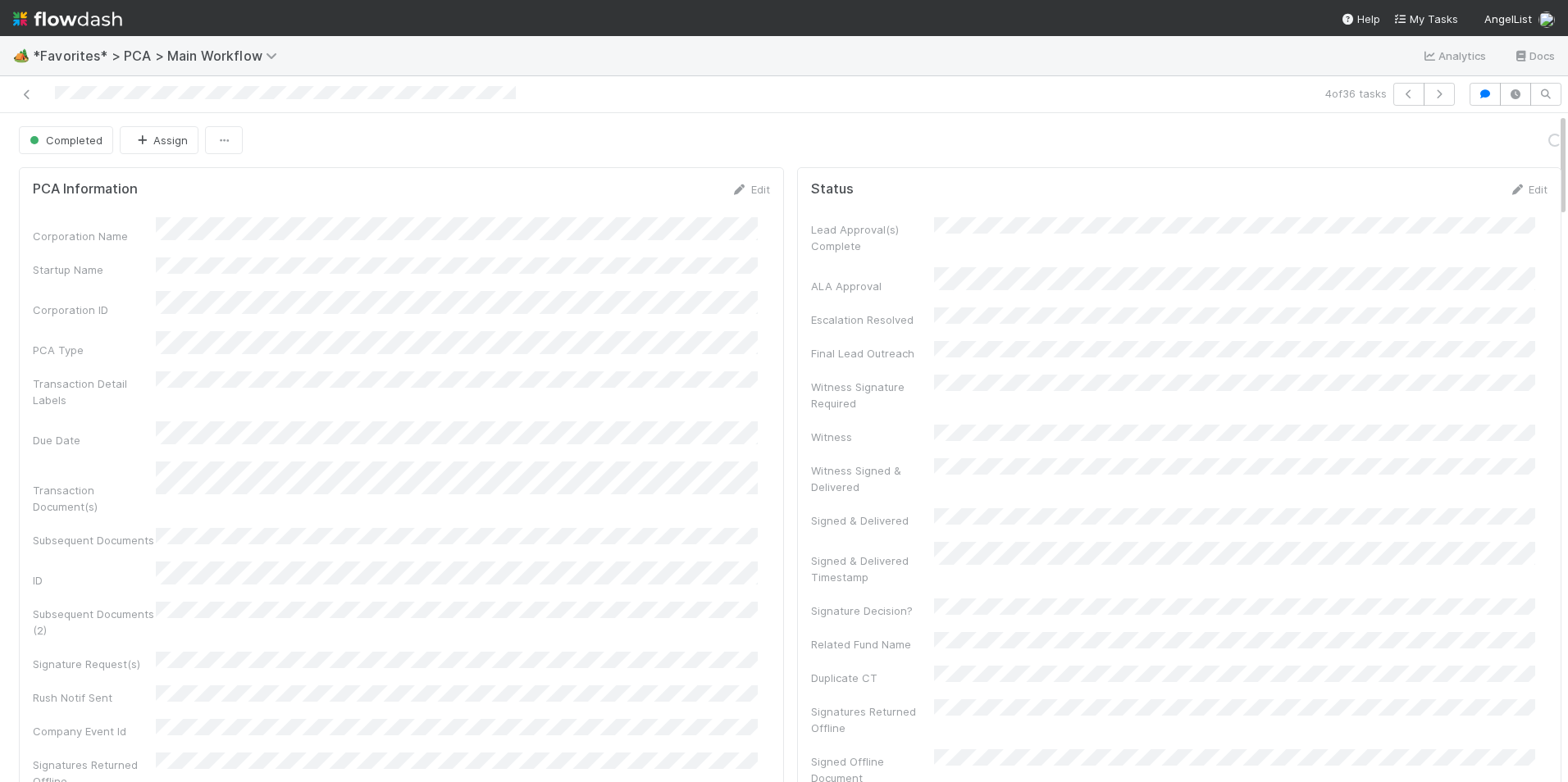
click at [28, 106] on div "4 of 36 tasks" at bounding box center [784, 95] width 1568 height 37
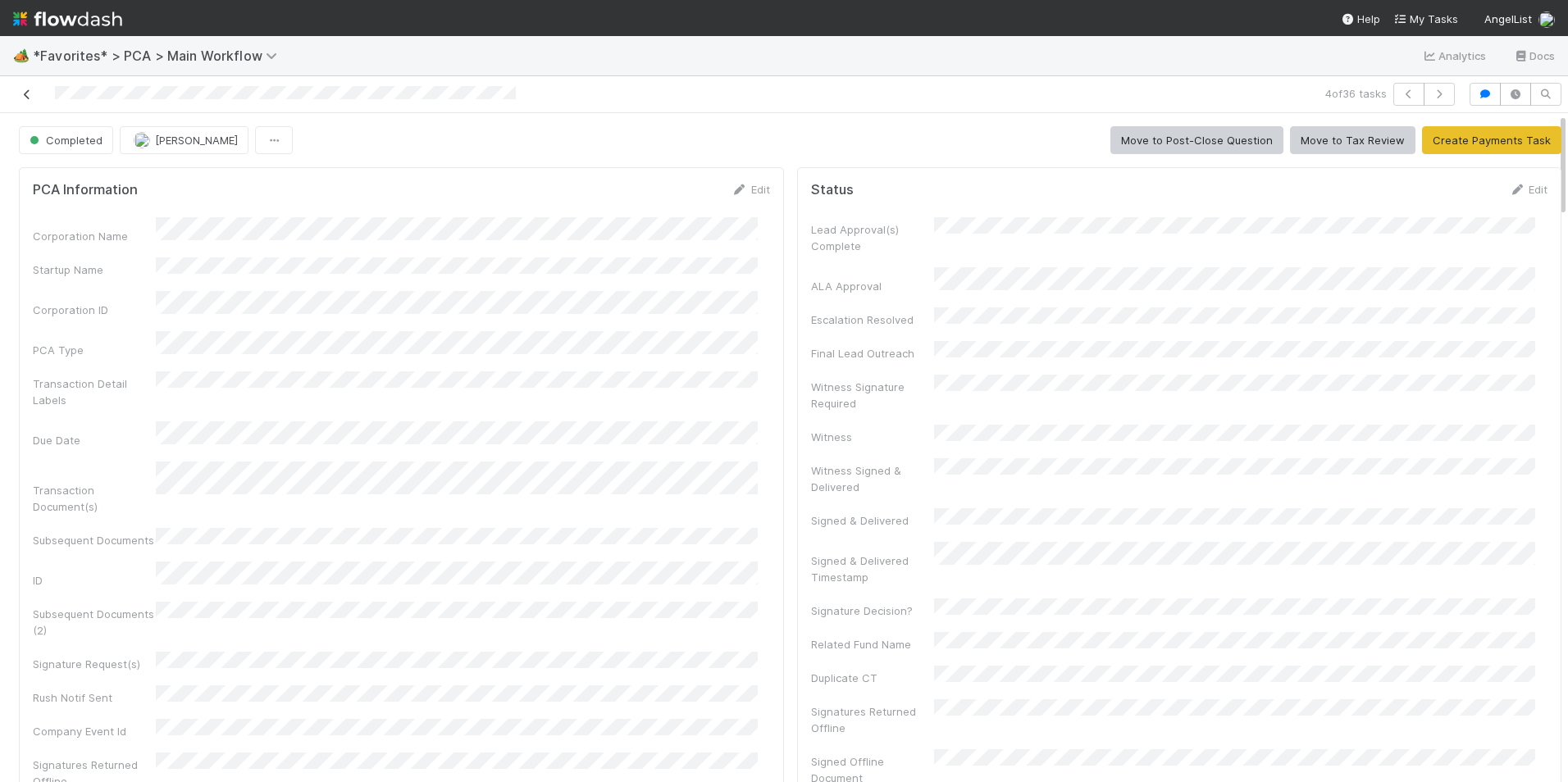
click at [29, 99] on icon at bounding box center [27, 94] width 17 height 11
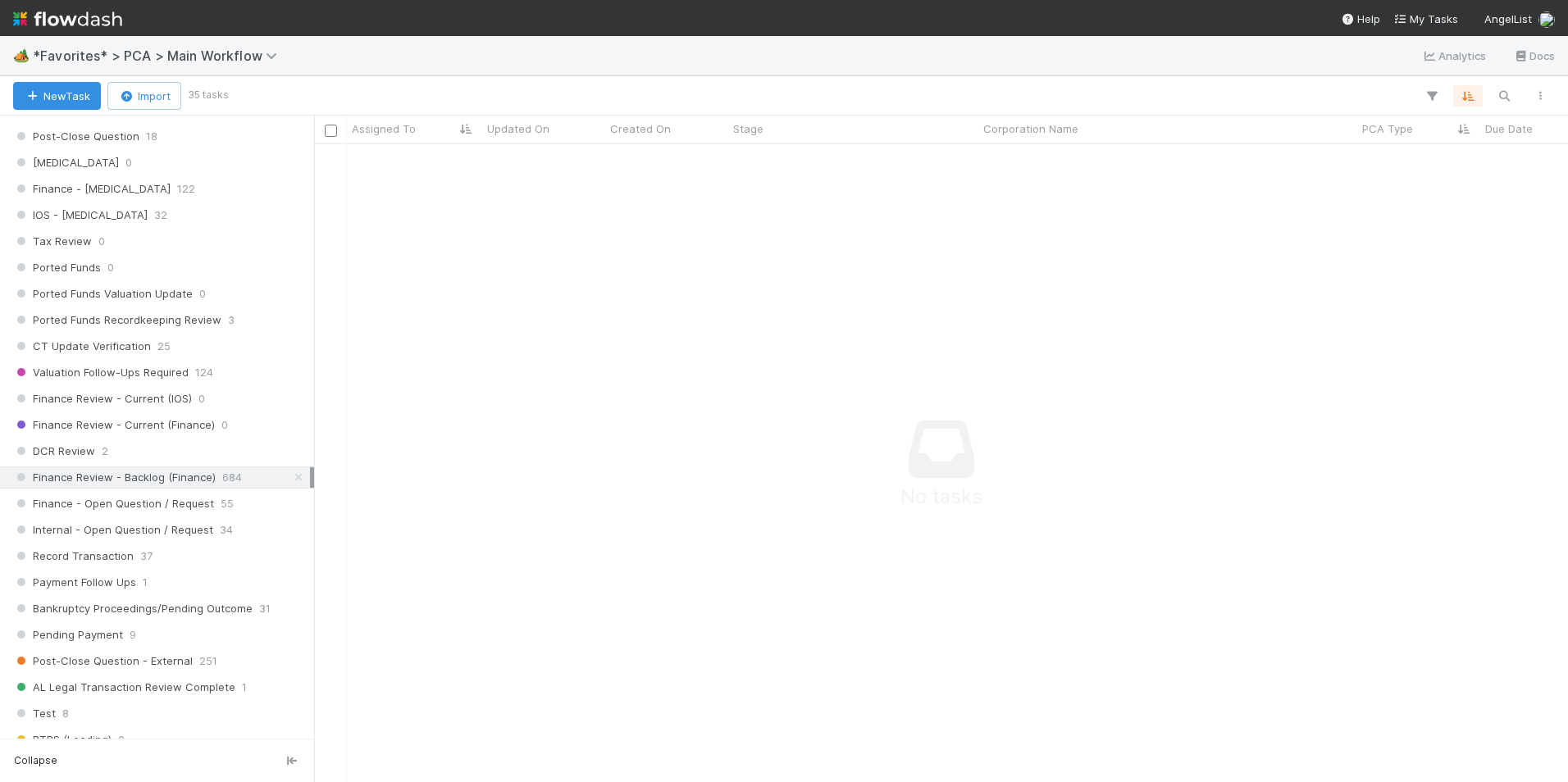
scroll to position [1065, 0]
click at [185, 501] on span "Finance - Open Question / Request" at bounding box center [114, 503] width 201 height 21
click at [201, 470] on span "Finance Review - Backlog (Finance)" at bounding box center [115, 476] width 203 height 21
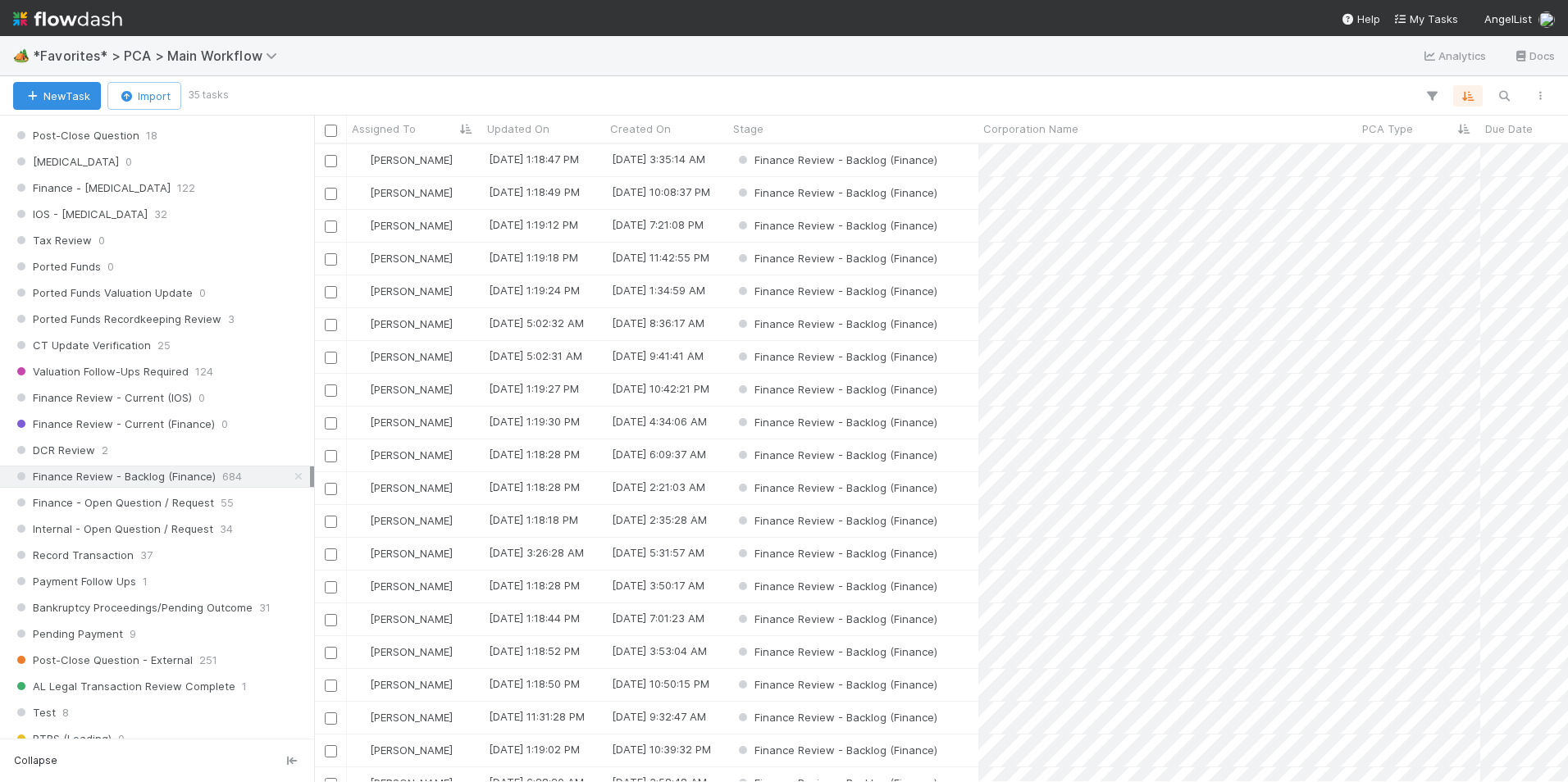
scroll to position [625, 1241]
click at [967, 323] on div "Finance Review - Backlog (Finance)" at bounding box center [853, 324] width 250 height 32
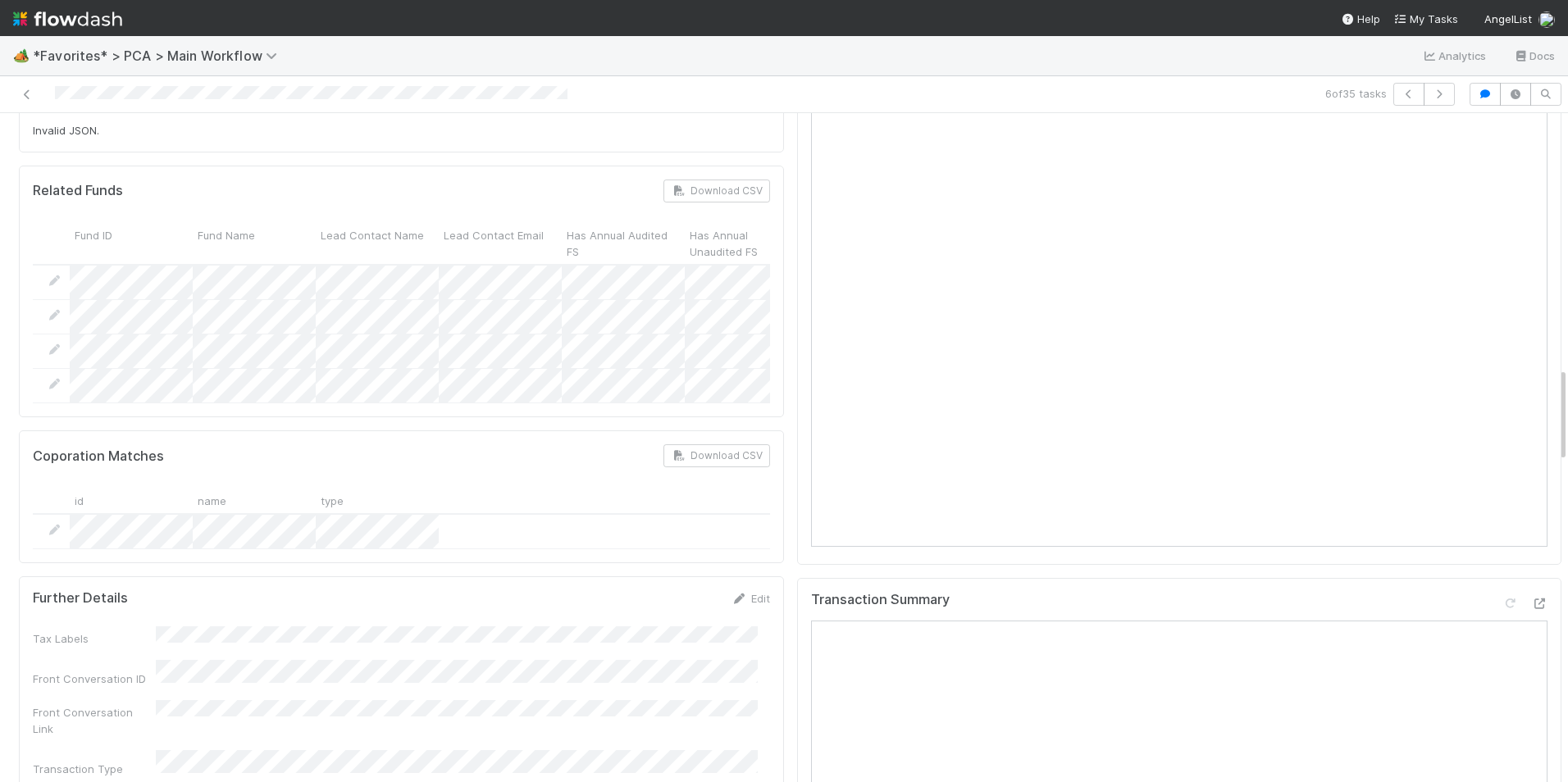
scroll to position [1721, 0]
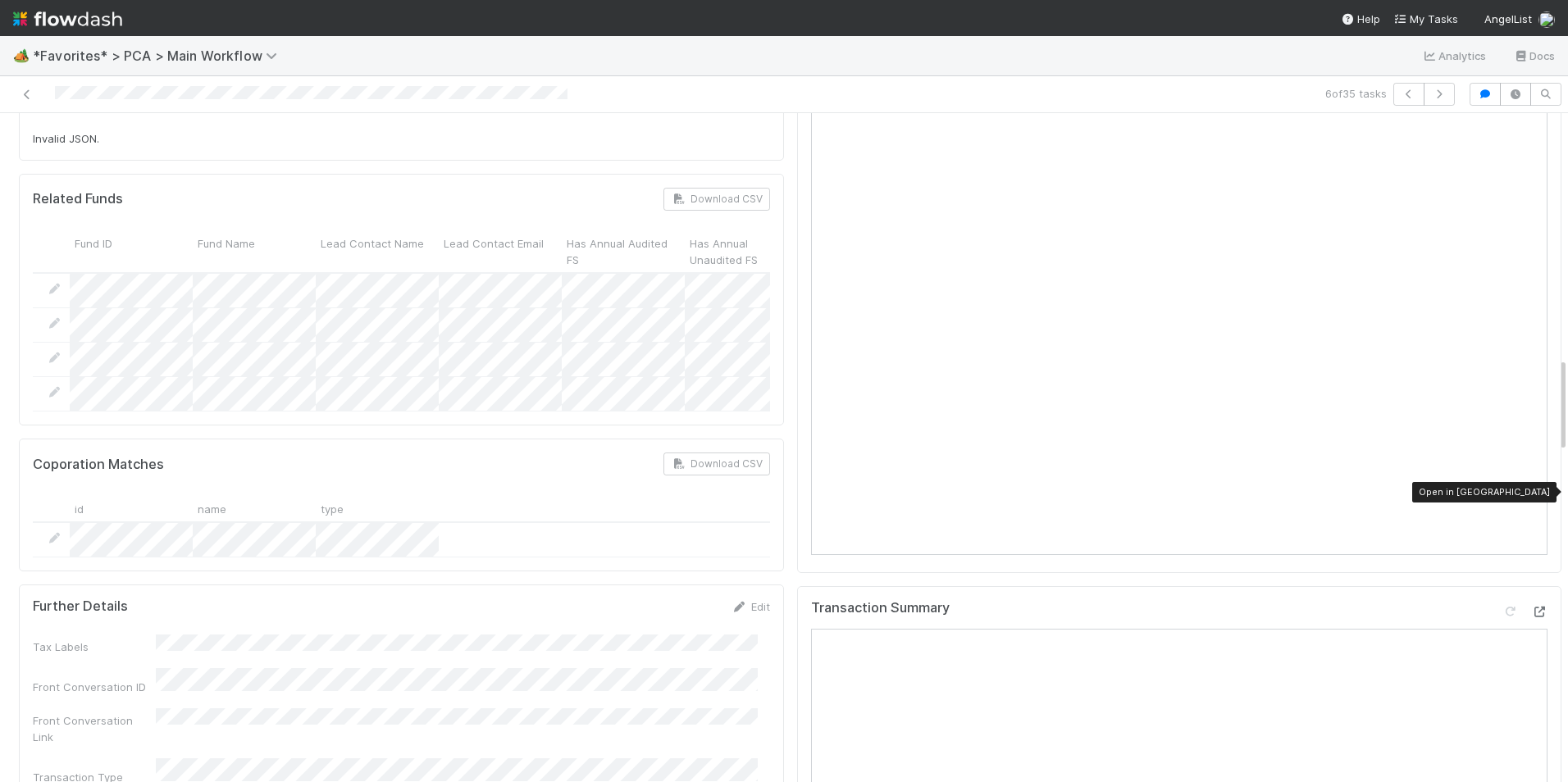
click at [1531, 607] on icon at bounding box center [1539, 612] width 17 height 11
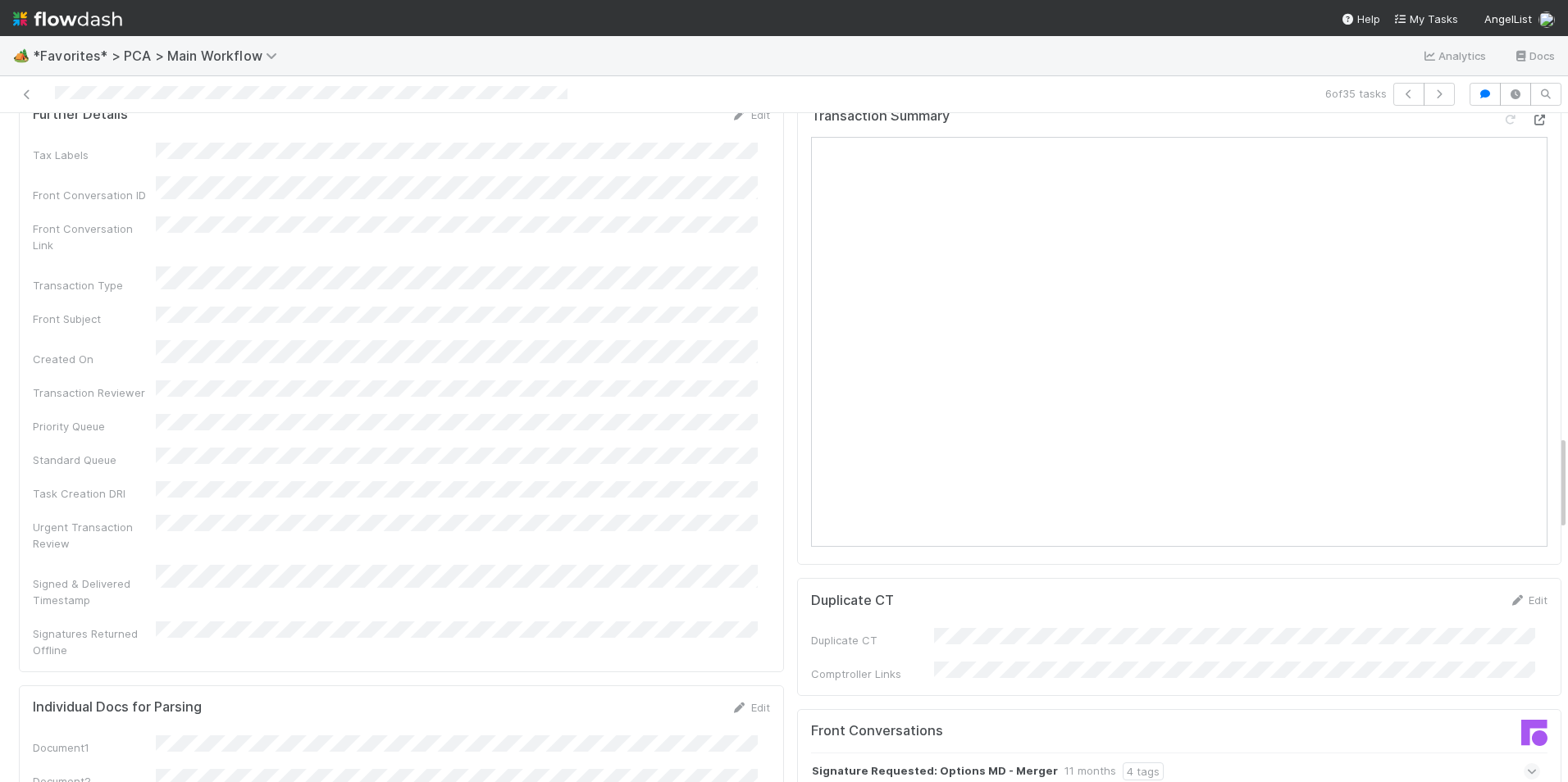
scroll to position [2623, 0]
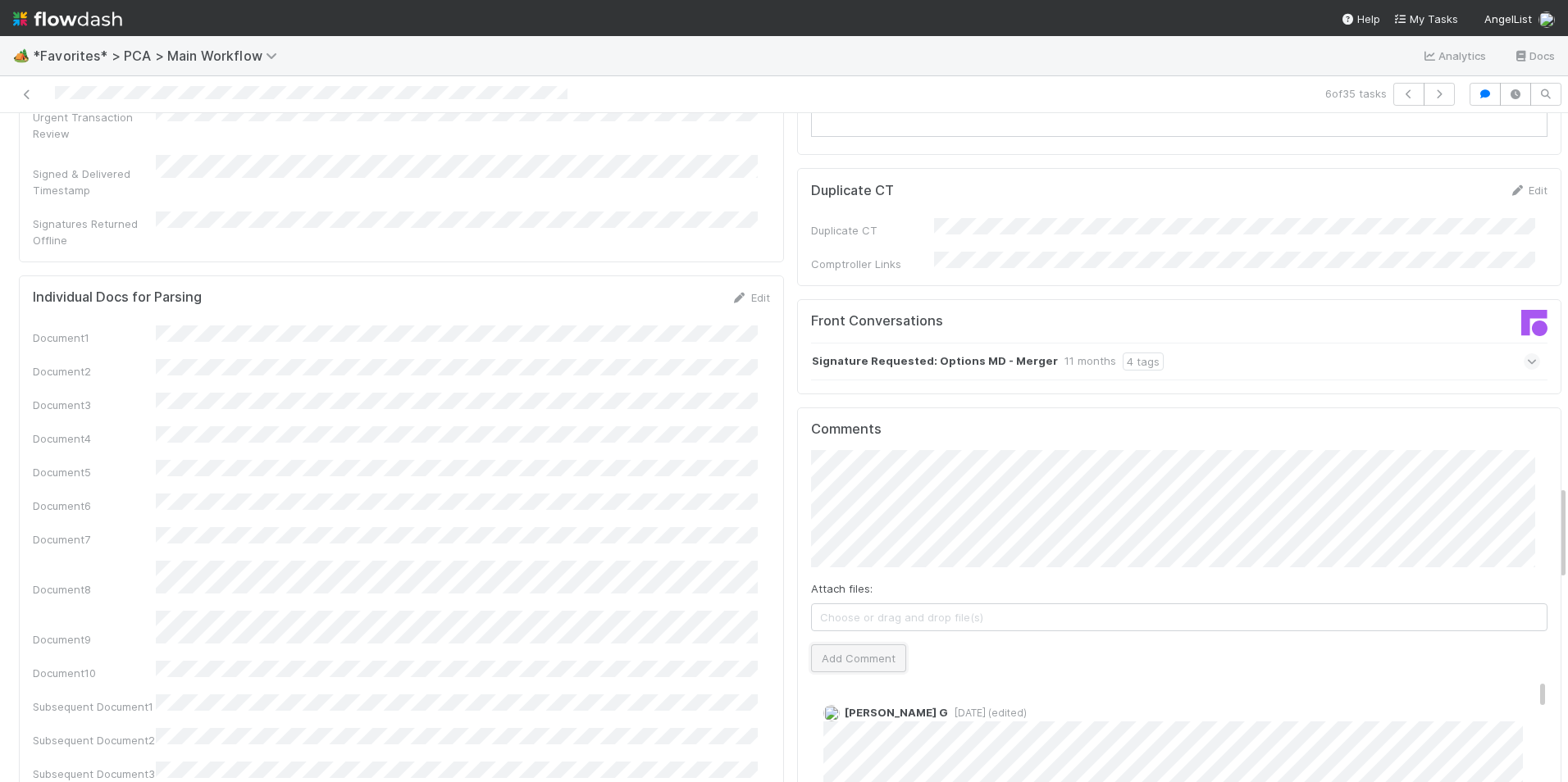
click at [862, 644] on button "Add Comment" at bounding box center [858, 658] width 95 height 28
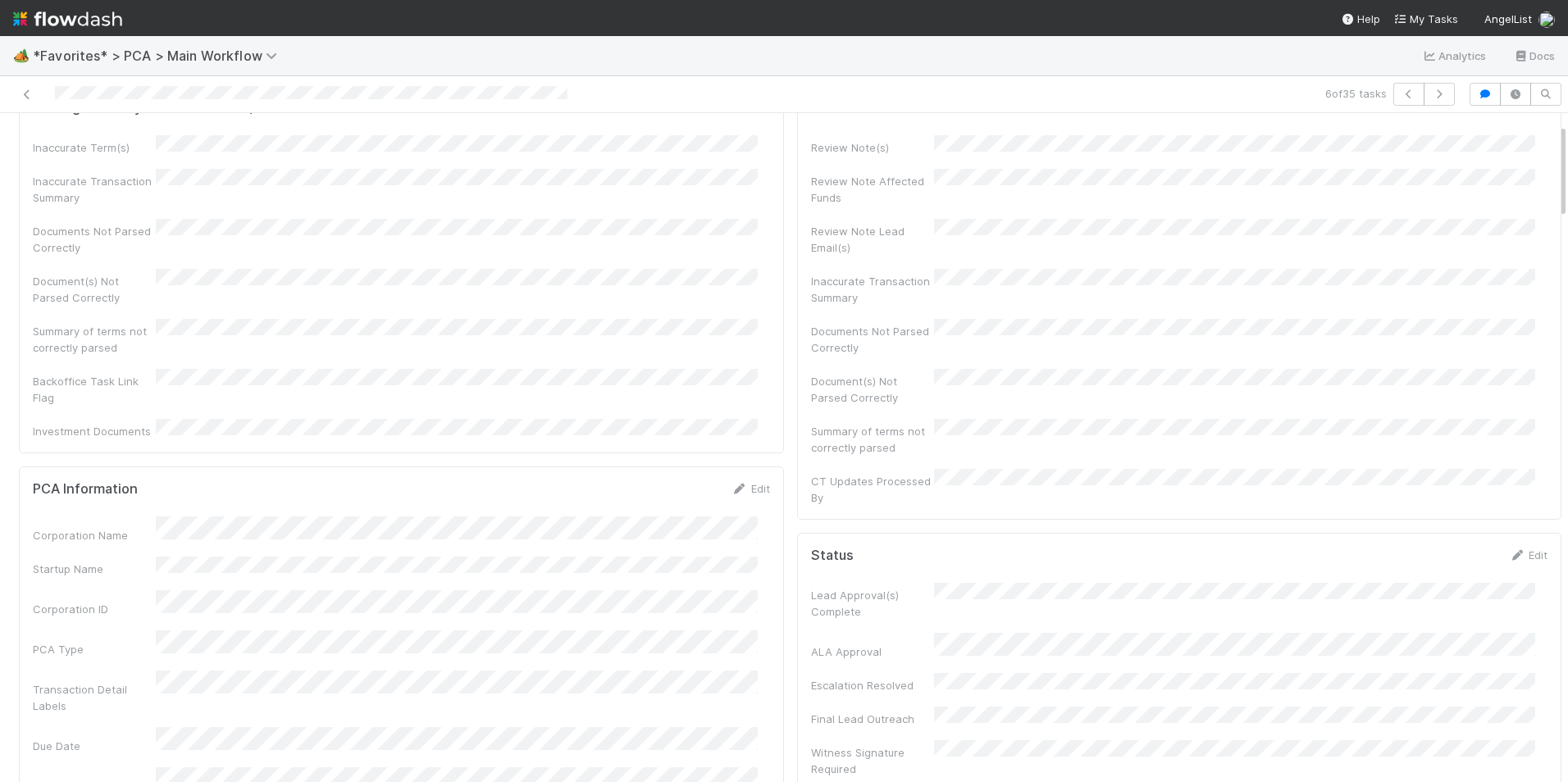
scroll to position [0, 0]
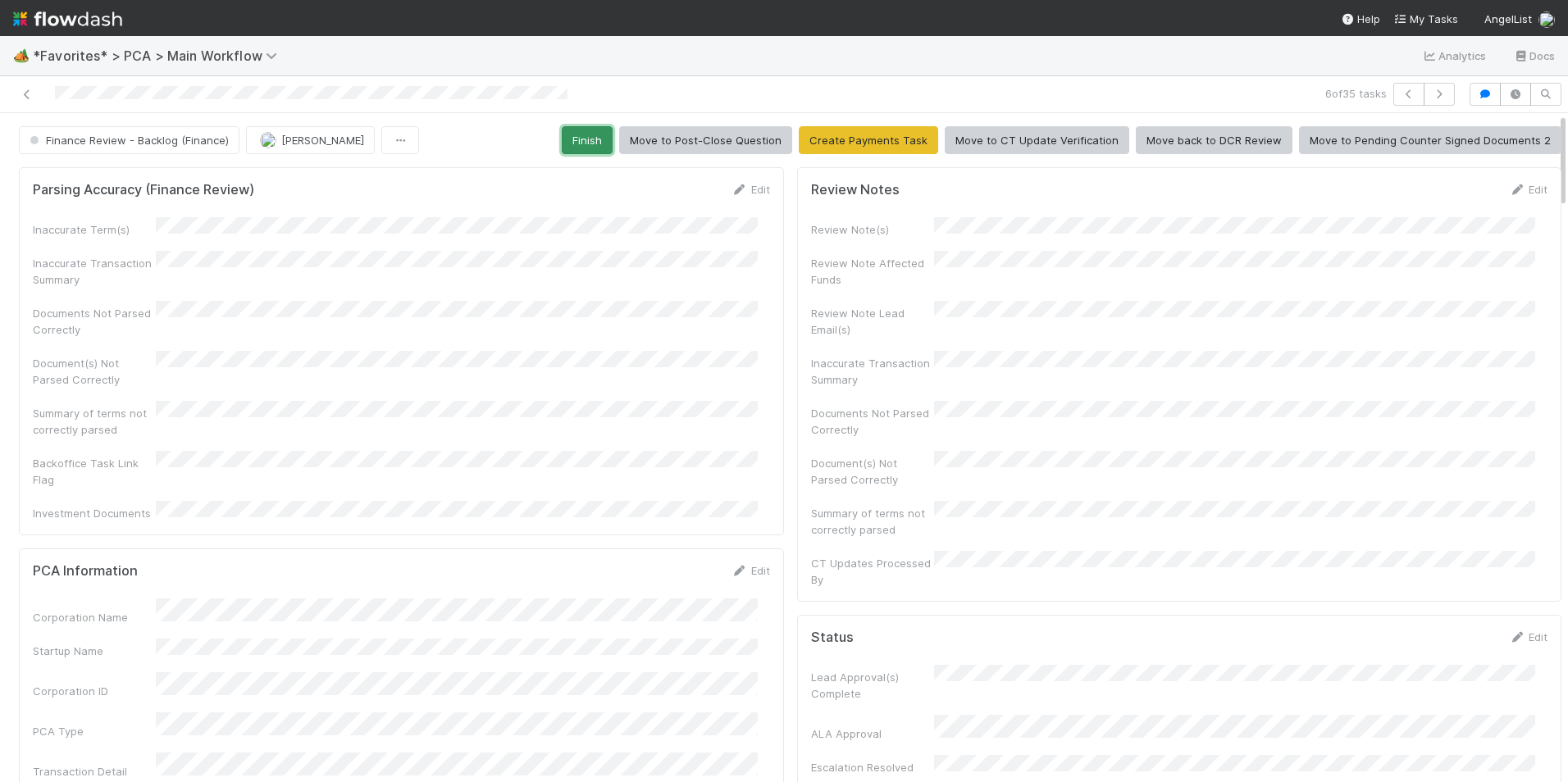
click at [580, 147] on button "Finish" at bounding box center [587, 140] width 51 height 28
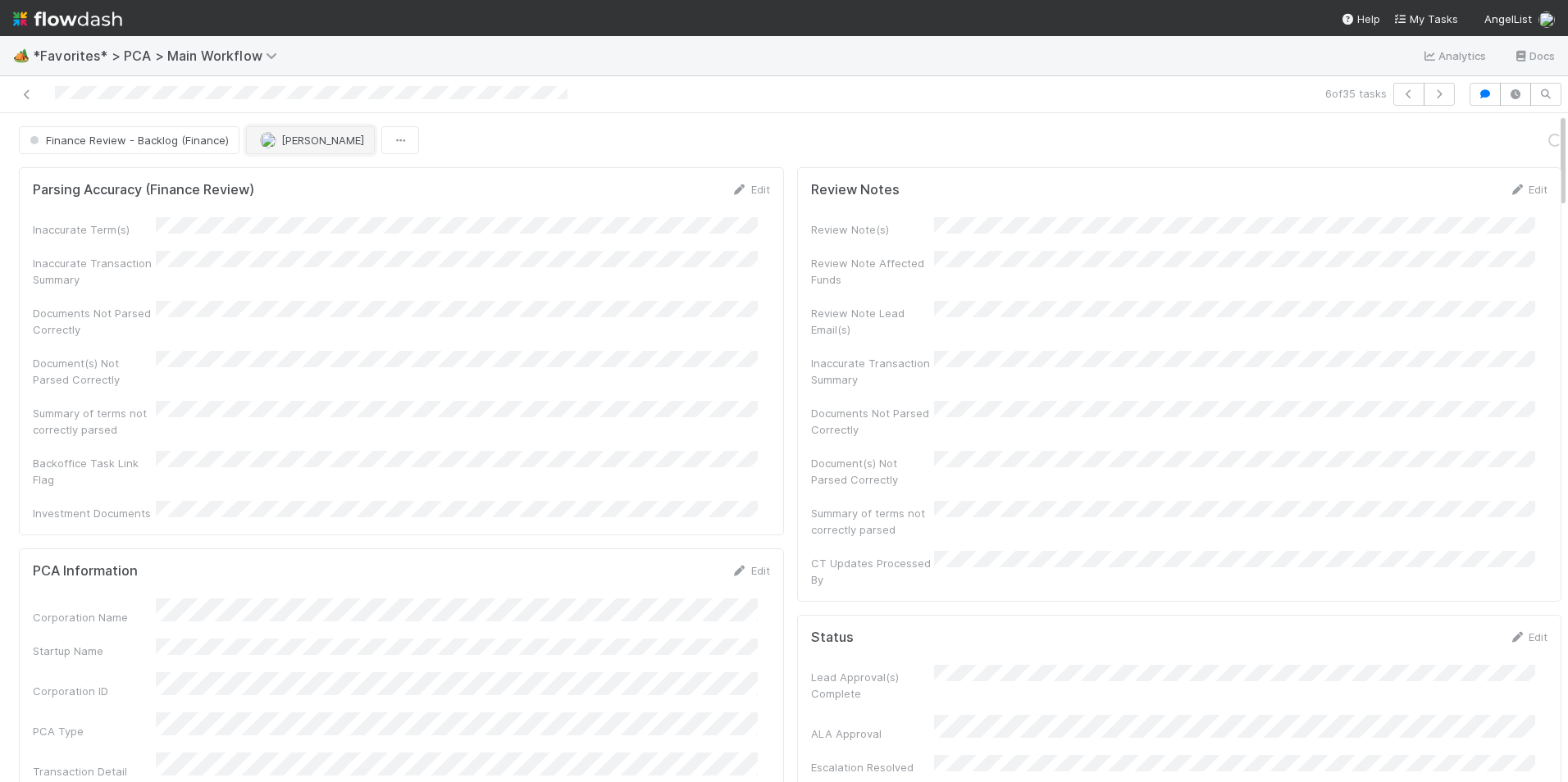
click at [280, 148] on button "[PERSON_NAME]" at bounding box center [310, 140] width 129 height 28
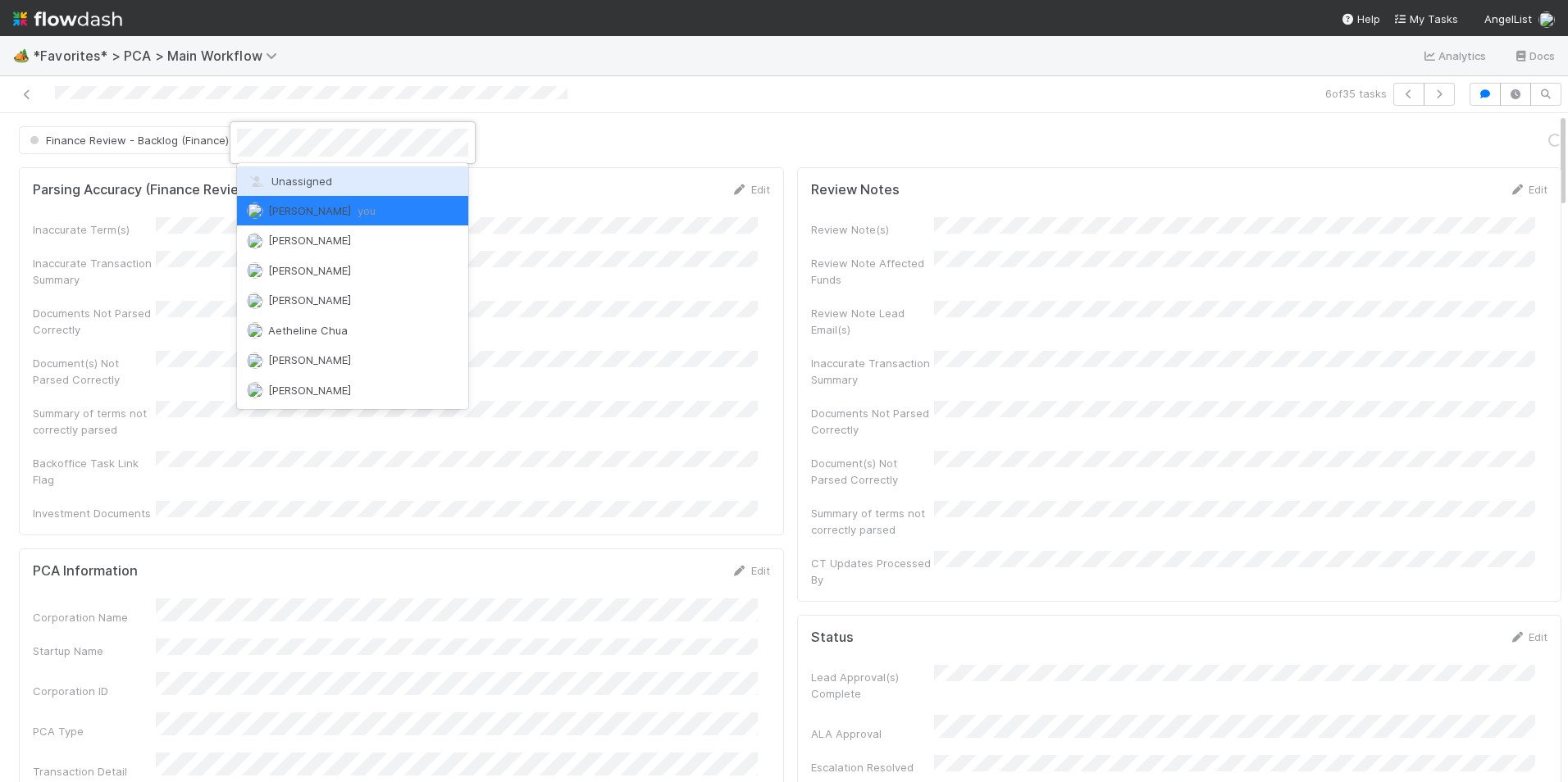
click at [284, 191] on div "Unassigned" at bounding box center [353, 181] width 231 height 30
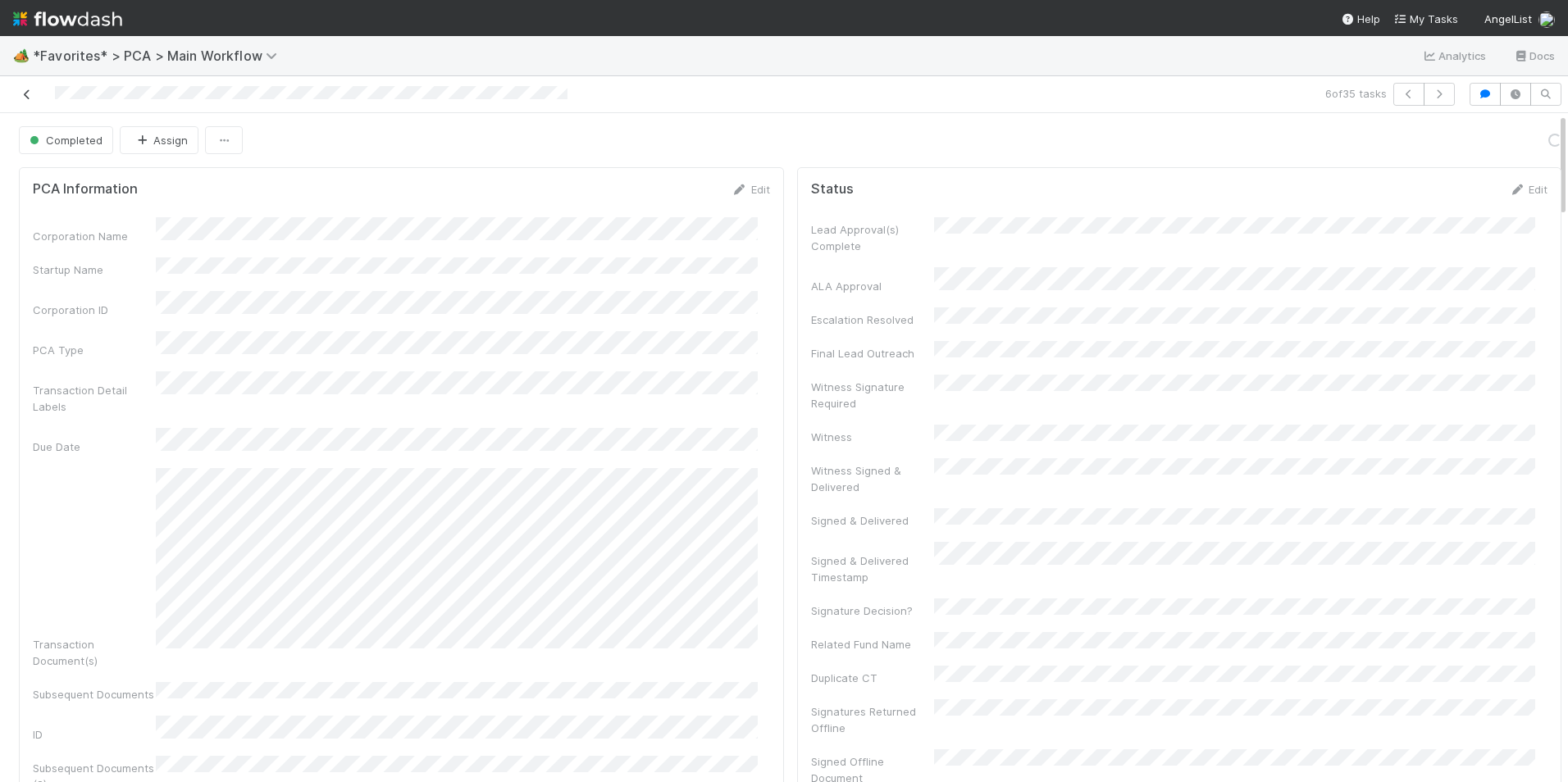
click at [25, 90] on icon at bounding box center [27, 94] width 17 height 11
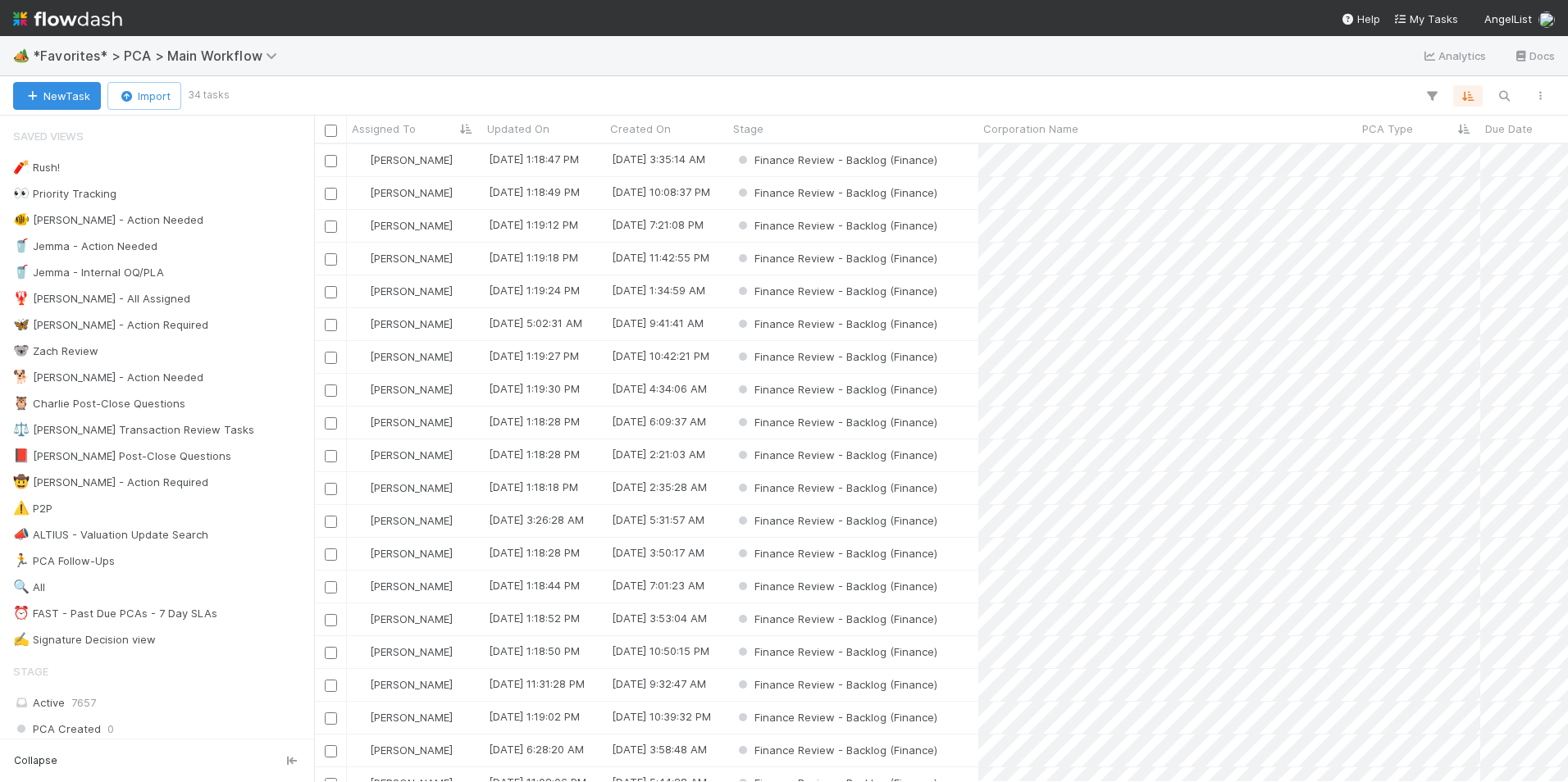
scroll to position [625, 1241]
click at [964, 389] on div "Finance Review - Backlog (Finance)" at bounding box center [853, 390] width 250 height 32
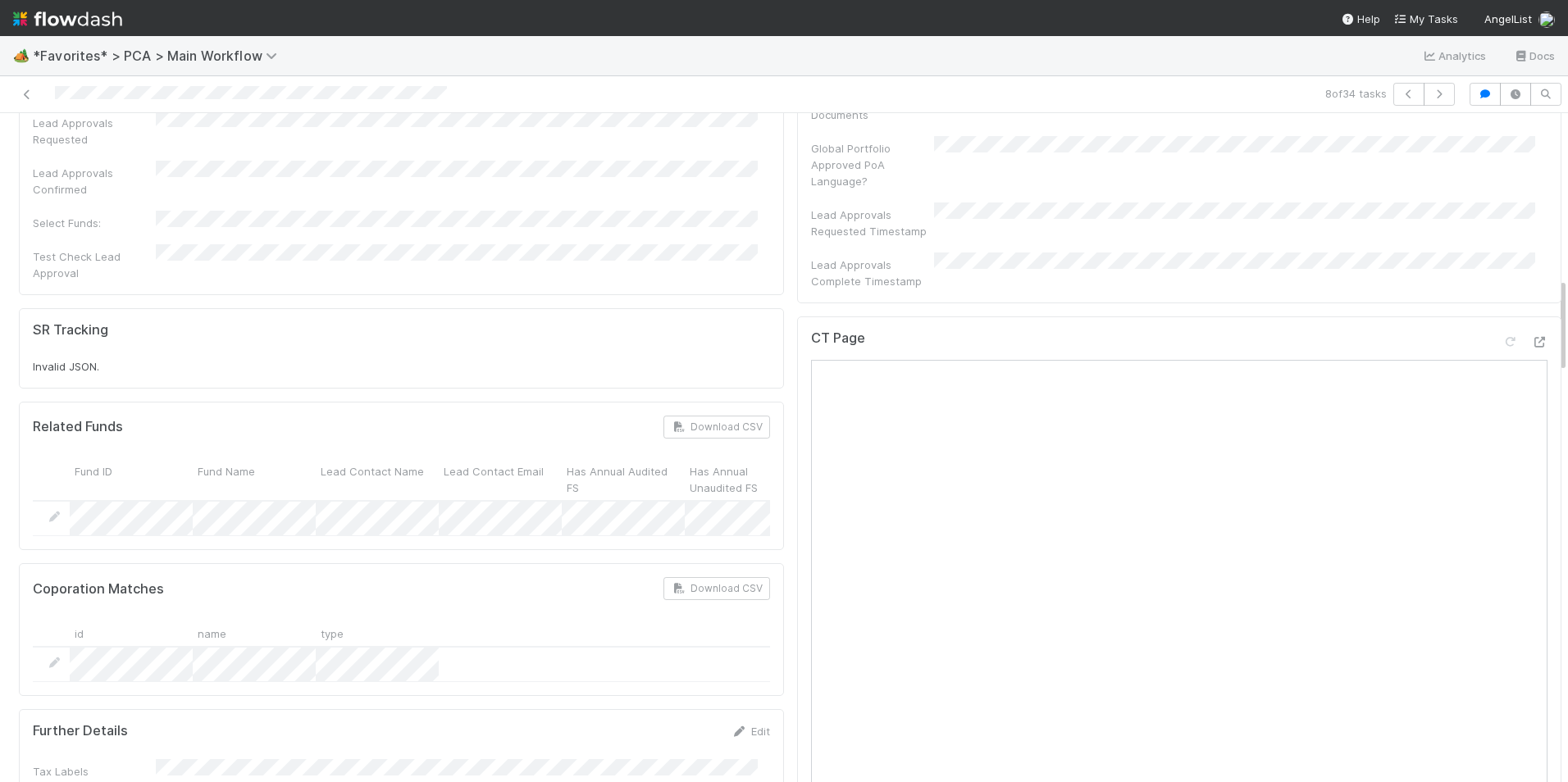
scroll to position [1148, 0]
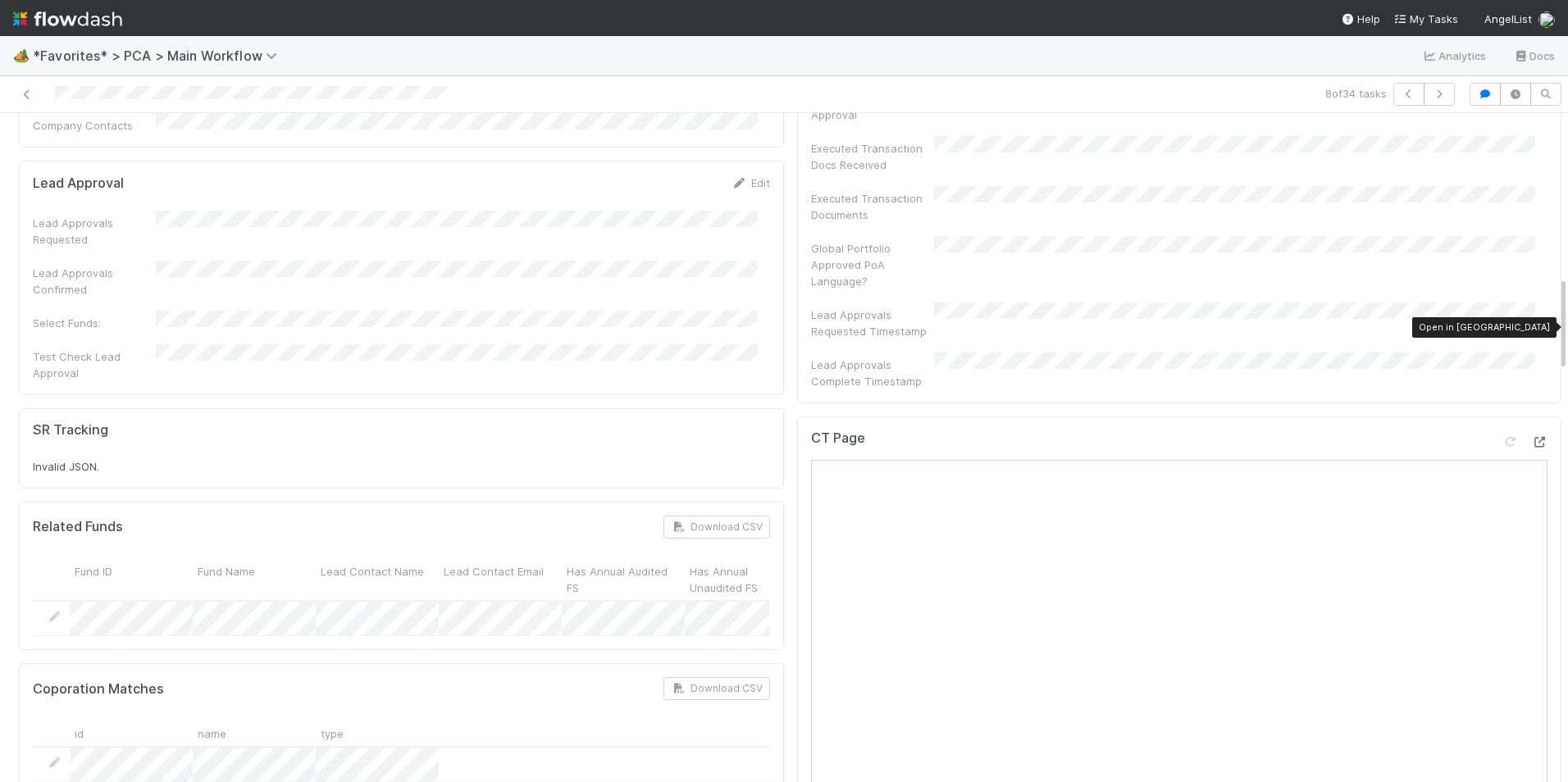
click at [1531, 437] on icon at bounding box center [1539, 442] width 17 height 11
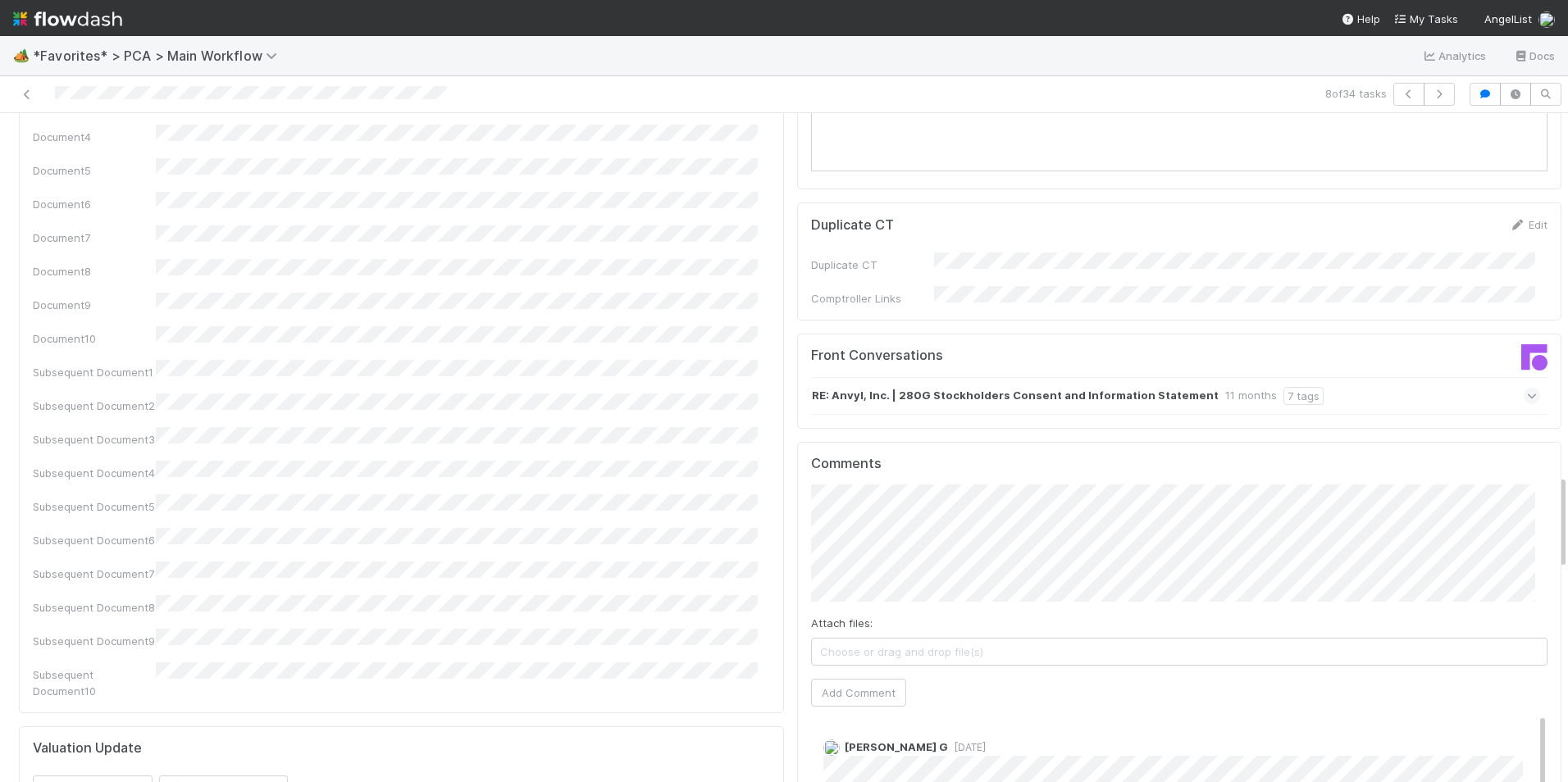
scroll to position [2540, 0]
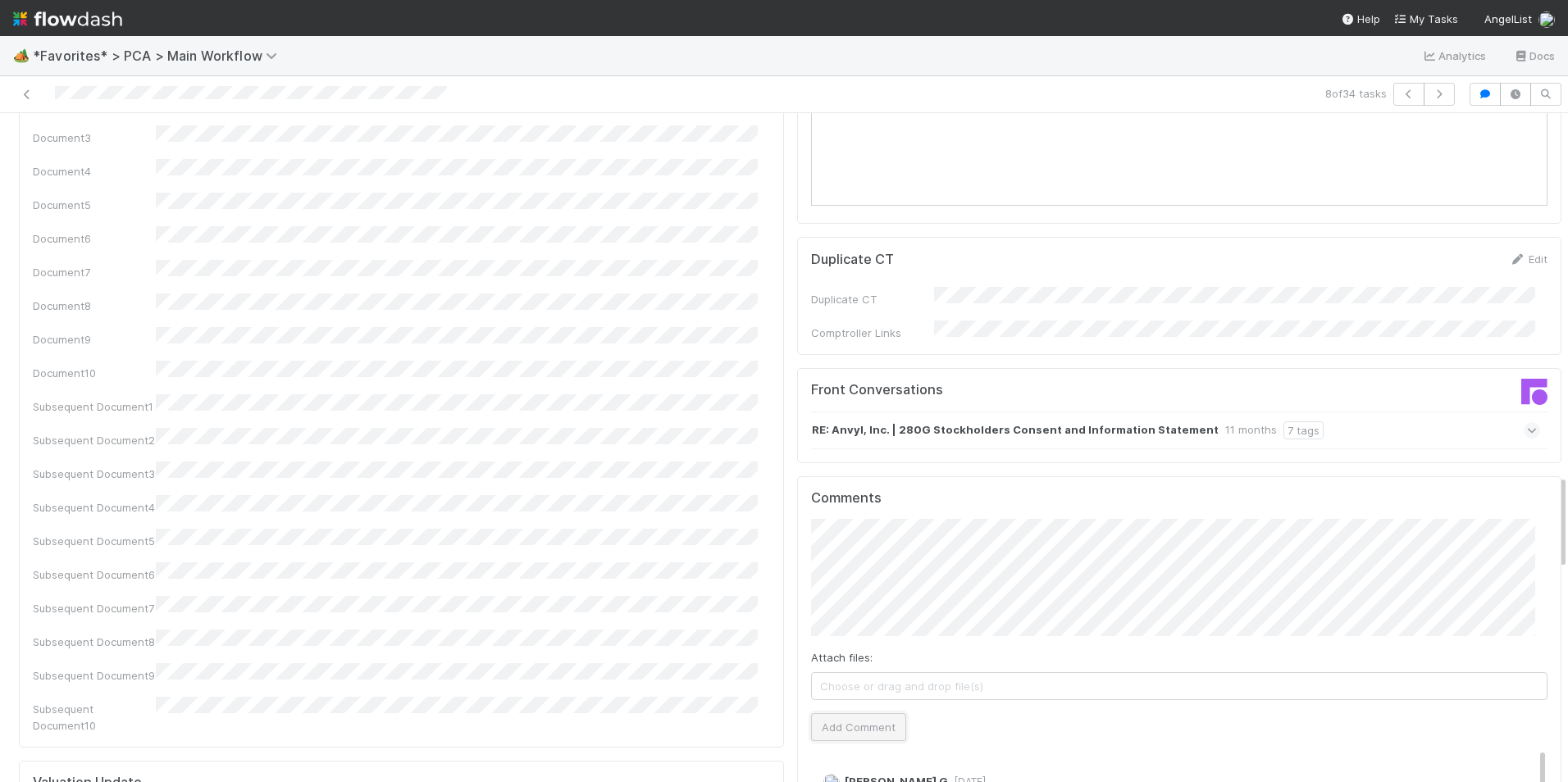
click at [861, 713] on button "Add Comment" at bounding box center [858, 727] width 95 height 28
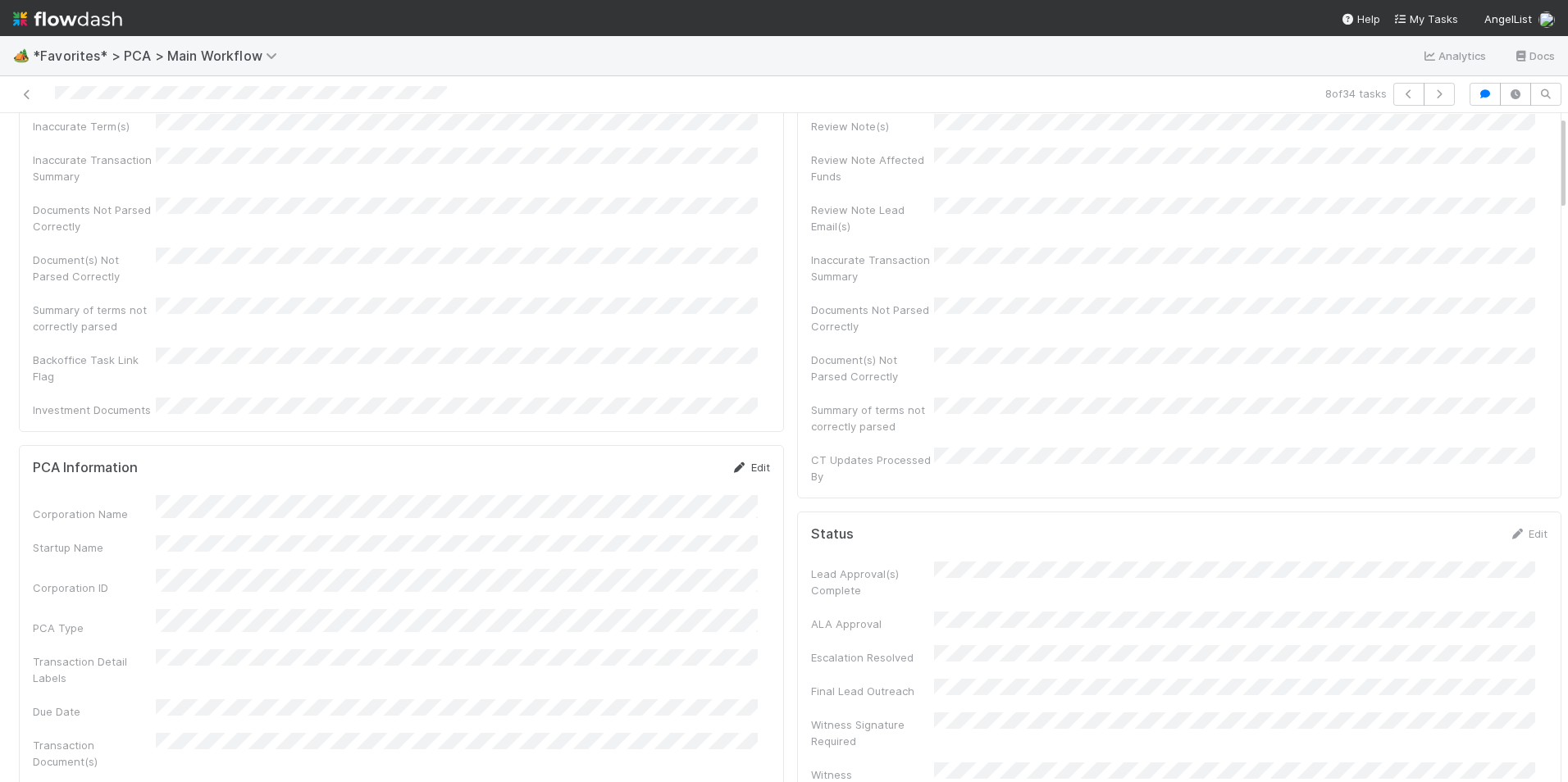
scroll to position [0, 0]
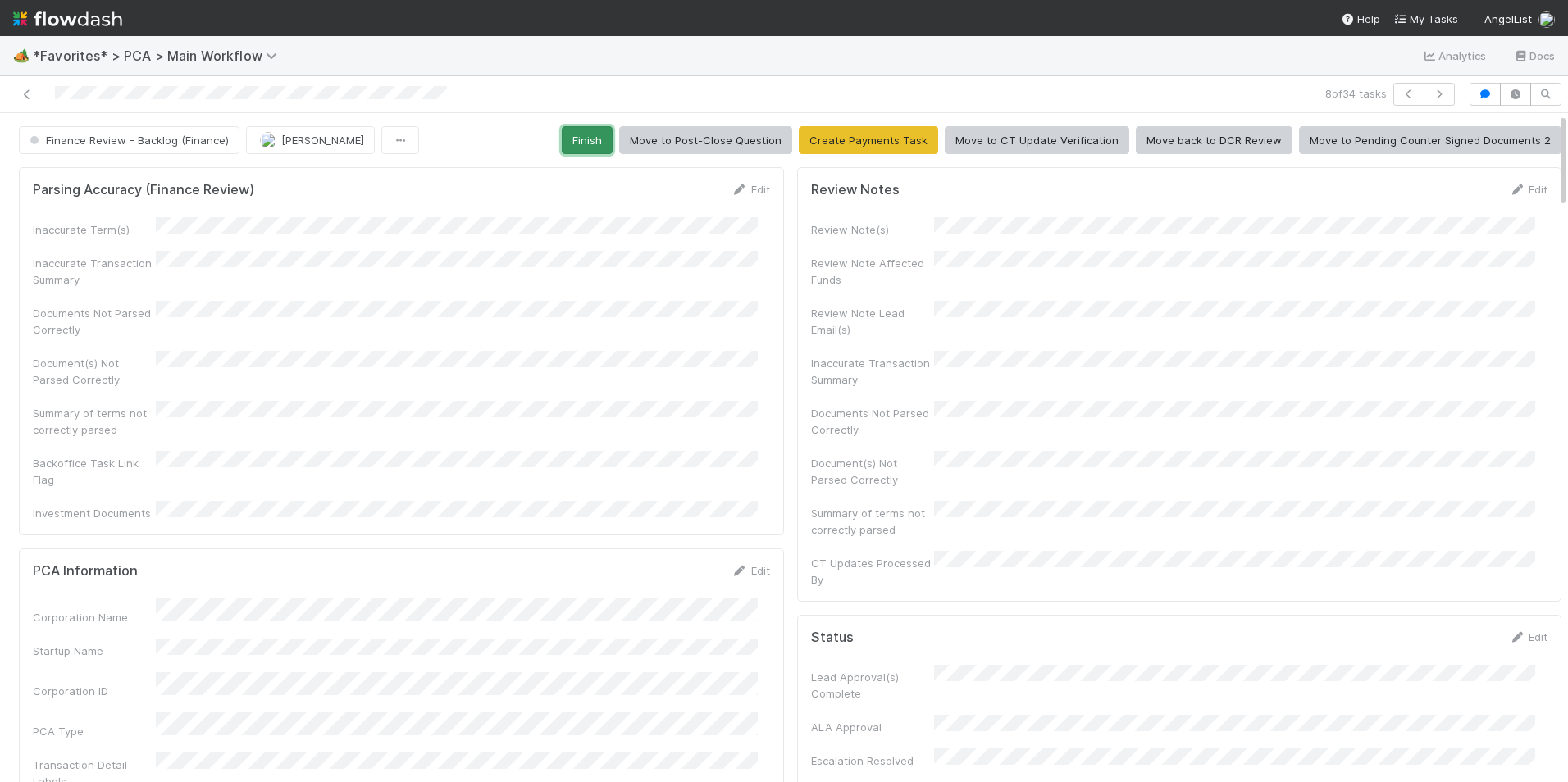
click at [584, 145] on button "Finish" at bounding box center [587, 140] width 51 height 28
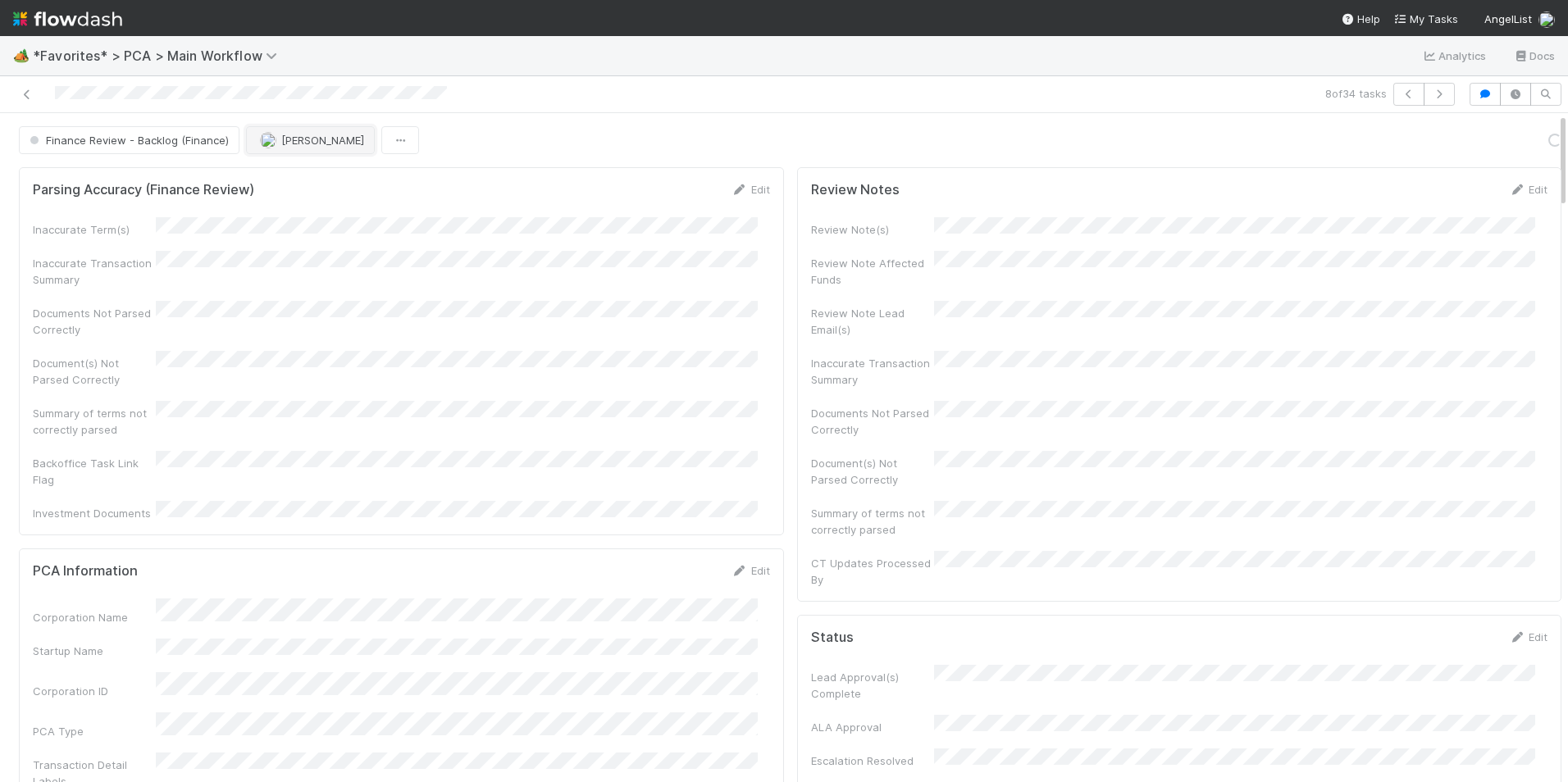
click at [269, 140] on img "button" at bounding box center [269, 140] width 17 height 17
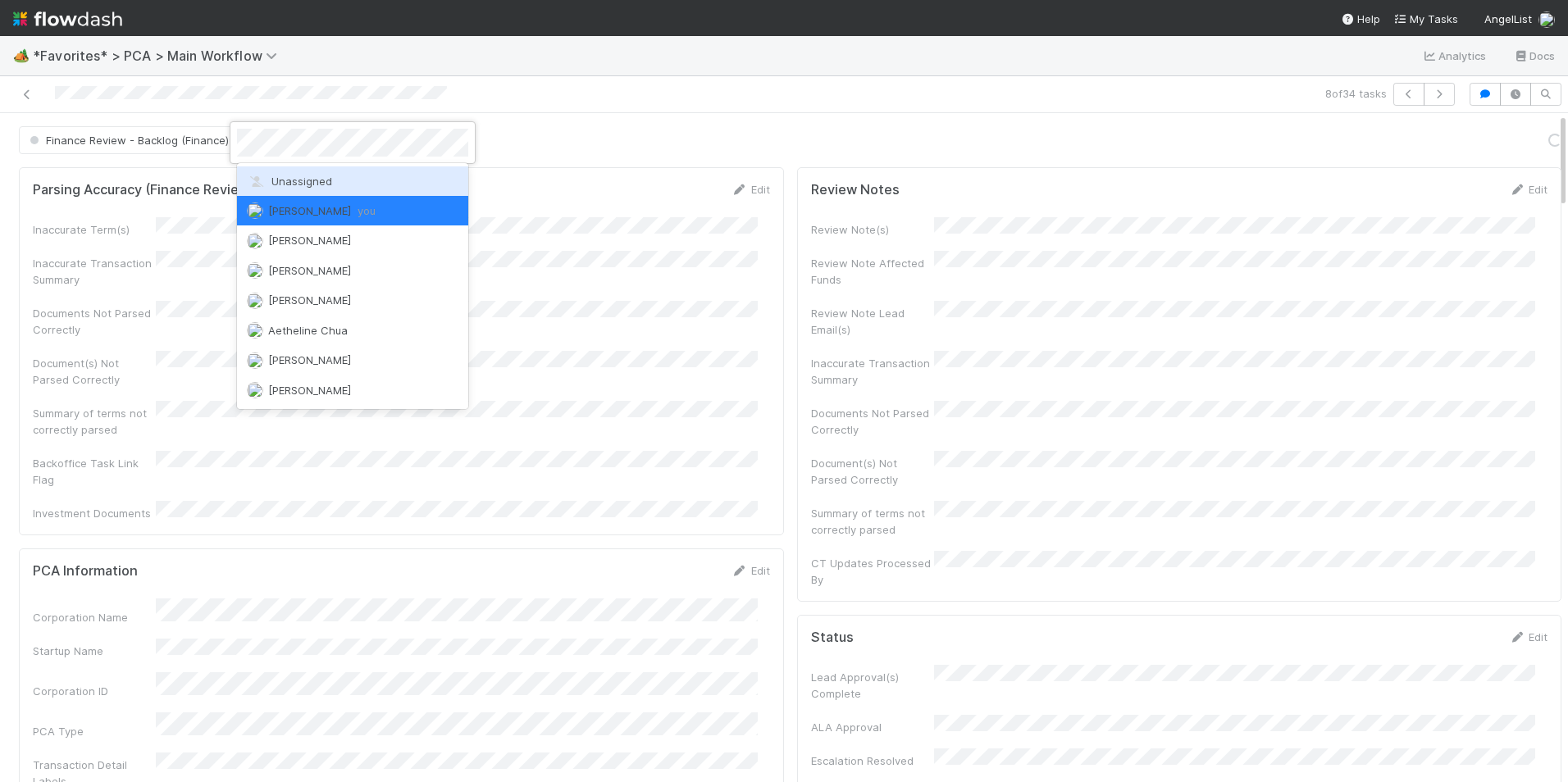
click at [290, 175] on span "Unassigned" at bounding box center [289, 181] width 86 height 13
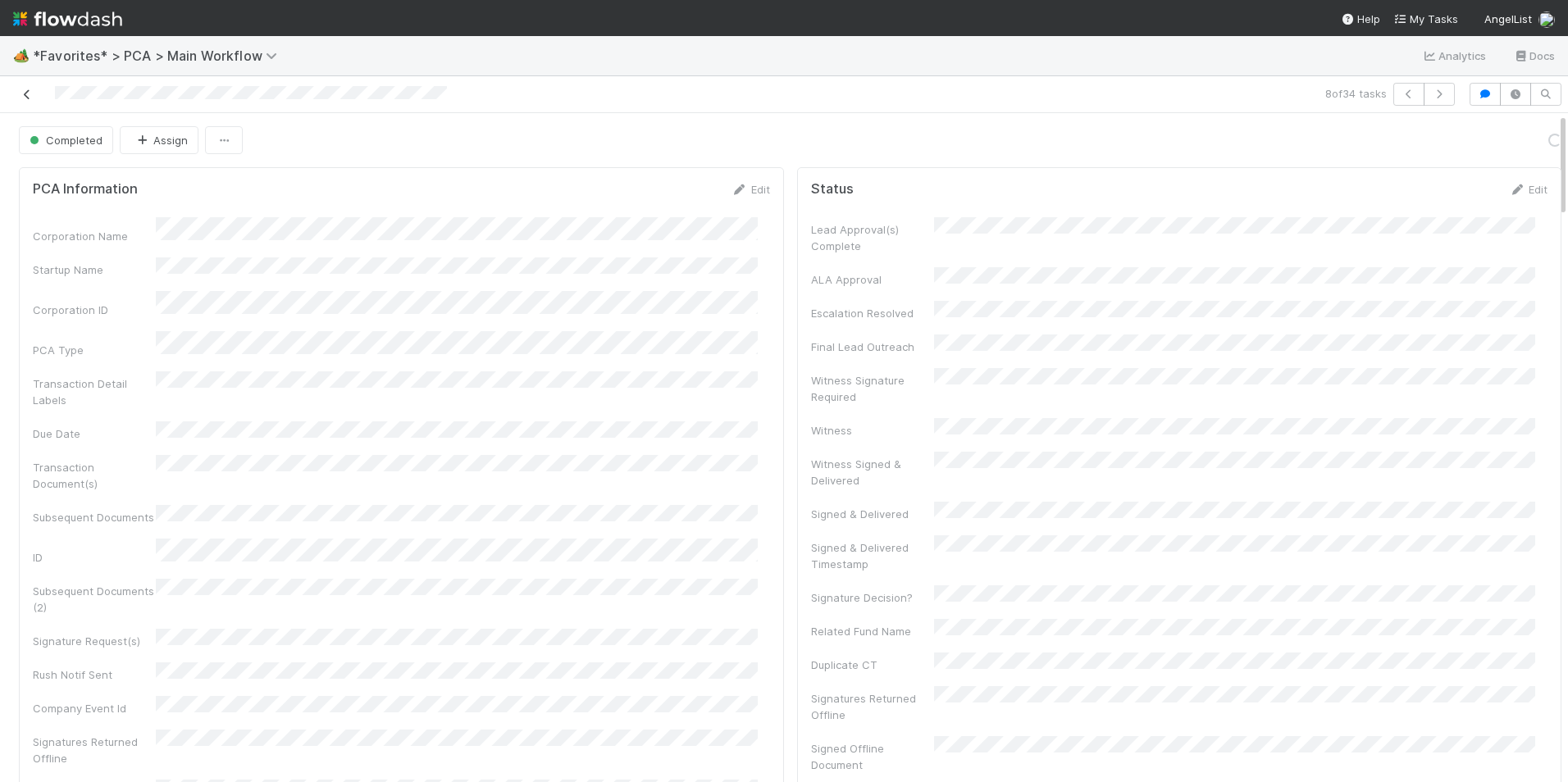
click at [29, 95] on icon at bounding box center [27, 94] width 17 height 11
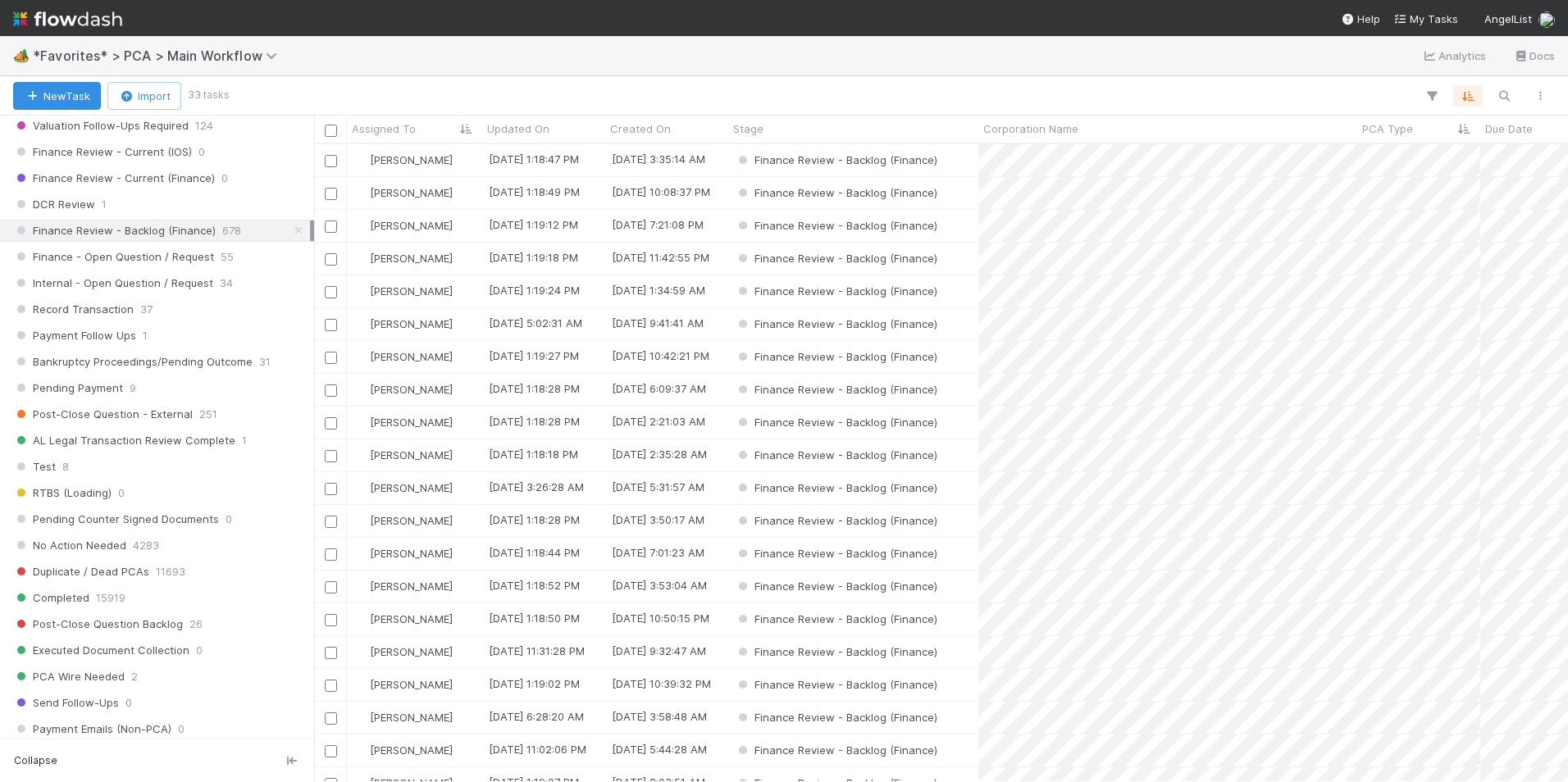
click at [970, 322] on div "Finance Review - Backlog (Finance)" at bounding box center [853, 324] width 250 height 32
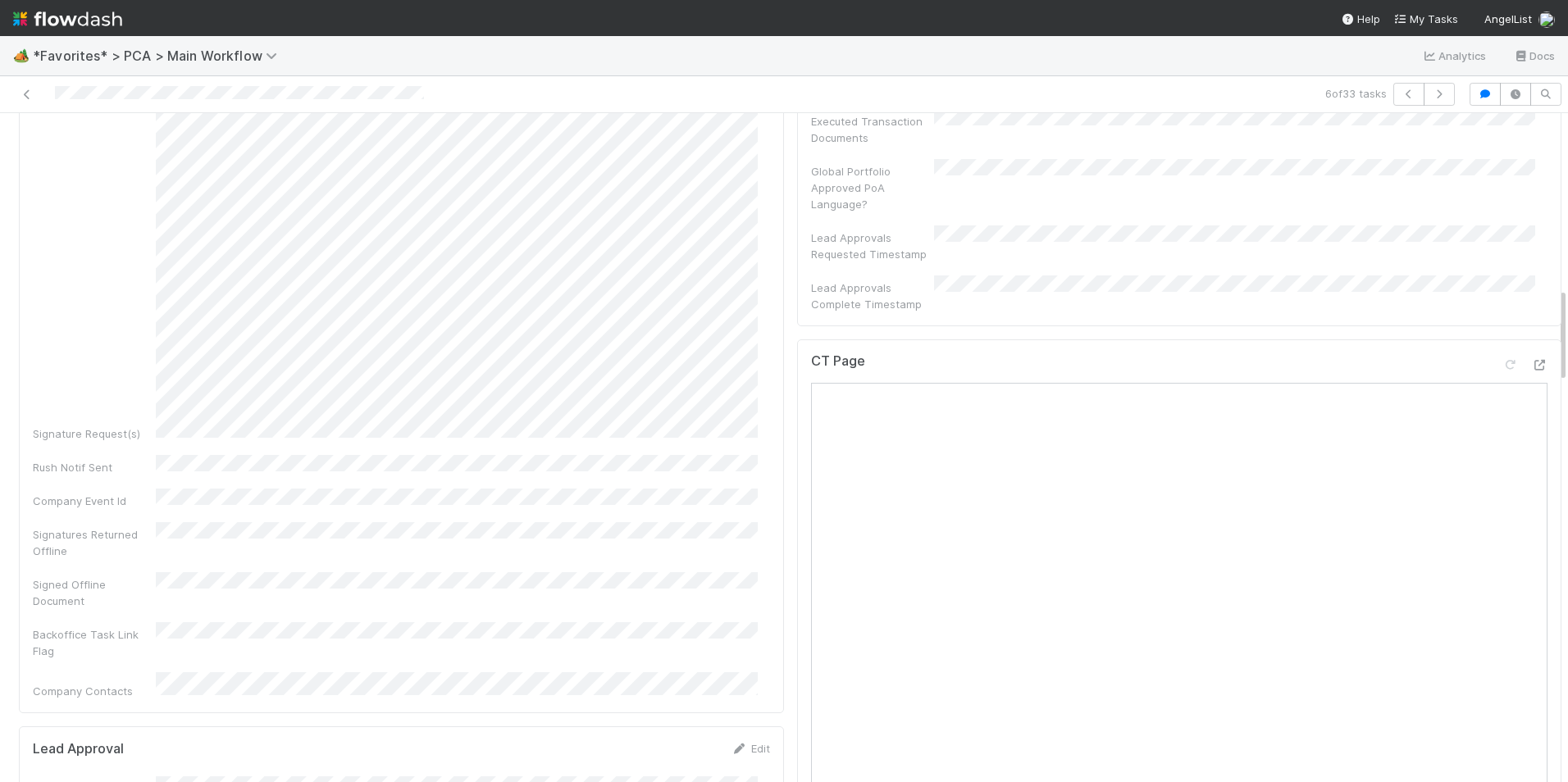
scroll to position [1229, 0]
click at [1531, 361] on icon at bounding box center [1539, 366] width 17 height 11
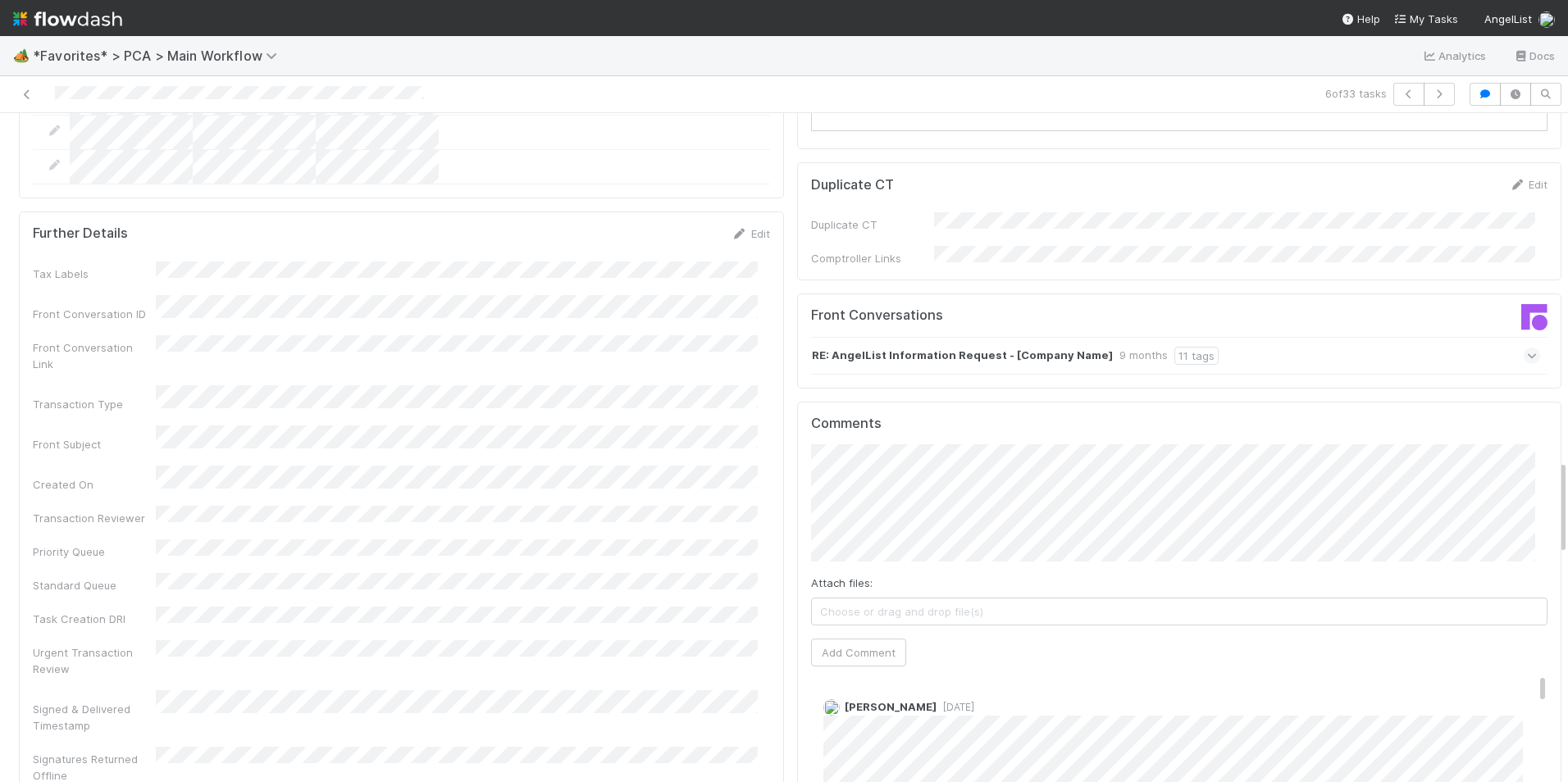
scroll to position [2623, 0]
click at [848, 637] on button "Add Comment" at bounding box center [858, 652] width 95 height 28
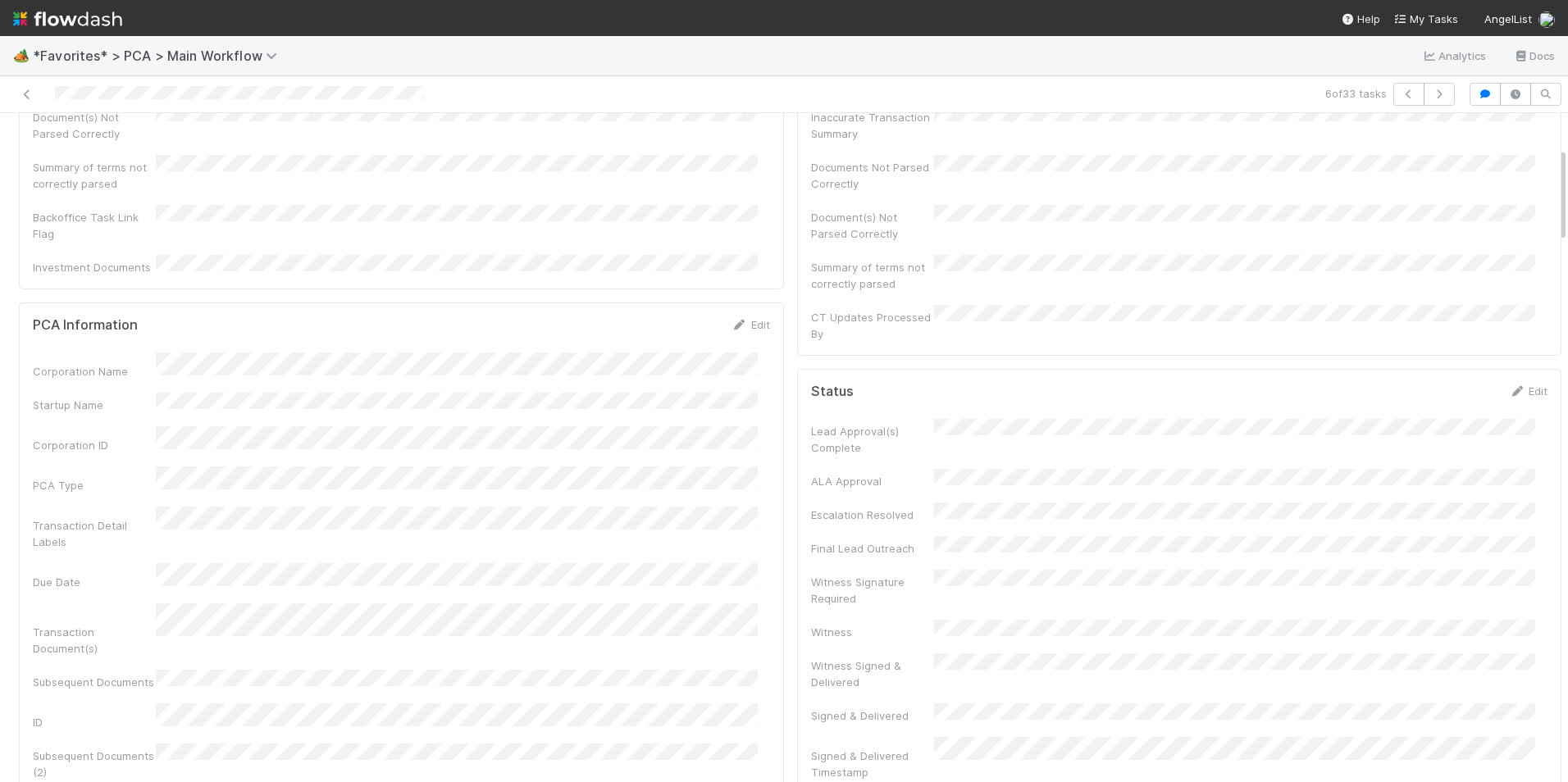
scroll to position [0, 0]
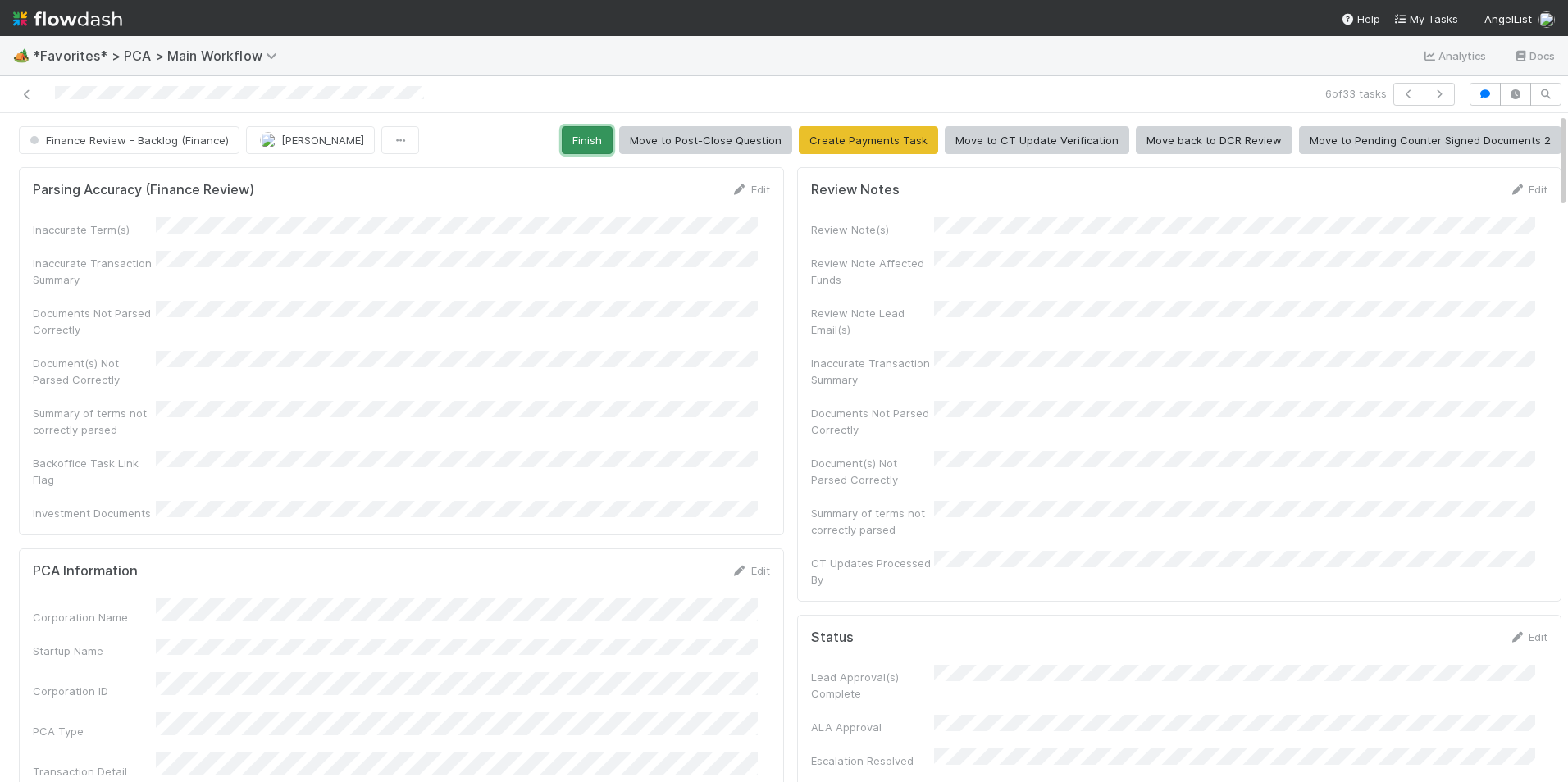
click at [589, 133] on button "Finish" at bounding box center [587, 140] width 51 height 28
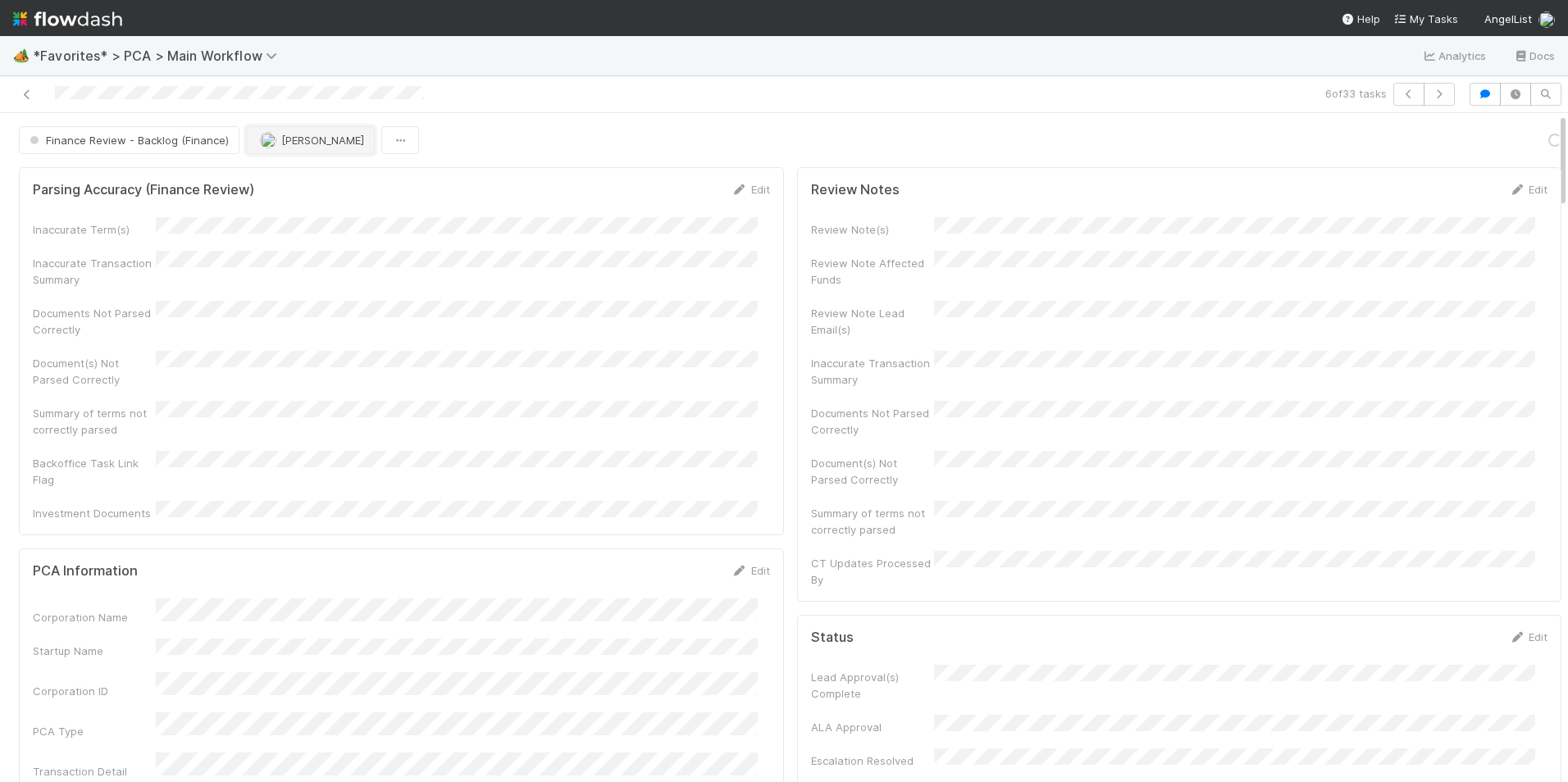
click at [296, 140] on span "[PERSON_NAME]" at bounding box center [323, 140] width 83 height 13
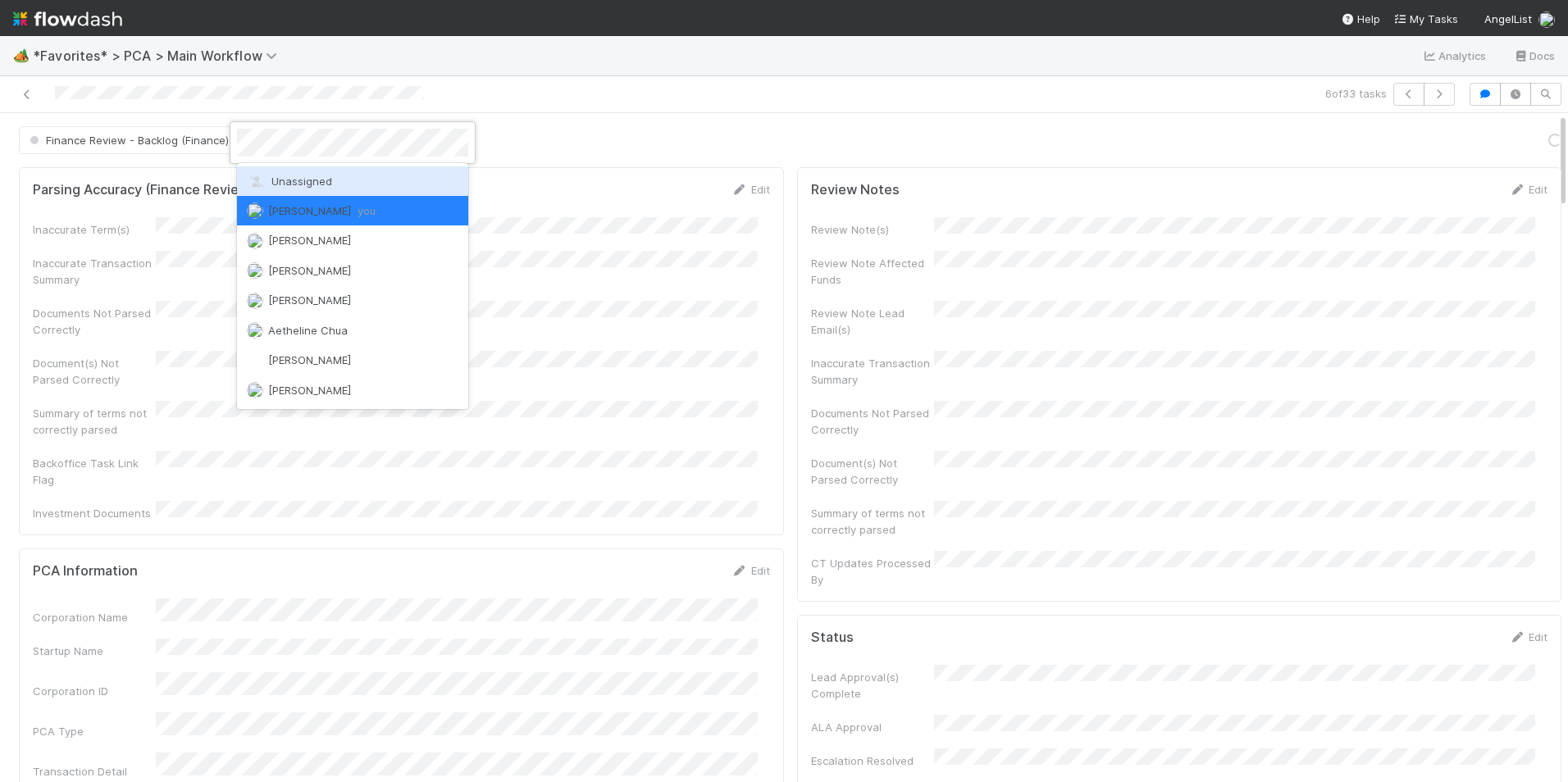
click at [326, 174] on div "Unassigned" at bounding box center [353, 181] width 231 height 30
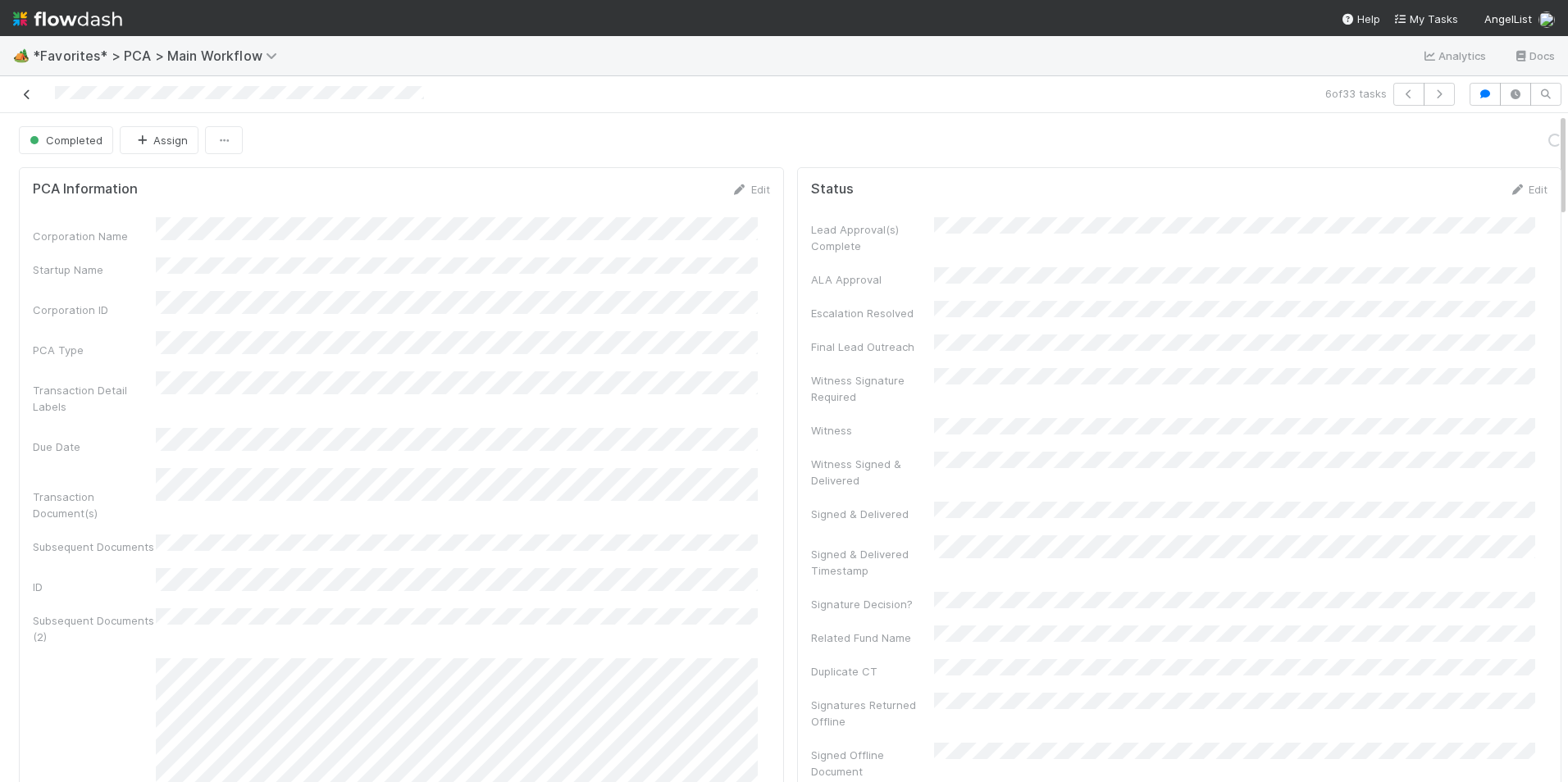
click at [25, 94] on icon at bounding box center [27, 94] width 17 height 11
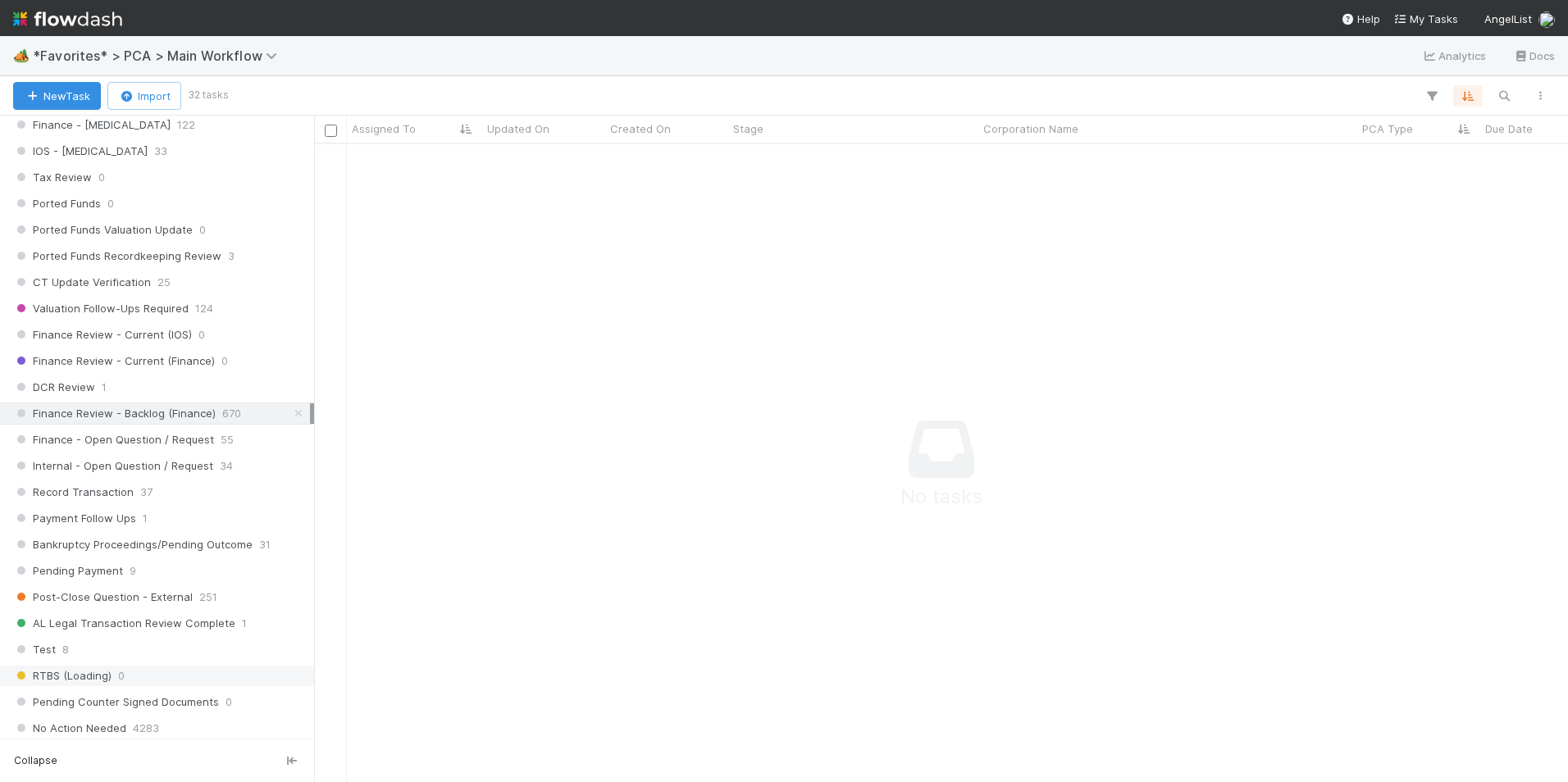
scroll to position [1148, 0]
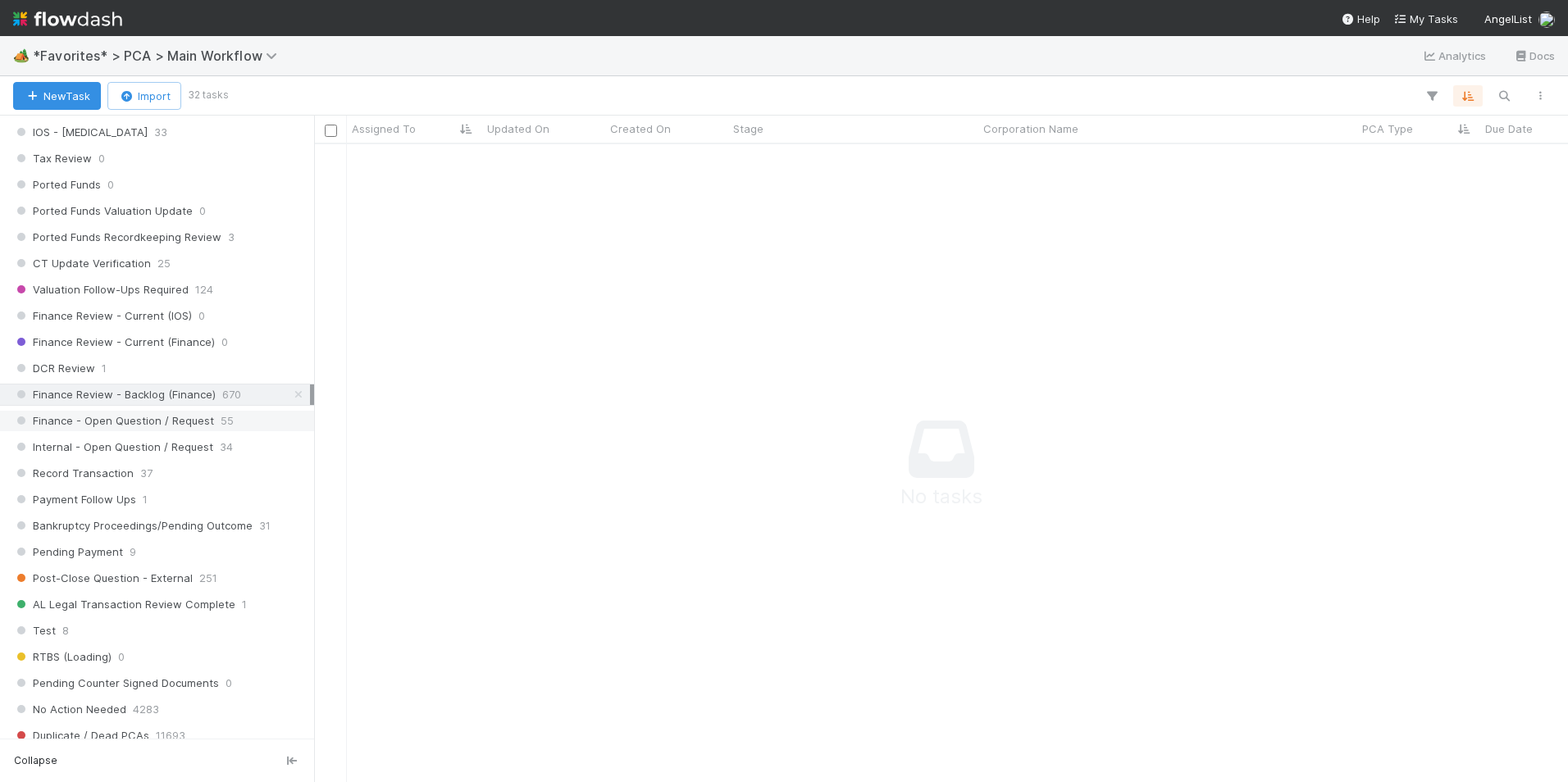
drag, startPoint x: 217, startPoint y: 425, endPoint x: 211, endPoint y: 418, distance: 9.2
click at [220, 425] on span "55" at bounding box center [227, 421] width 13 height 21
click at [211, 399] on span "Finance Review - Backlog (Finance)" at bounding box center [115, 395] width 203 height 21
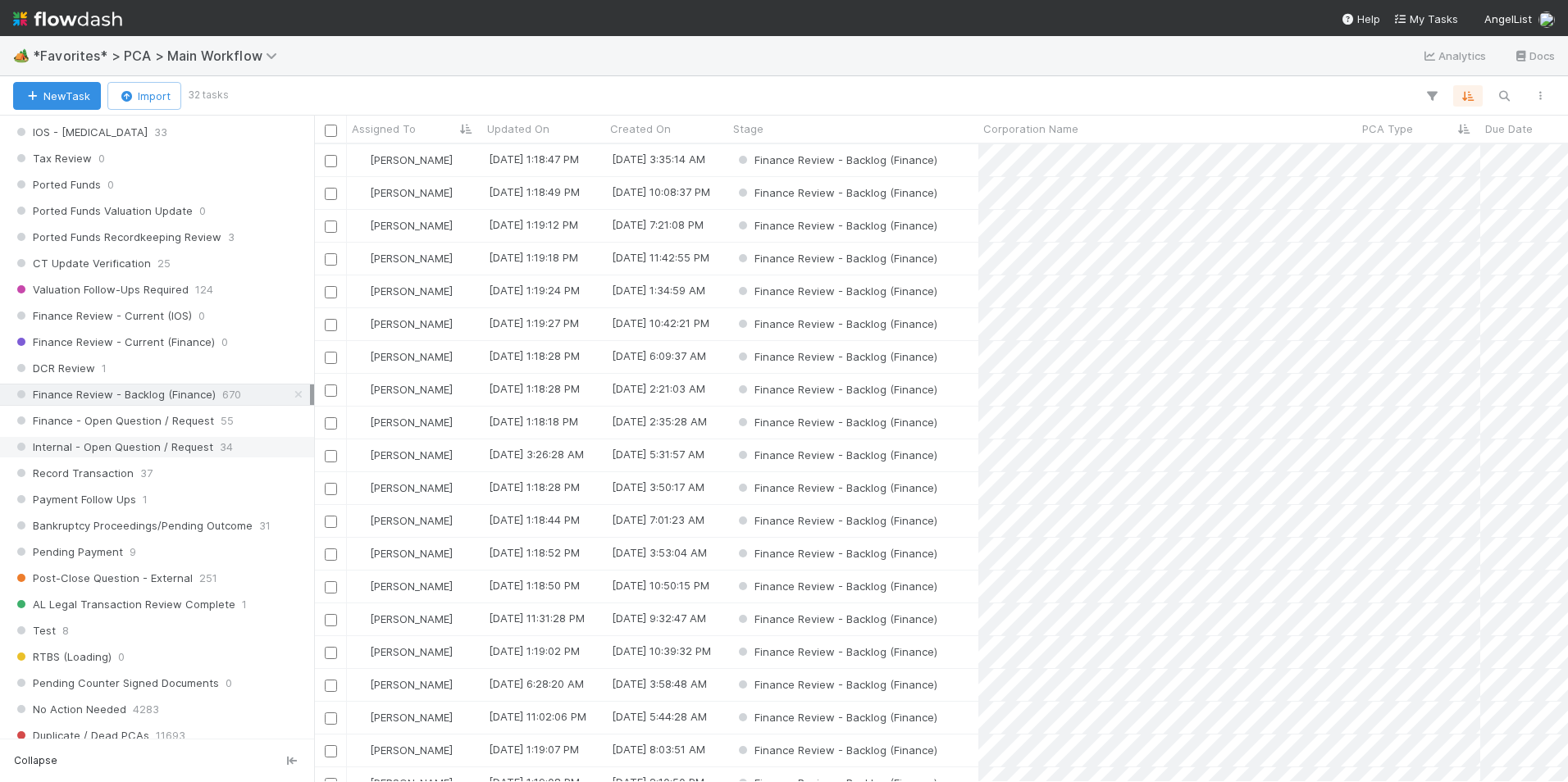
scroll to position [625, 1241]
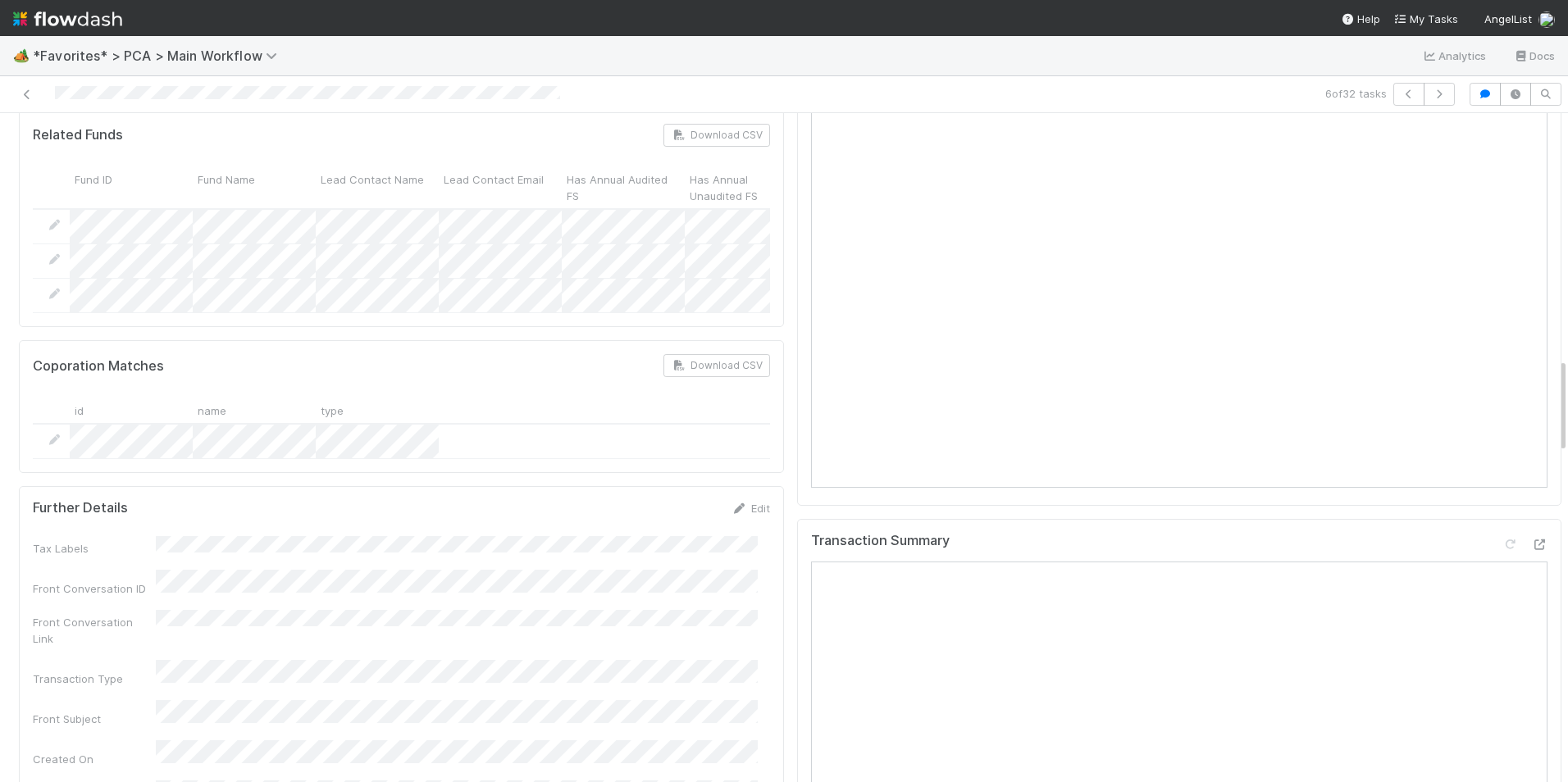
scroll to position [1721, 0]
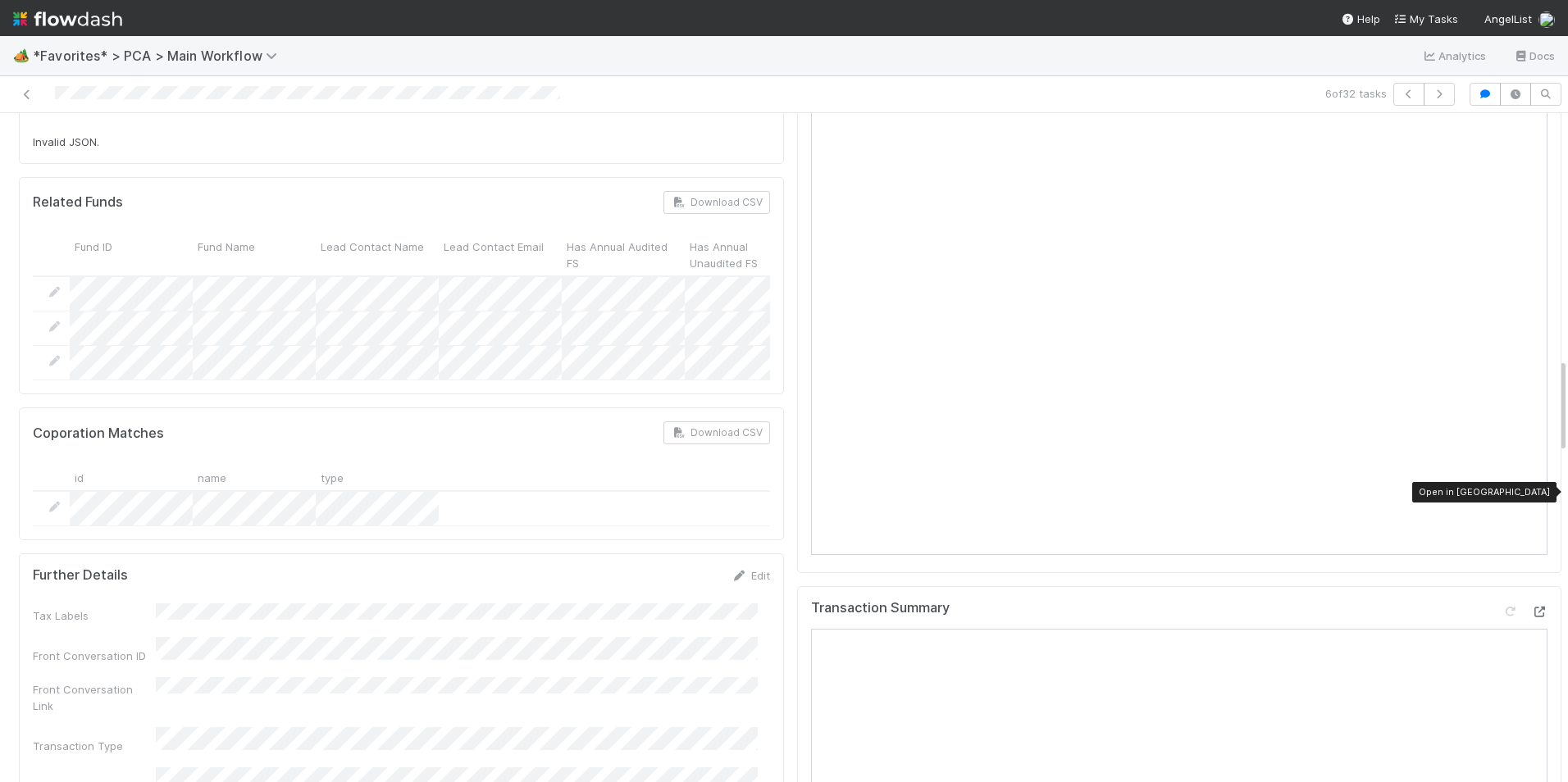
click at [1531, 607] on icon at bounding box center [1539, 612] width 17 height 11
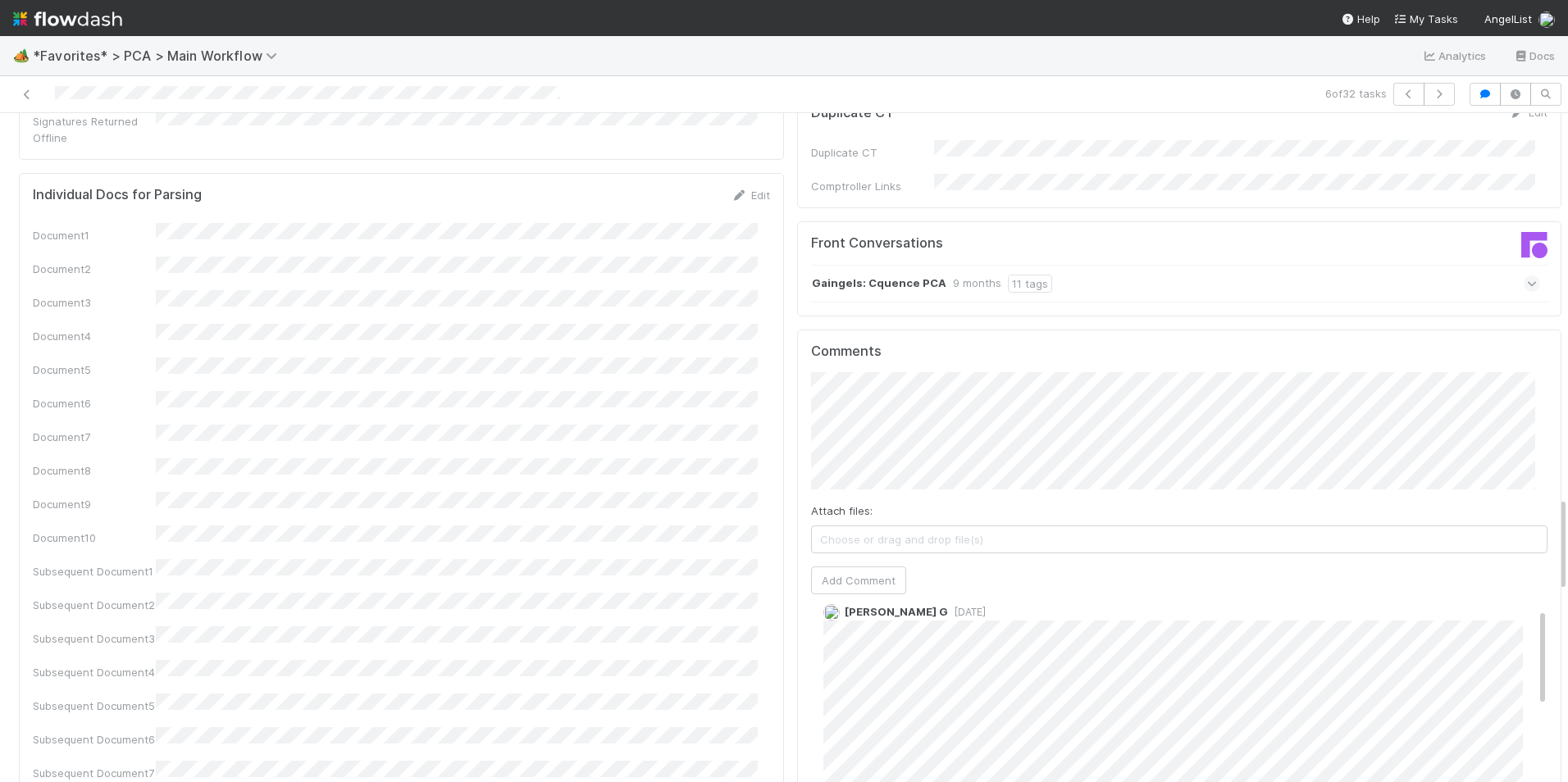
scroll to position [2704, 0]
click at [830, 563] on button "Add Comment" at bounding box center [858, 577] width 95 height 28
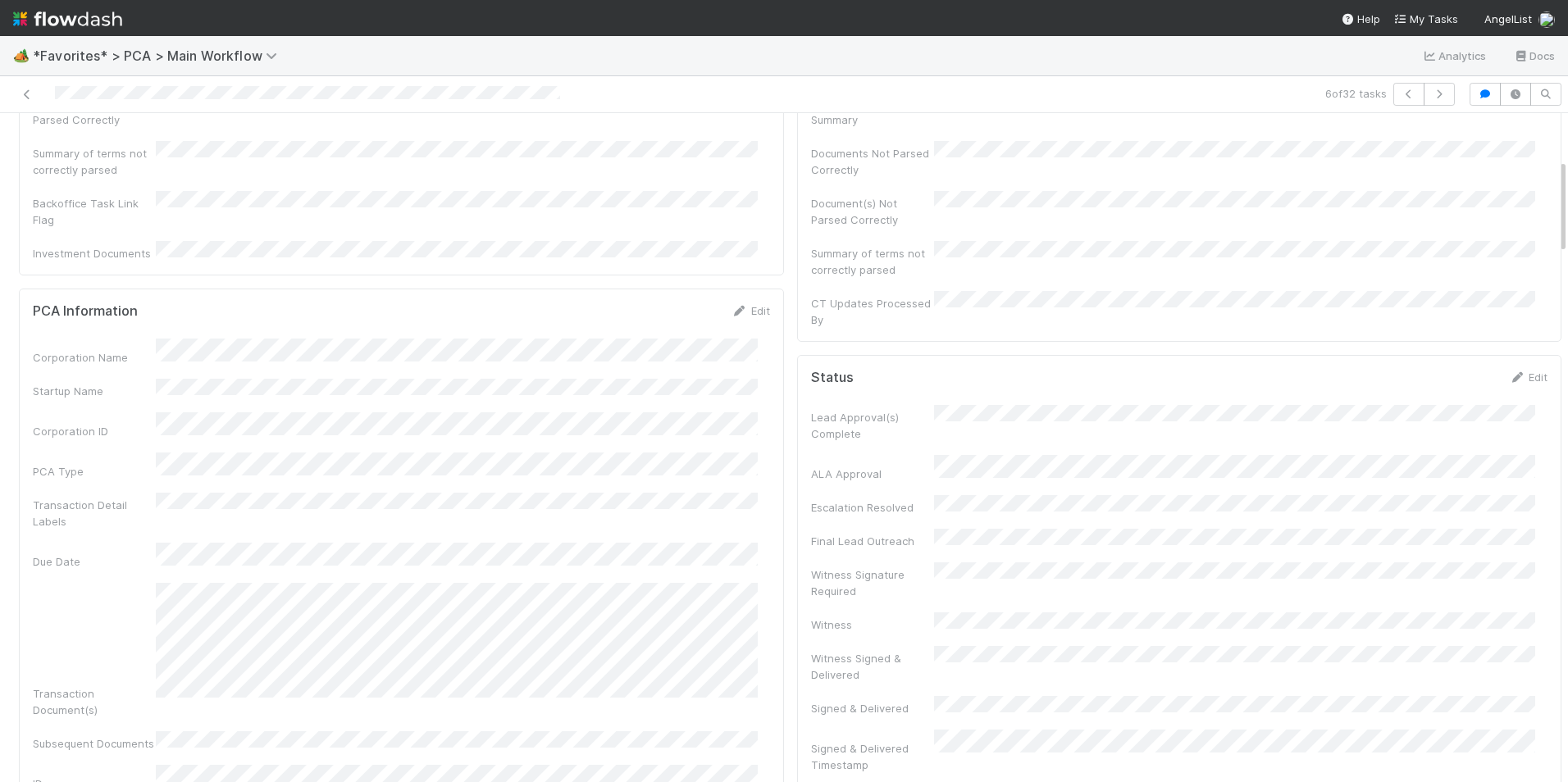
scroll to position [0, 0]
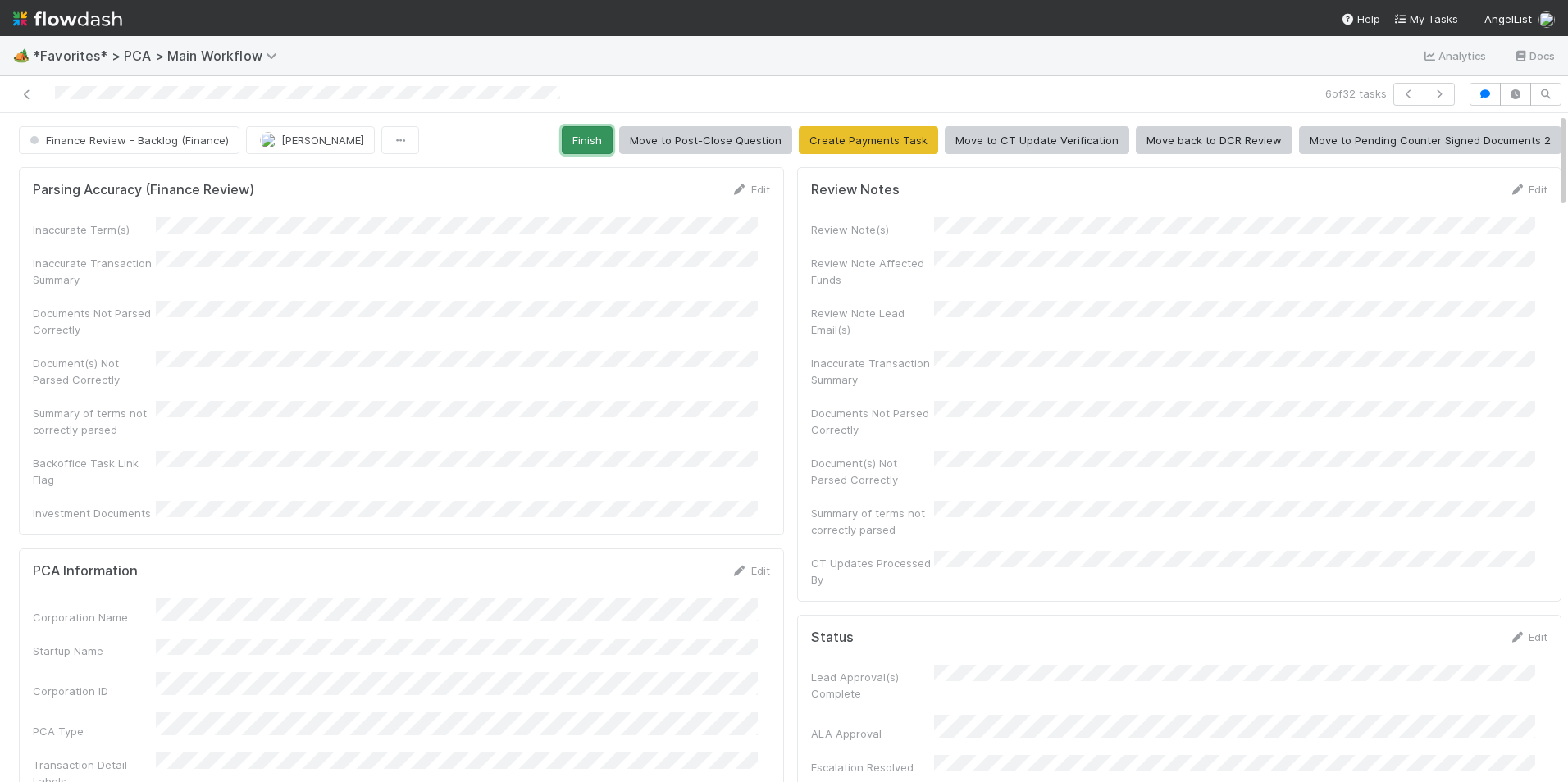
click at [577, 141] on button "Finish" at bounding box center [587, 140] width 51 height 28
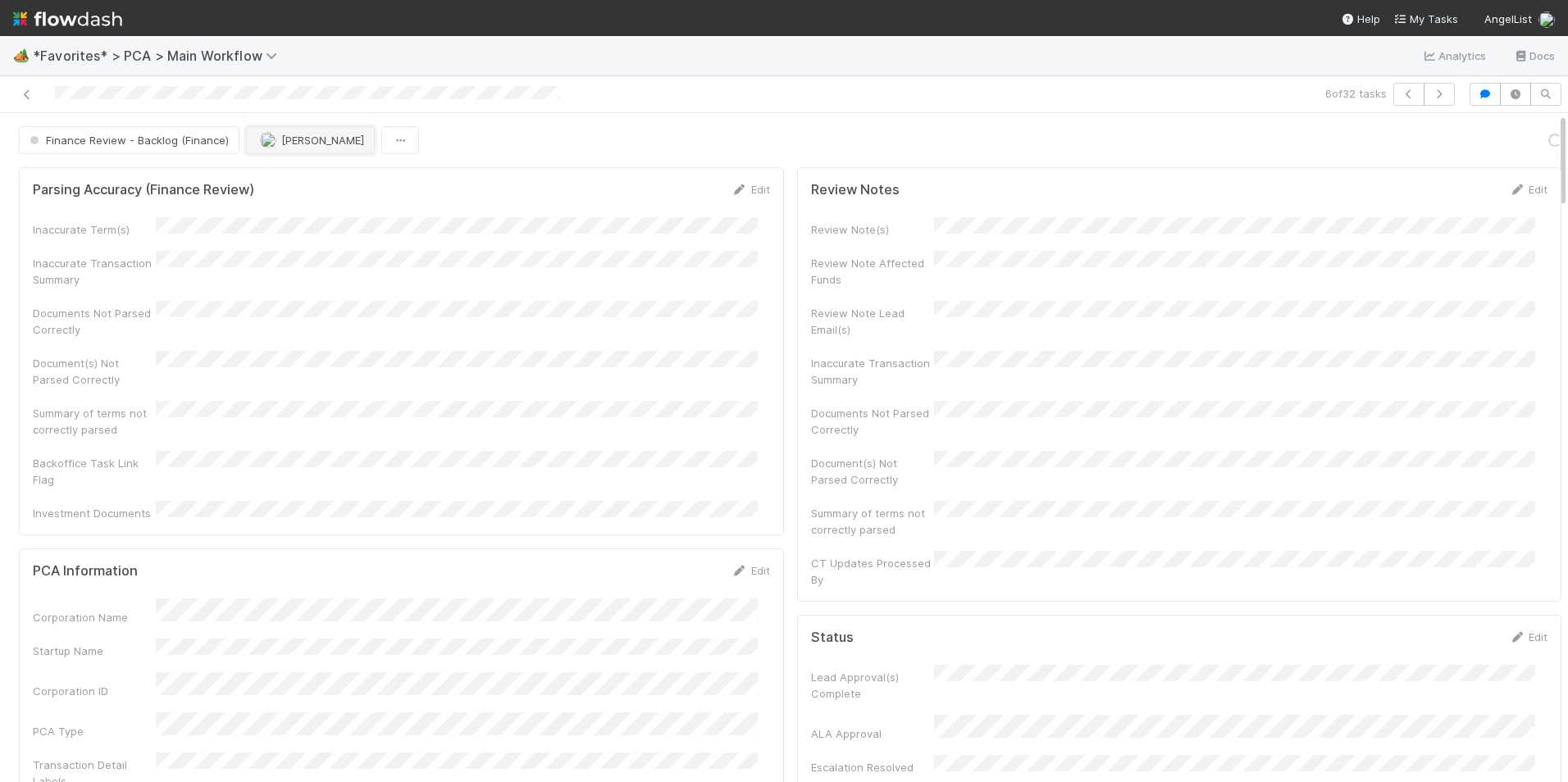
click at [285, 138] on span "[PERSON_NAME]" at bounding box center [323, 140] width 83 height 13
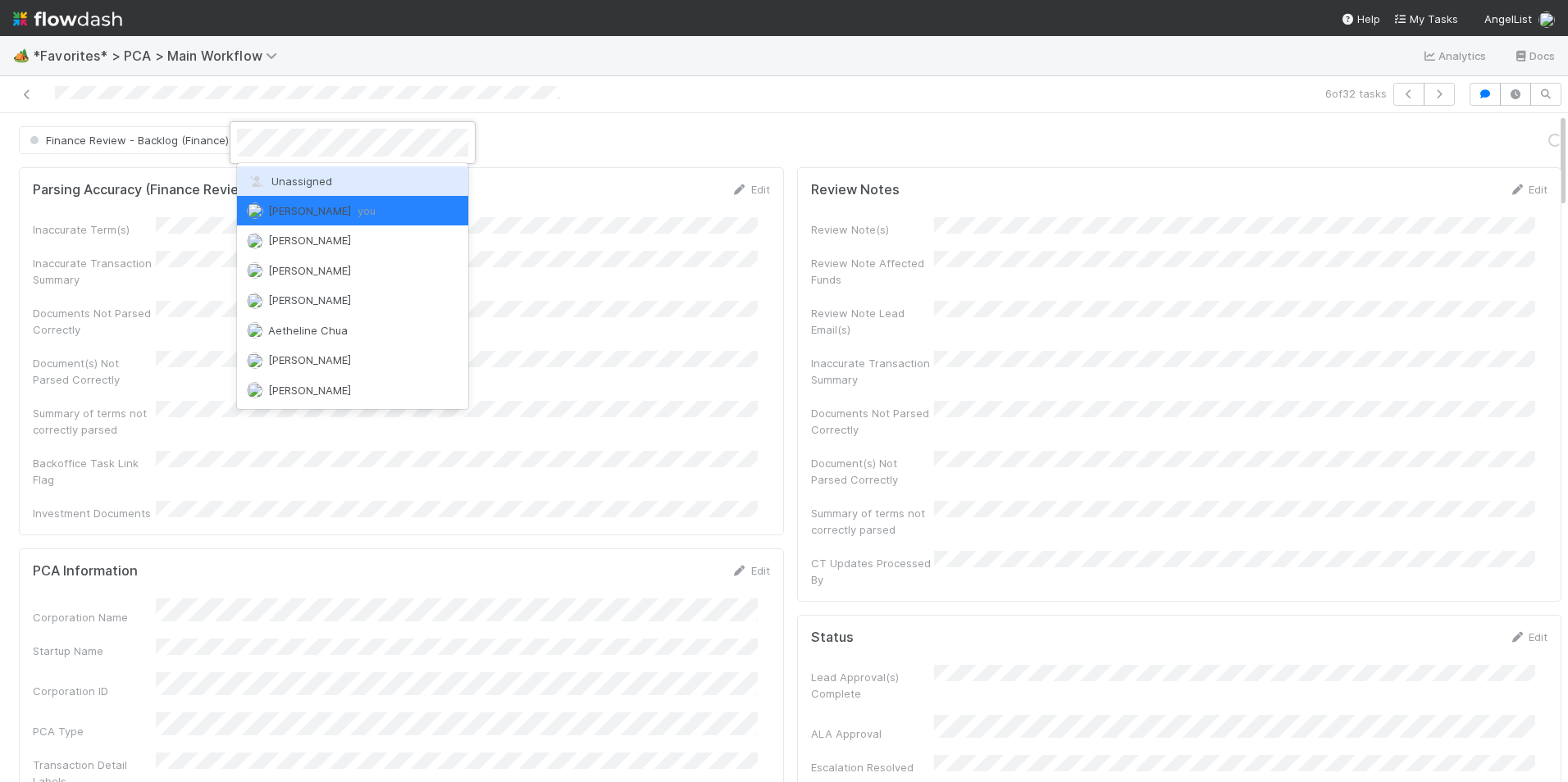
click at [301, 179] on span "Unassigned" at bounding box center [289, 181] width 86 height 13
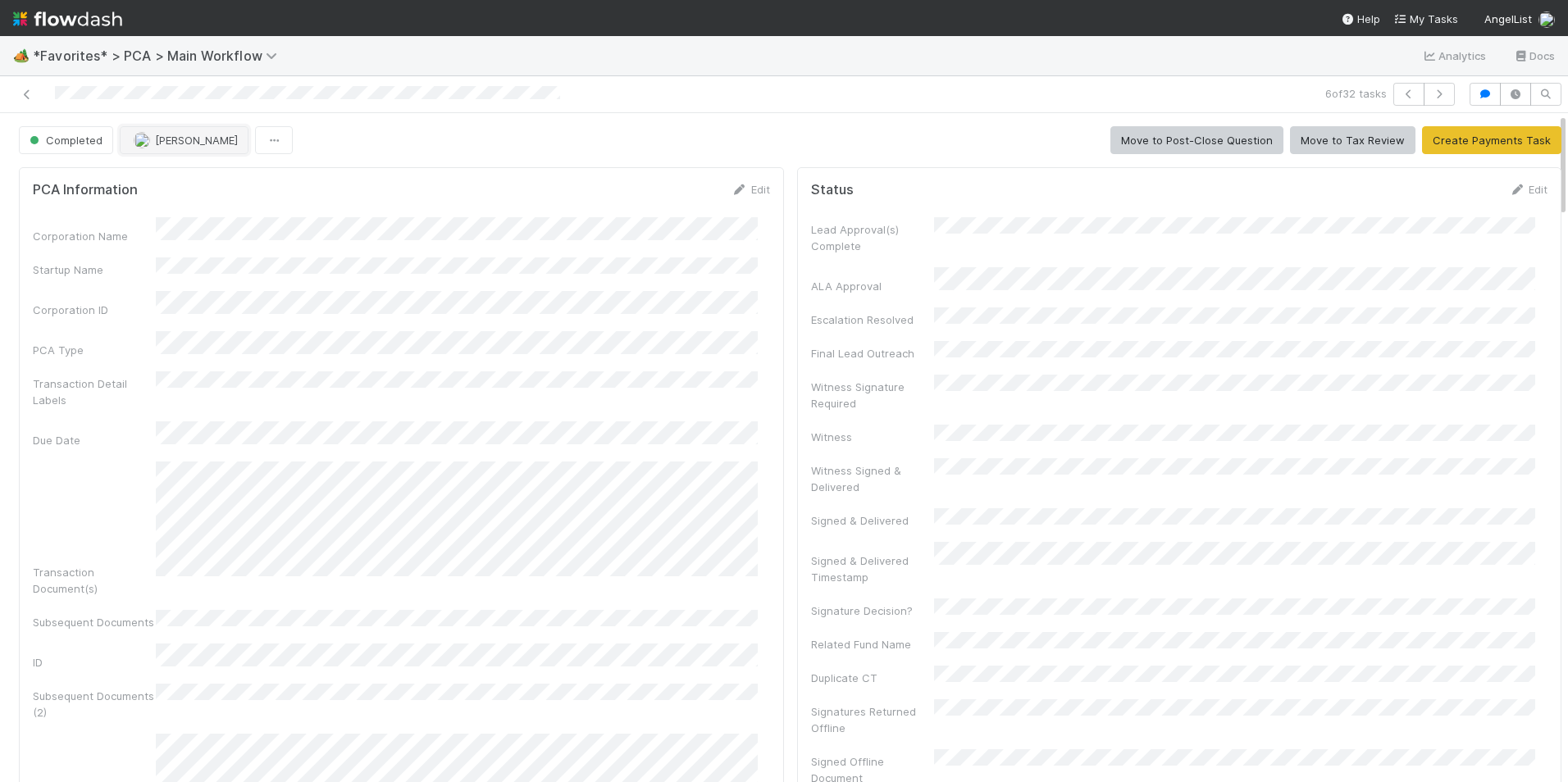
click at [146, 139] on img "button" at bounding box center [142, 140] width 17 height 17
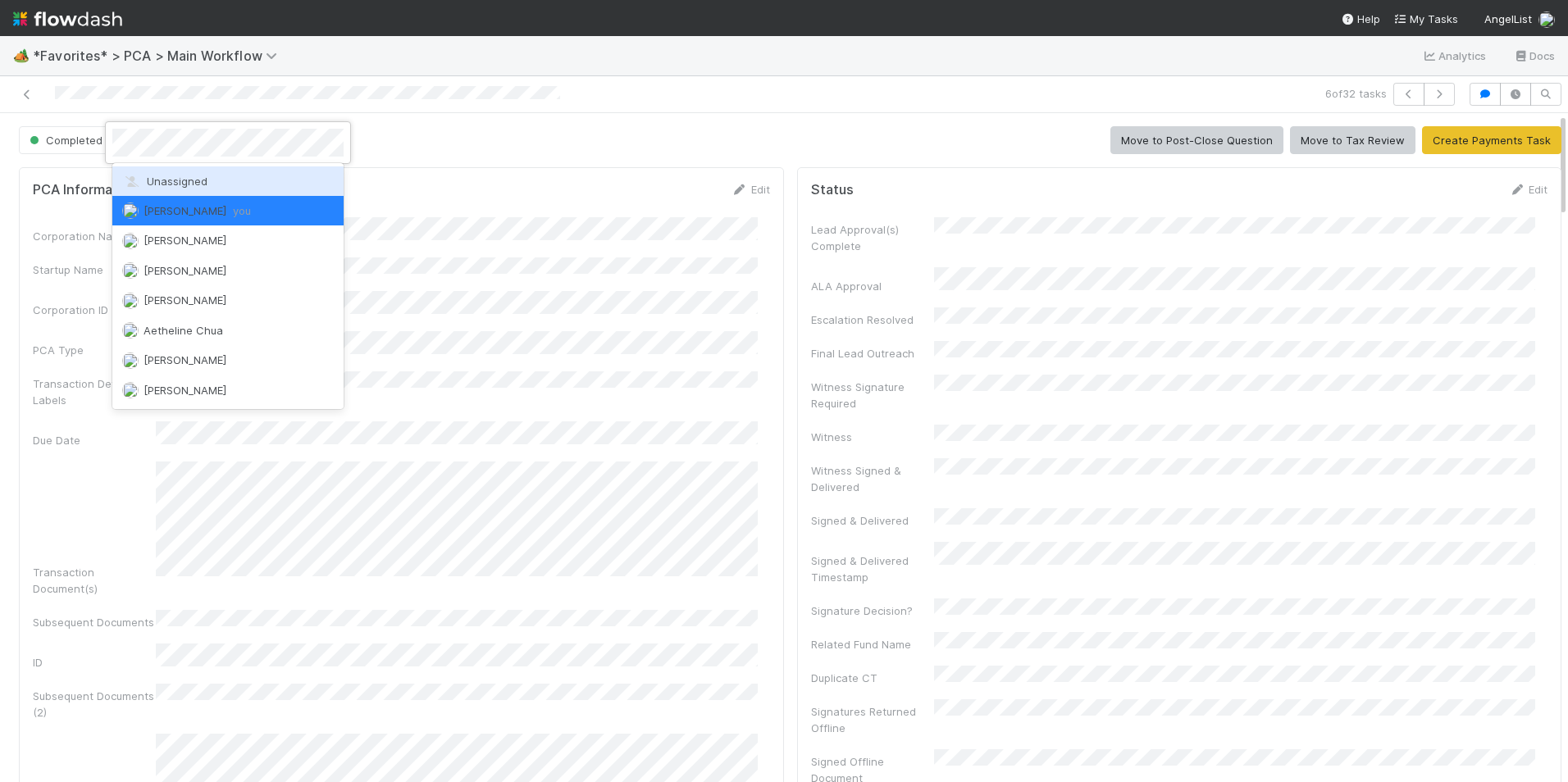
click at [180, 171] on div "Unassigned" at bounding box center [228, 181] width 231 height 30
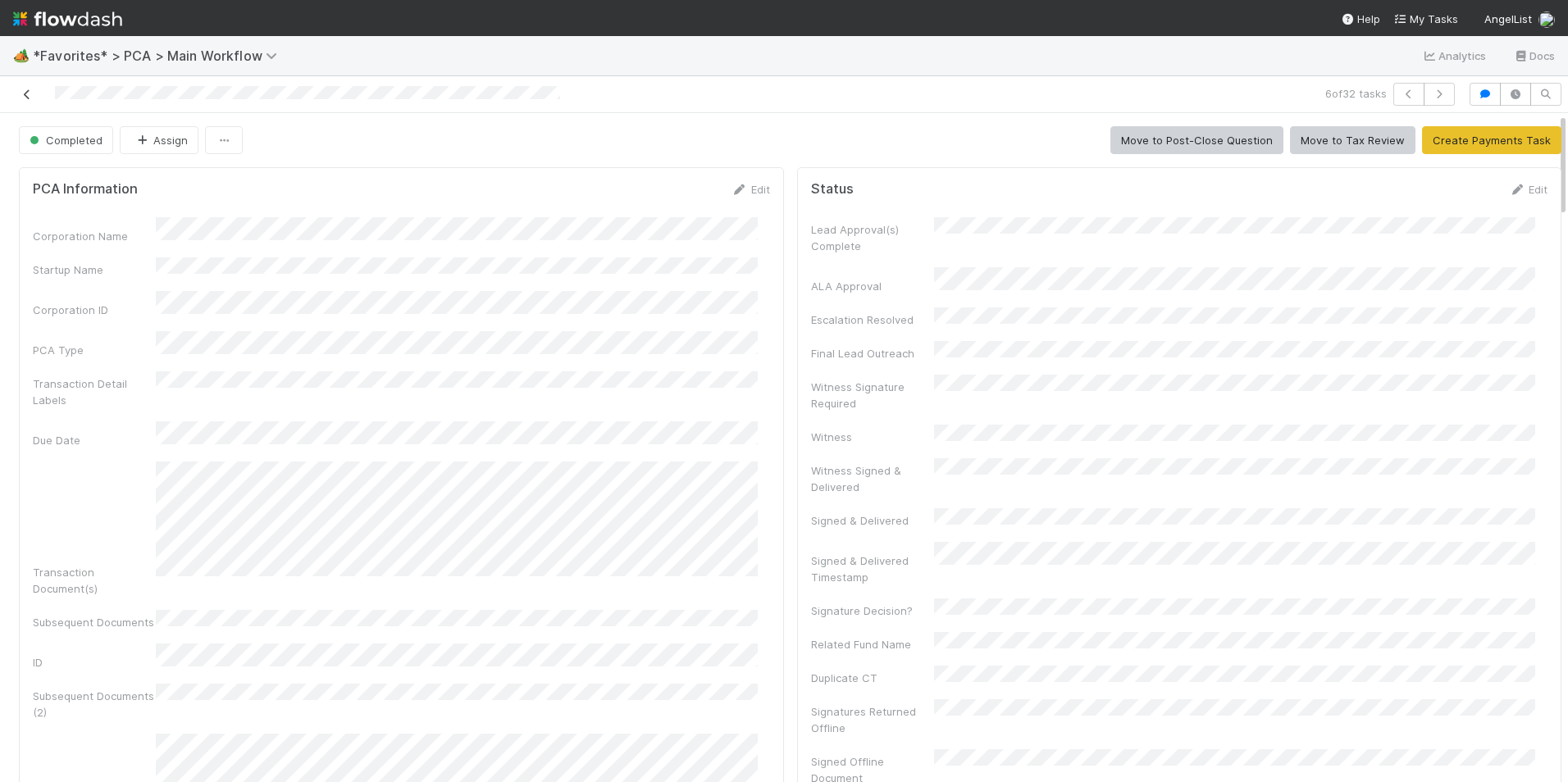
click at [23, 92] on icon at bounding box center [27, 94] width 17 height 11
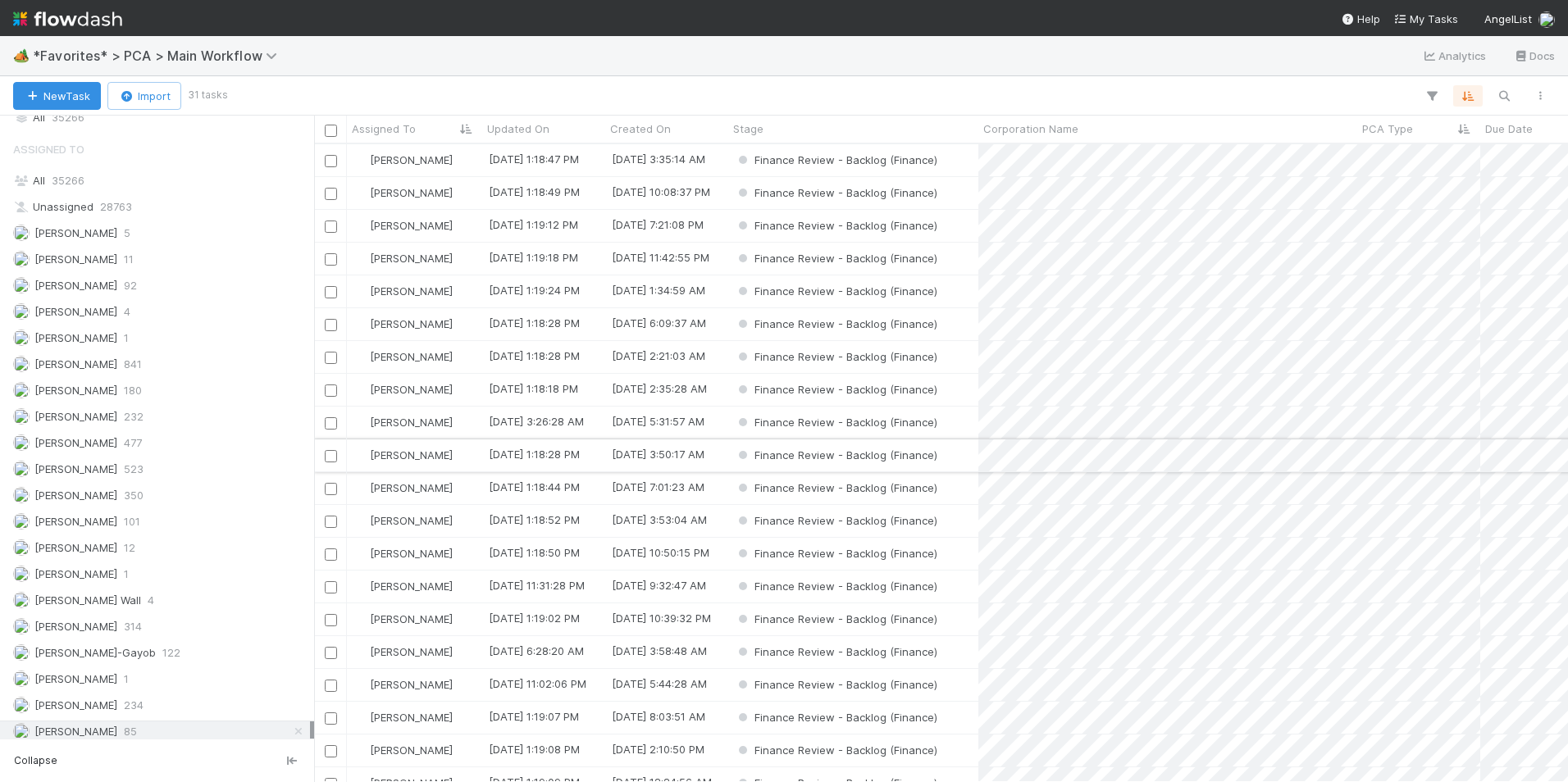
scroll to position [1970, 0]
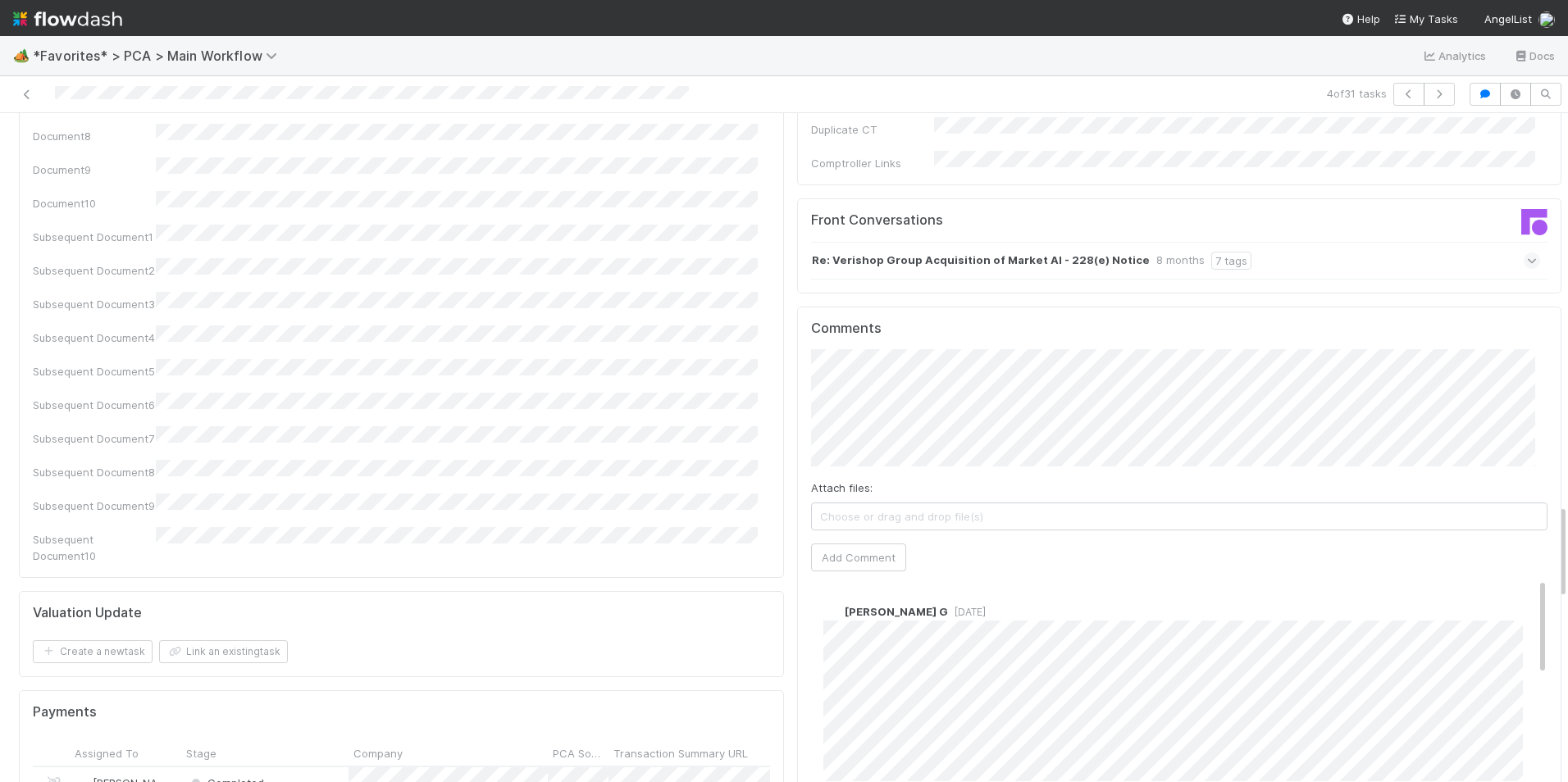
scroll to position [2704, 0]
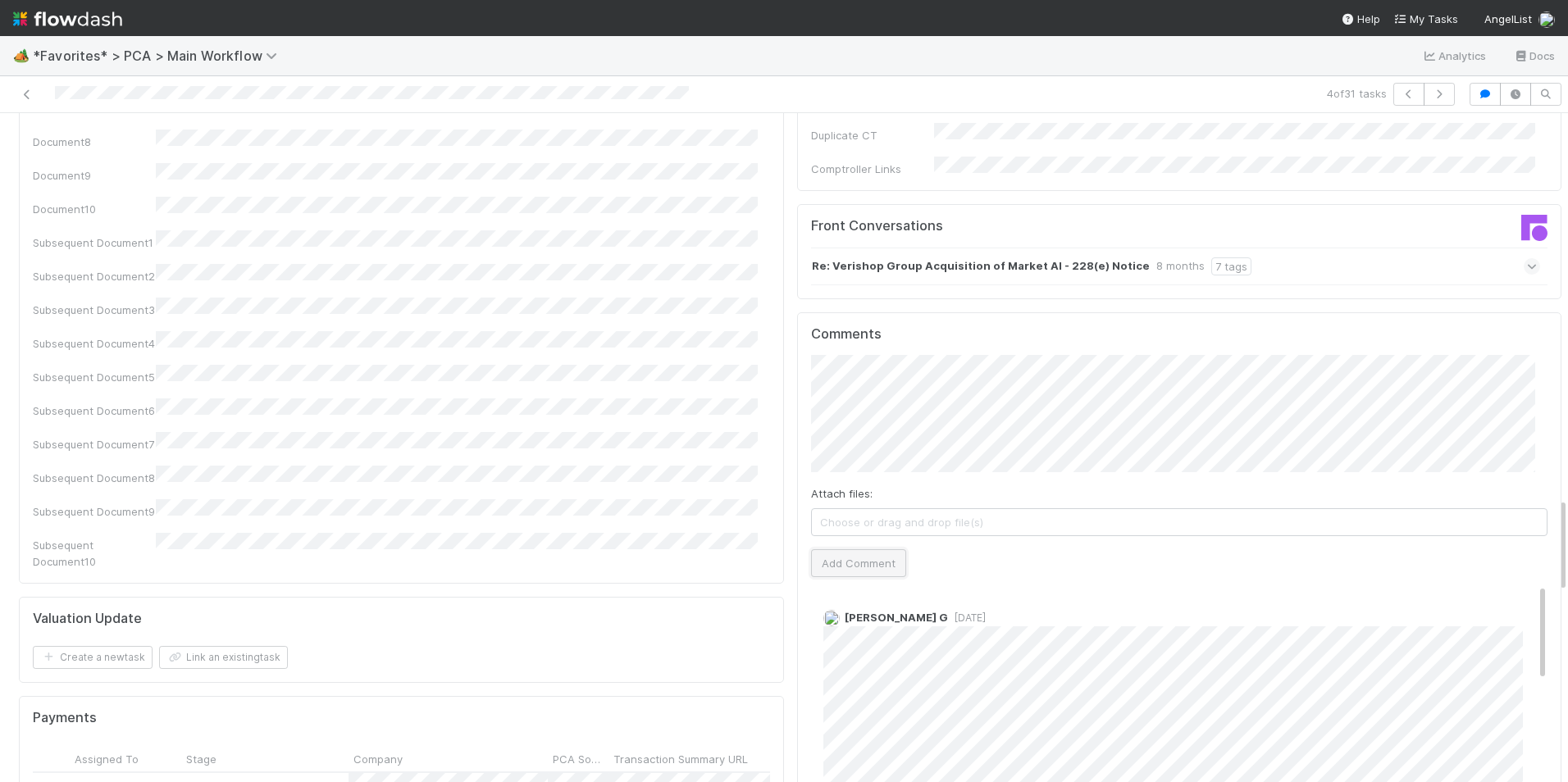
click at [841, 549] on button "Add Comment" at bounding box center [858, 563] width 95 height 28
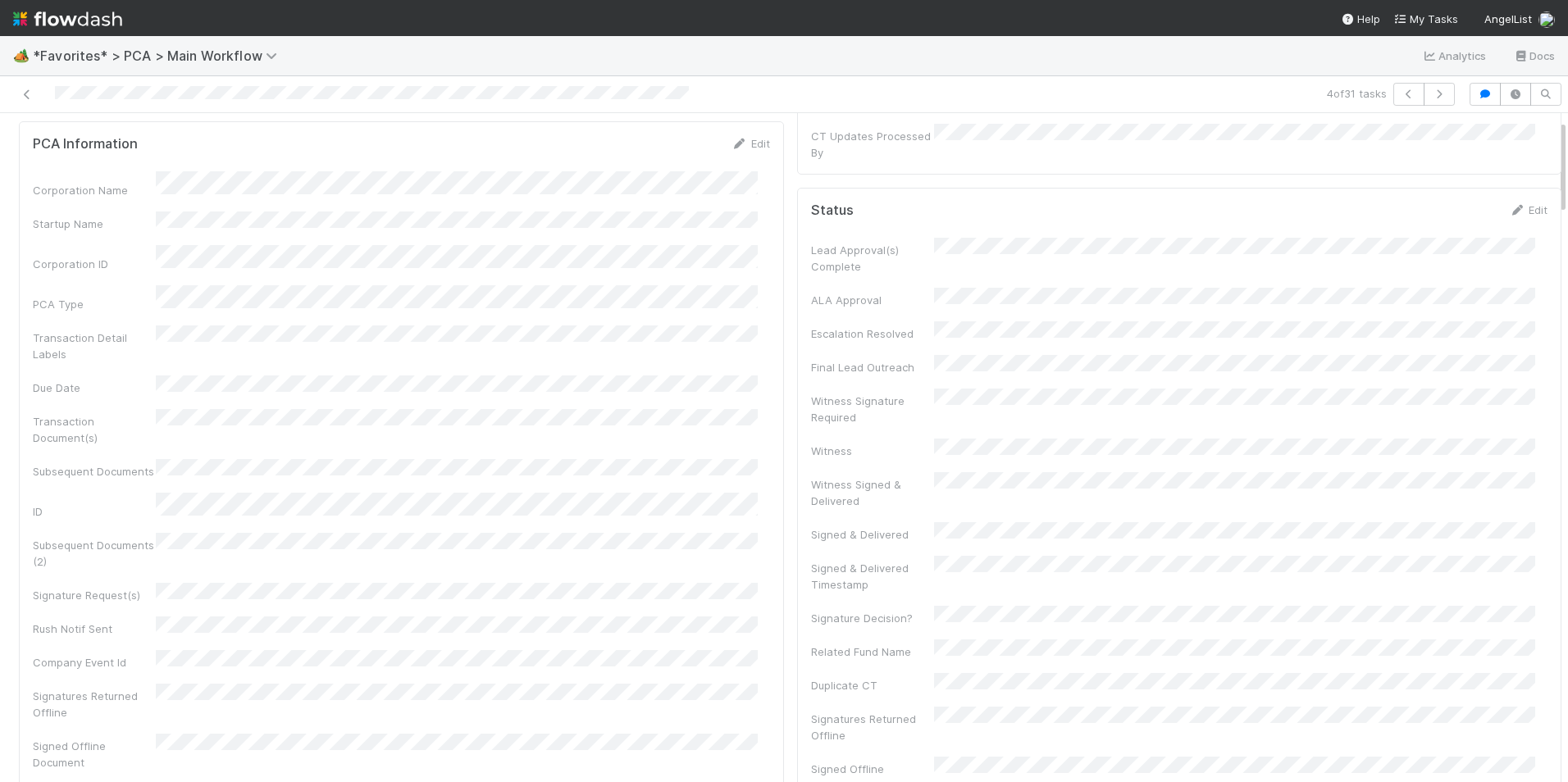
scroll to position [0, 0]
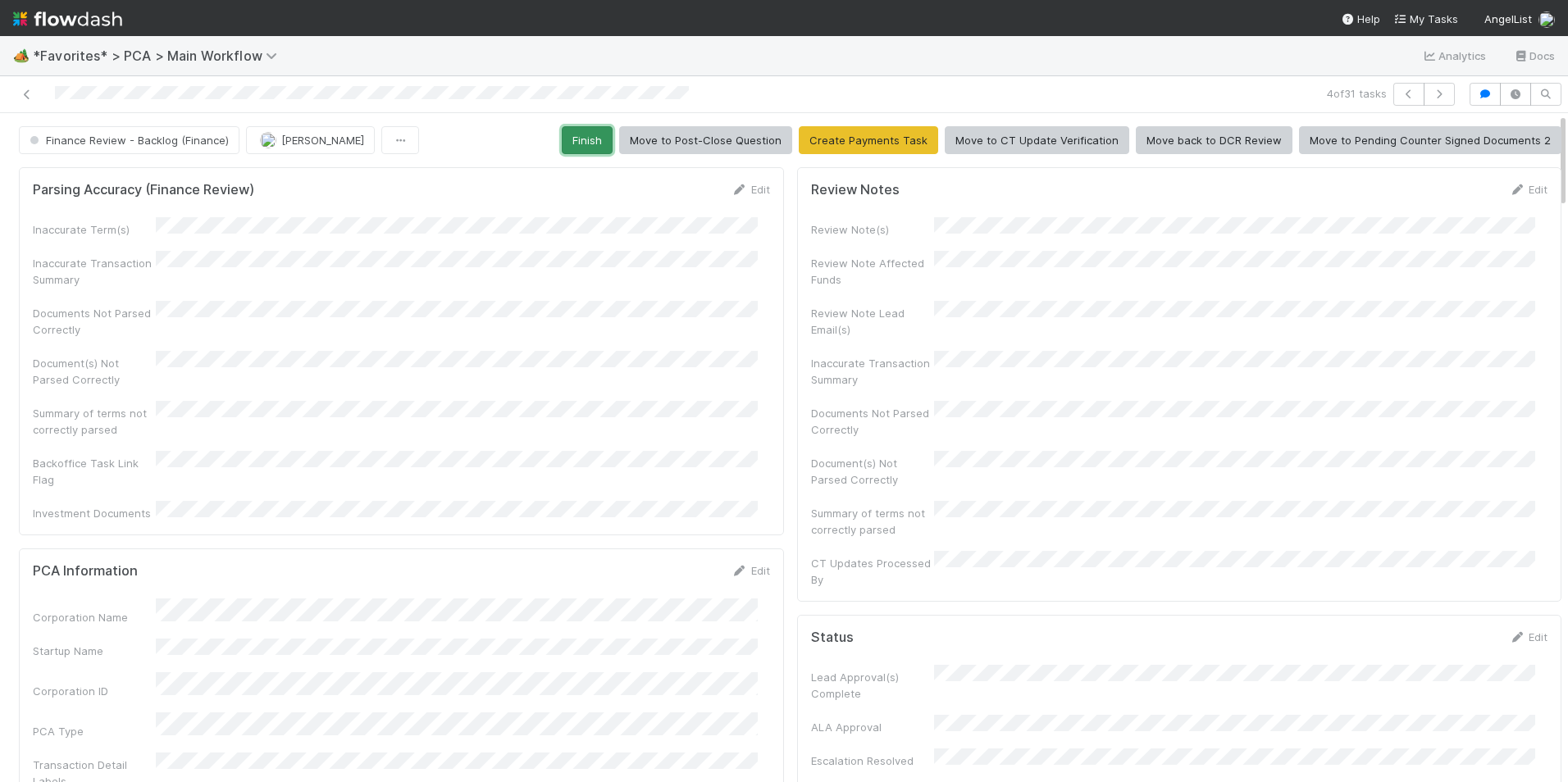
click at [581, 139] on button "Finish" at bounding box center [587, 140] width 51 height 28
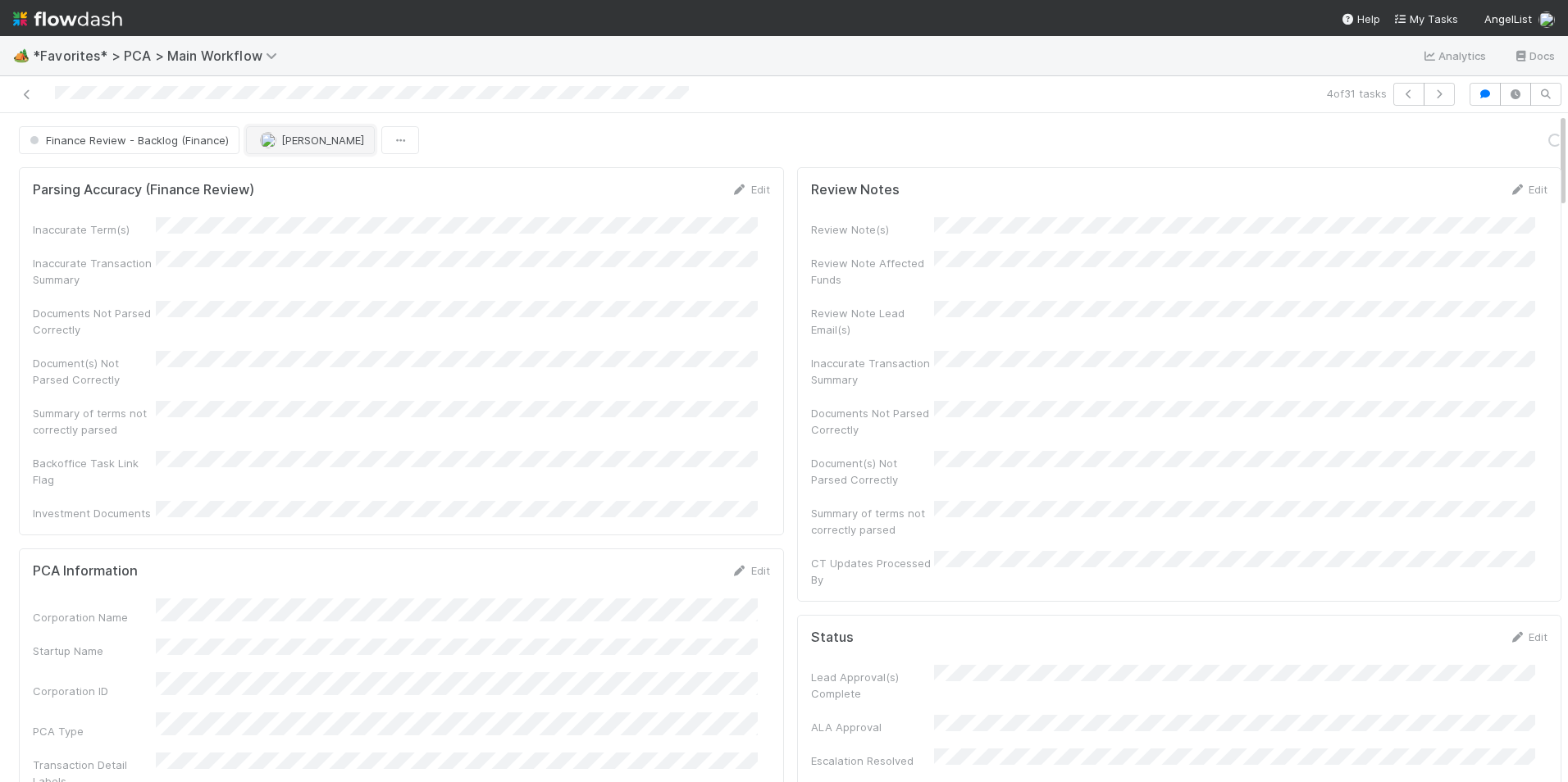
click at [317, 140] on button "[PERSON_NAME]" at bounding box center [310, 140] width 129 height 28
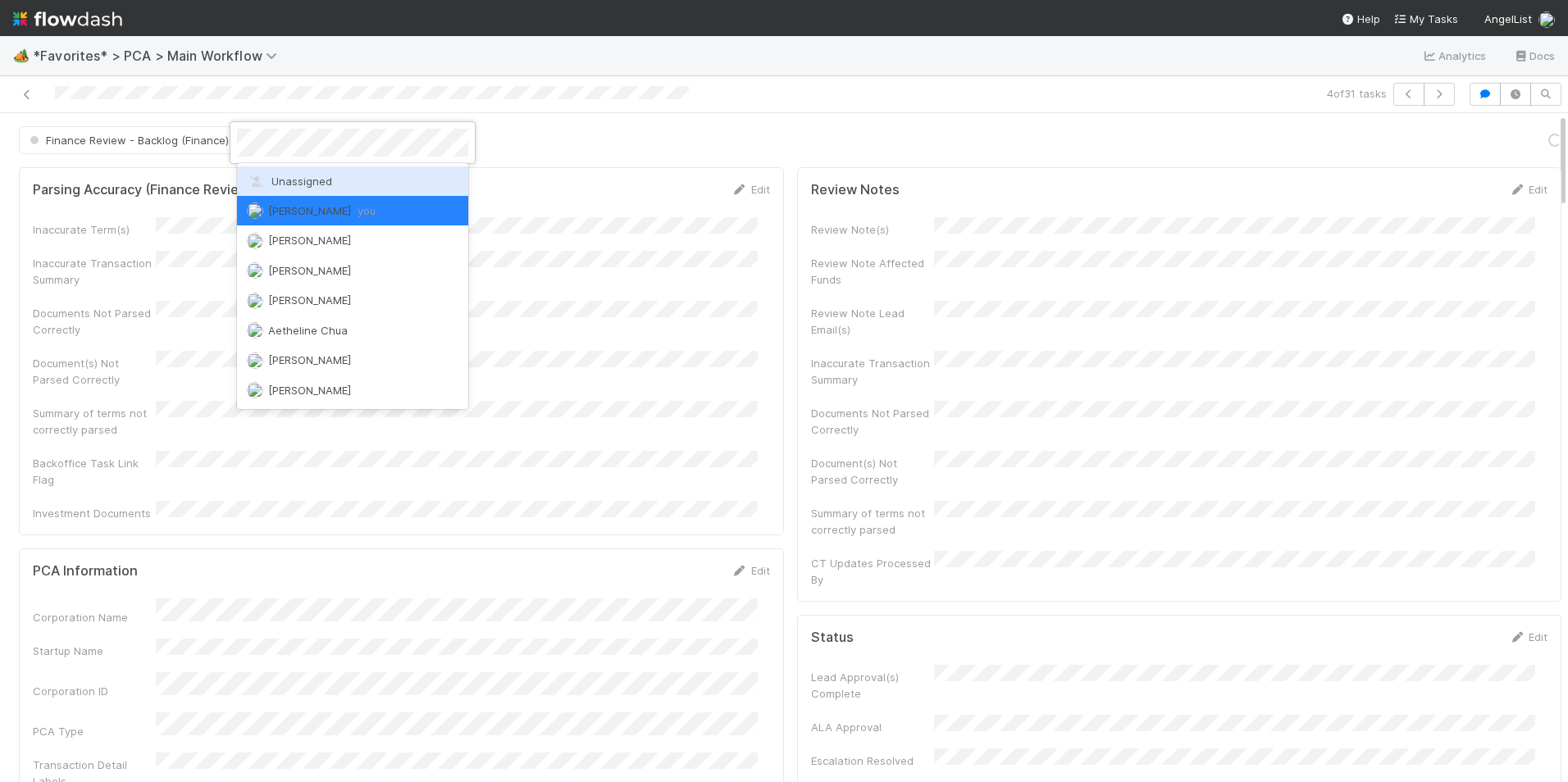
click at [323, 180] on span "Unassigned" at bounding box center [289, 181] width 86 height 13
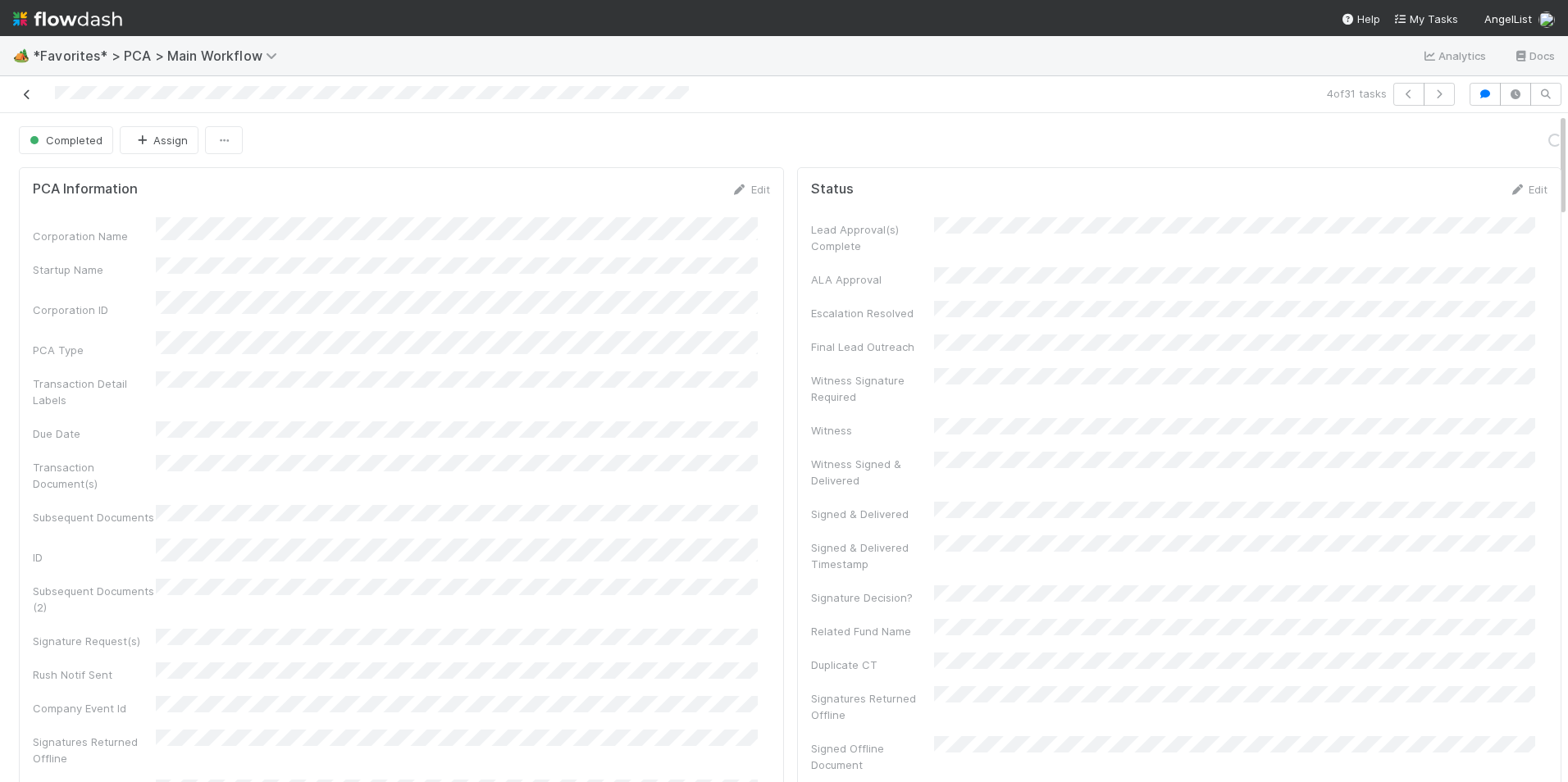
click at [25, 93] on icon at bounding box center [27, 94] width 17 height 11
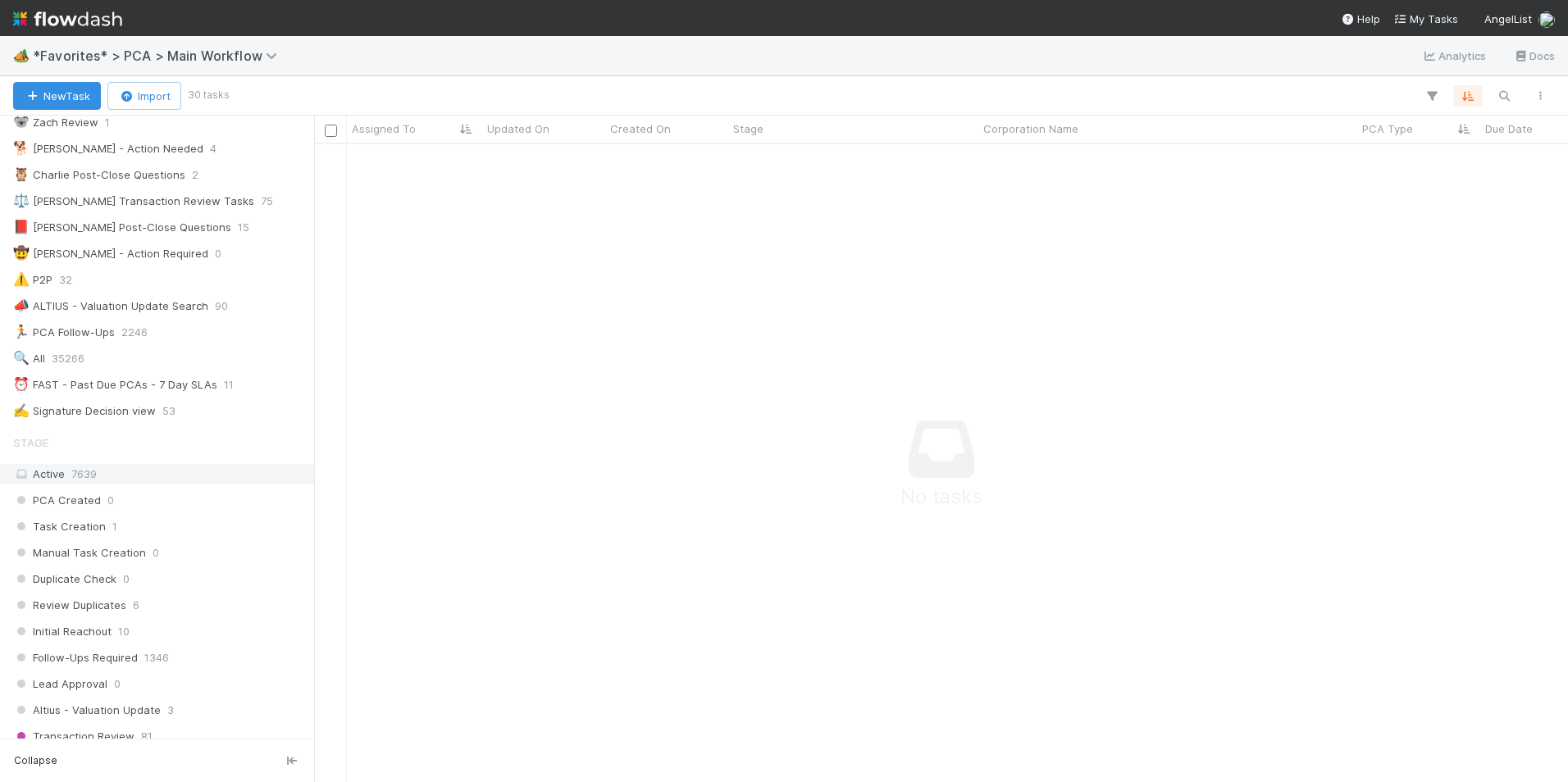
scroll to position [246, 0]
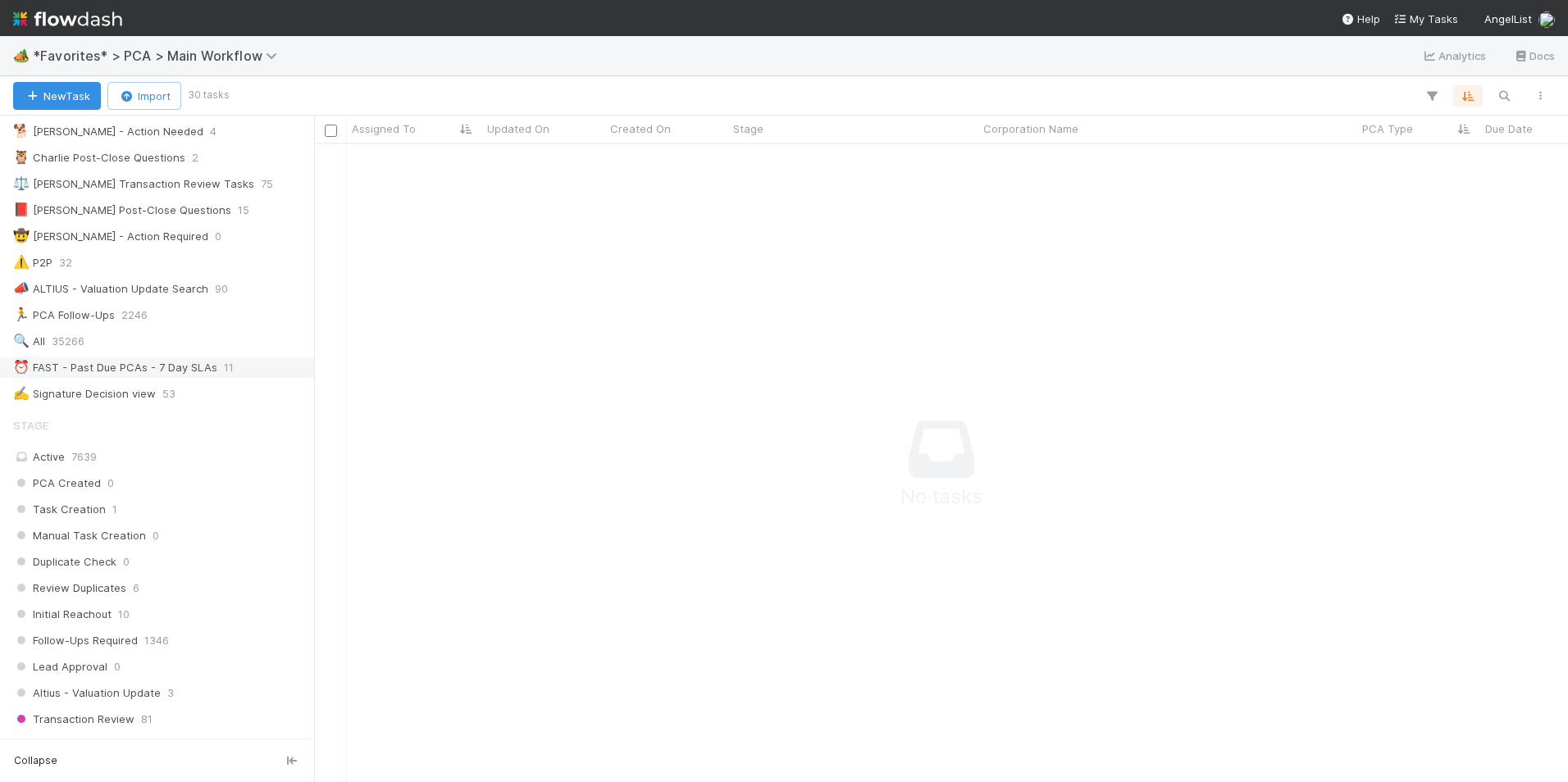
click at [187, 360] on div "⏰ FAST - Past Due PCAs - 7 Day SLAs" at bounding box center [116, 367] width 205 height 21
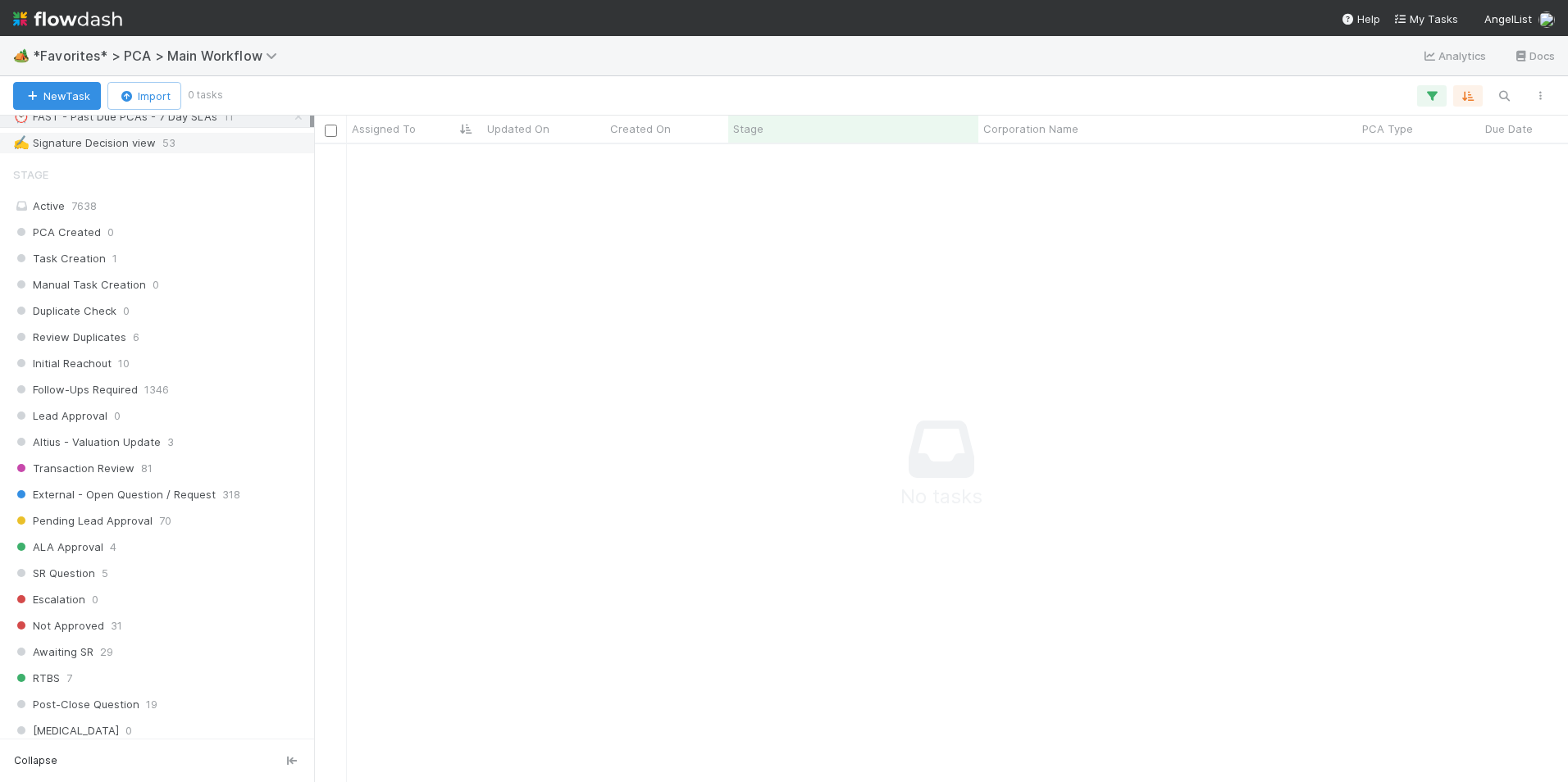
scroll to position [246, 0]
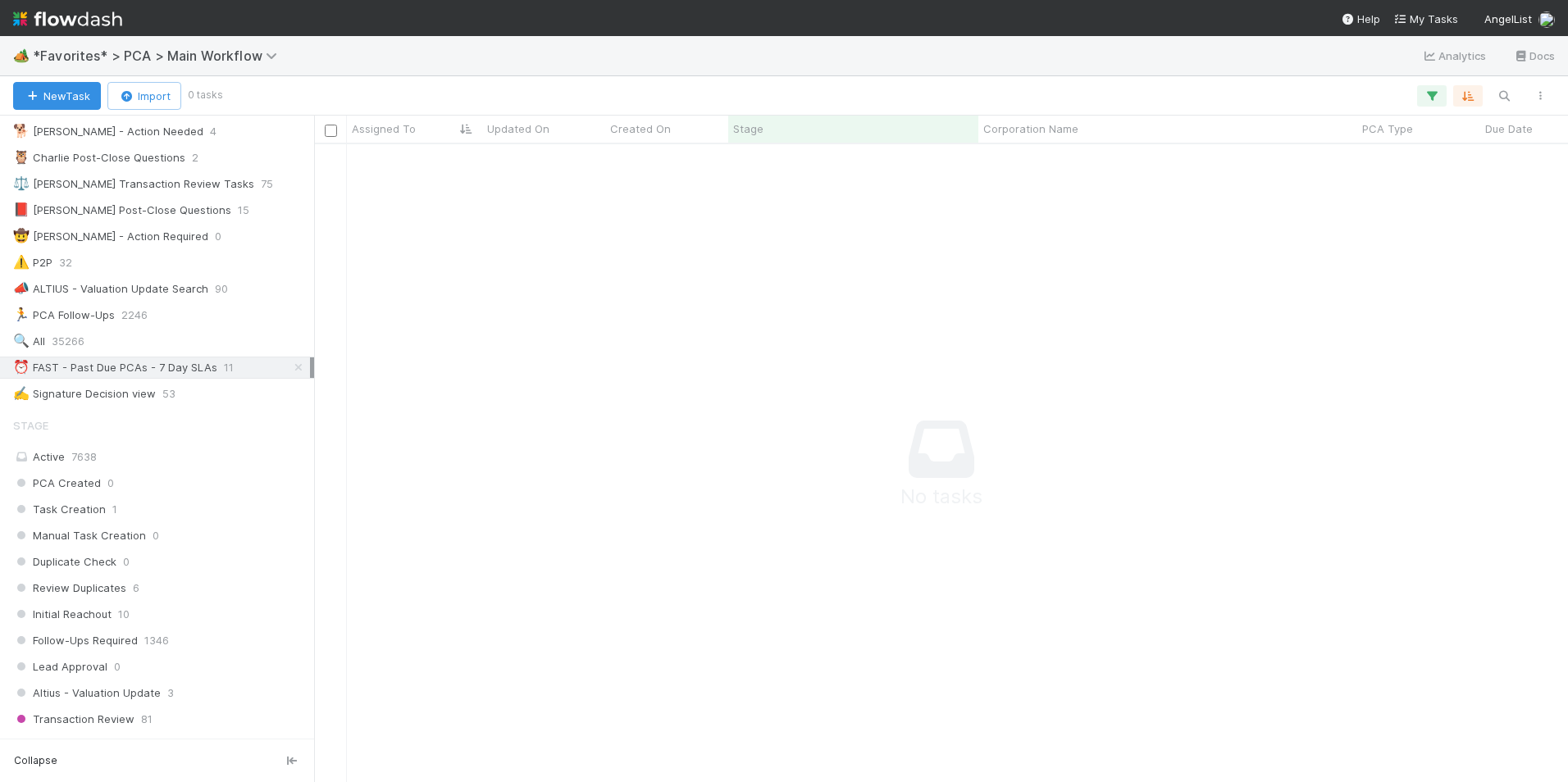
click at [290, 367] on icon at bounding box center [298, 367] width 17 height 11
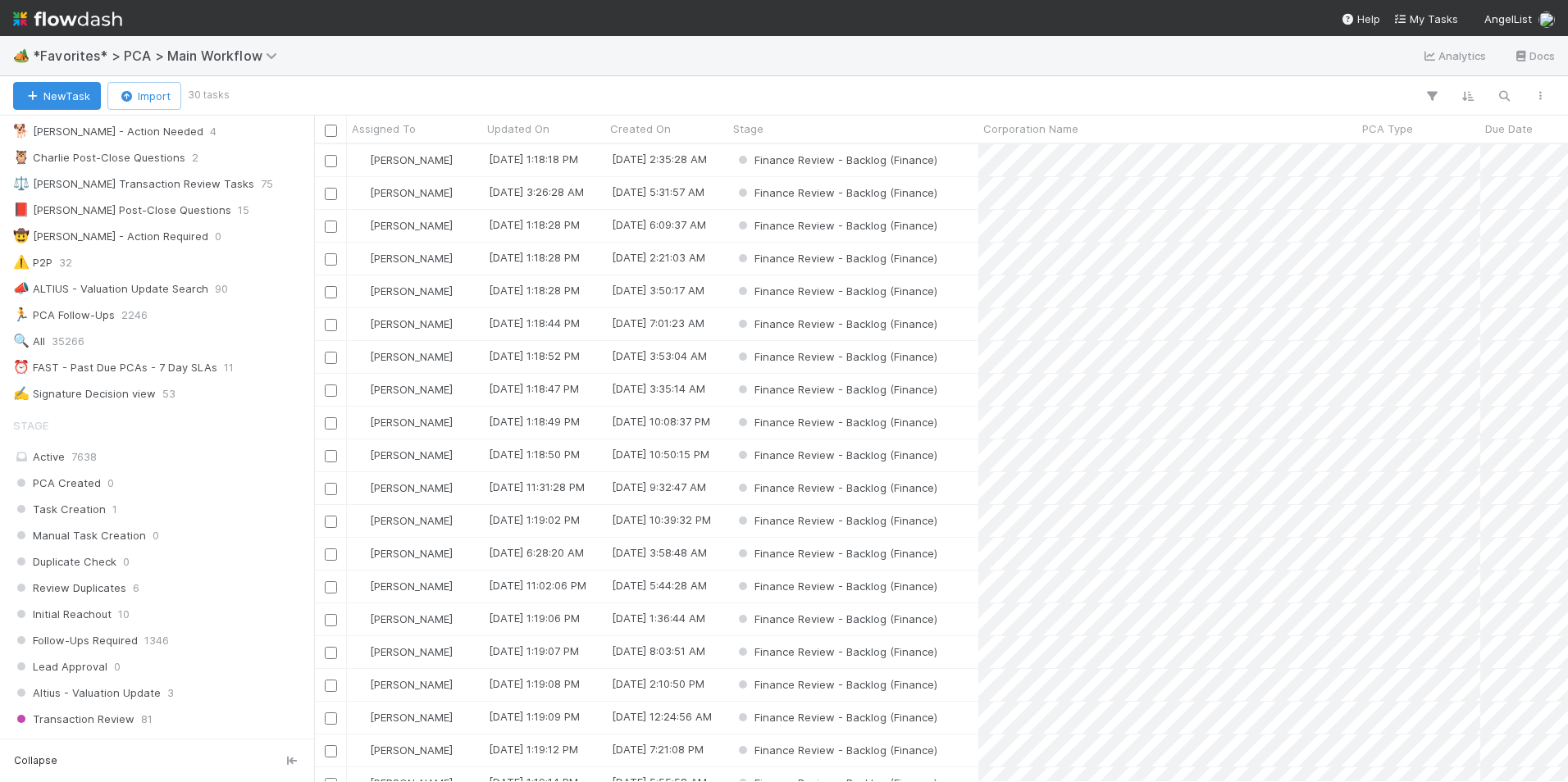
scroll to position [625, 1241]
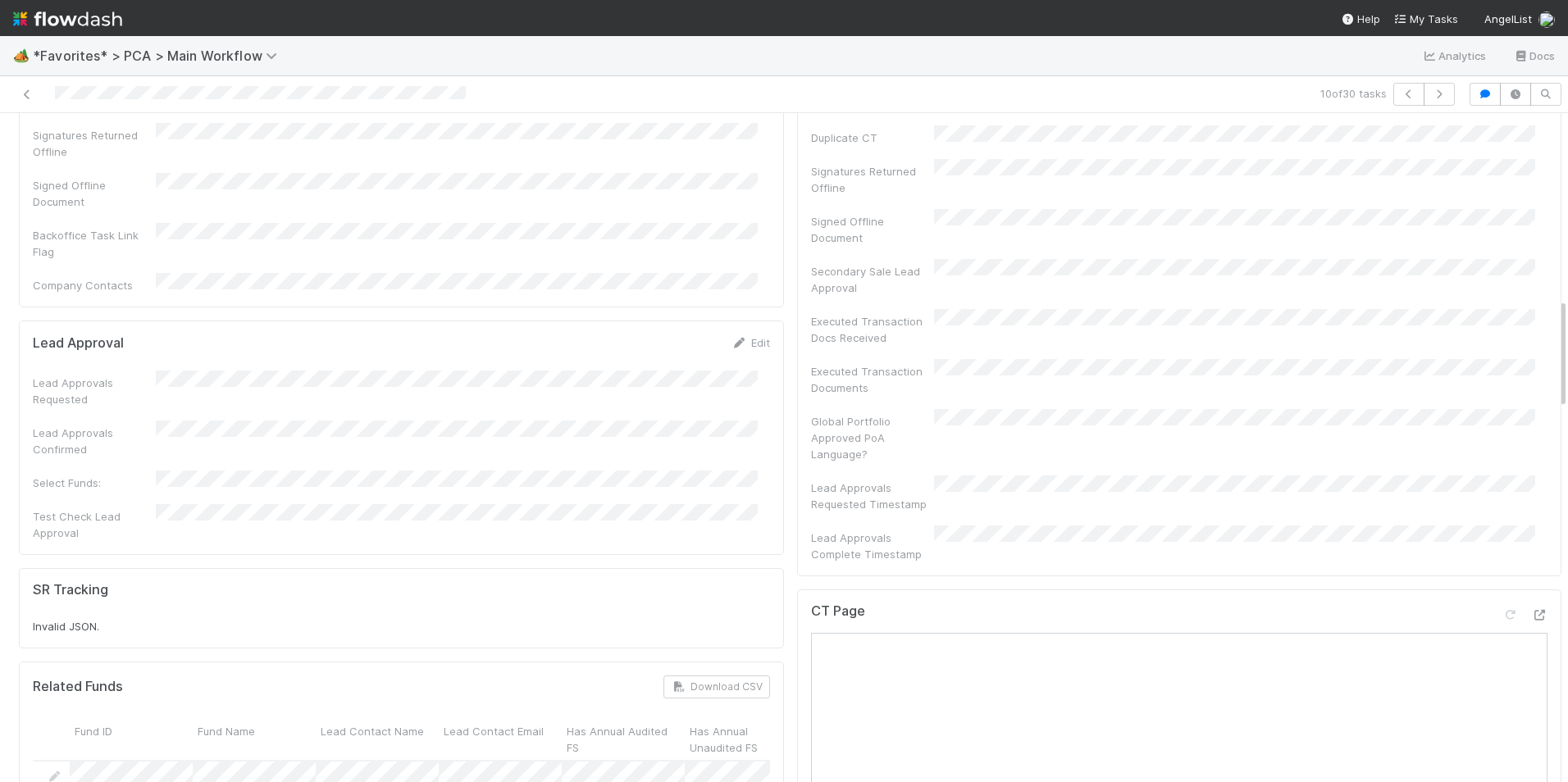
scroll to position [983, 0]
click at [1531, 614] on icon at bounding box center [1539, 619] width 17 height 11
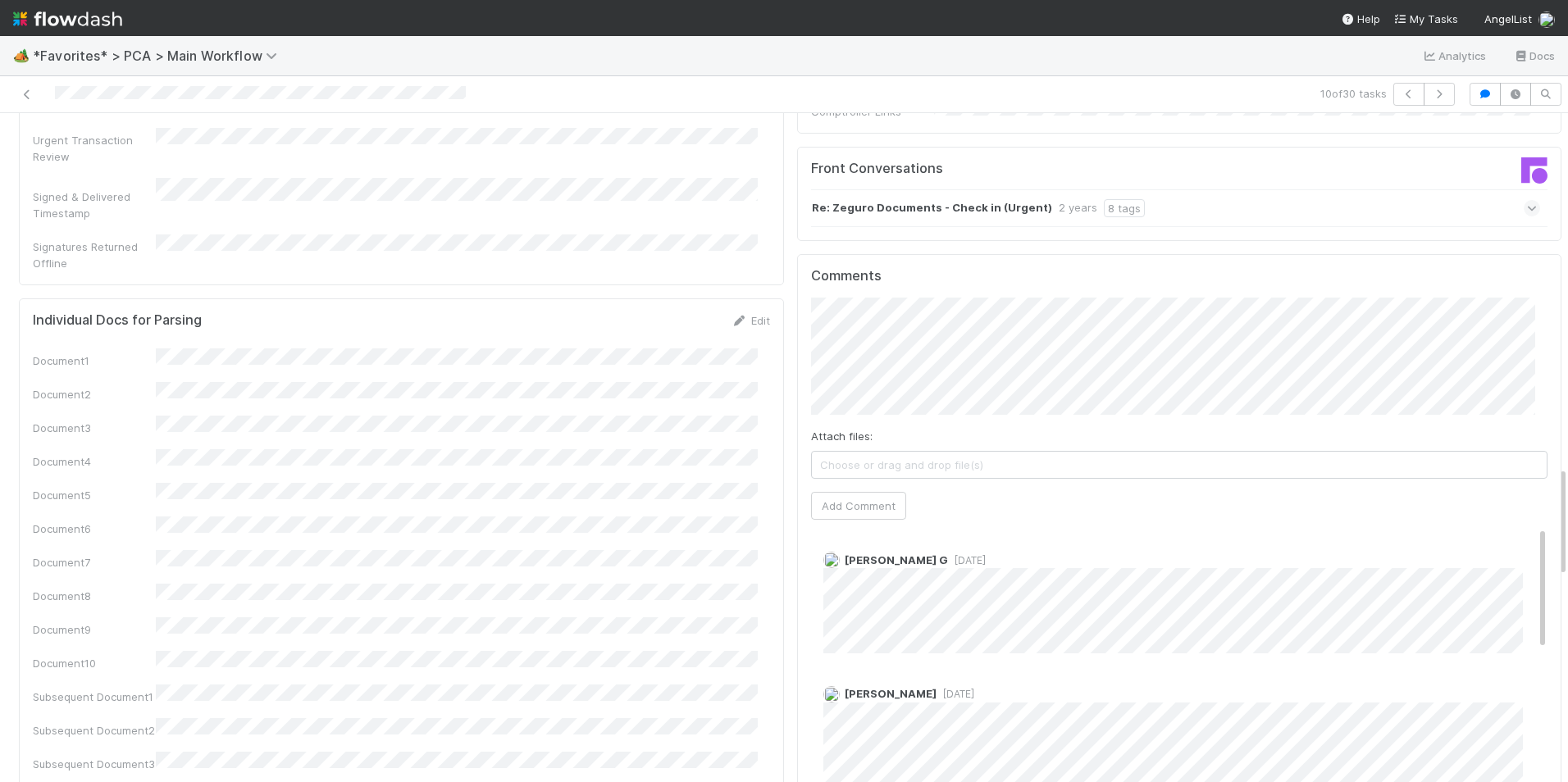
scroll to position [2294, 0]
click at [865, 489] on button "Add Comment" at bounding box center [858, 503] width 95 height 28
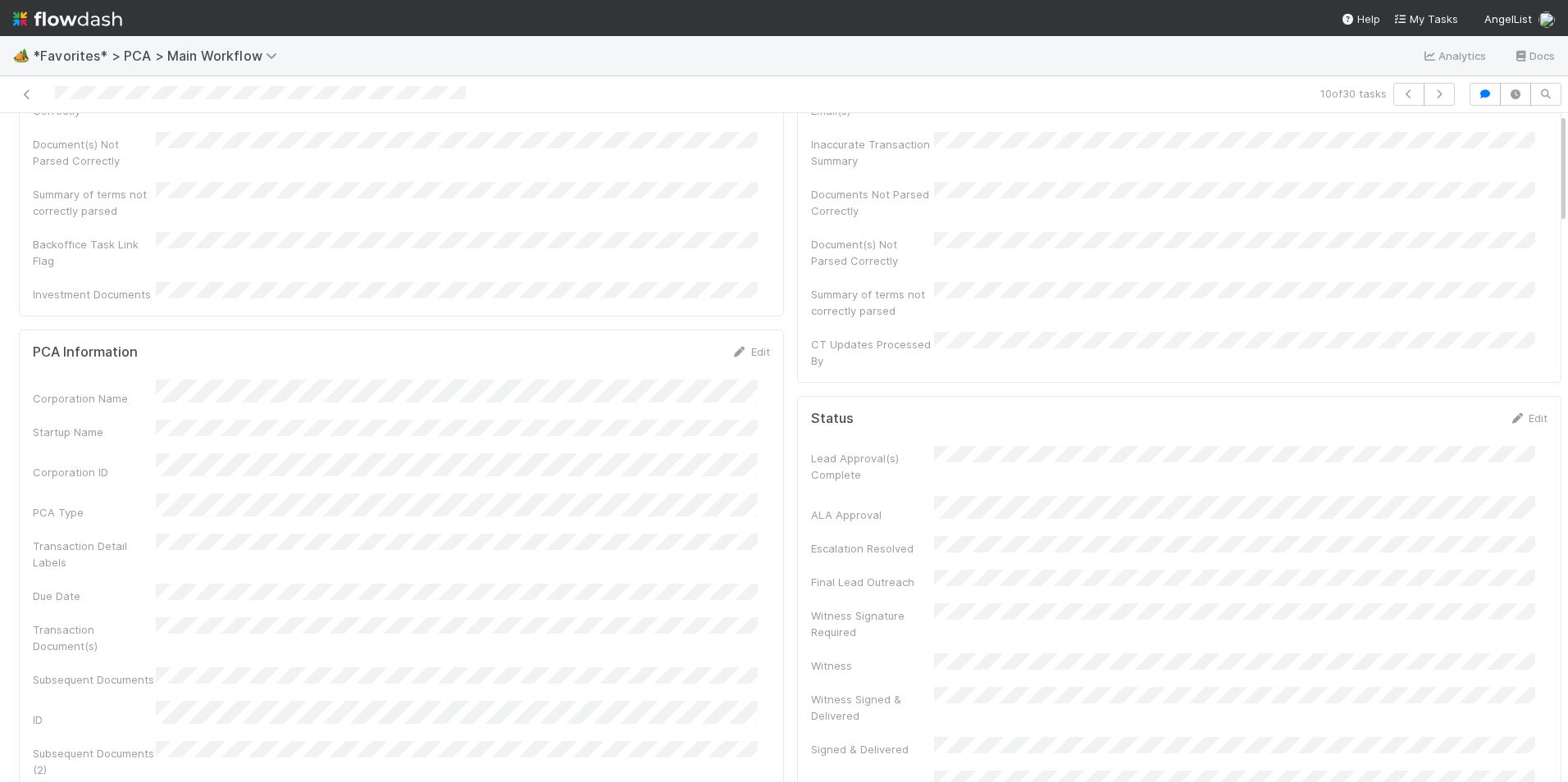
scroll to position [0, 0]
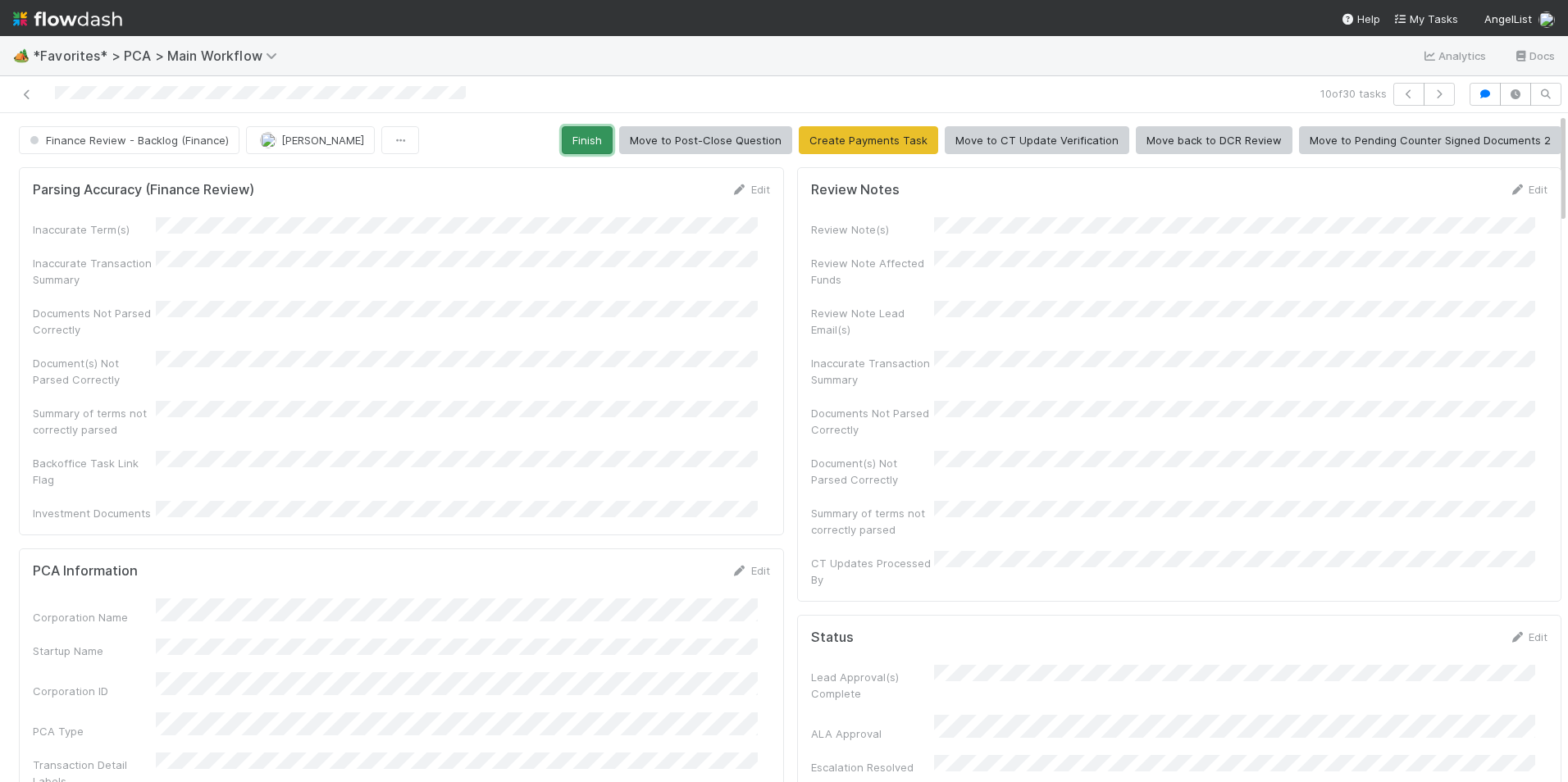
drag, startPoint x: 582, startPoint y: 133, endPoint x: 493, endPoint y: 199, distance: 110.8
click at [581, 132] on button "Finish" at bounding box center [587, 140] width 51 height 28
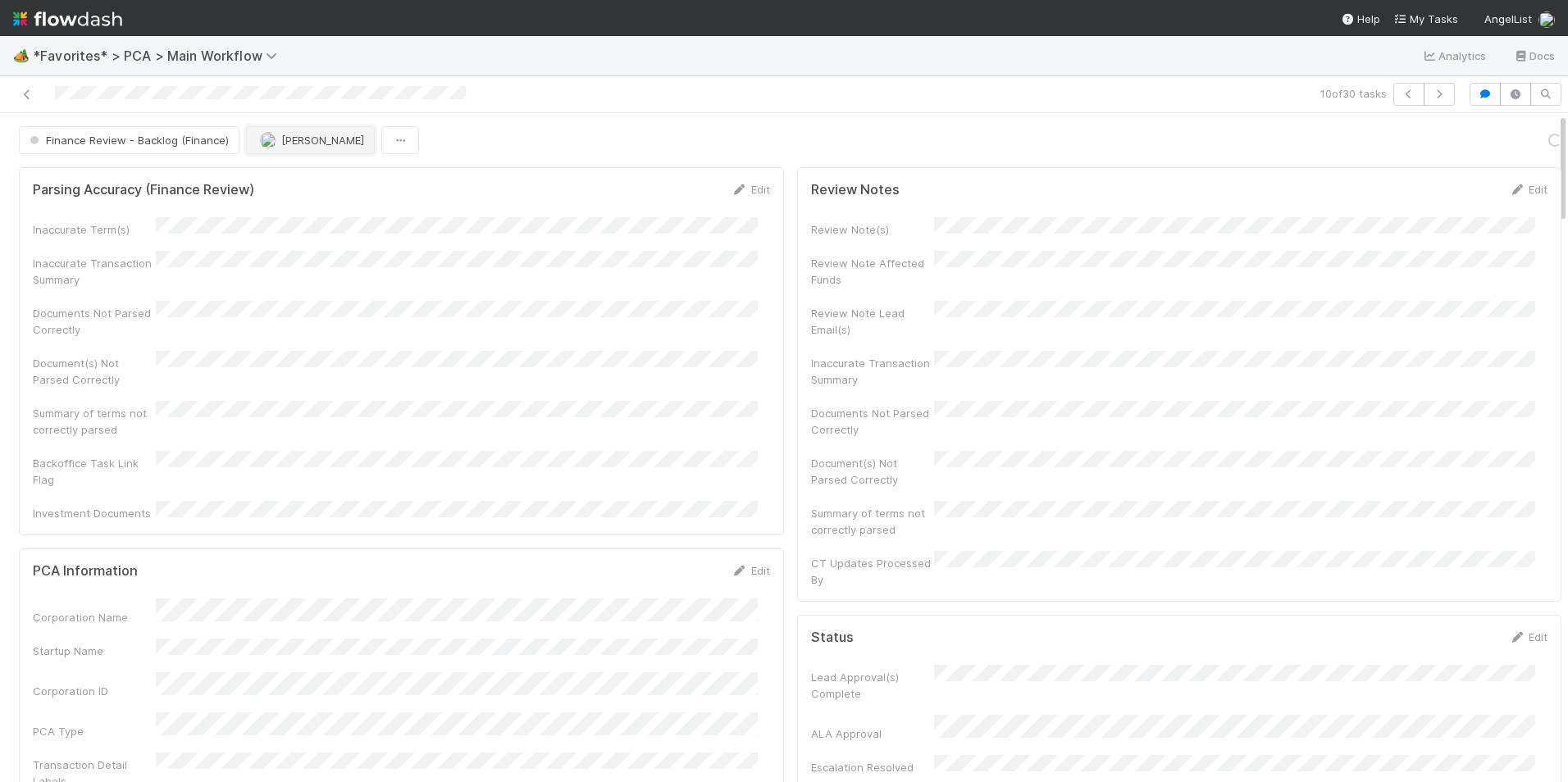
click at [274, 131] on button "[PERSON_NAME]" at bounding box center [310, 140] width 129 height 28
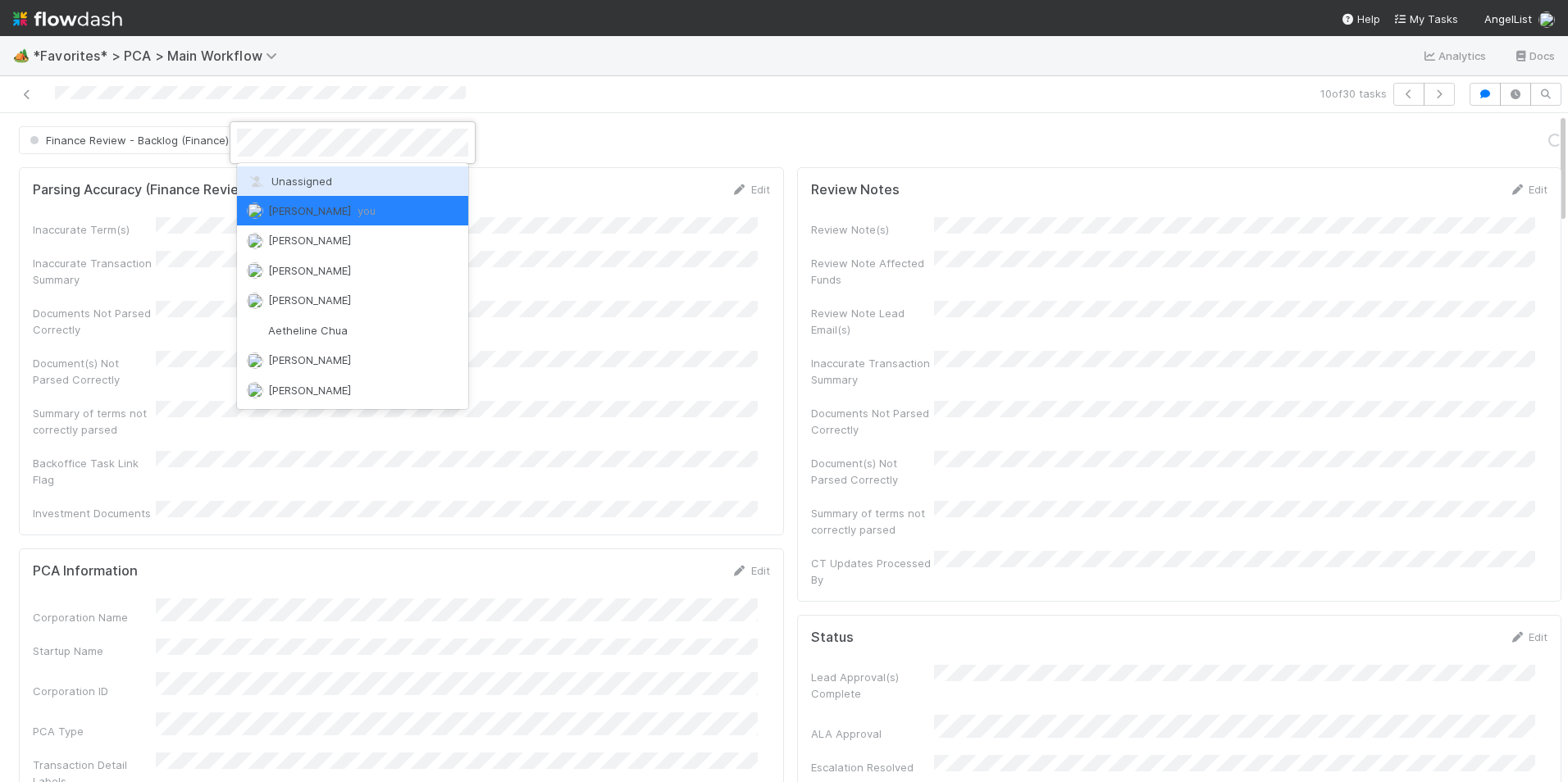
click at [304, 180] on span "Unassigned" at bounding box center [289, 181] width 86 height 13
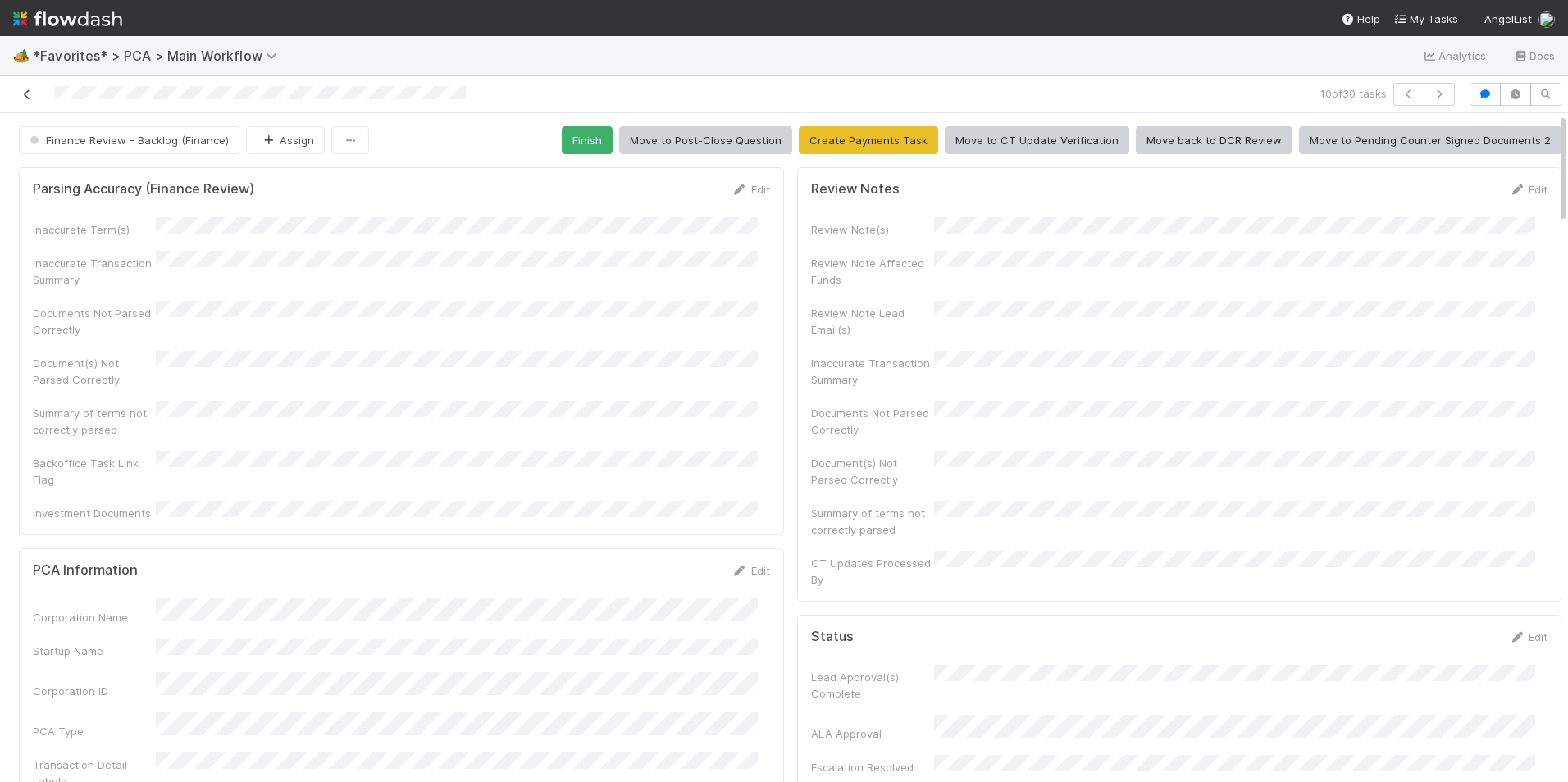
click at [27, 93] on icon at bounding box center [27, 94] width 17 height 11
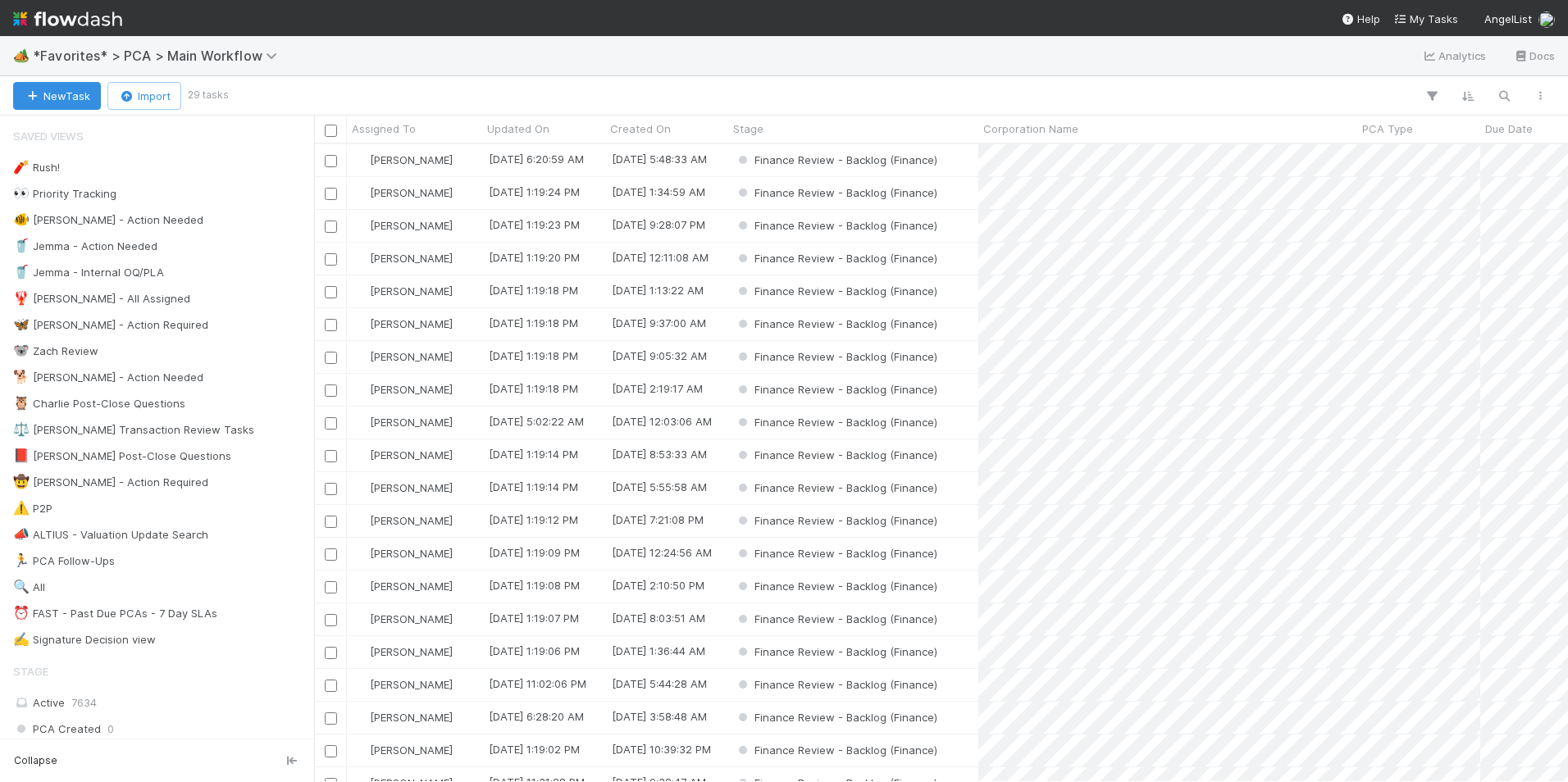
scroll to position [625, 1241]
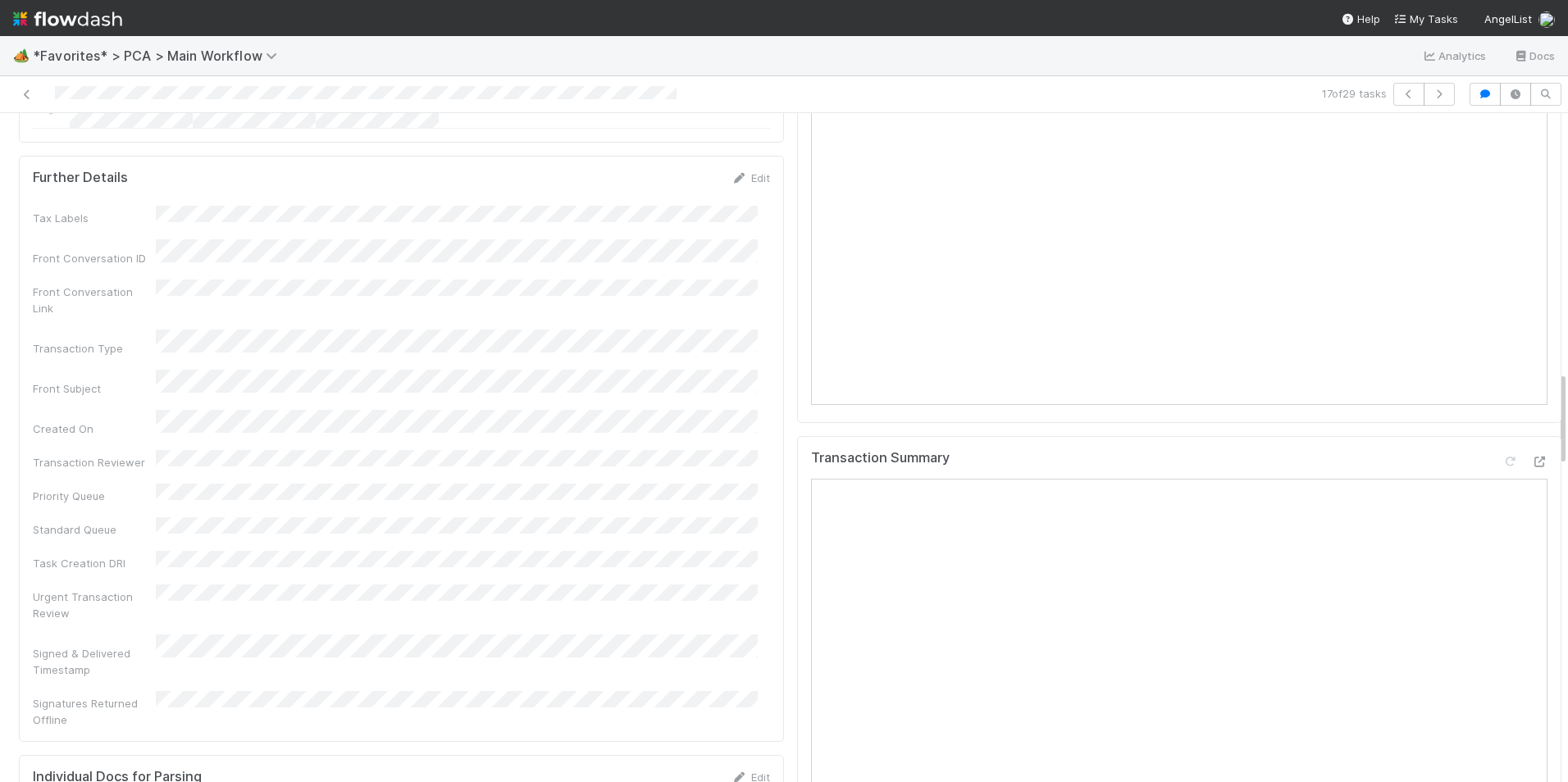
scroll to position [1803, 0]
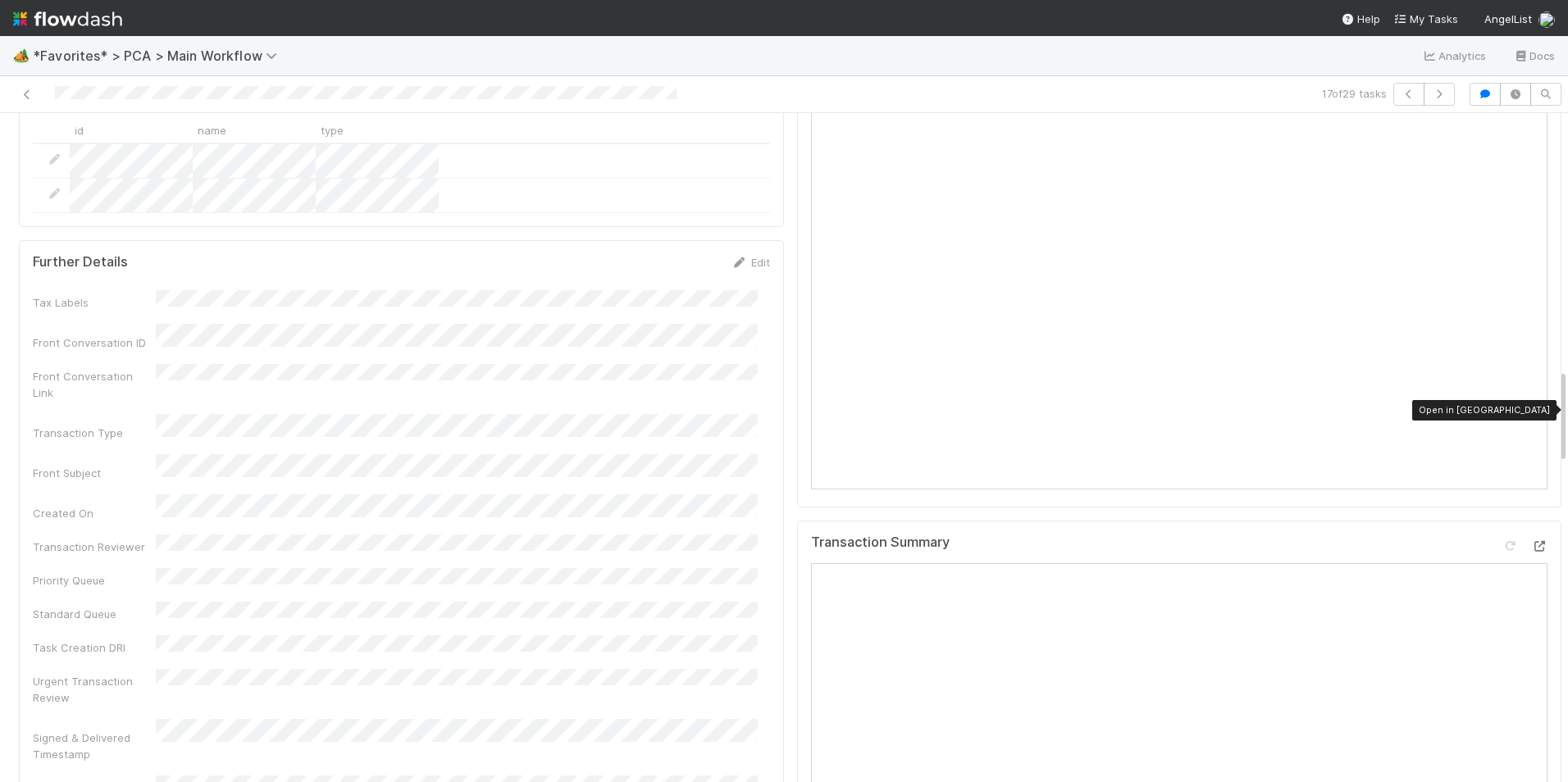
click at [1531, 541] on icon at bounding box center [1539, 546] width 17 height 11
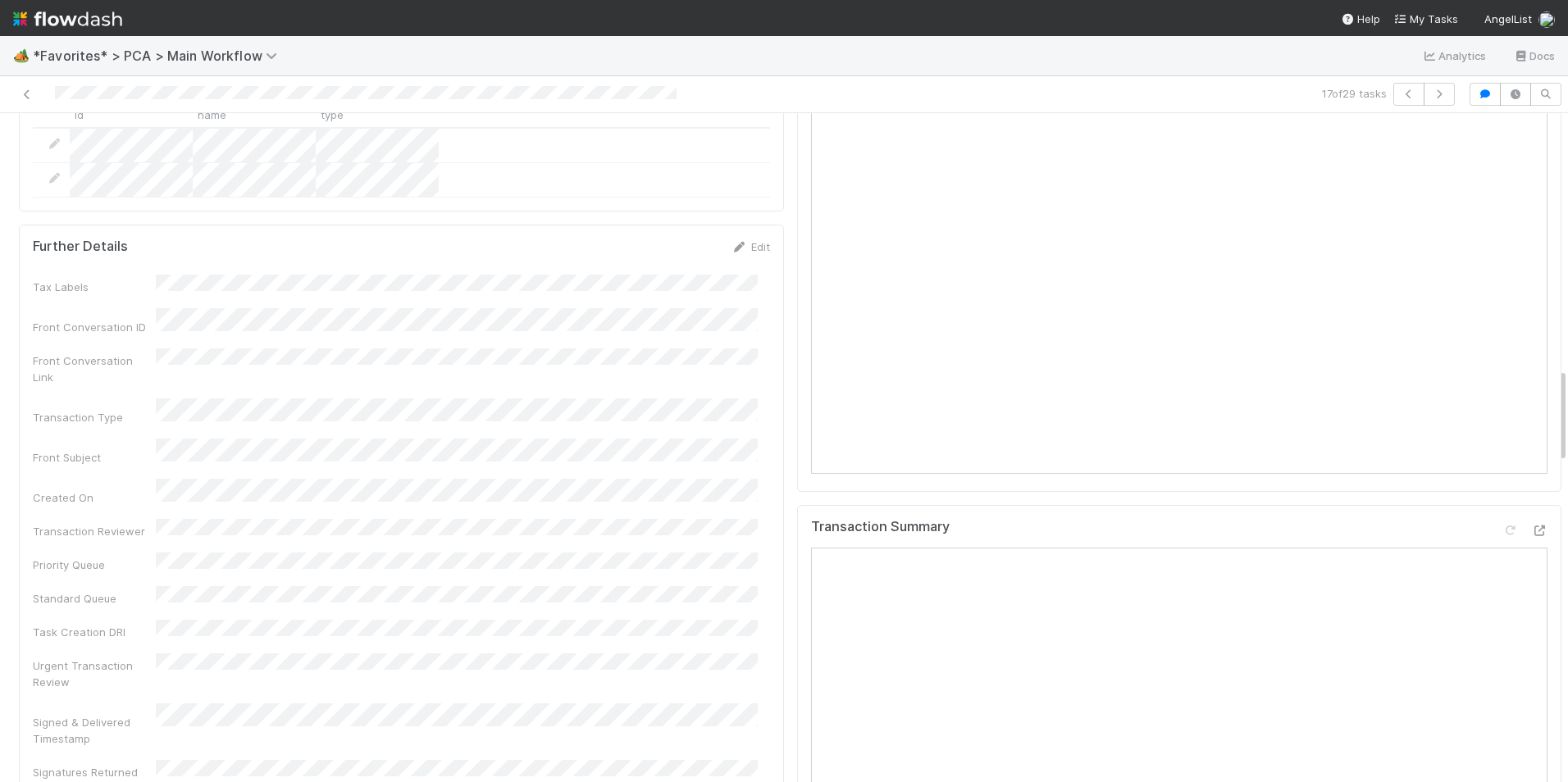
scroll to position [1721, 0]
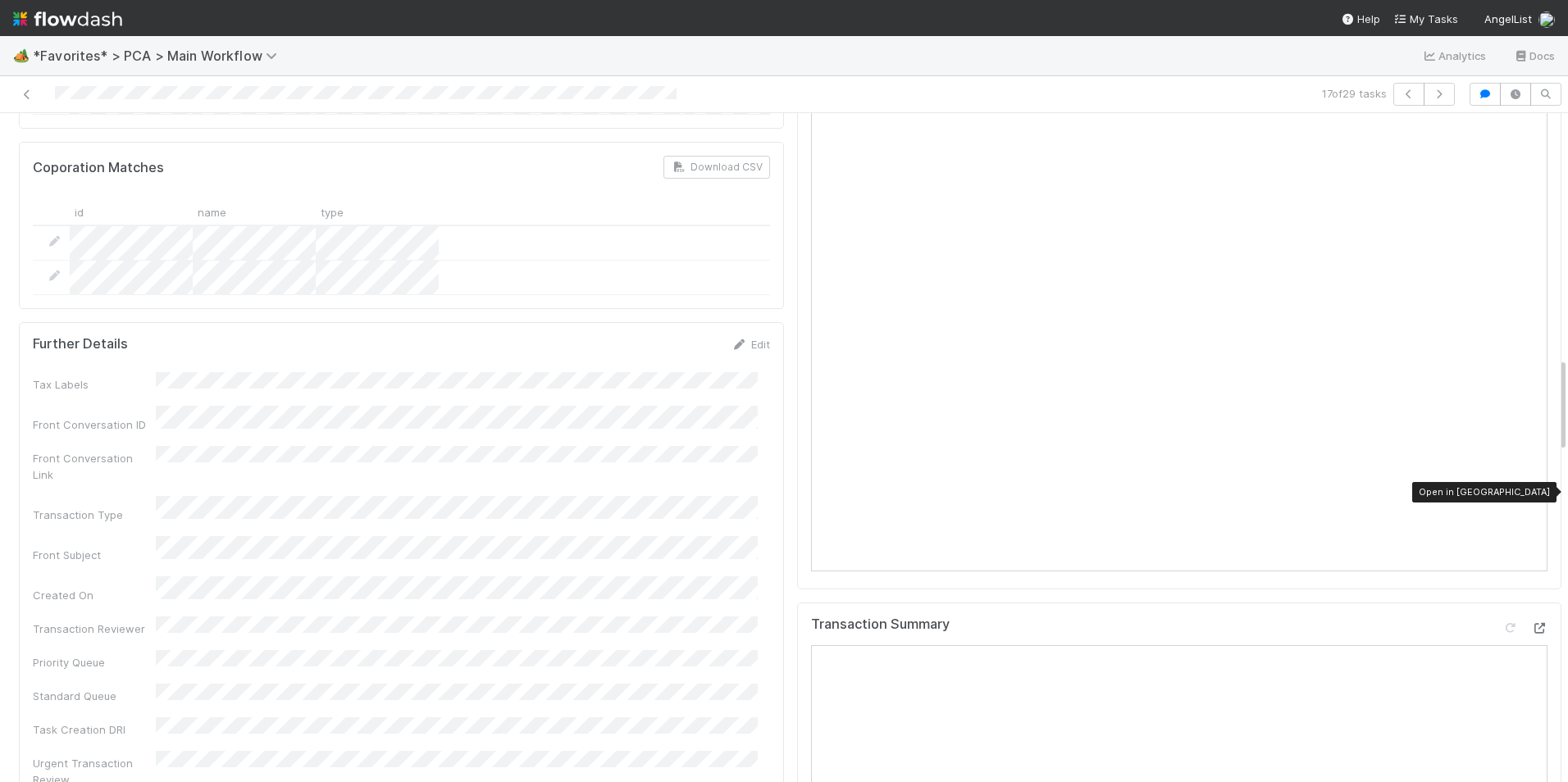
click at [1531, 622] on icon at bounding box center [1539, 627] width 17 height 11
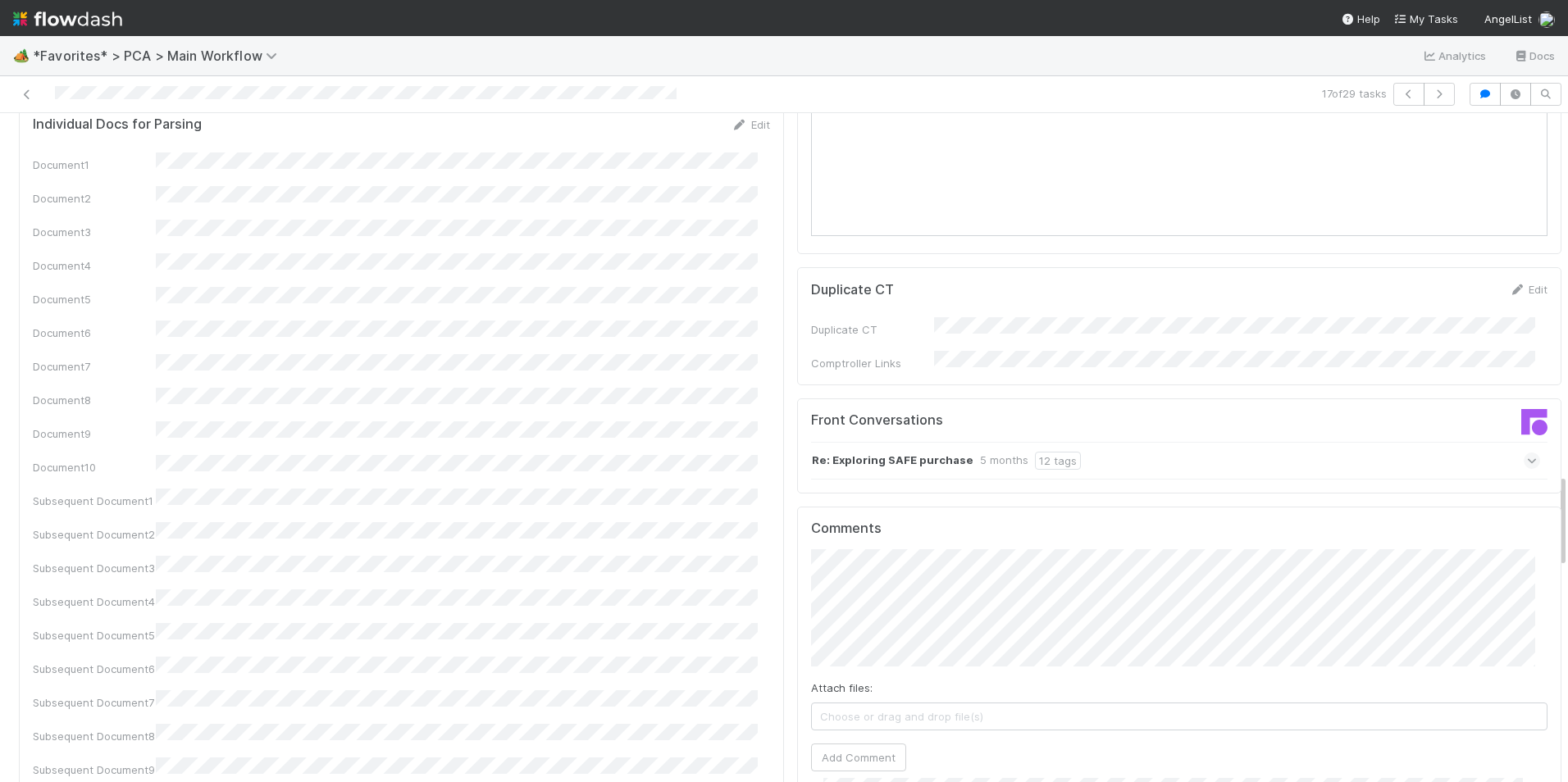
scroll to position [2540, 0]
click at [843, 742] on button "Add Comment" at bounding box center [858, 756] width 95 height 28
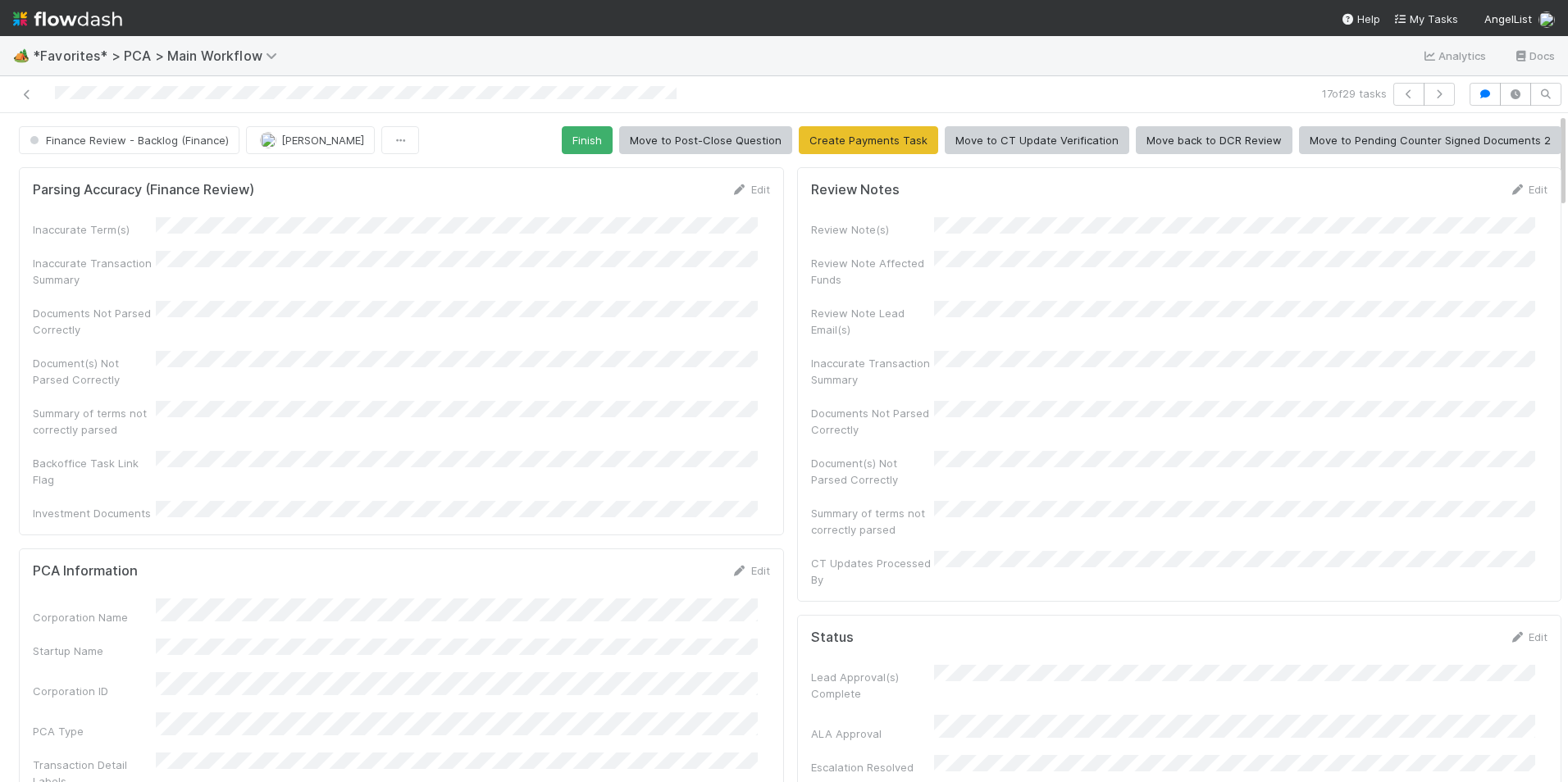
scroll to position [1871, 0]
click at [589, 138] on button "Finish" at bounding box center [587, 140] width 51 height 28
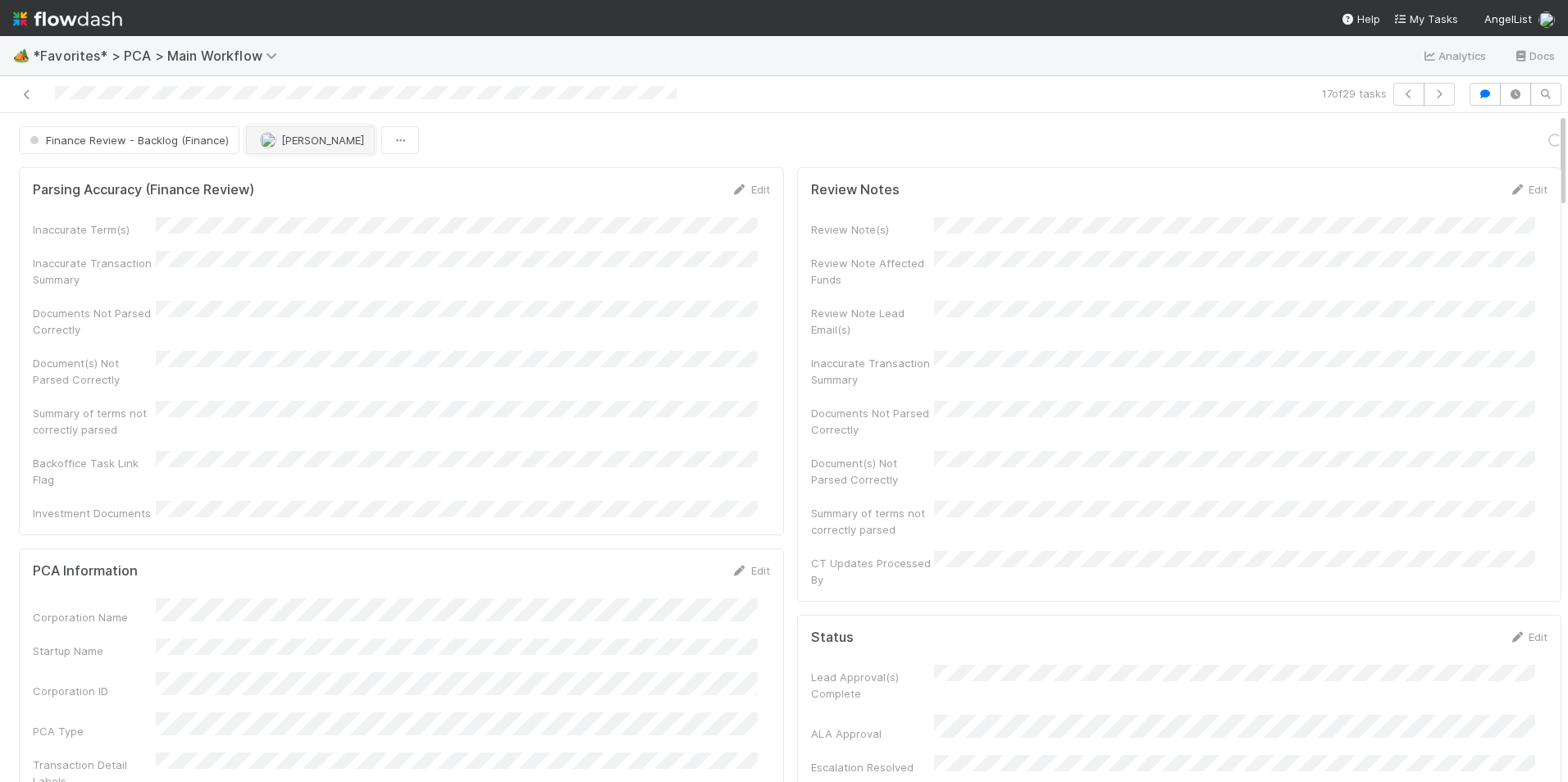
click at [274, 142] on span "[PERSON_NAME]" at bounding box center [312, 140] width 104 height 13
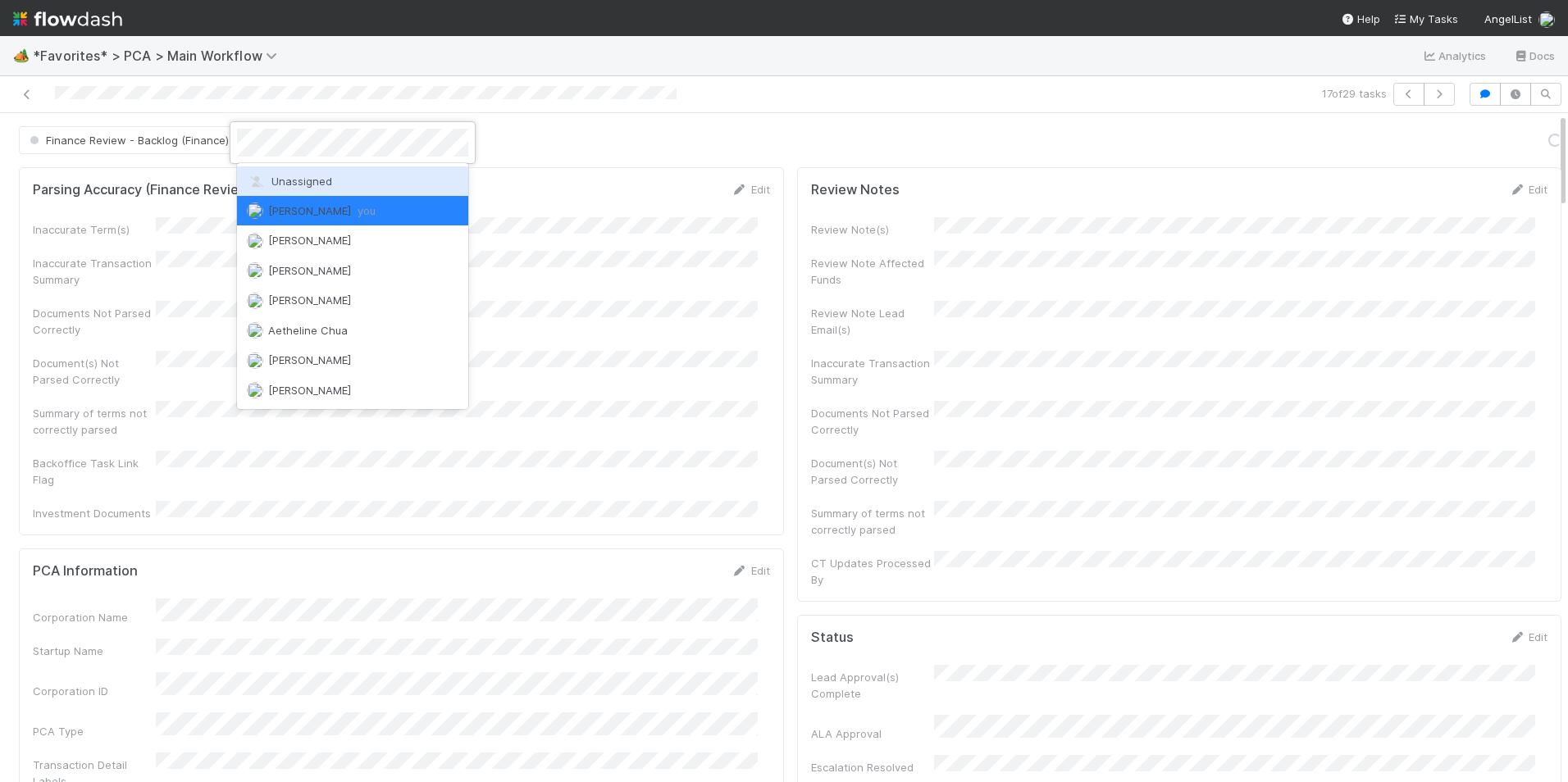
click at [292, 180] on span "Unassigned" at bounding box center [289, 181] width 86 height 13
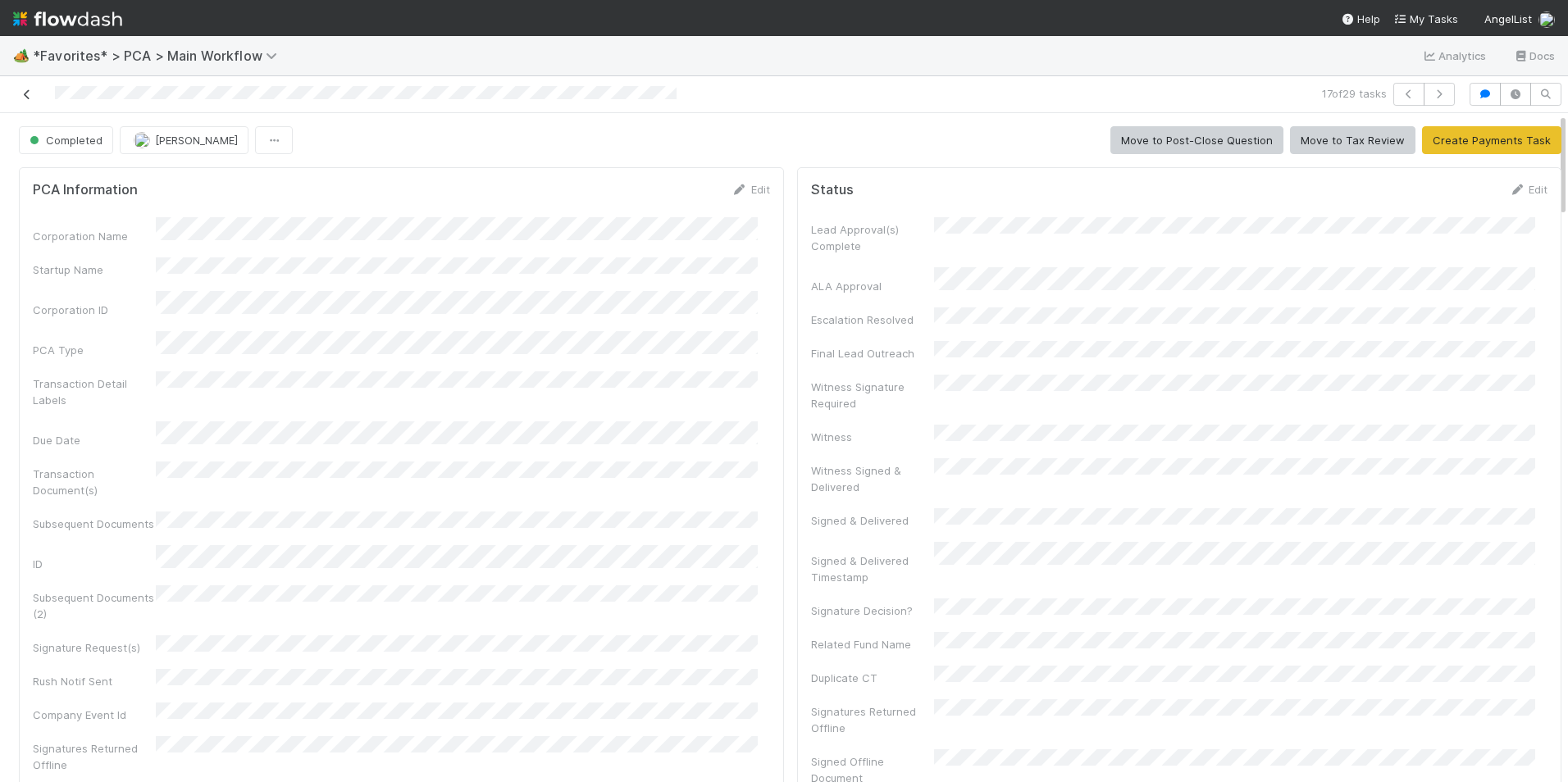
click at [28, 95] on icon at bounding box center [27, 94] width 17 height 11
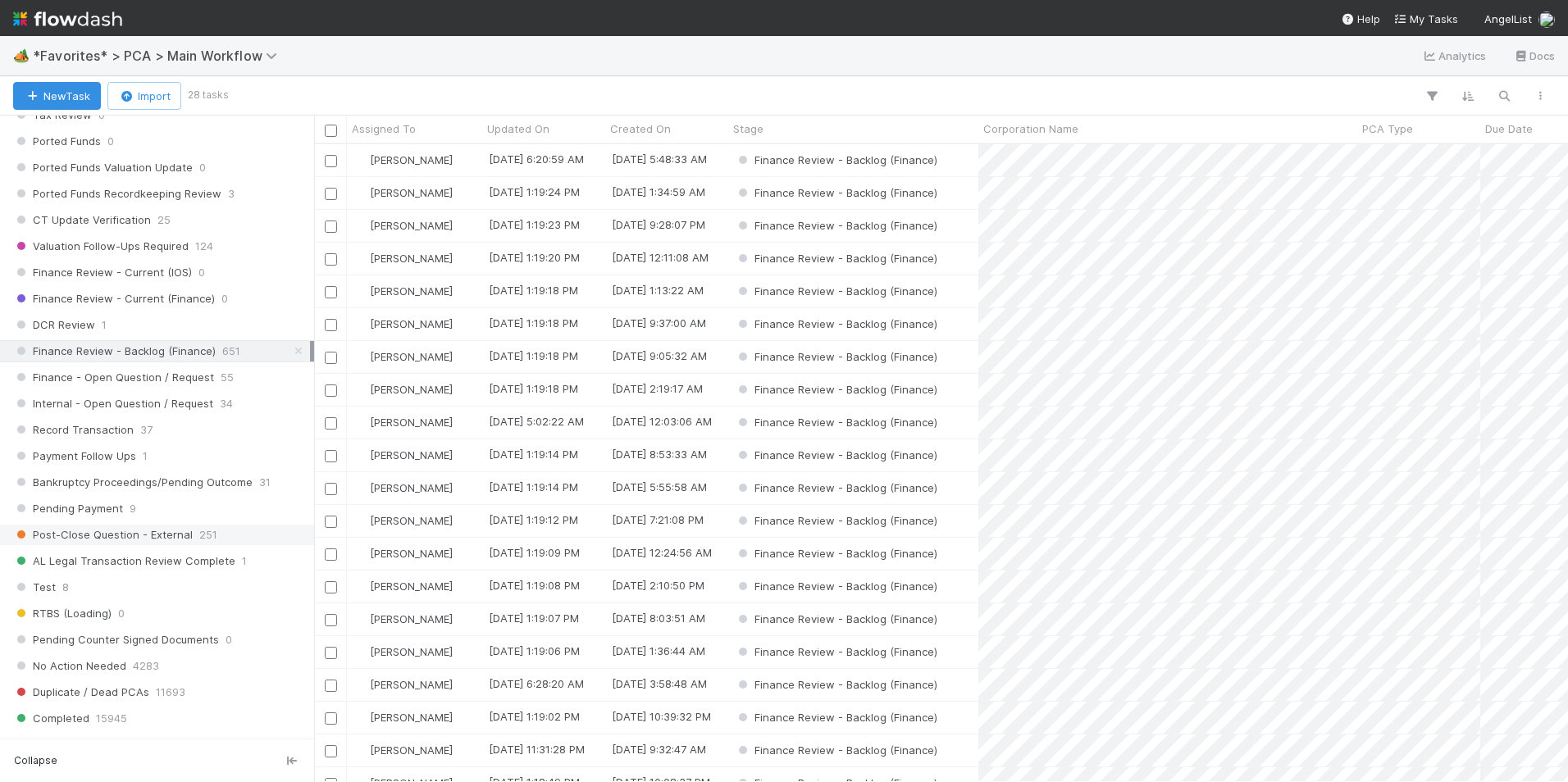
scroll to position [1229, 0]
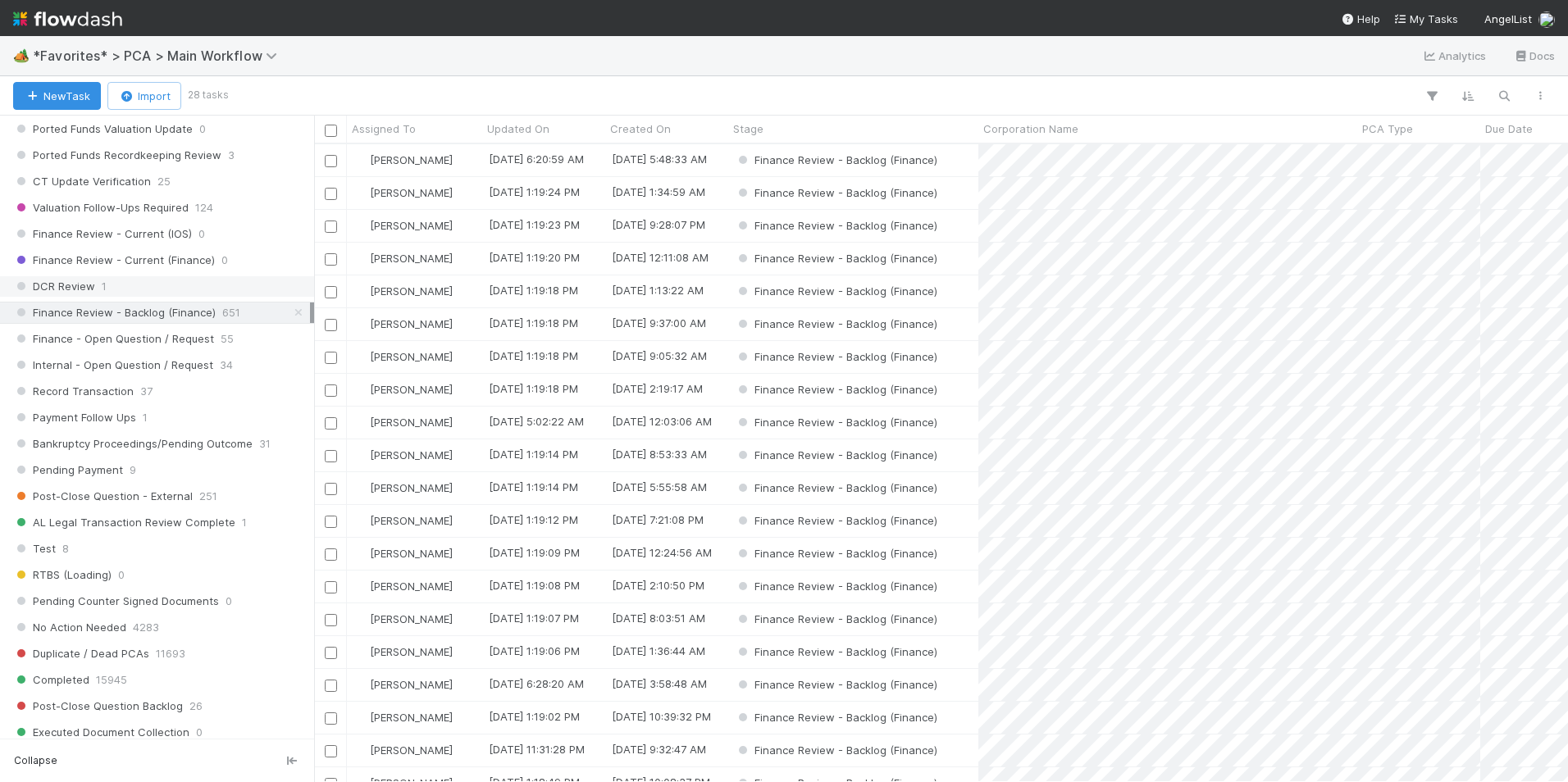
click at [185, 281] on div "DCR Review 1" at bounding box center [161, 286] width 297 height 21
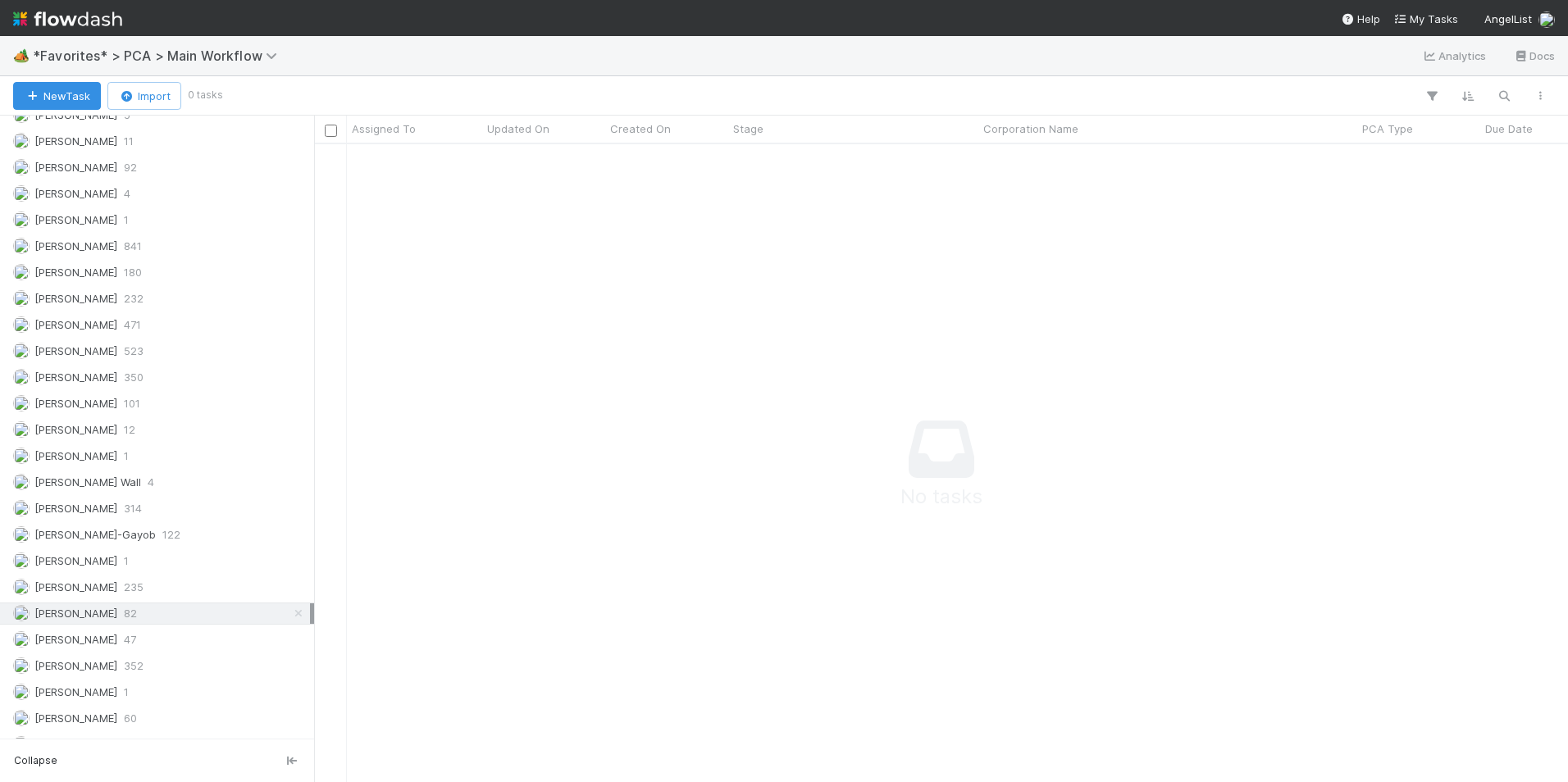
scroll to position [2131, 0]
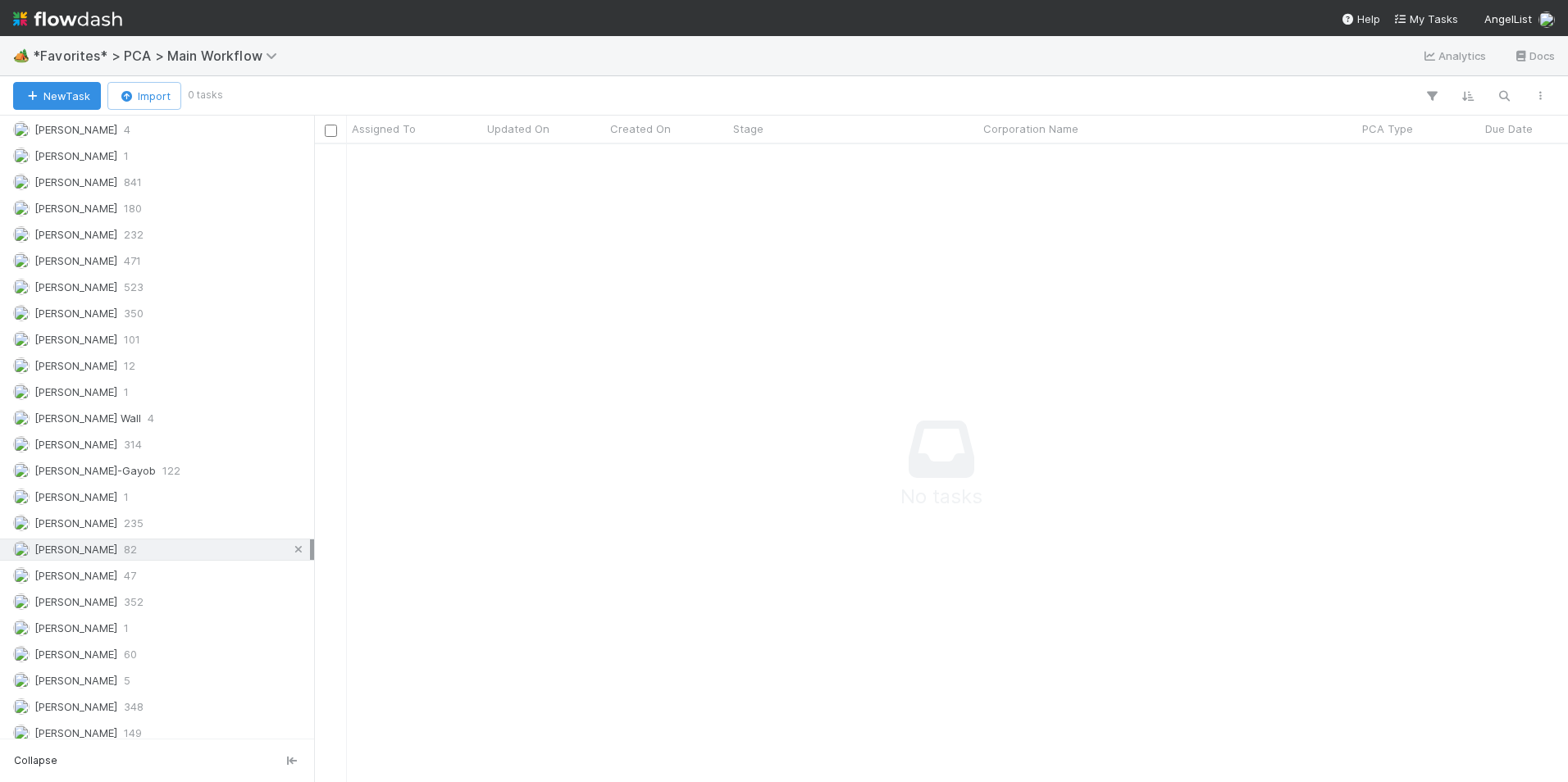
click at [290, 544] on icon at bounding box center [298, 549] width 17 height 11
click at [920, 154] on div "DCR Review" at bounding box center [853, 160] width 250 height 32
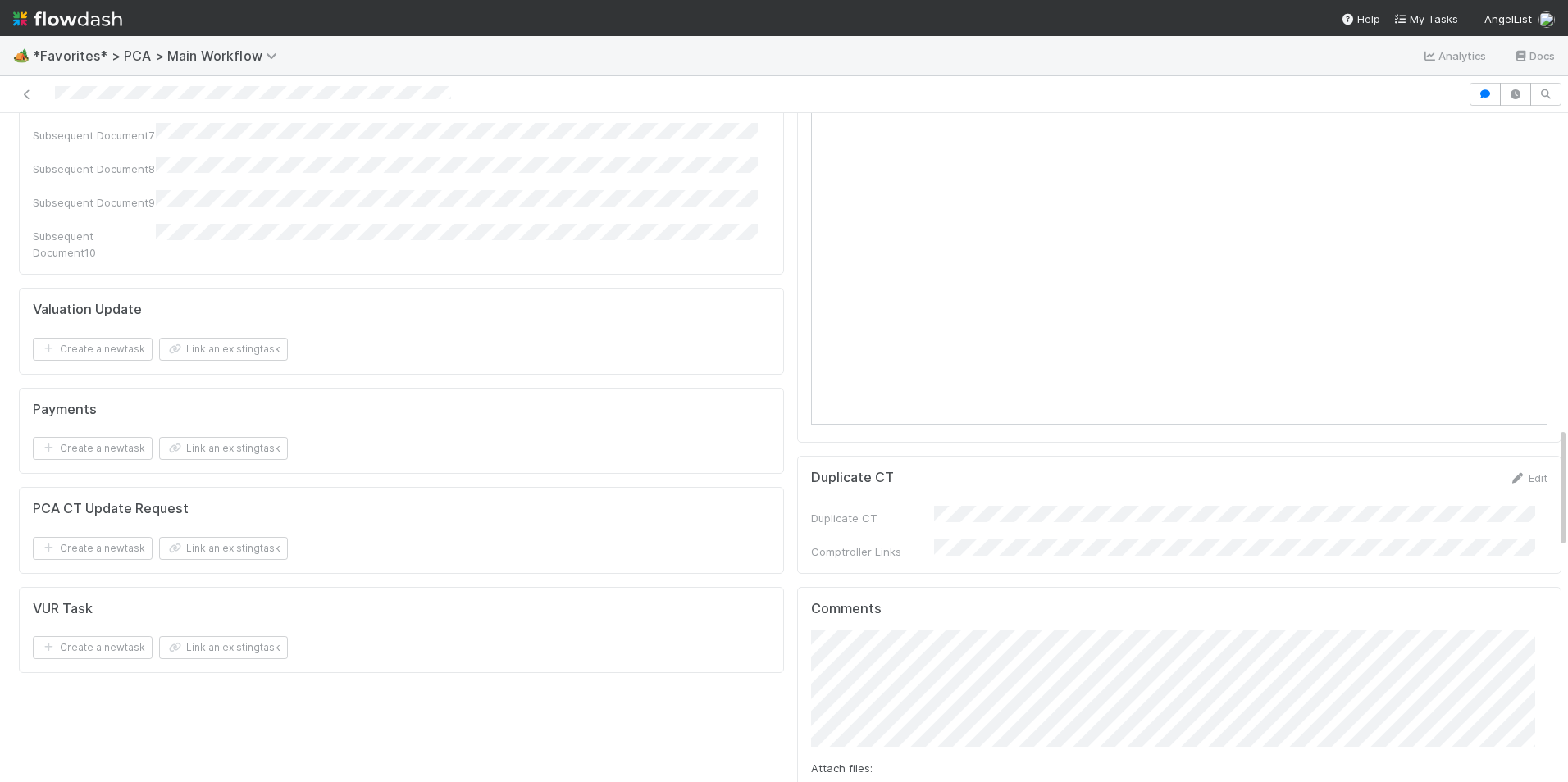
scroll to position [2131, 0]
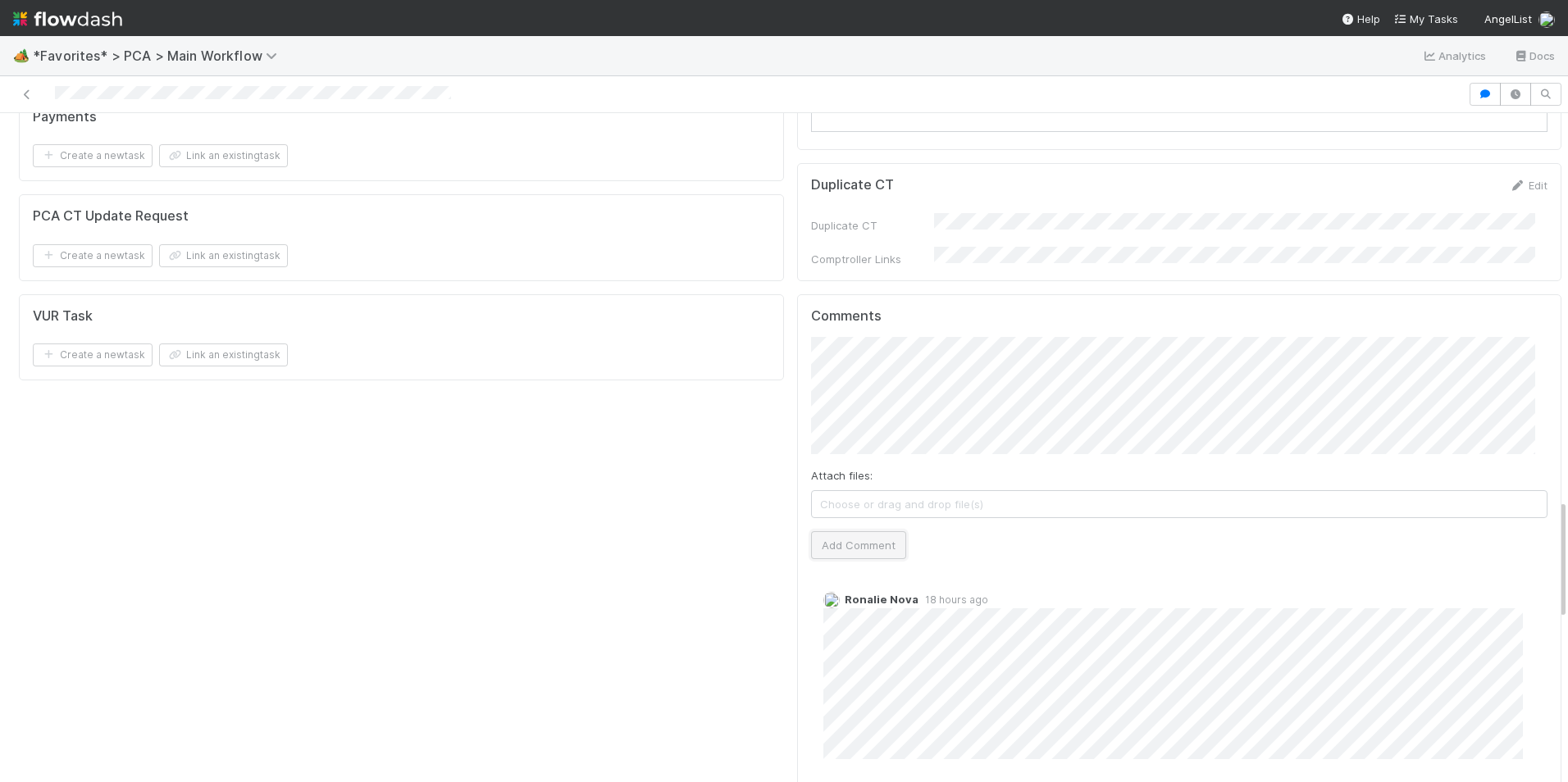
click at [849, 531] on button "Add Comment" at bounding box center [858, 545] width 95 height 28
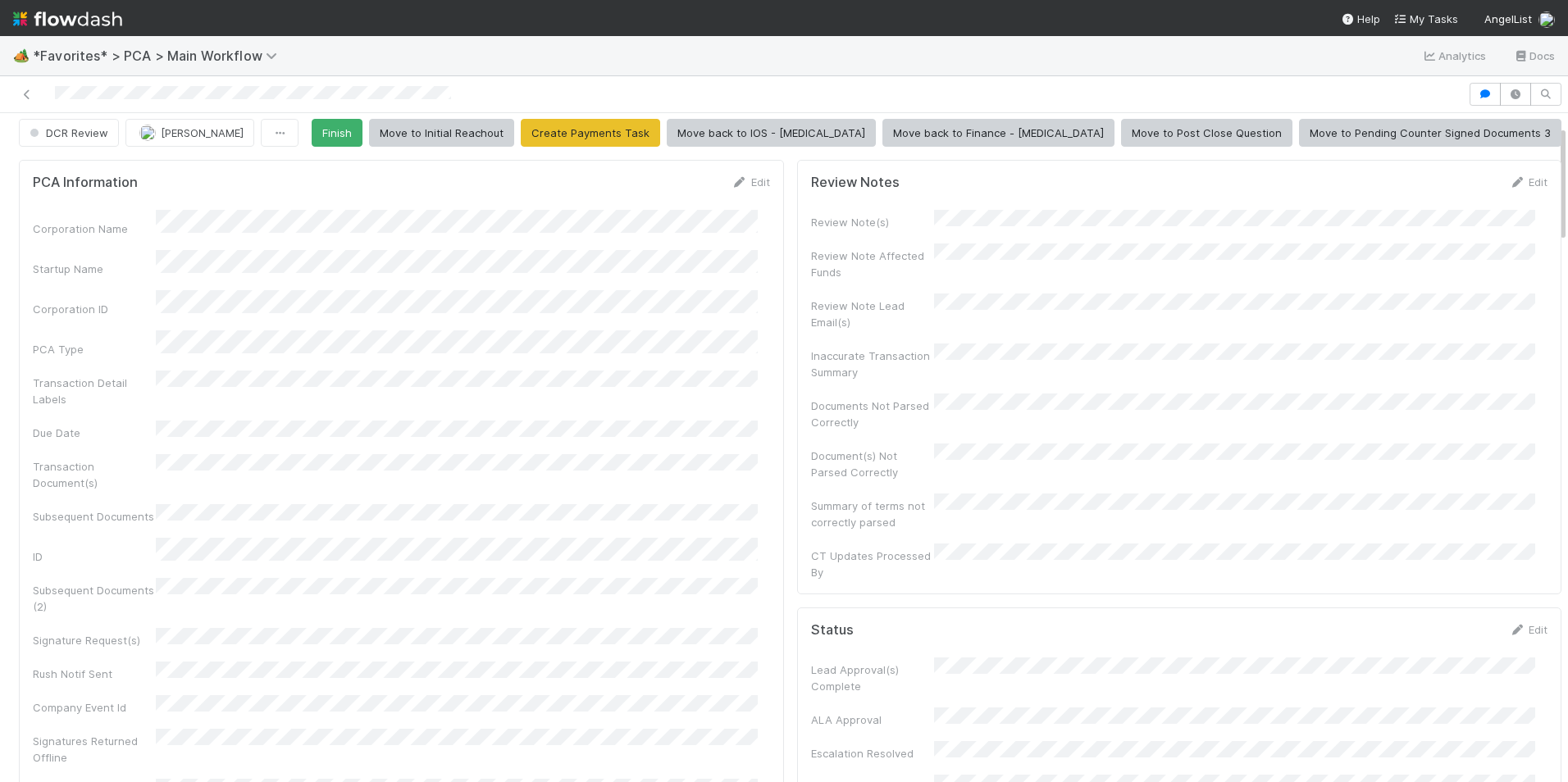
scroll to position [0, 0]
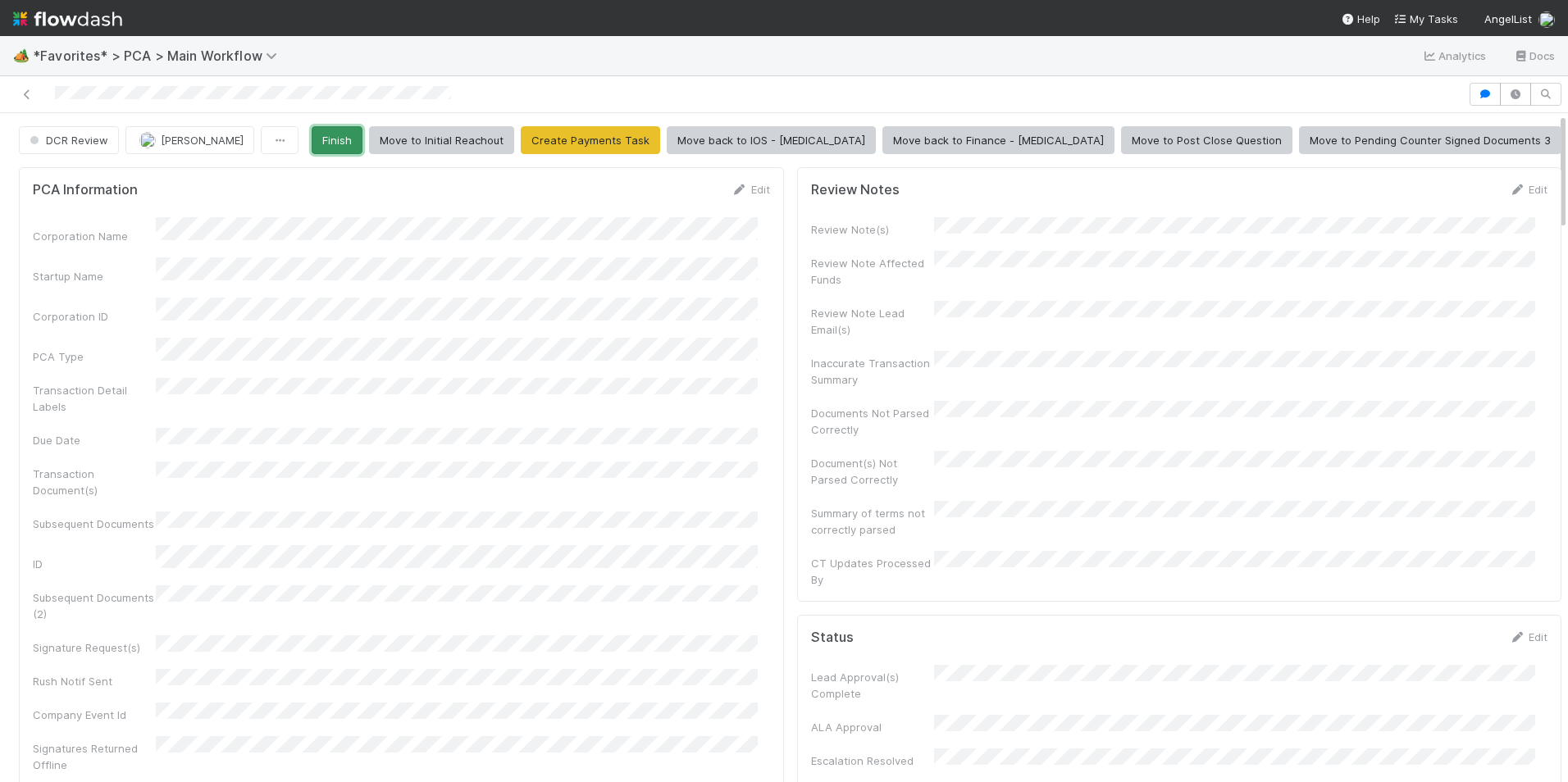
click at [362, 141] on button "Finish" at bounding box center [337, 140] width 51 height 28
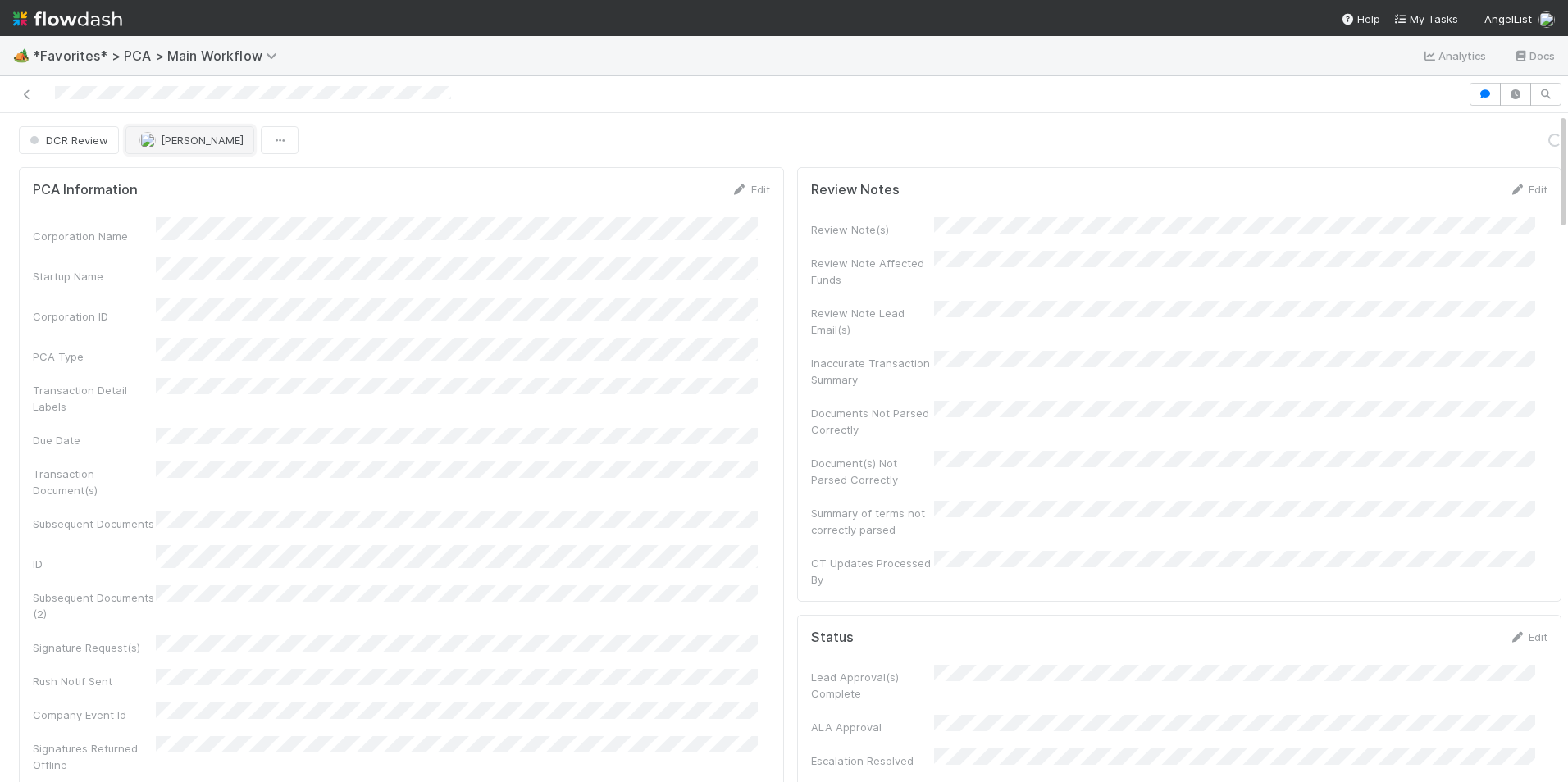
click at [224, 144] on span "[PERSON_NAME]" at bounding box center [202, 140] width 83 height 13
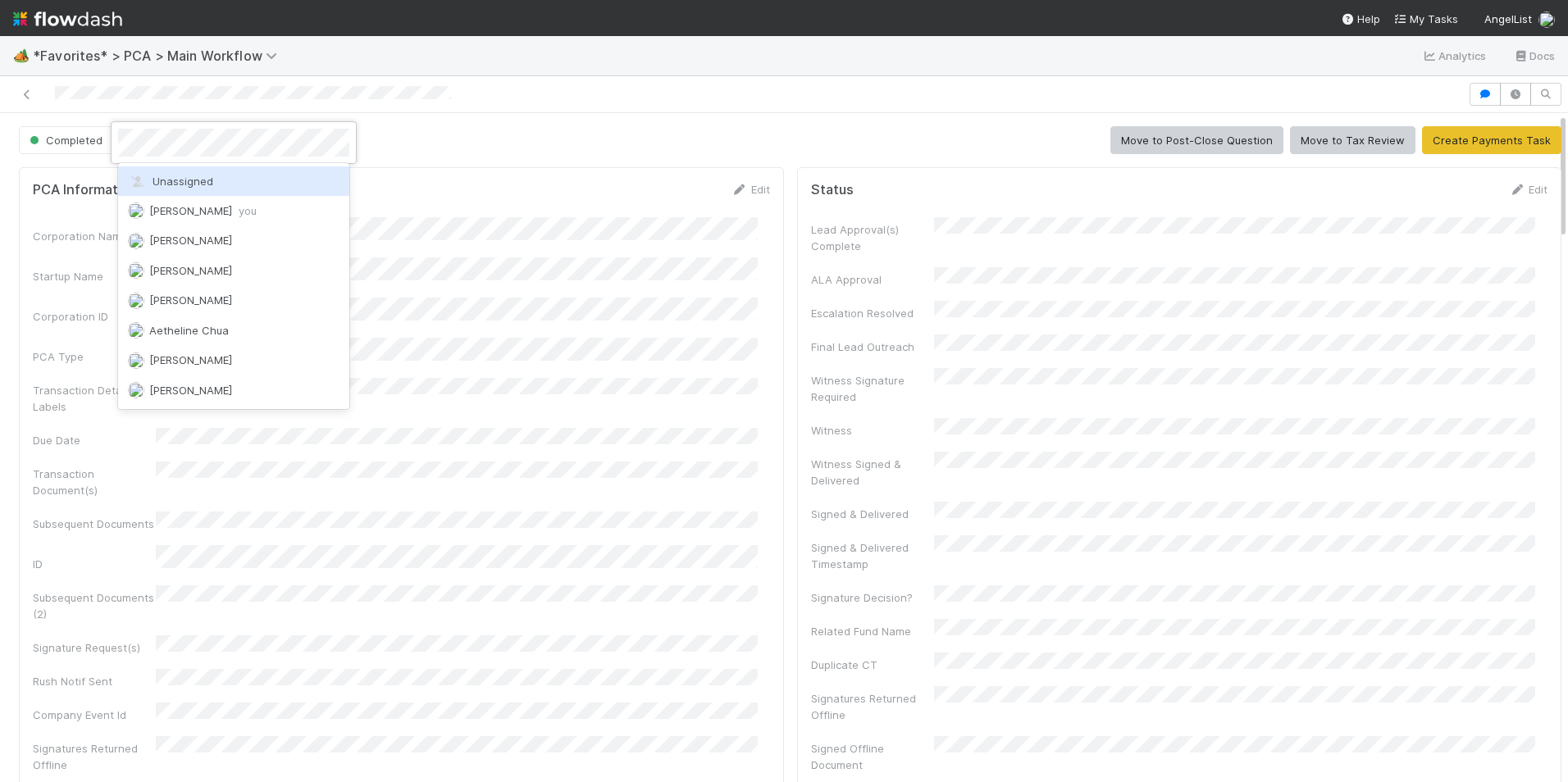
click at [246, 180] on div "Unassigned" at bounding box center [234, 181] width 231 height 30
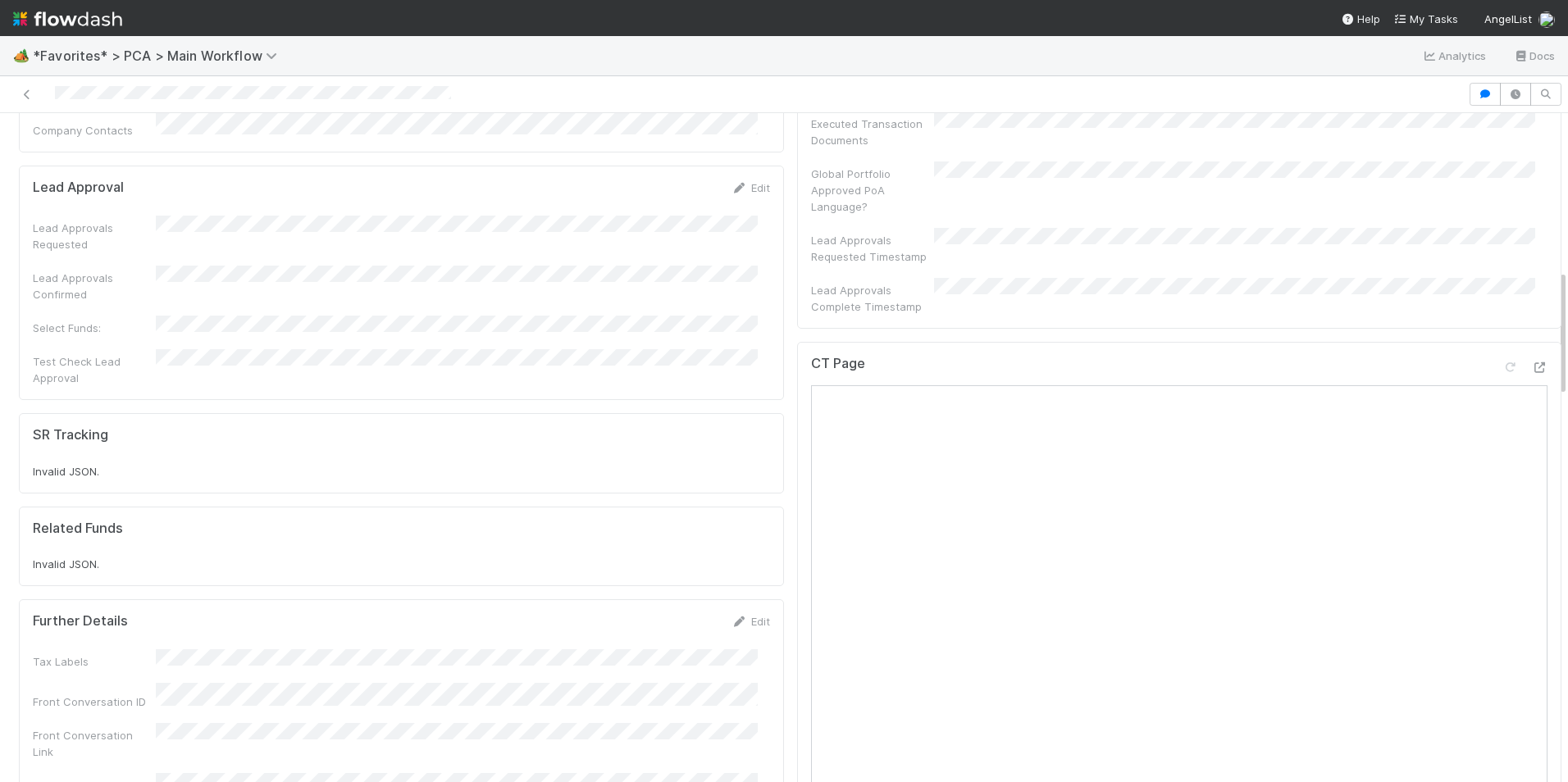
scroll to position [738, 0]
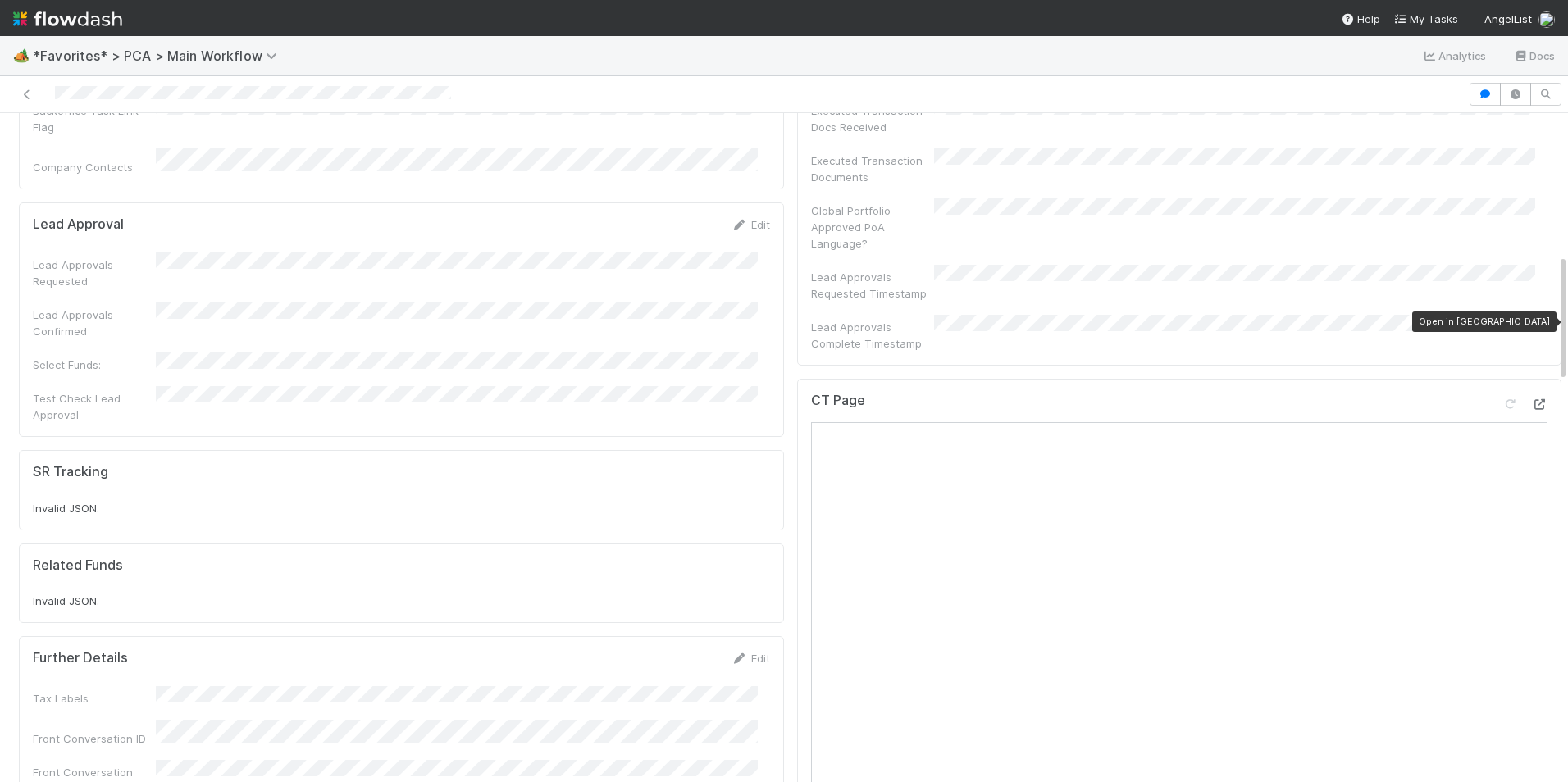
click at [1531, 399] on icon at bounding box center [1539, 404] width 17 height 11
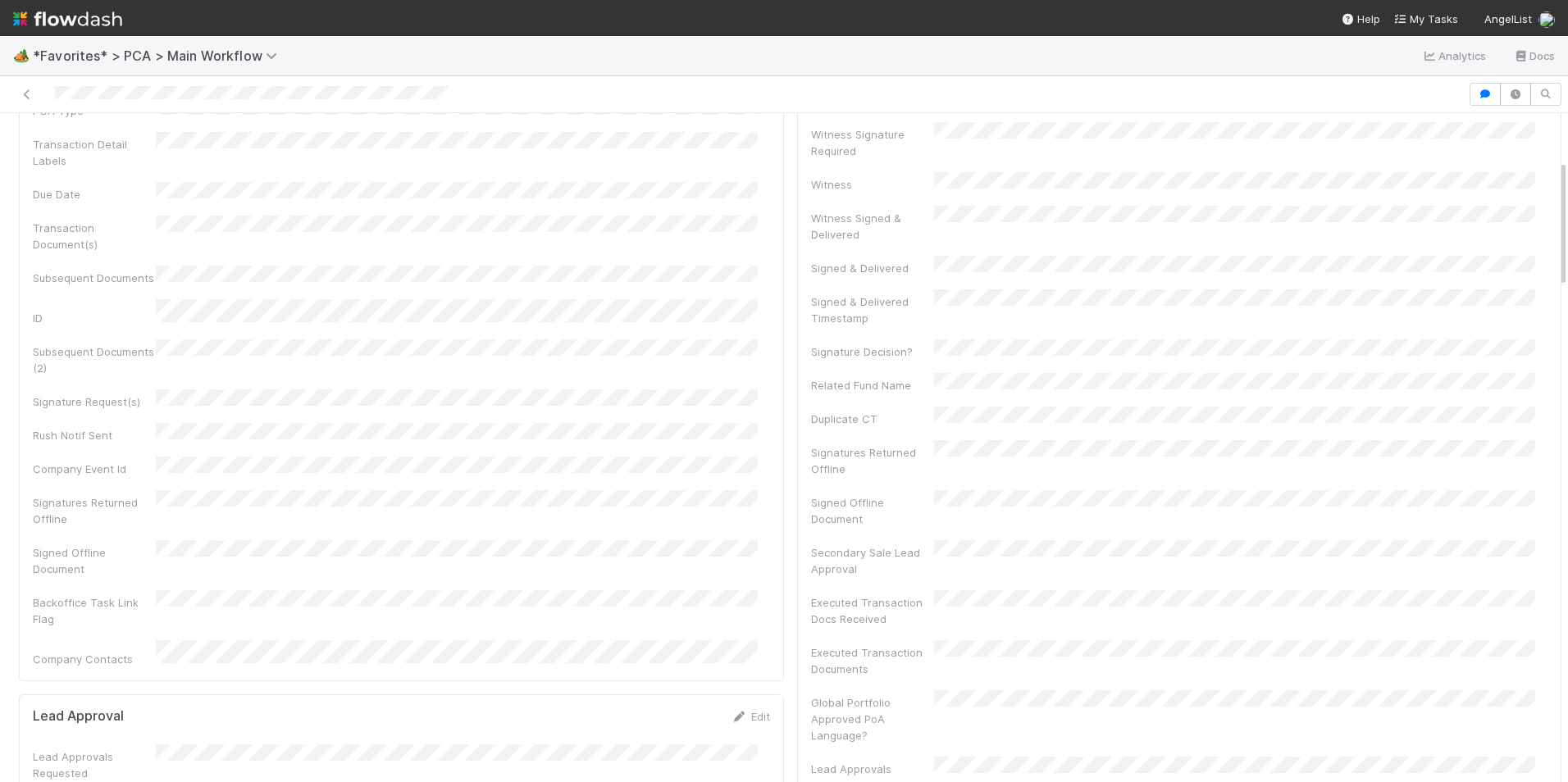
scroll to position [0, 0]
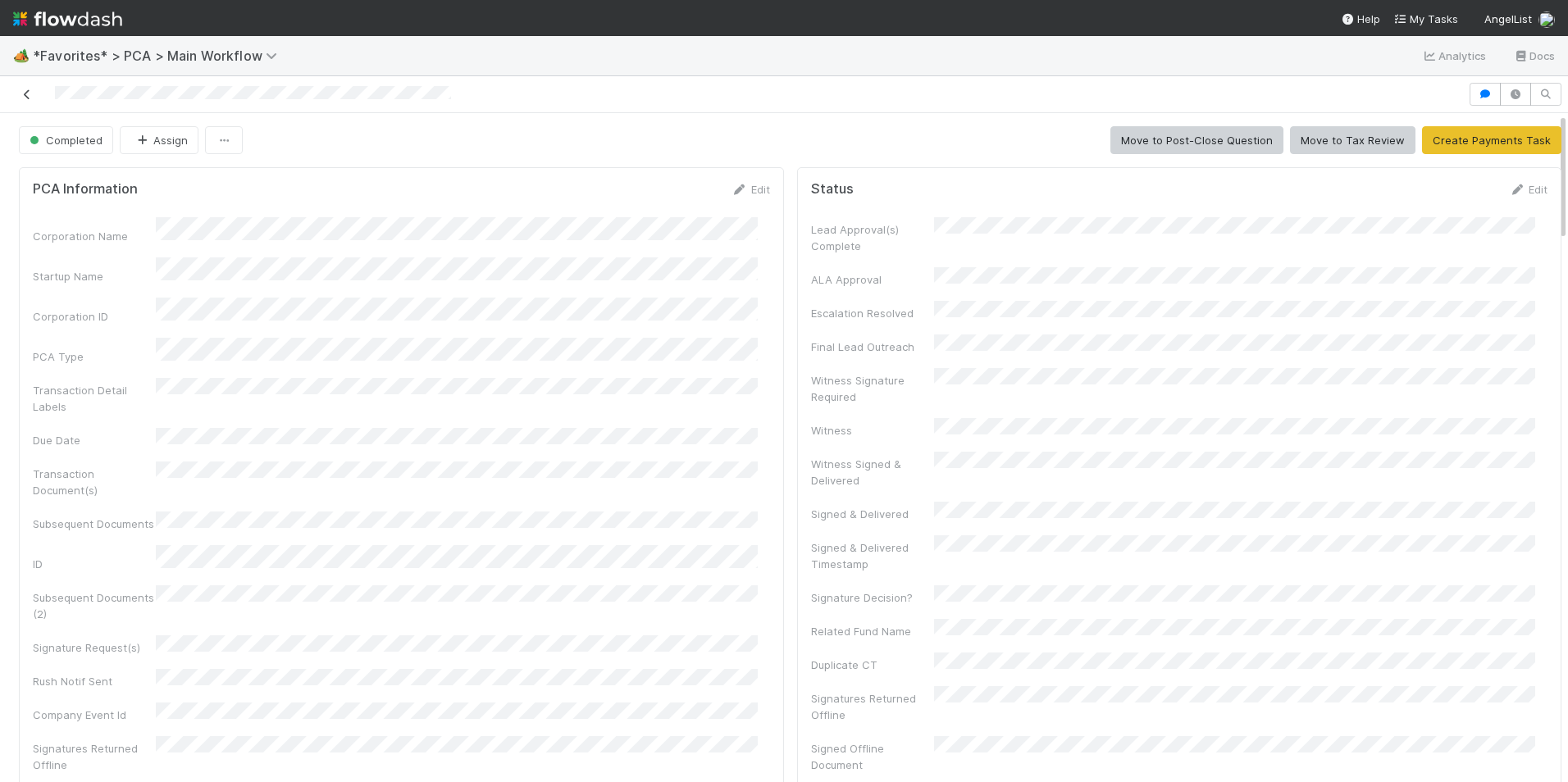
click at [27, 96] on icon at bounding box center [27, 94] width 17 height 11
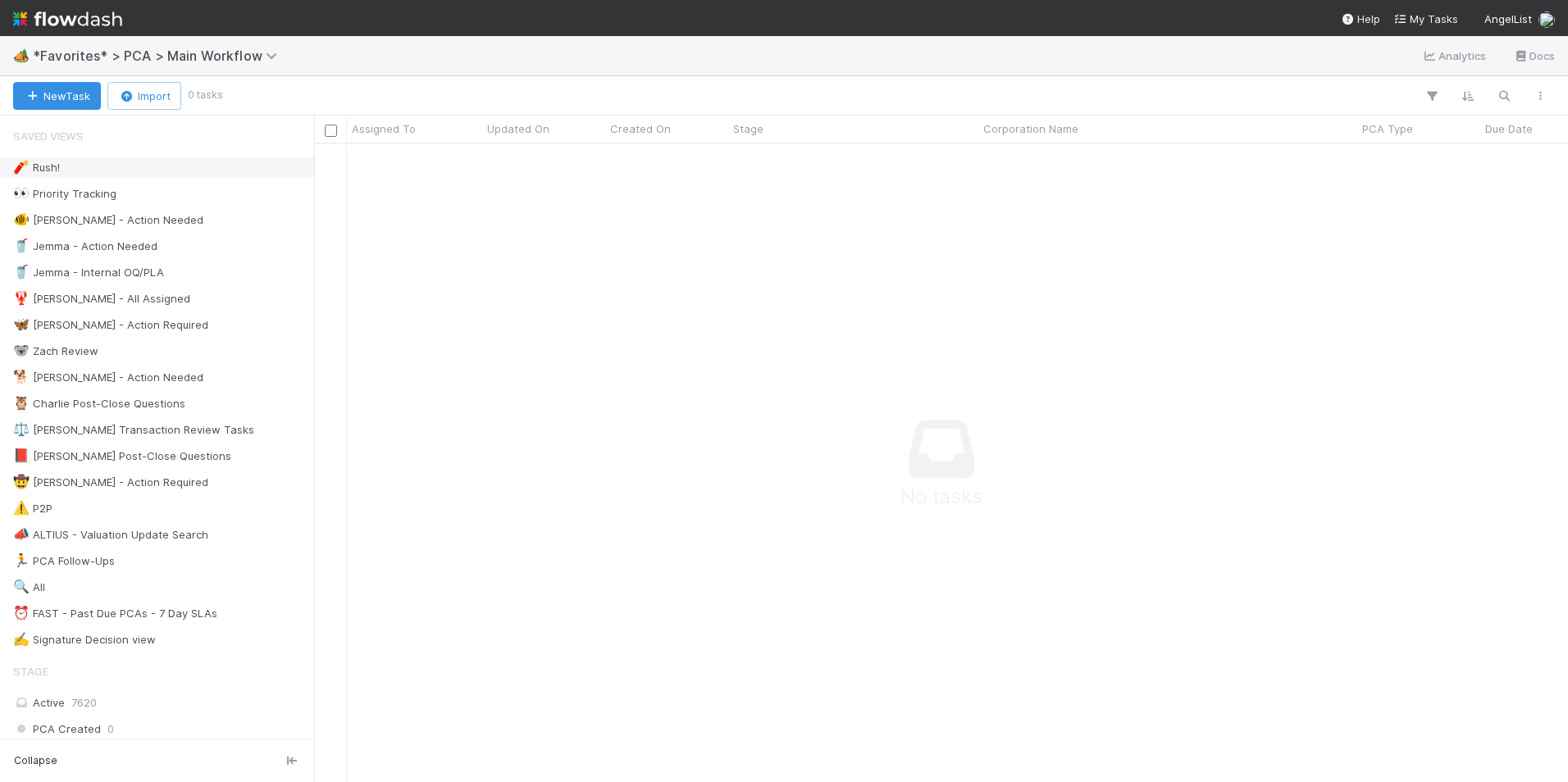
scroll to position [613, 1241]
